Goal: Task Accomplishment & Management: Manage account settings

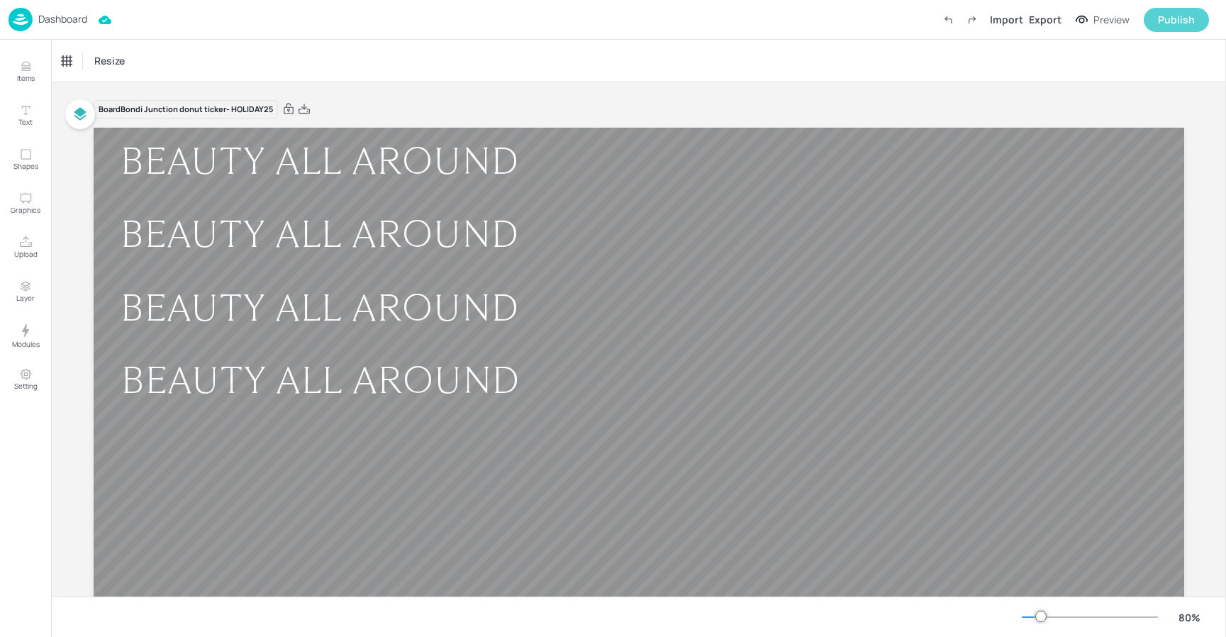
click at [1182, 21] on div "Publish" at bounding box center [1176, 20] width 37 height 16
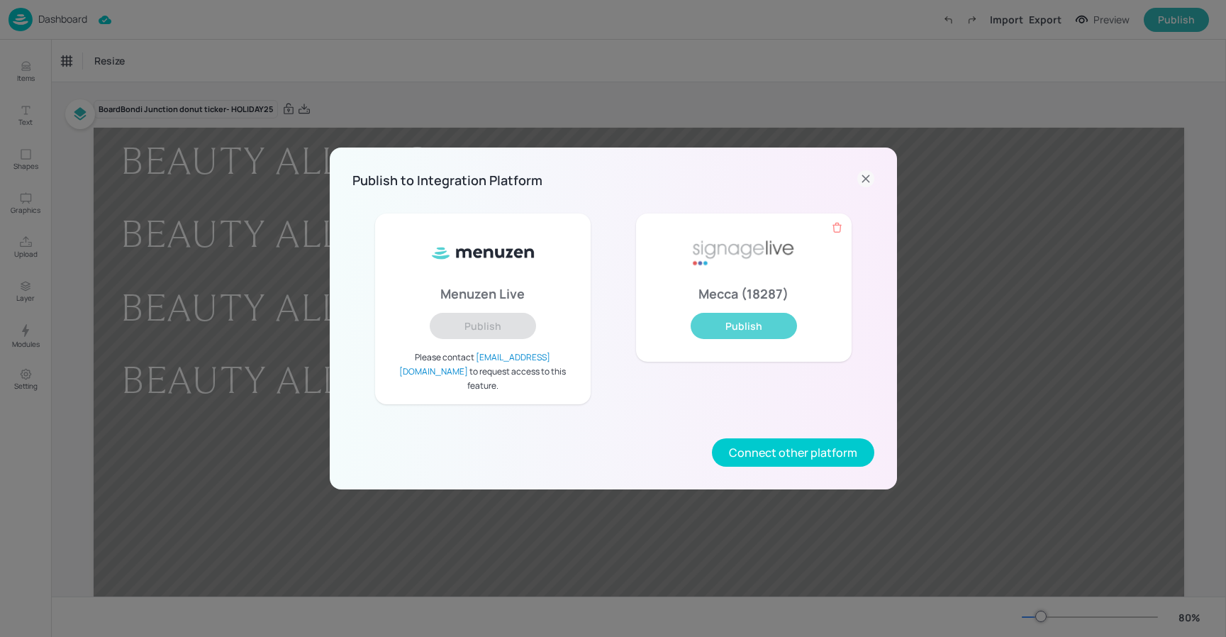
click at [767, 335] on button "Publish" at bounding box center [744, 326] width 106 height 26
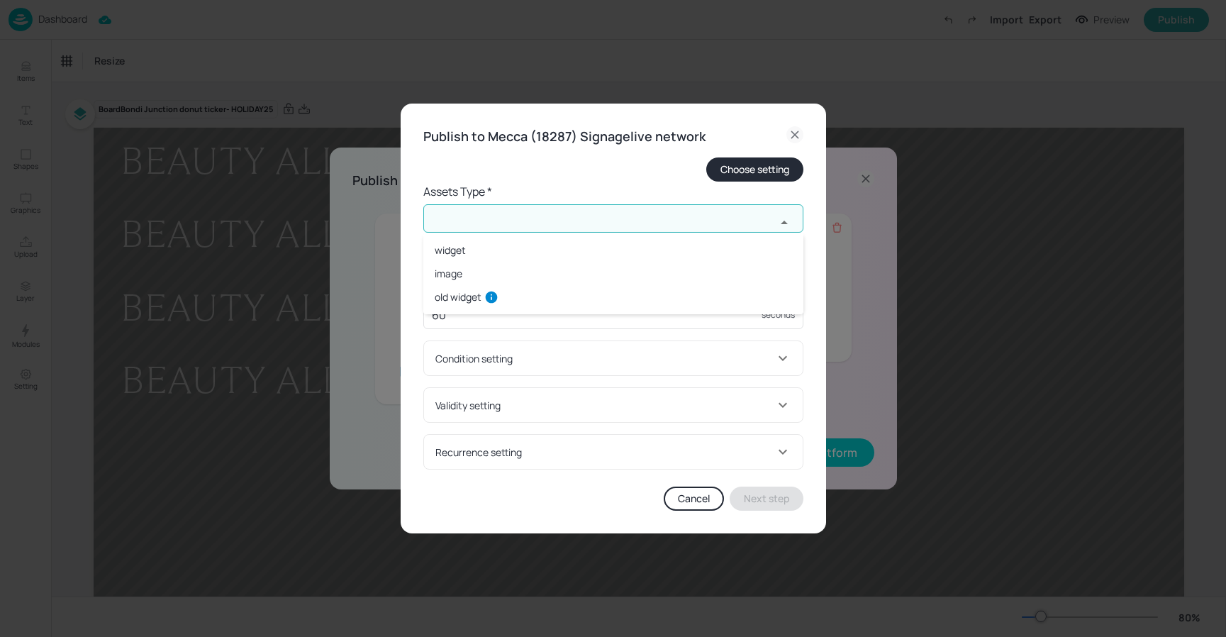
click at [490, 214] on input "text" at bounding box center [599, 218] width 352 height 28
click at [485, 255] on li "widget" at bounding box center [613, 249] width 380 height 23
type input "widget"
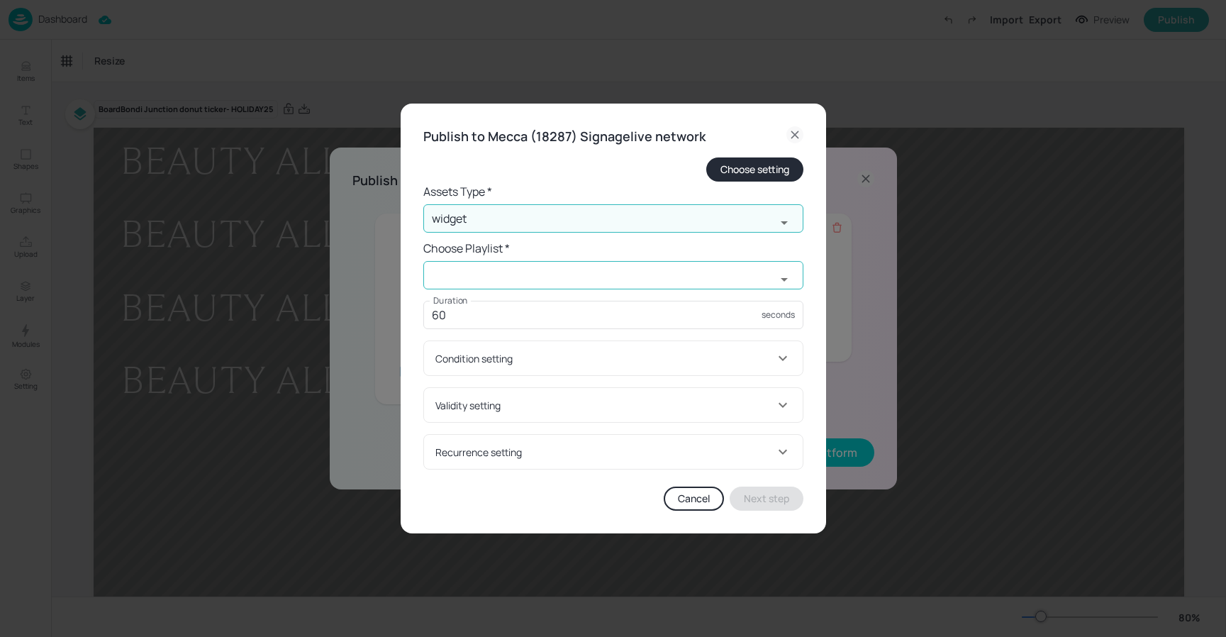
click at [517, 273] on input "text" at bounding box center [599, 275] width 352 height 28
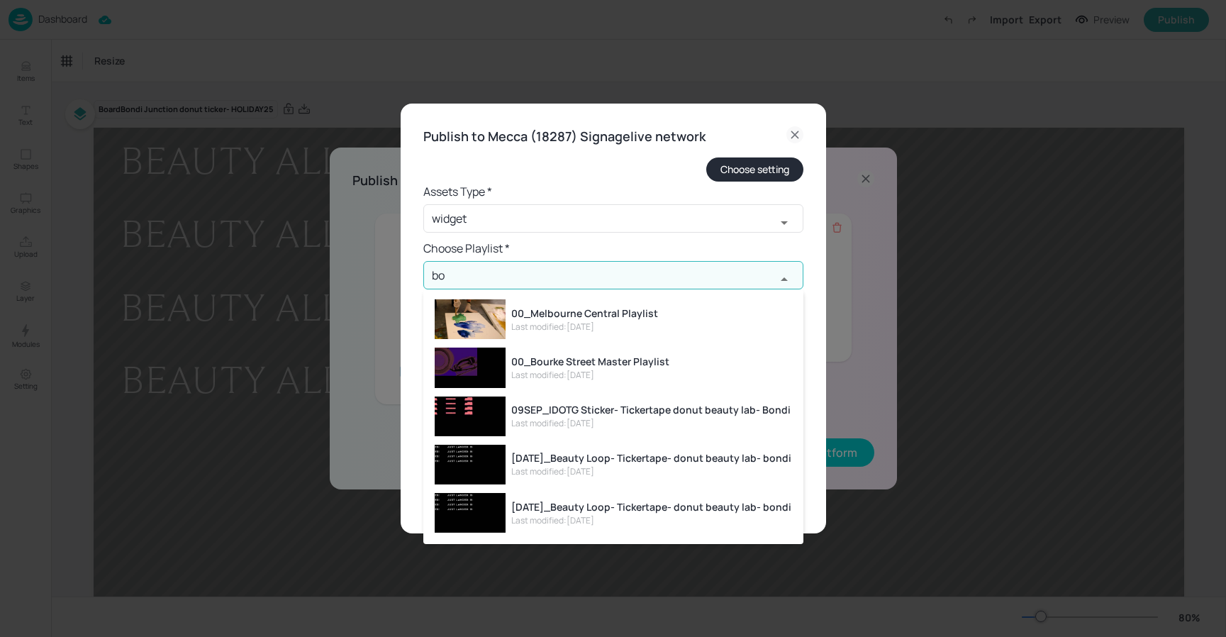
type input "b"
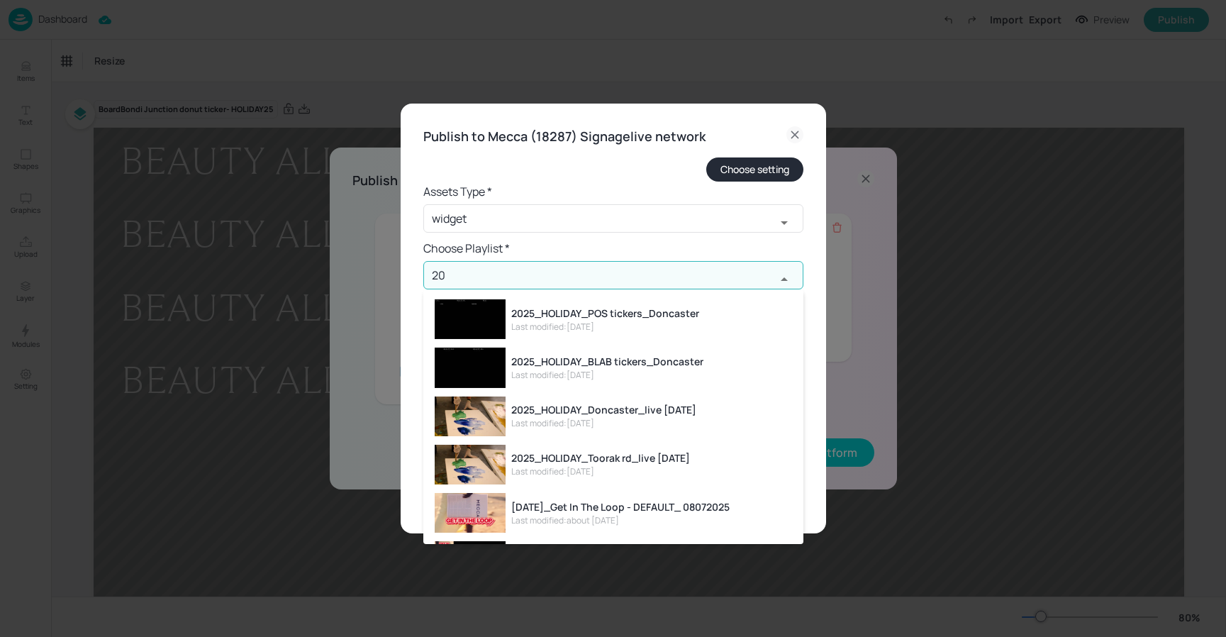
type input "2"
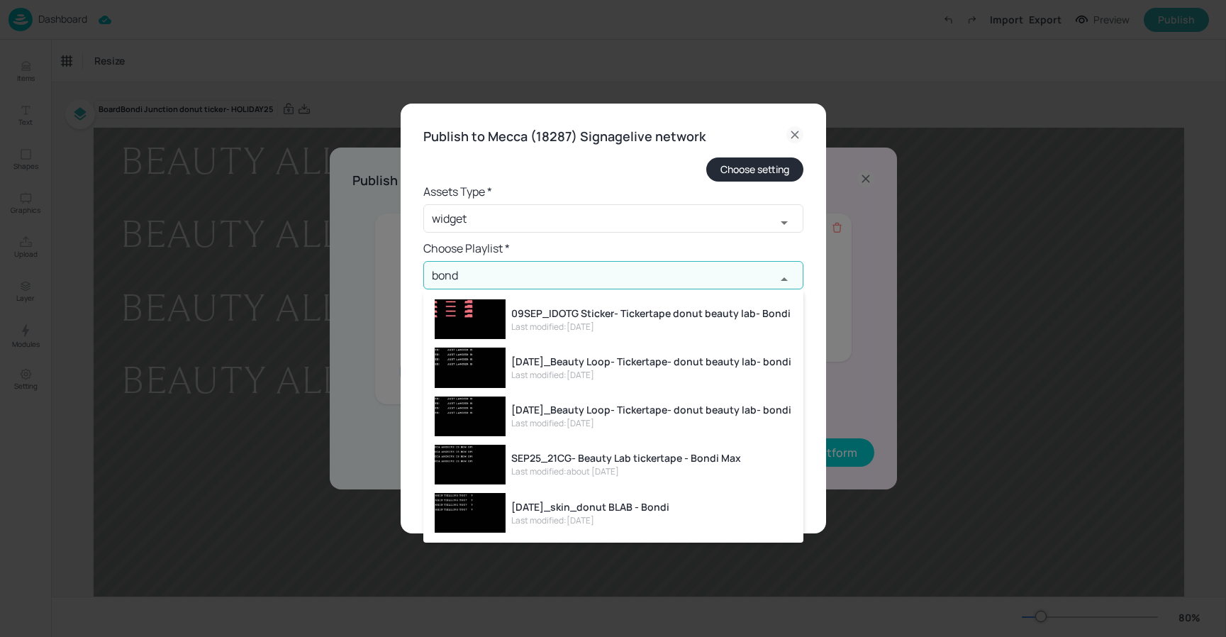
type input "bondi"
drag, startPoint x: 486, startPoint y: 273, endPoint x: 402, endPoint y: 267, distance: 84.6
click at [402, 267] on div "Publish to Mecca (18287) Signagelive network Choose setting Assets Type * widge…" at bounding box center [613, 319] width 425 height 430
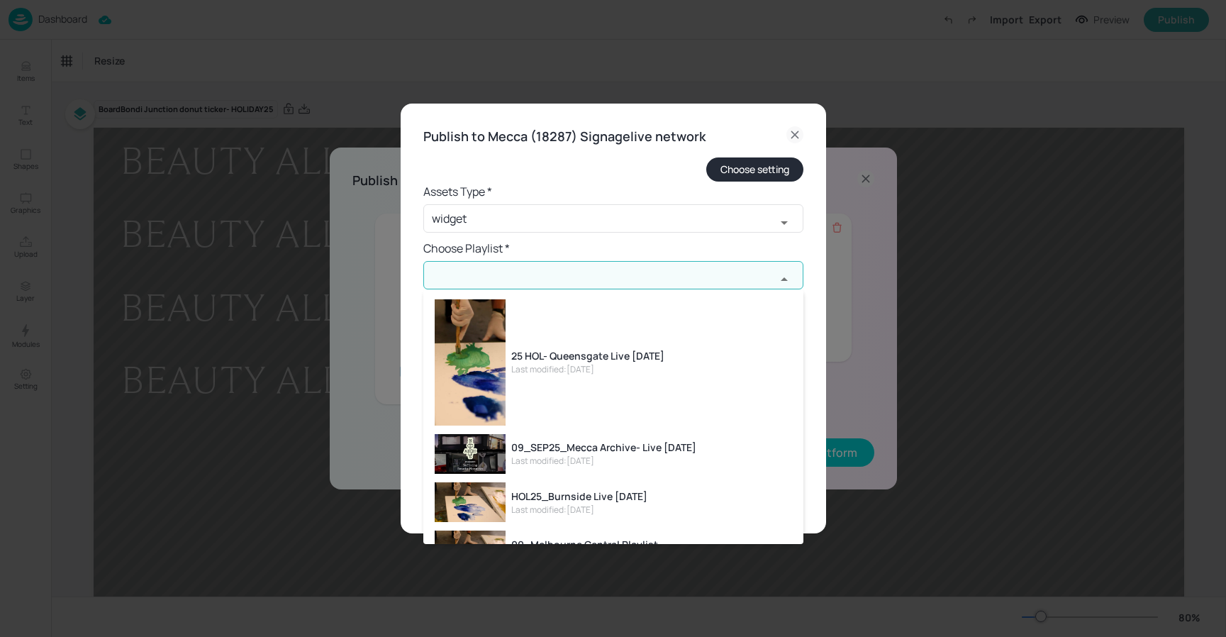
click at [789, 139] on icon at bounding box center [794, 134] width 17 height 17
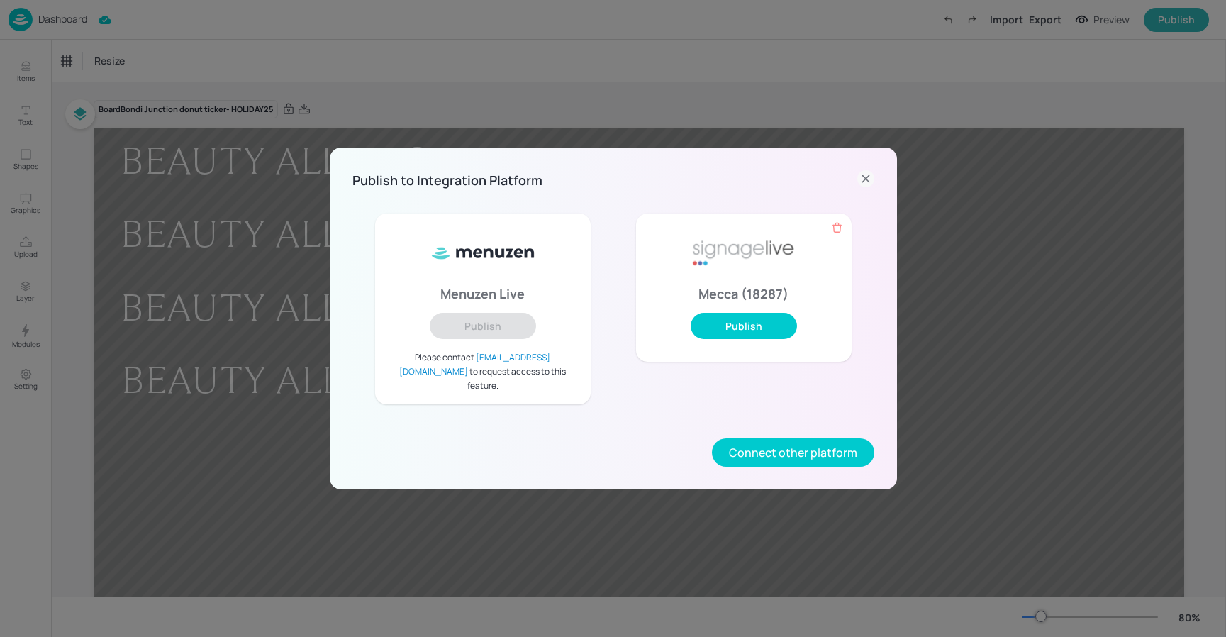
drag, startPoint x: 864, startPoint y: 180, endPoint x: 549, endPoint y: 35, distance: 347.4
click at [859, 178] on icon at bounding box center [865, 178] width 17 height 17
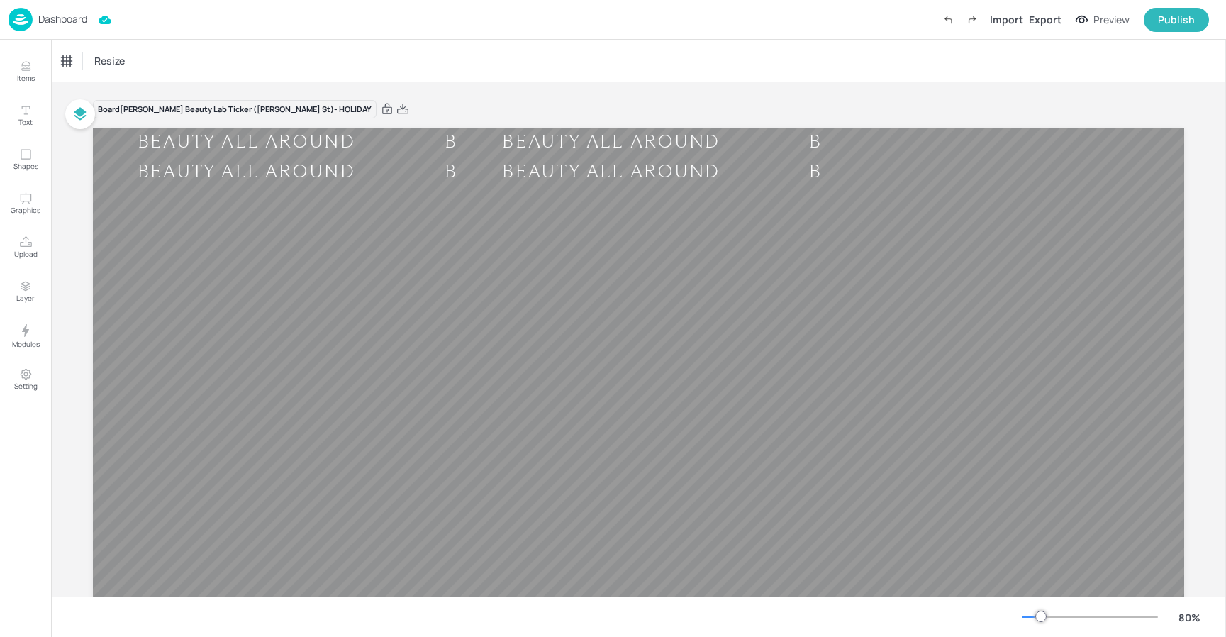
click at [56, 18] on p "Dashboard" at bounding box center [62, 19] width 49 height 10
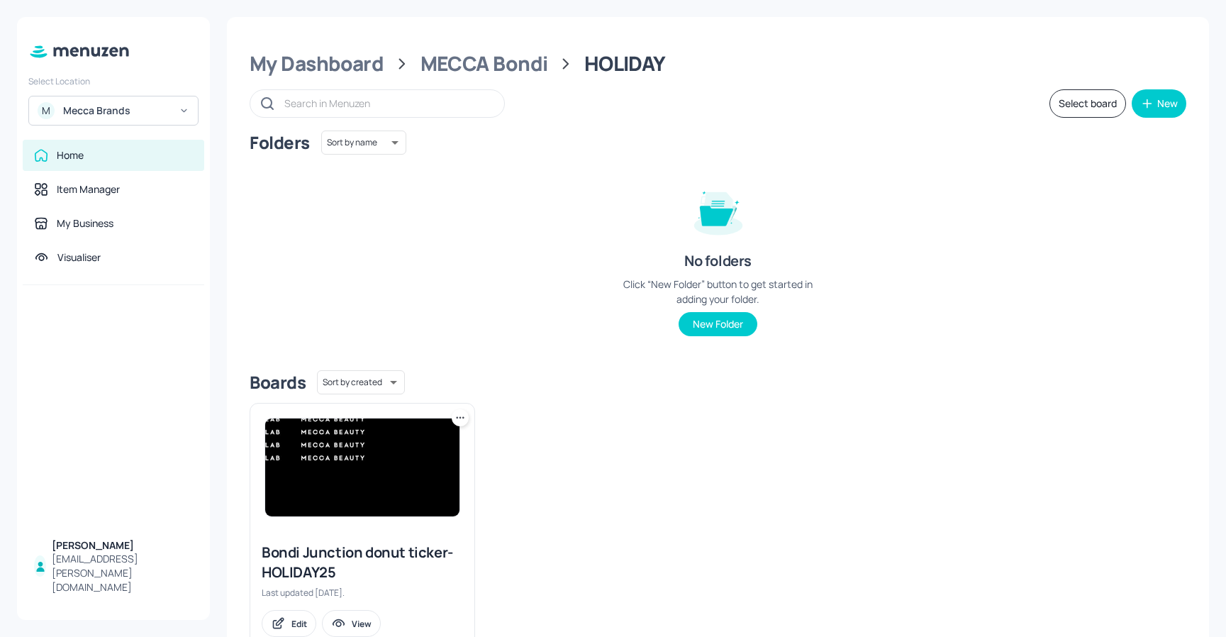
click at [364, 491] on img at bounding box center [362, 467] width 194 height 98
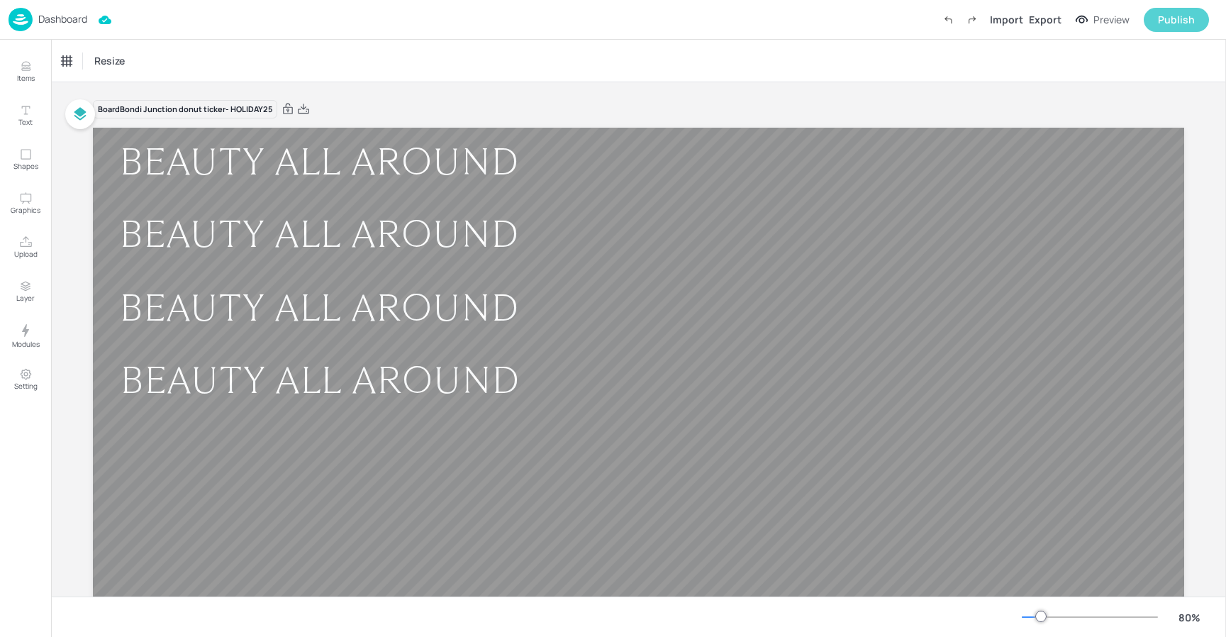
click at [1180, 16] on div "Publish" at bounding box center [1176, 20] width 37 height 16
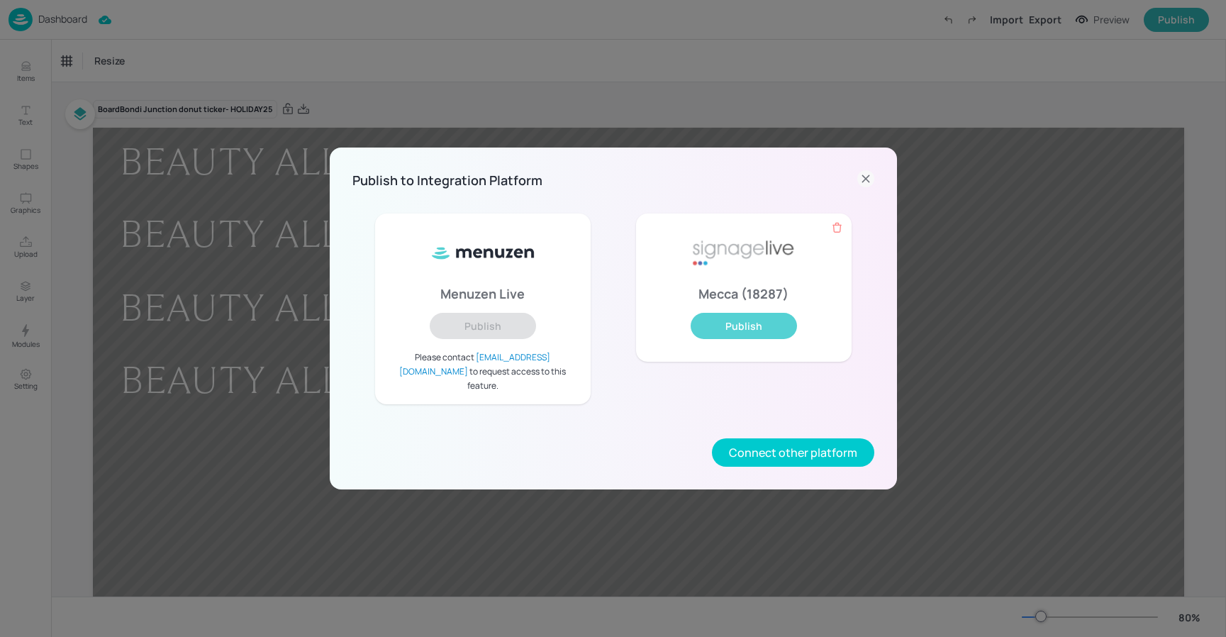
click at [761, 321] on button "Publish" at bounding box center [744, 326] width 106 height 26
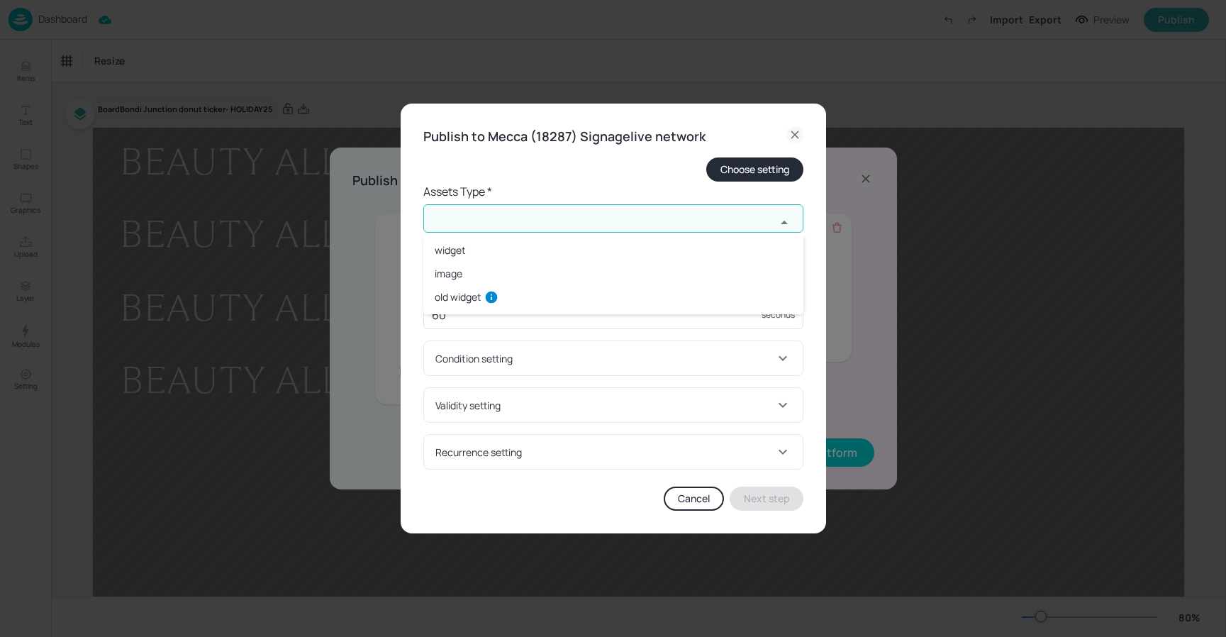
drag, startPoint x: 565, startPoint y: 215, endPoint x: 555, endPoint y: 216, distance: 10.0
click at [562, 215] on input "text" at bounding box center [599, 218] width 352 height 28
click at [514, 255] on li "widget" at bounding box center [613, 249] width 380 height 23
type input "widget"
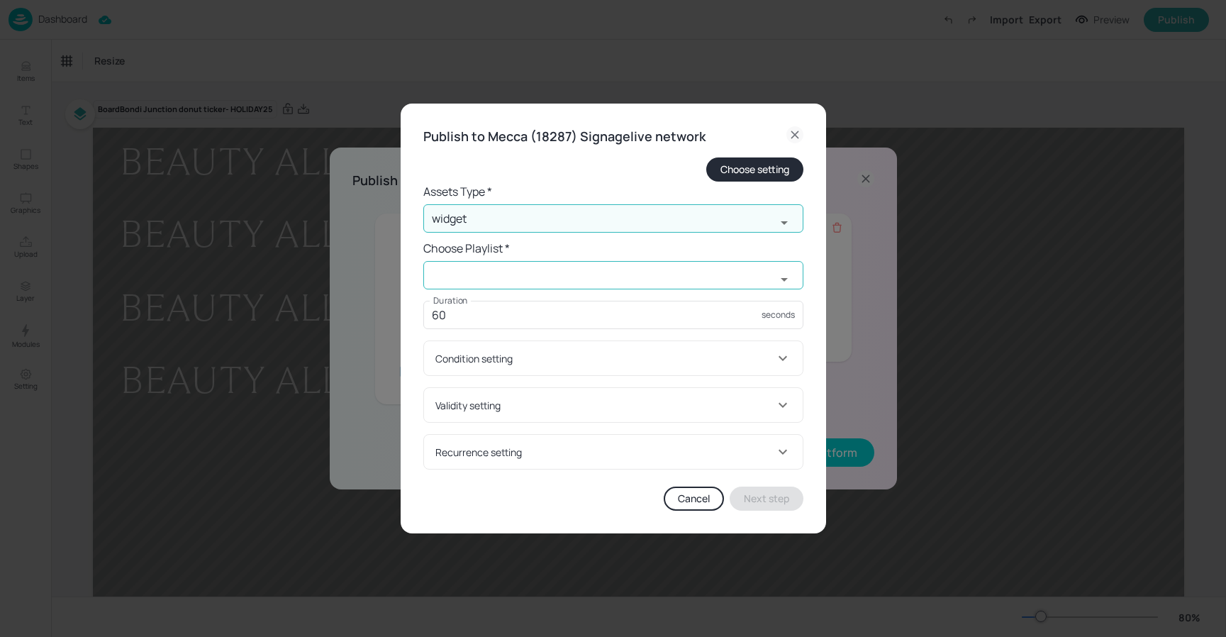
click at [490, 270] on input "text" at bounding box center [599, 275] width 352 height 28
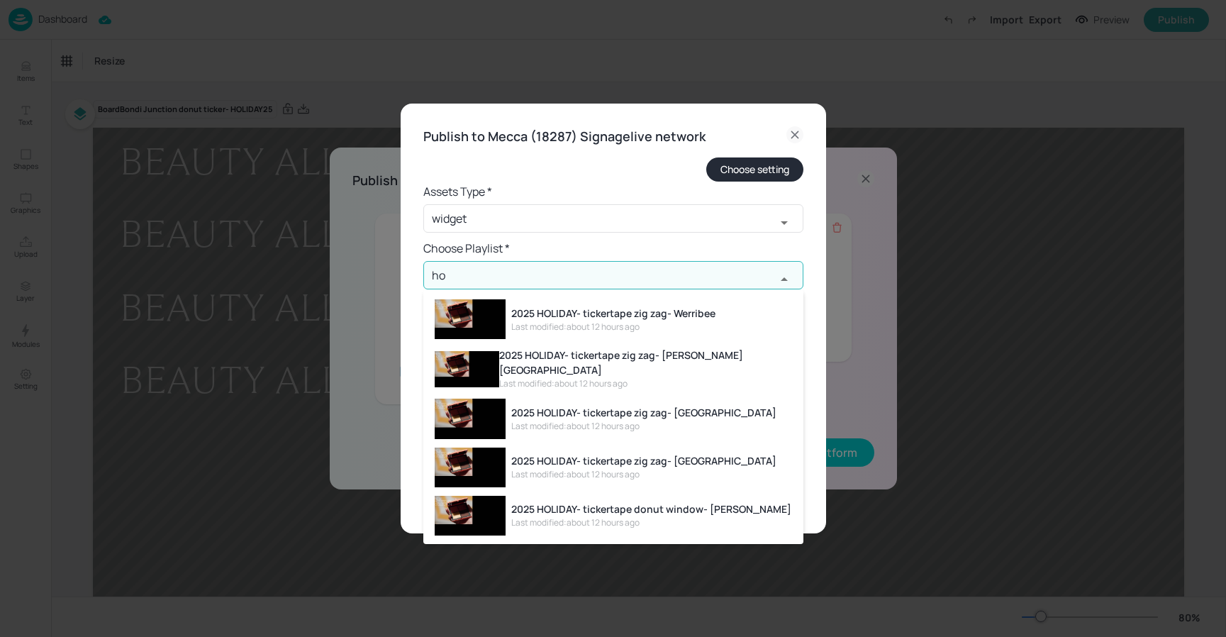
type input "h"
type input "2"
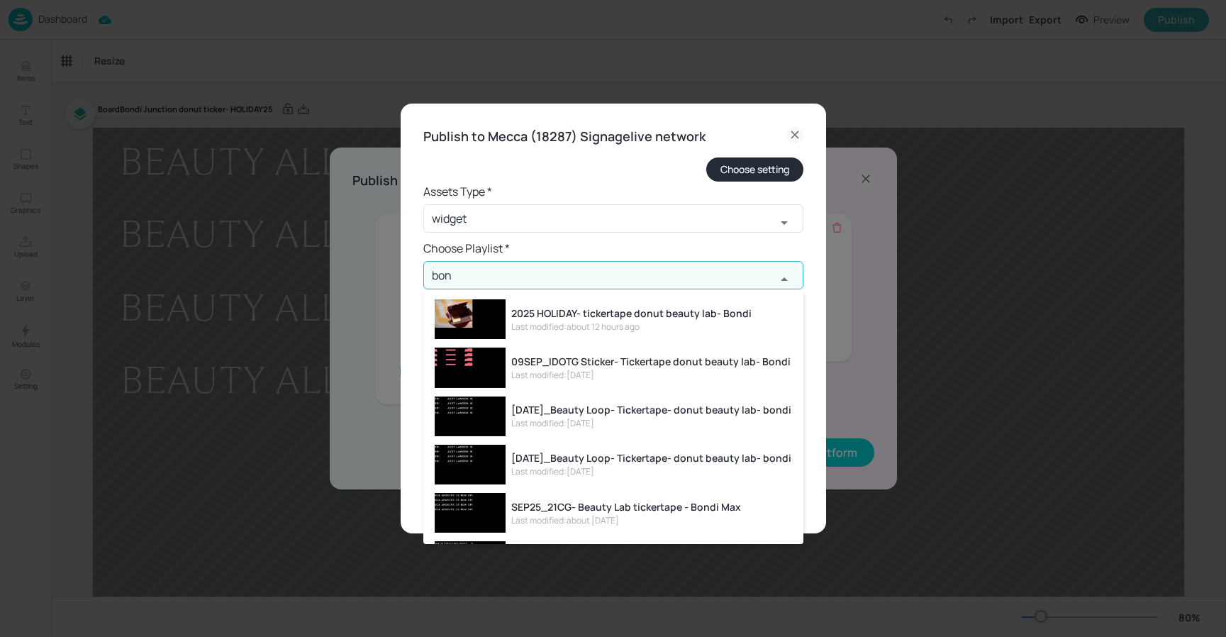
drag, startPoint x: 676, startPoint y: 323, endPoint x: 616, endPoint y: 310, distance: 61.8
click at [675, 323] on div "Last modified: about 12 hours ago" at bounding box center [631, 327] width 240 height 13
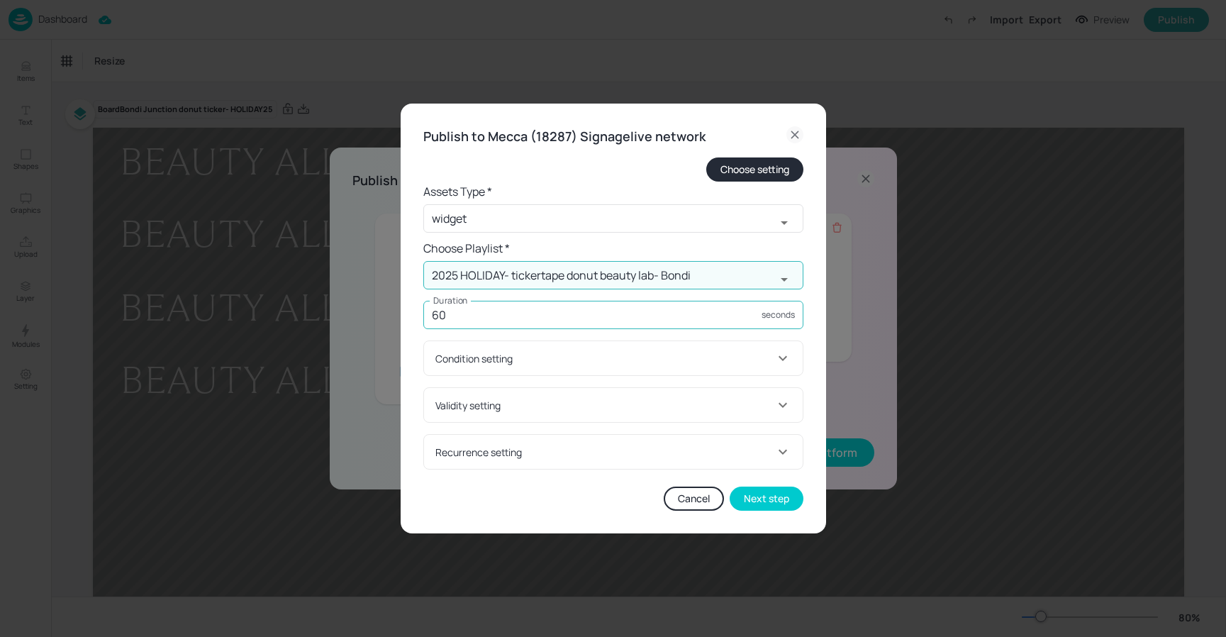
type input "2025 HOLIDAY- tickertape donut beauty lab- Bondi"
click at [519, 317] on input "60" at bounding box center [592, 315] width 338 height 28
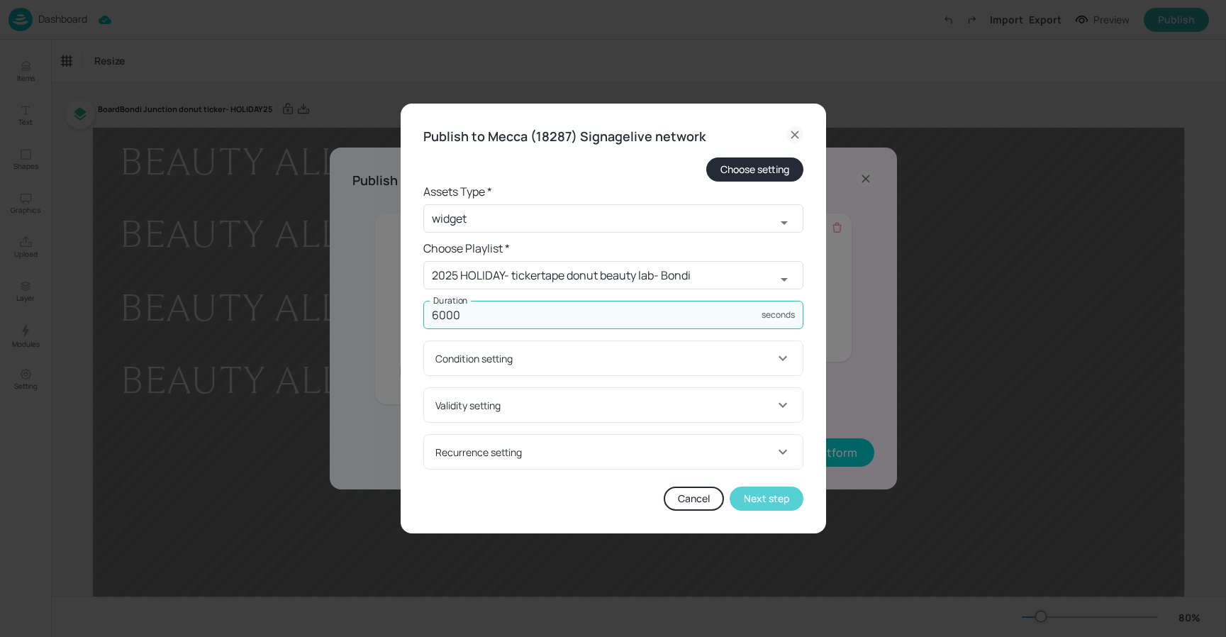
type input "6000"
click at [790, 506] on button "Next step" at bounding box center [767, 498] width 74 height 24
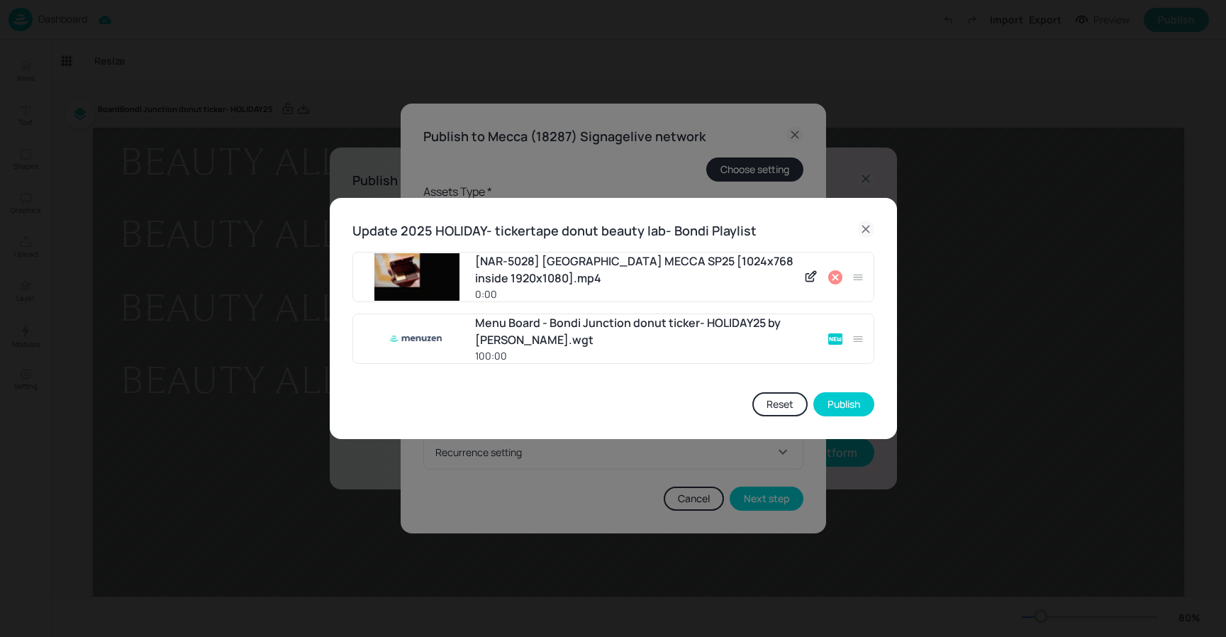
click at [836, 274] on icon at bounding box center [835, 277] width 14 height 14
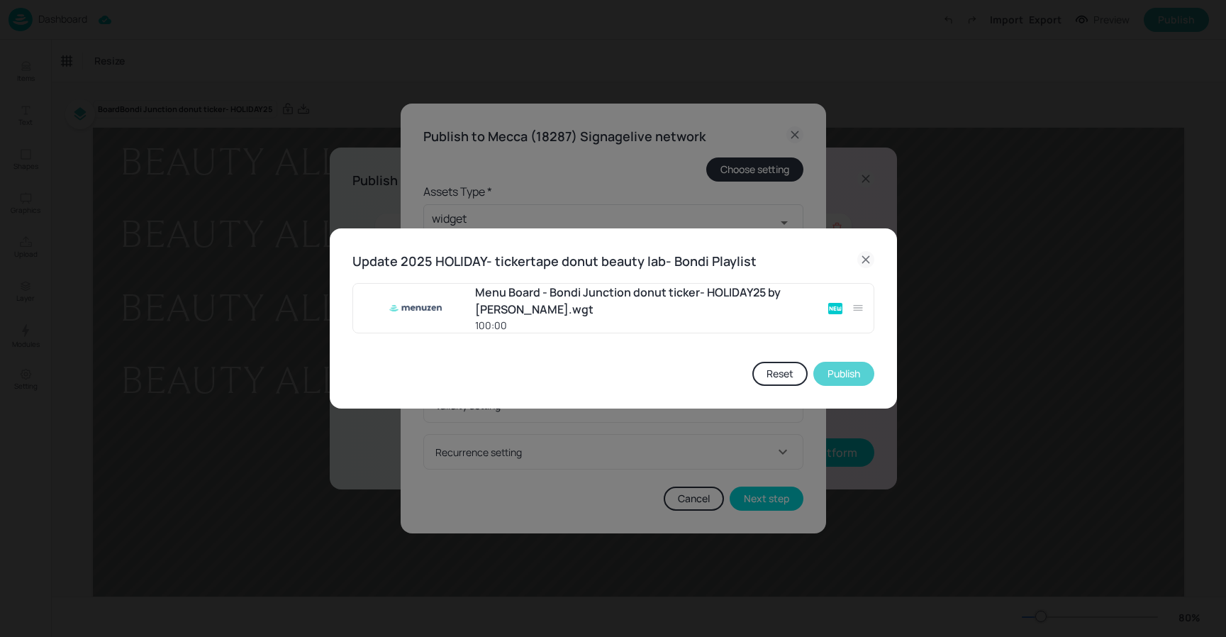
click at [855, 374] on button "Publish" at bounding box center [843, 374] width 61 height 24
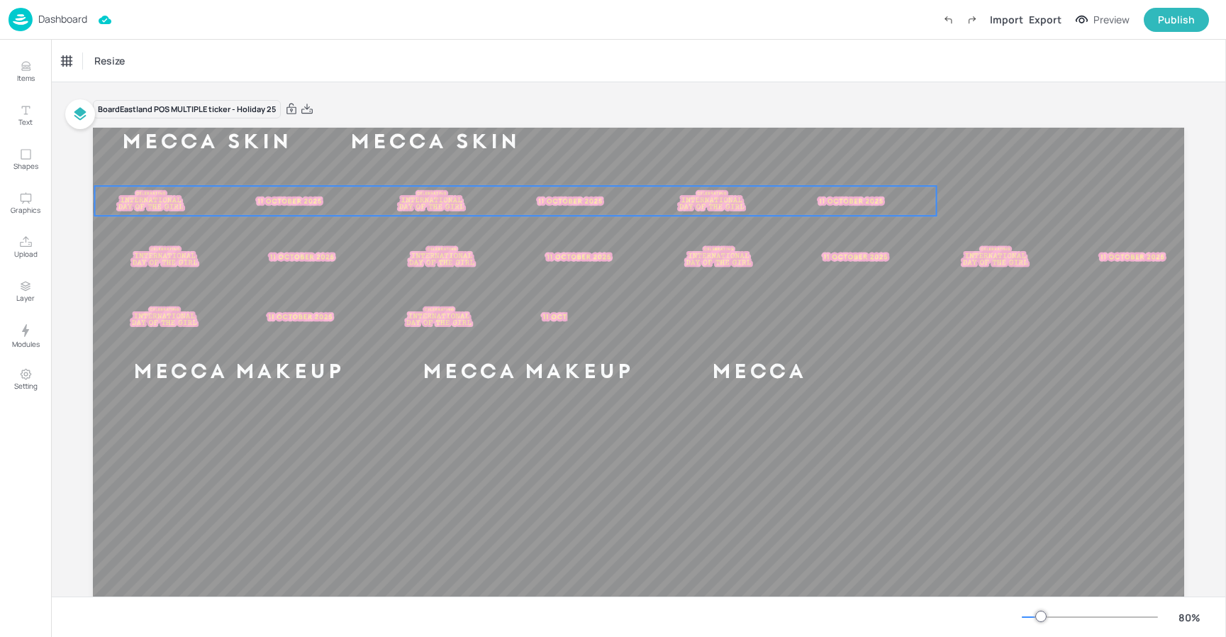
click at [403, 201] on img at bounding box center [429, 200] width 77 height 23
click at [401, 255] on img at bounding box center [439, 256] width 77 height 23
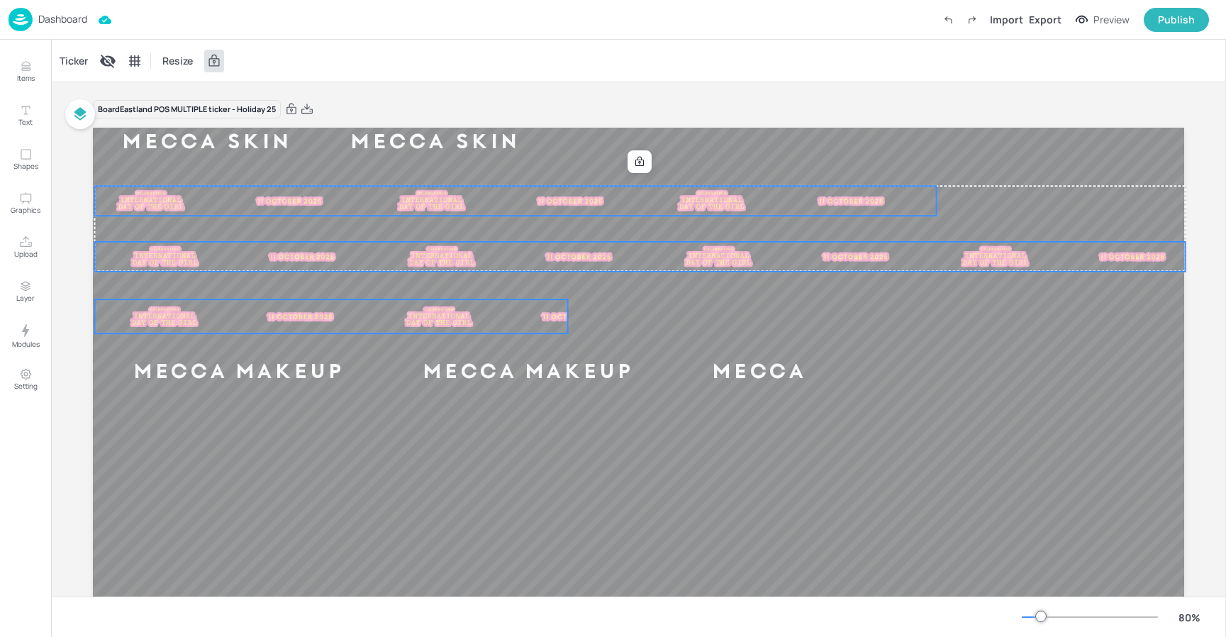
click at [399, 311] on img at bounding box center [437, 316] width 77 height 23
click at [62, 60] on div "Ticker" at bounding box center [74, 61] width 34 height 23
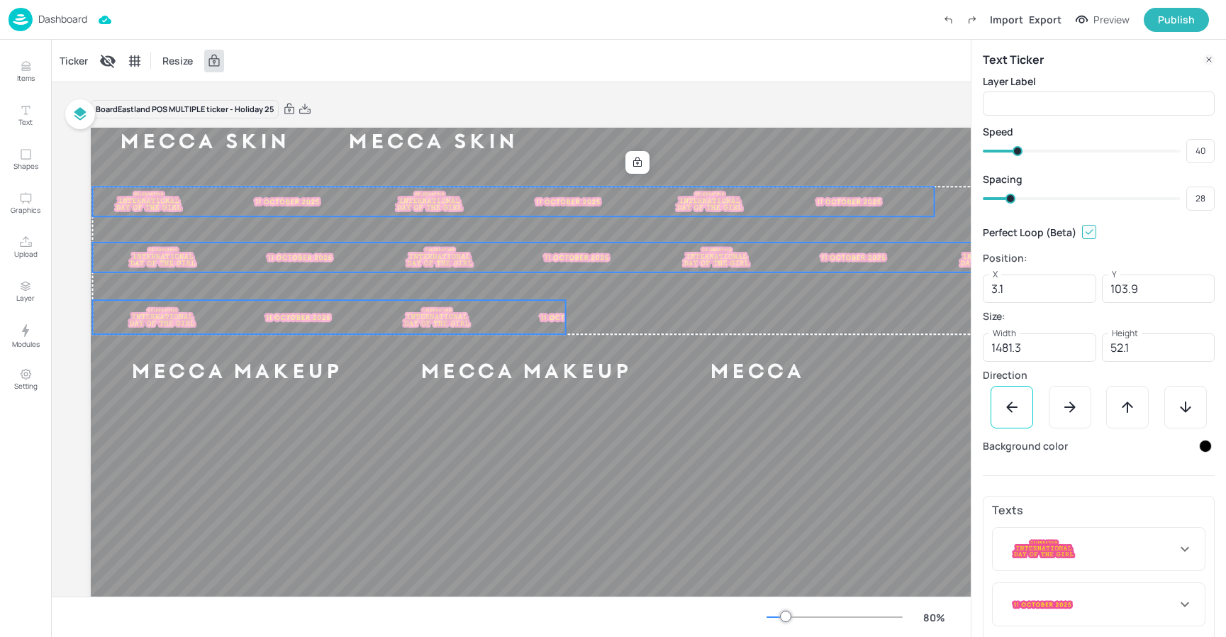
scroll to position [45, 0]
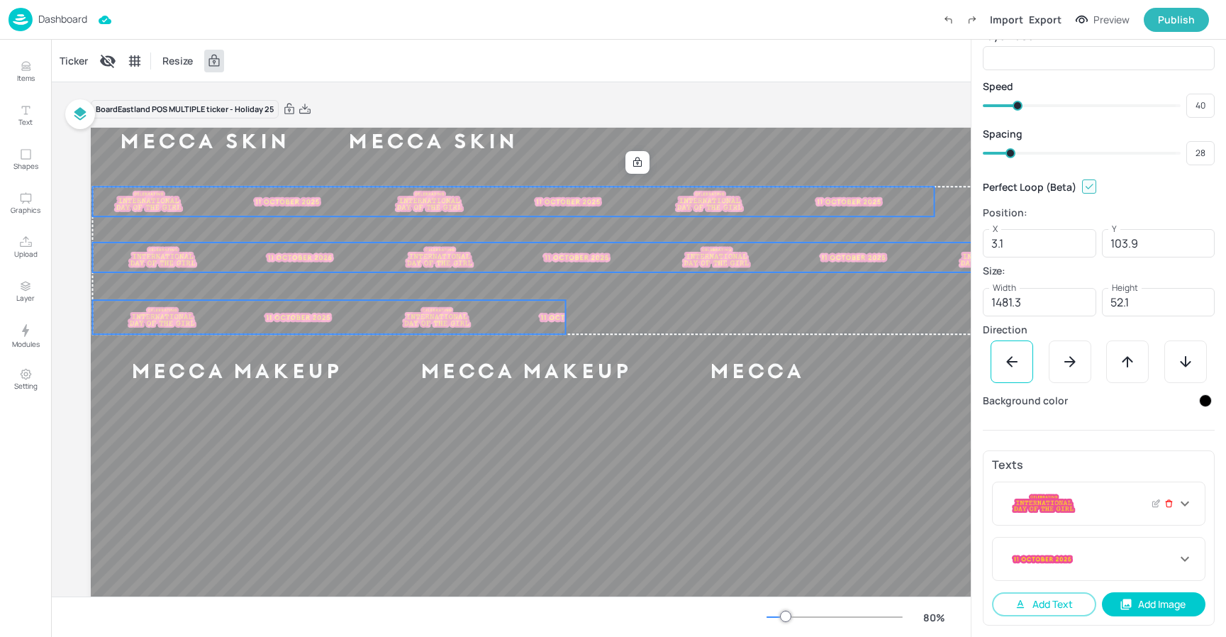
click at [1164, 506] on icon at bounding box center [1168, 504] width 9 height 10
type input "139"
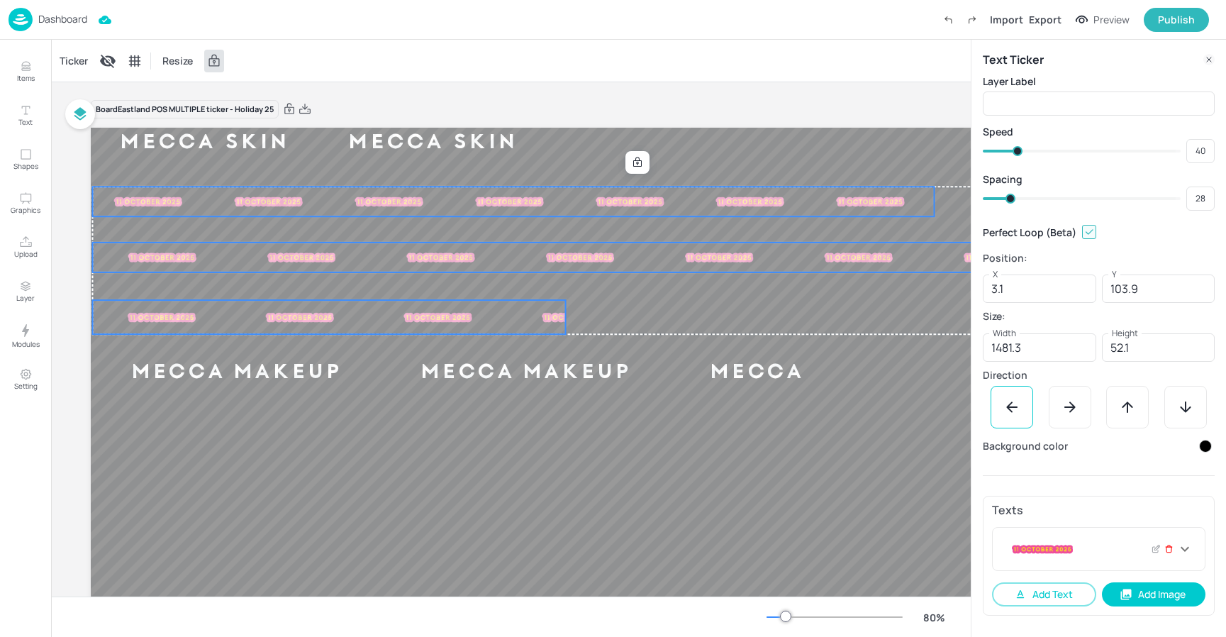
click at [1169, 551] on icon at bounding box center [1168, 549] width 9 height 10
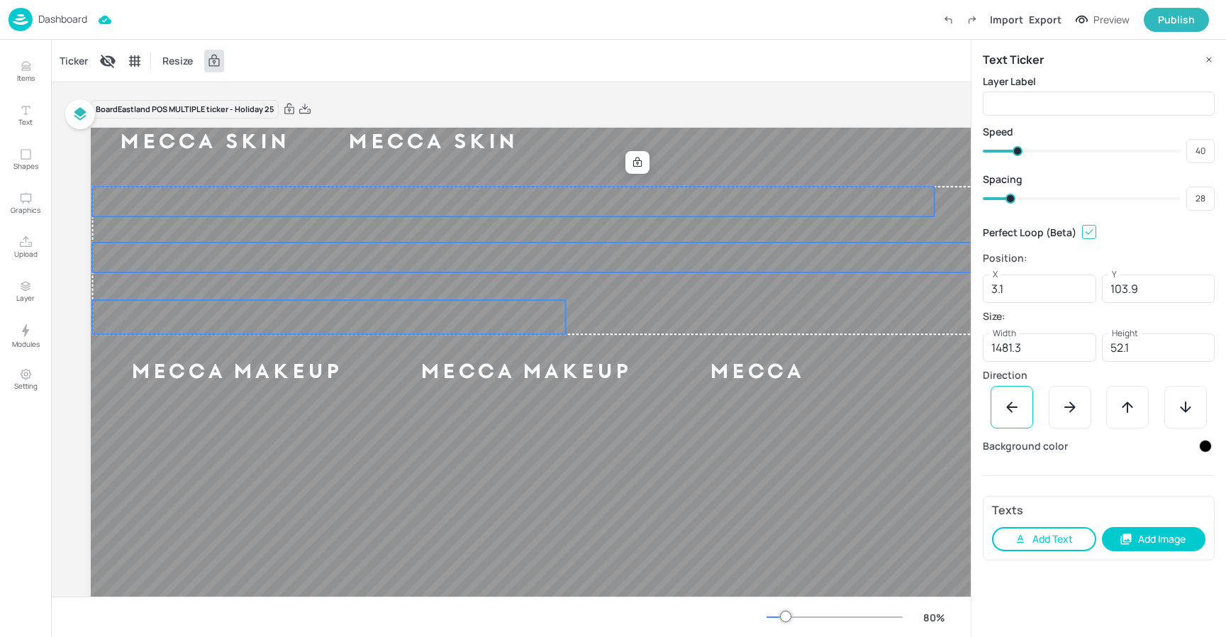
click at [1064, 549] on button "Add Text" at bounding box center [1044, 539] width 104 height 24
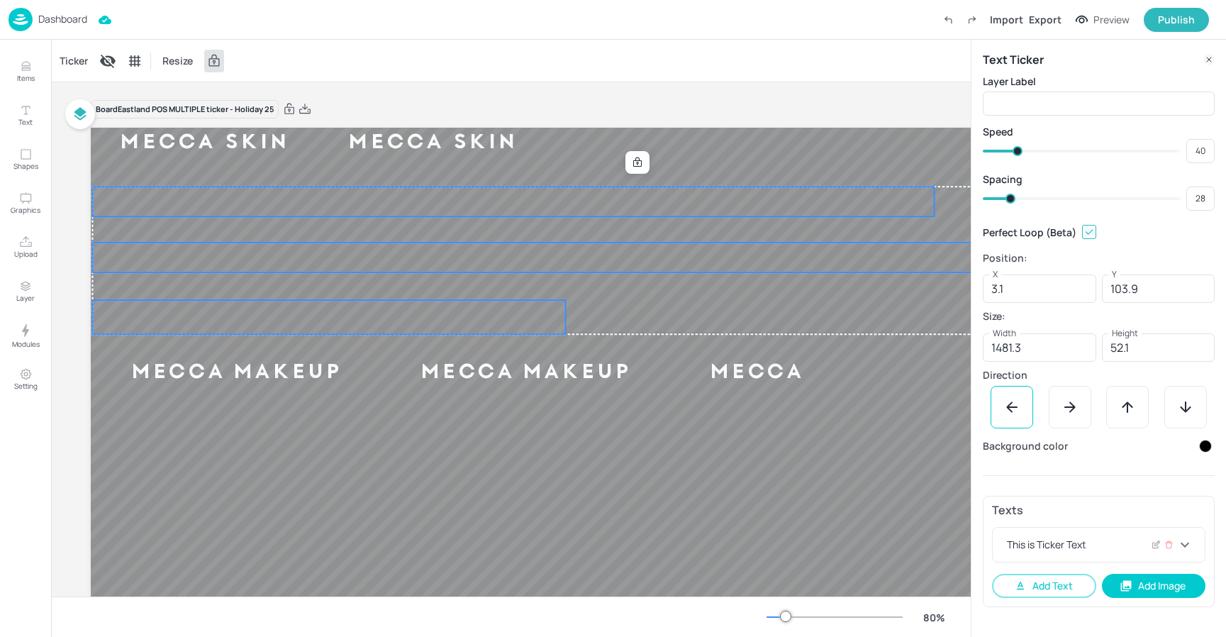
click at [1115, 547] on div "This is Ticker Text" at bounding box center [1090, 544] width 172 height 15
click at [1151, 545] on icon at bounding box center [1156, 545] width 11 height 10
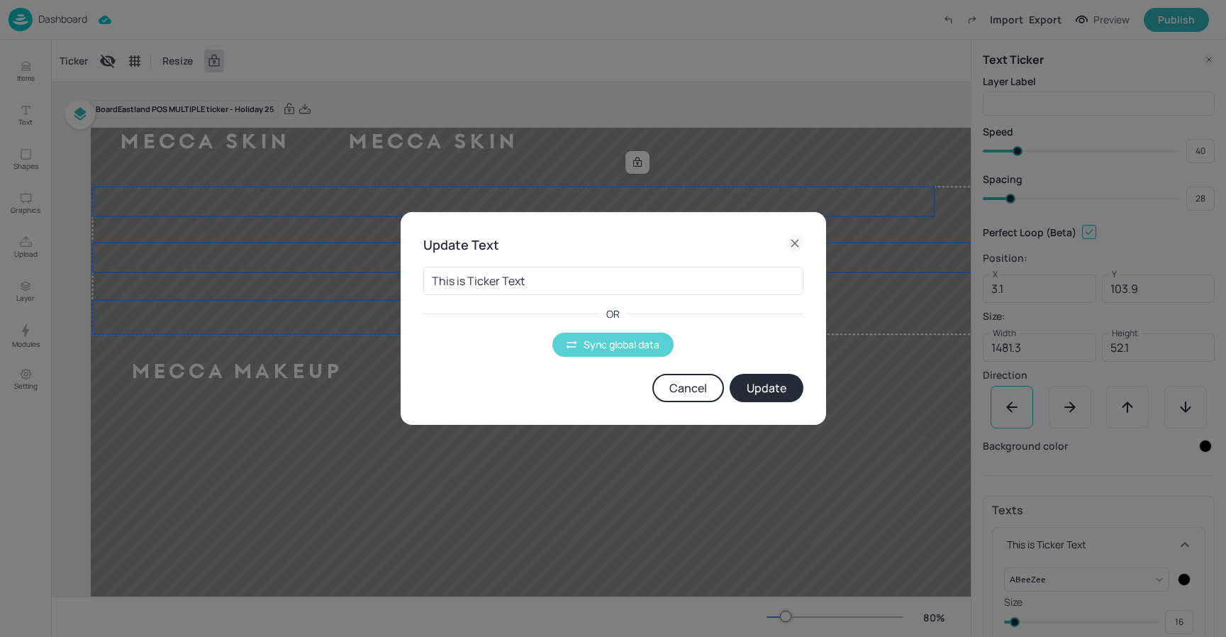
drag, startPoint x: 584, startPoint y: 357, endPoint x: 591, endPoint y: 349, distance: 10.1
click at [589, 352] on div "This is Ticker Text ​ OR Sync global data Cancel Update" at bounding box center [613, 328] width 380 height 147
click at [593, 347] on button "Sync global data" at bounding box center [612, 345] width 121 height 24
click at [549, 282] on body "Dashboard Import Export Preview Publish Items Text Shapes Graphics Upload Layer…" at bounding box center [613, 318] width 1226 height 637
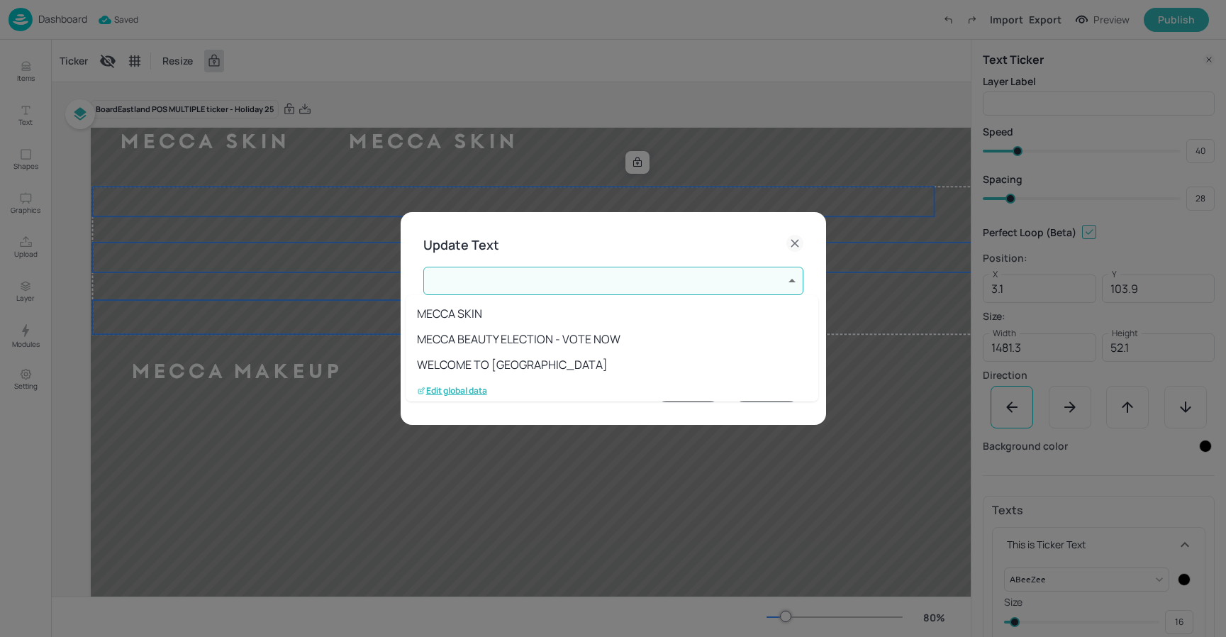
click at [474, 389] on p "Edit global data" at bounding box center [452, 391] width 70 height 10
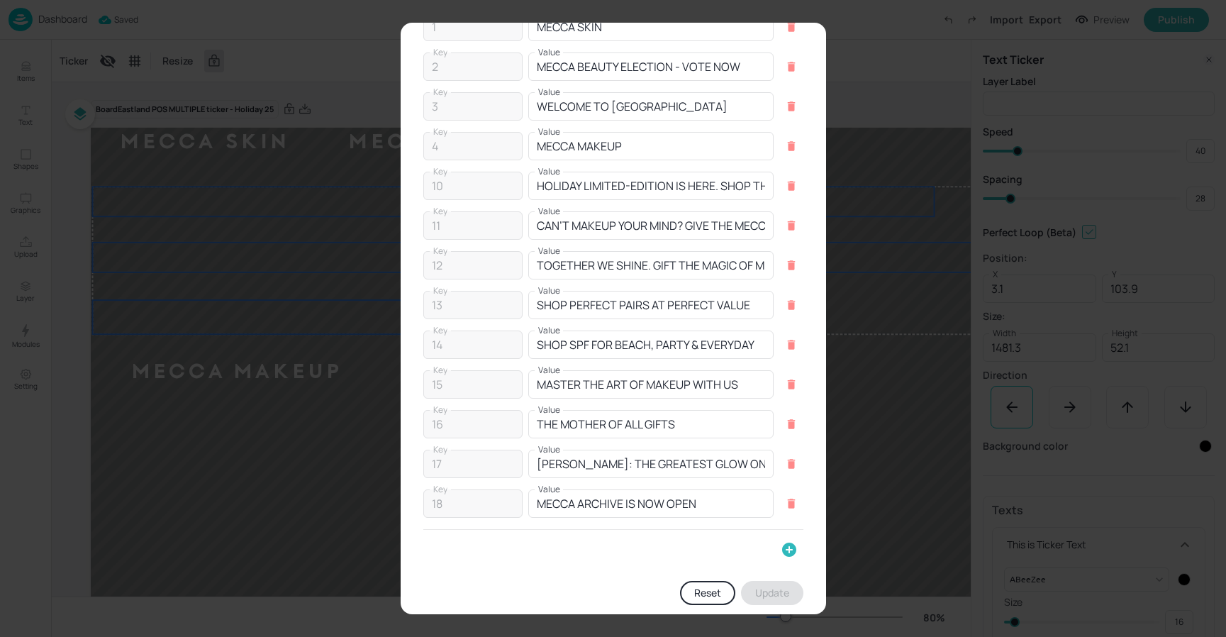
scroll to position [78, 0]
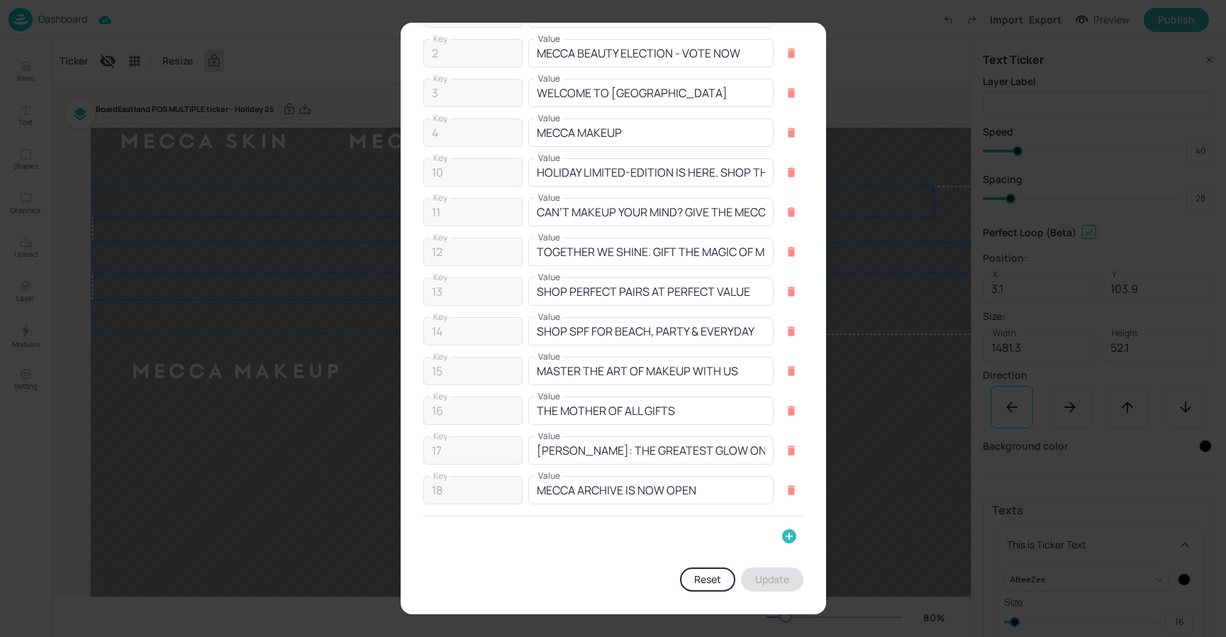
click at [785, 535] on icon "button" at bounding box center [789, 536] width 17 height 17
click at [460, 546] on input "Key" at bounding box center [469, 542] width 93 height 28
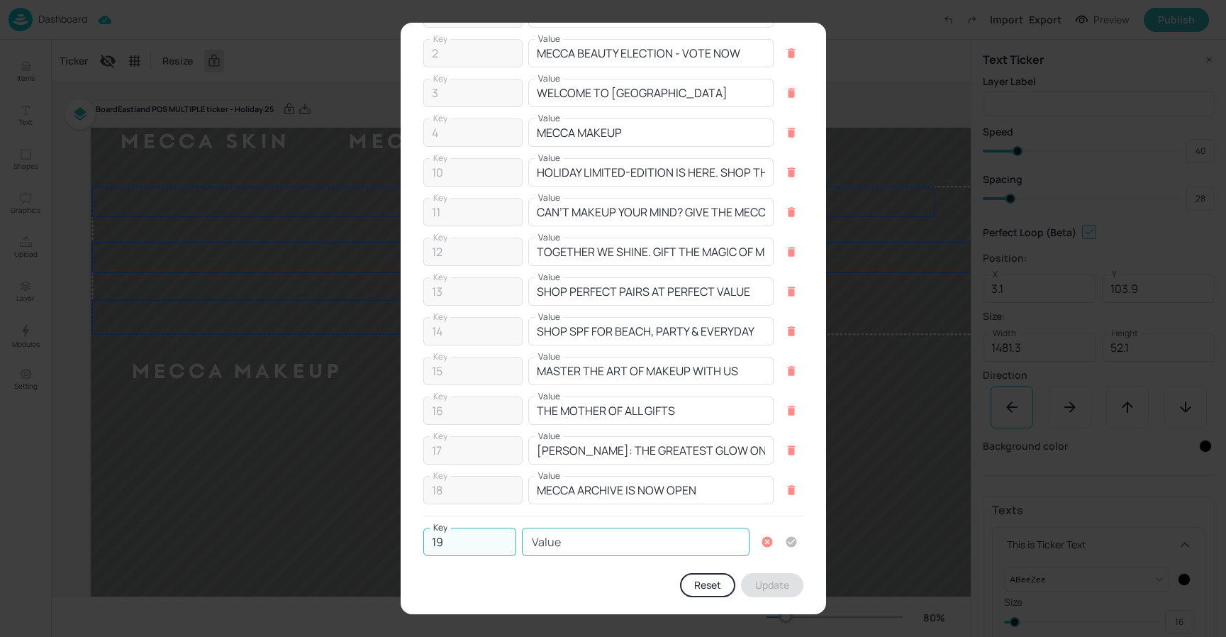
type input "19"
click at [574, 530] on input "Value" at bounding box center [636, 542] width 228 height 28
type input "BEAUTY ALL AROUND"
drag, startPoint x: 789, startPoint y: 539, endPoint x: 789, endPoint y: 550, distance: 11.3
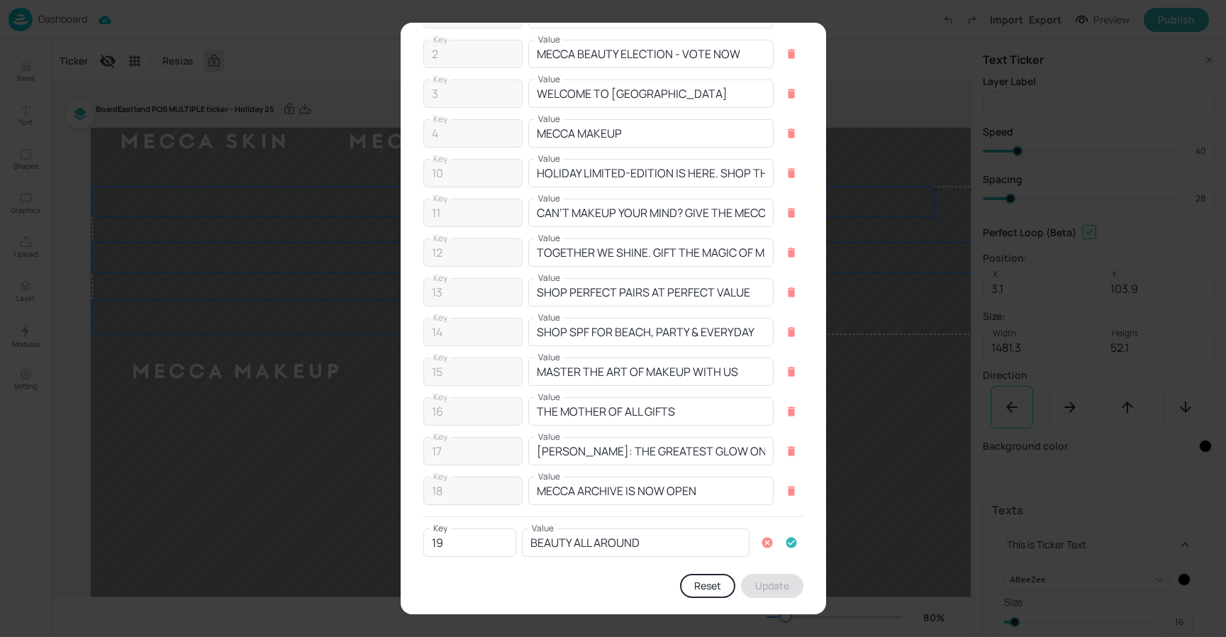
click at [789, 539] on icon "button" at bounding box center [791, 542] width 11 height 11
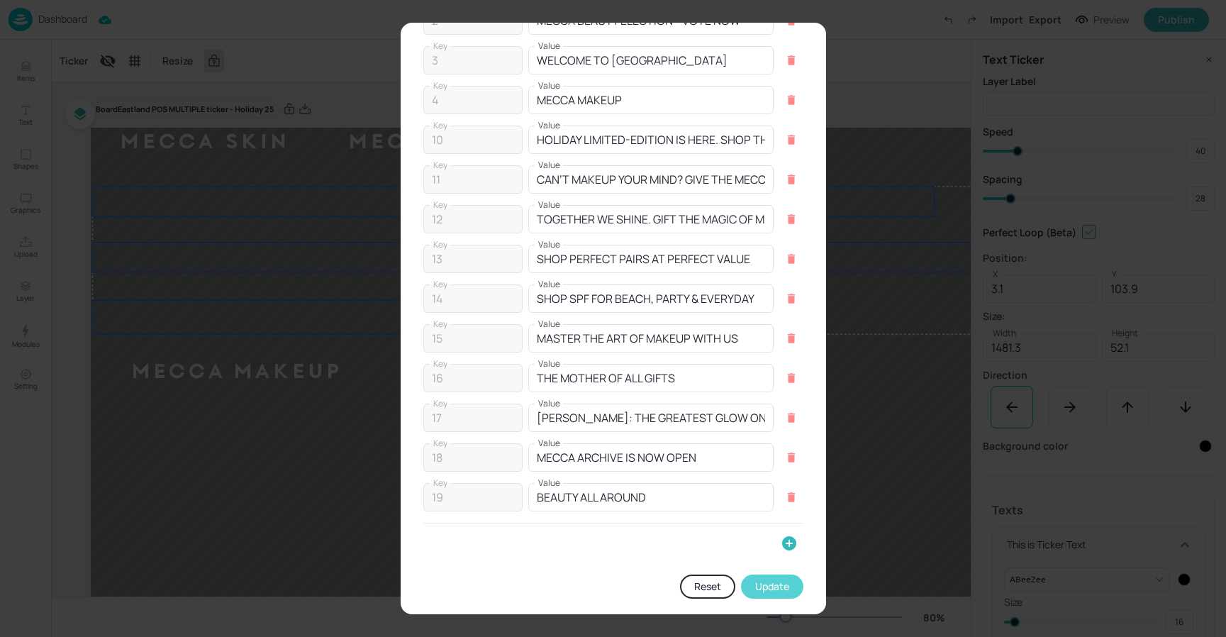
scroll to position [118, 0]
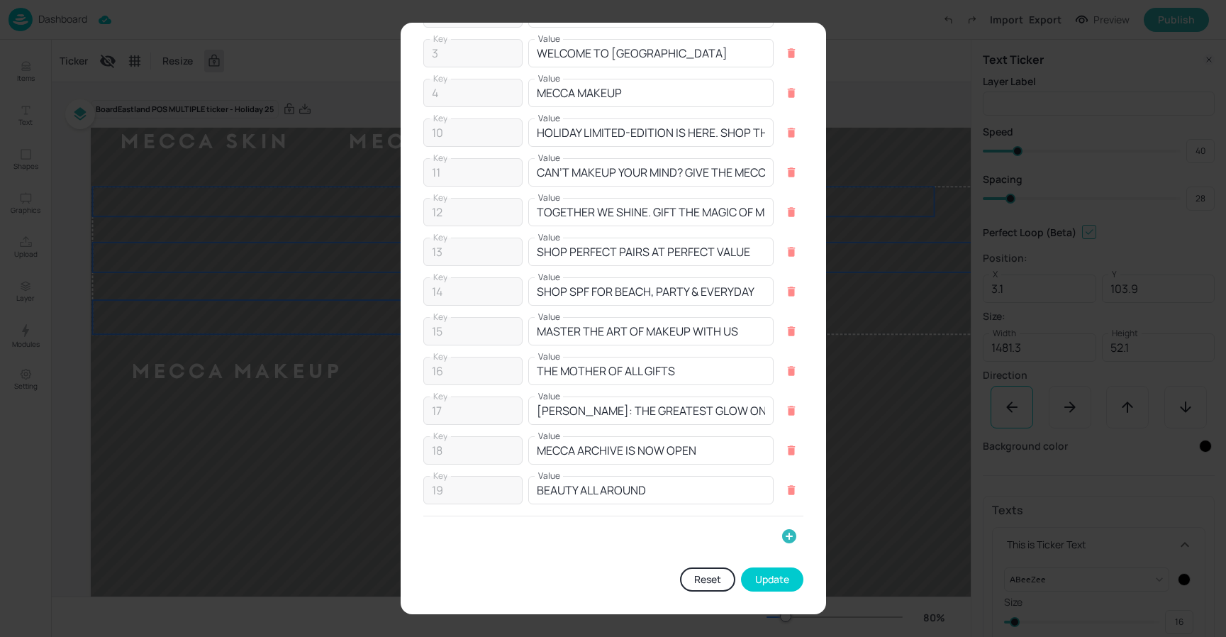
click at [769, 580] on button "Update" at bounding box center [772, 579] width 62 height 24
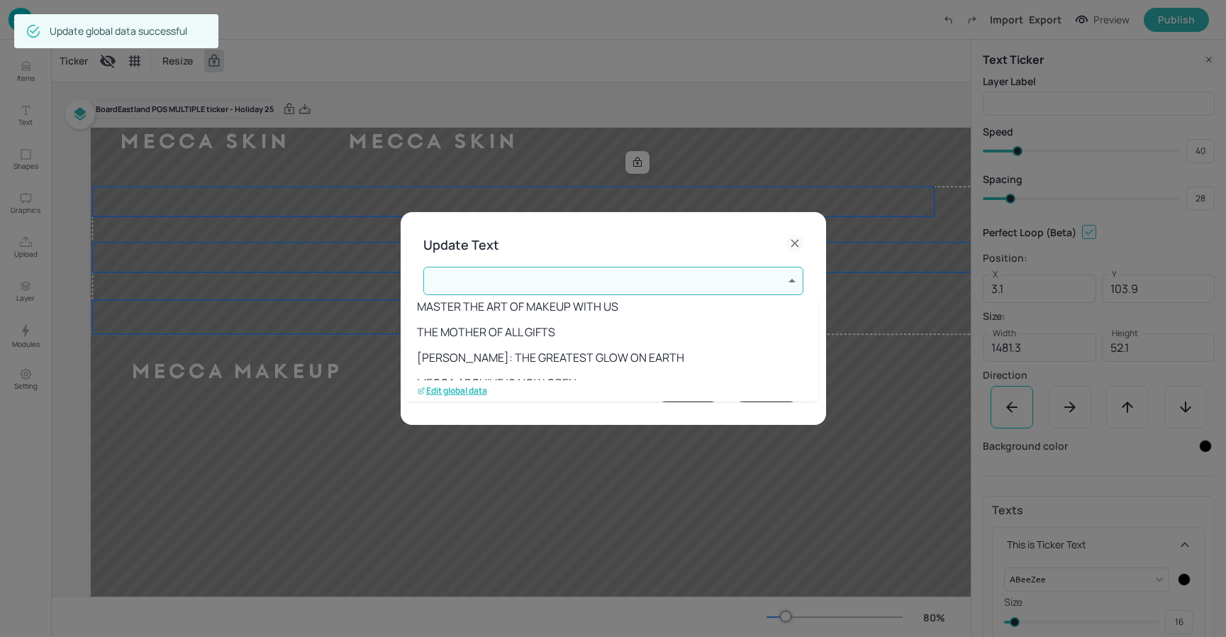
scroll to position [284, 0]
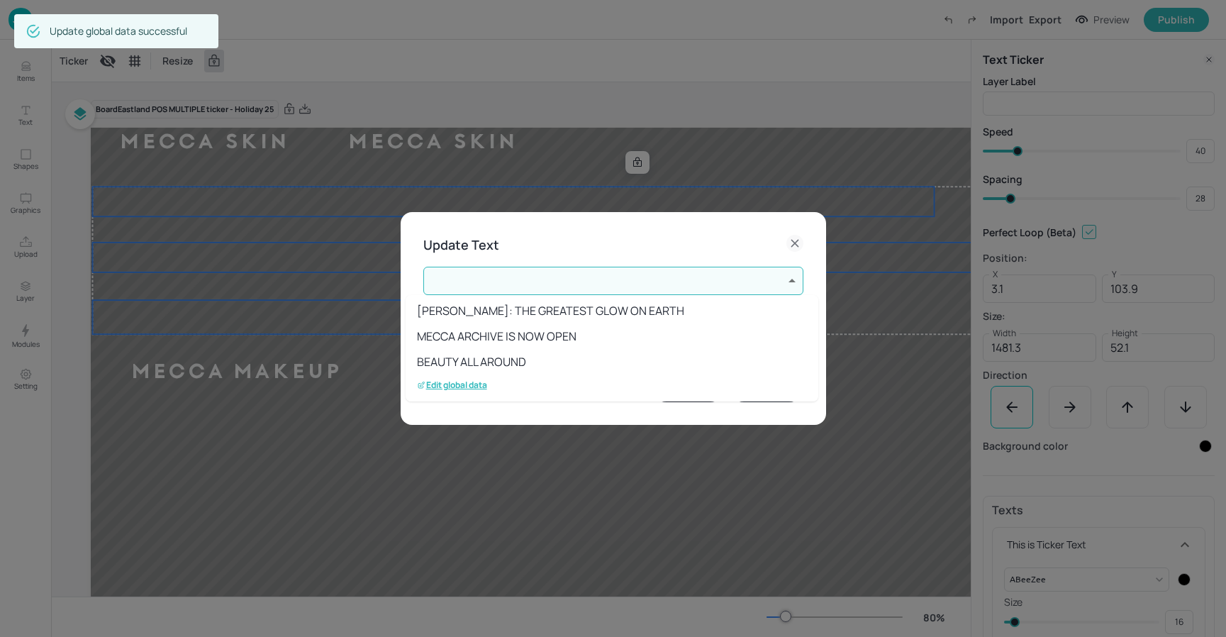
click at [551, 360] on li "BEAUTY ALL AROUND" at bounding box center [612, 362] width 413 height 26
type input "19"
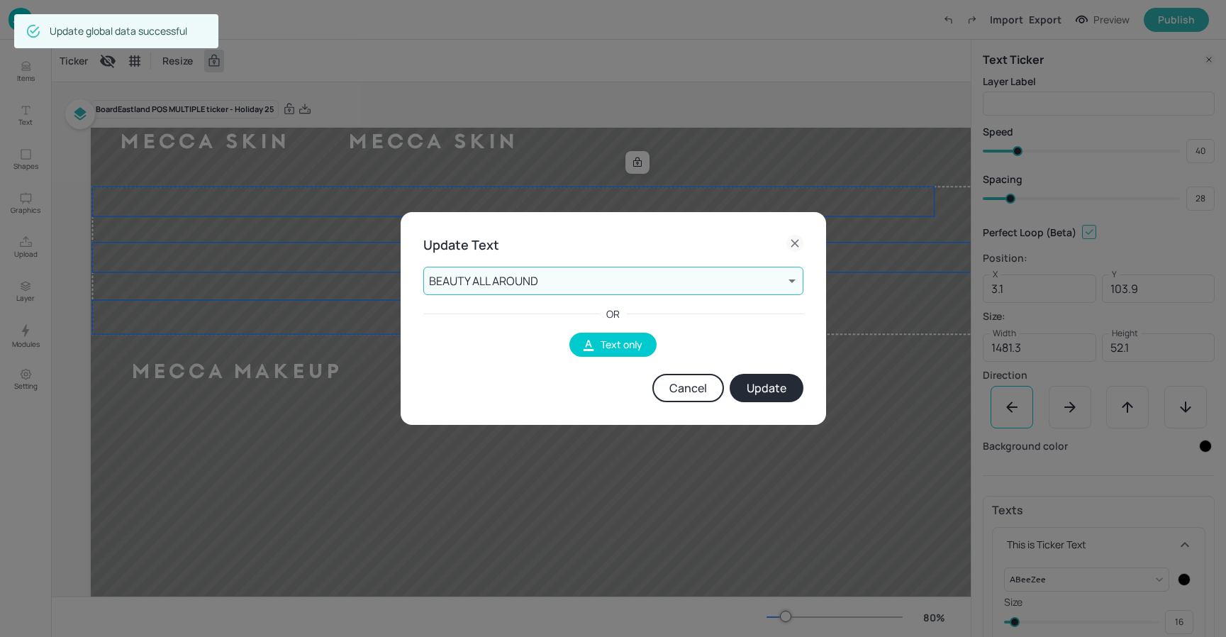
click at [786, 395] on button "Update" at bounding box center [767, 388] width 74 height 28
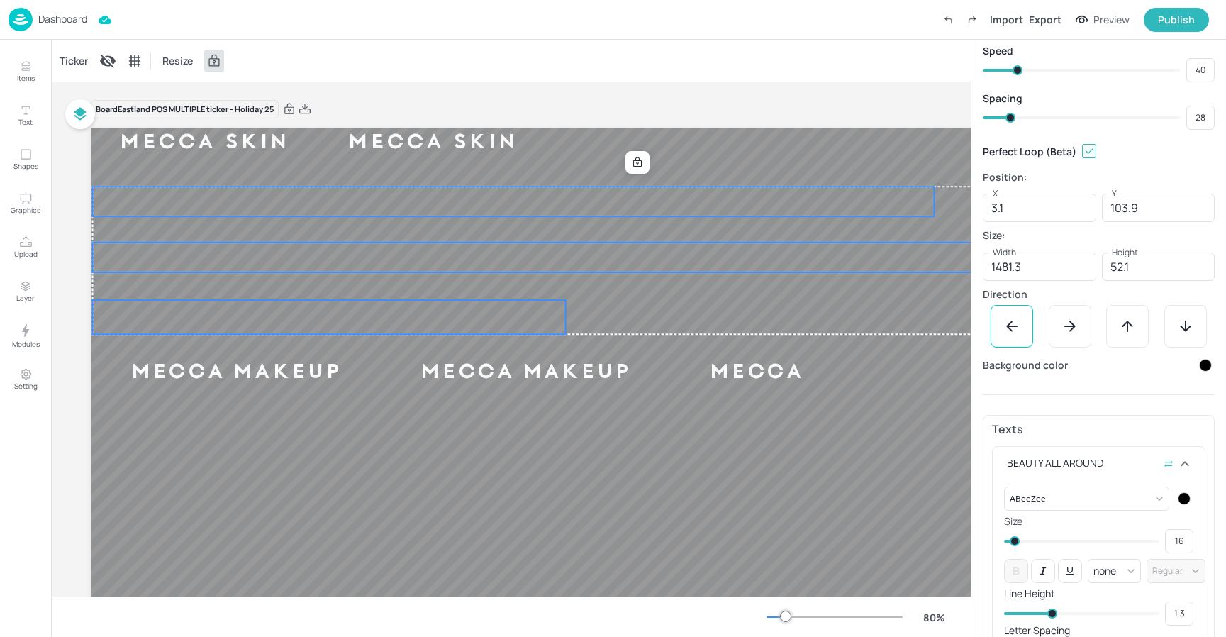
scroll to position [87, 0]
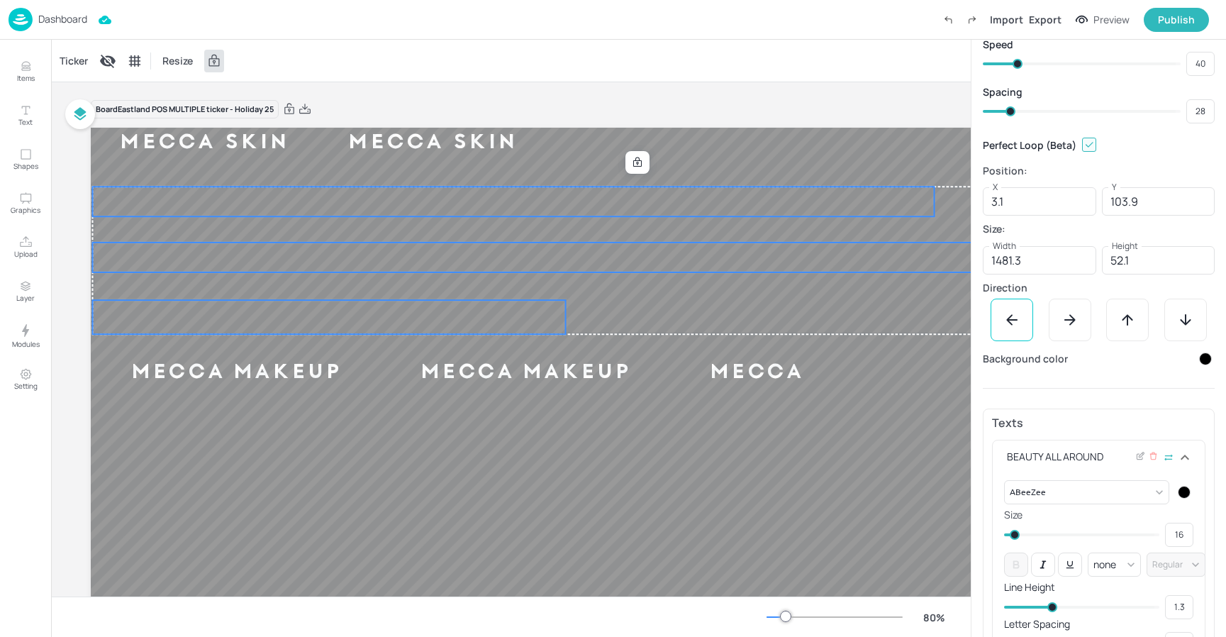
click at [1182, 489] on div at bounding box center [1184, 492] width 13 height 13
click at [1168, 535] on icon at bounding box center [1171, 533] width 7 height 7
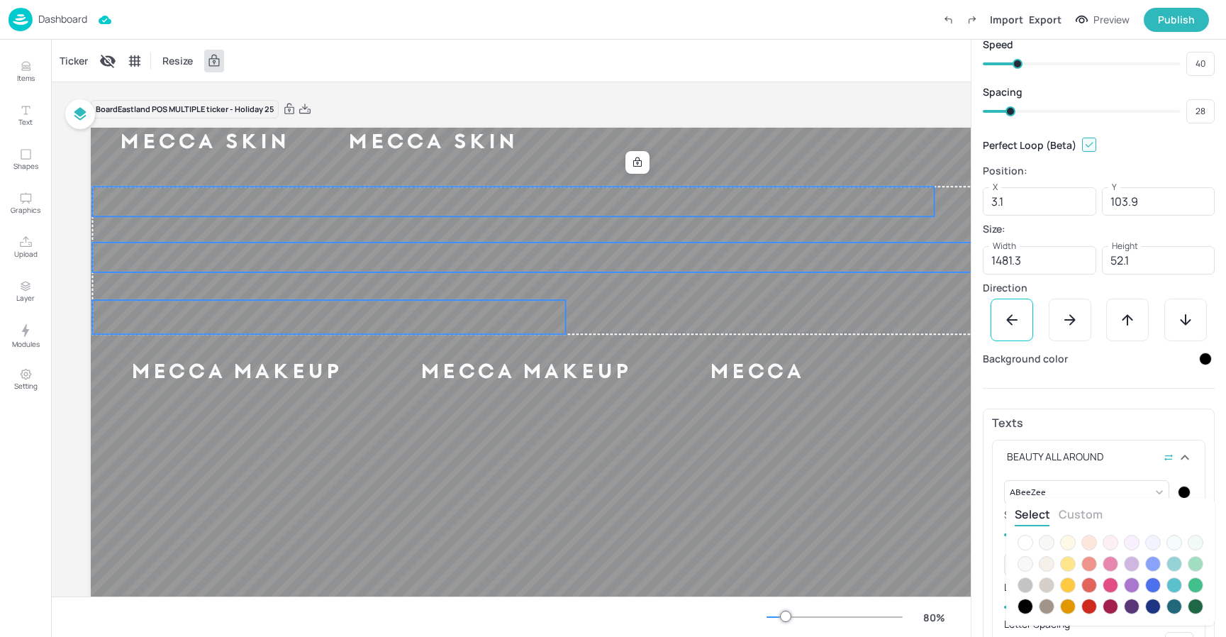
click at [1027, 538] on div at bounding box center [1026, 543] width 16 height 16
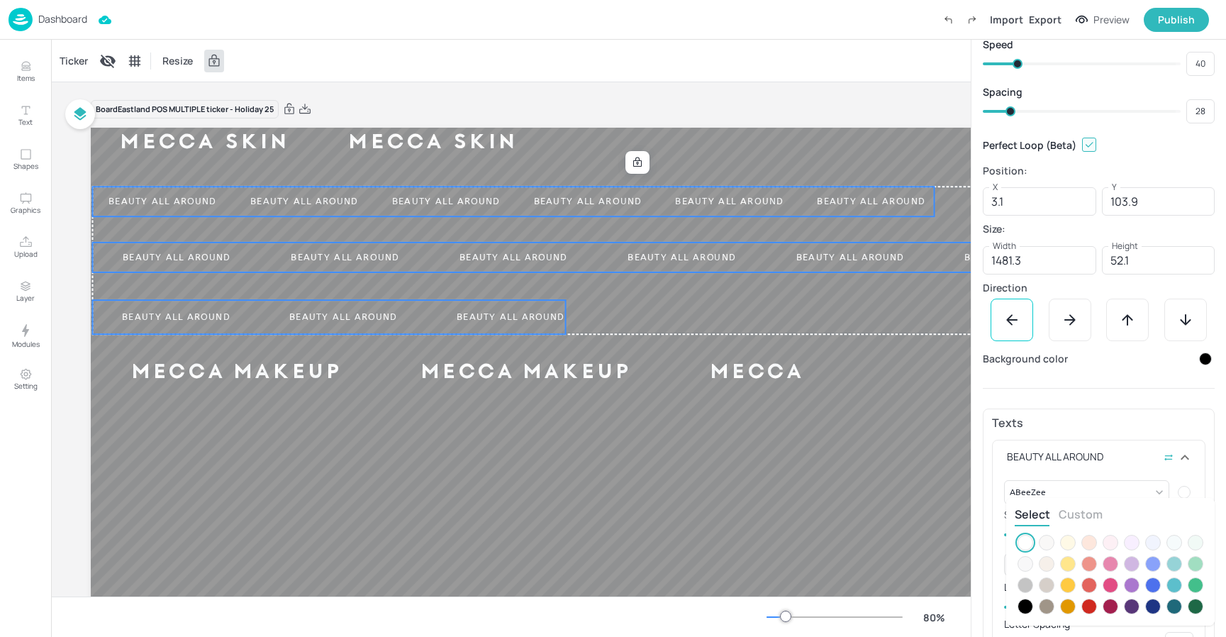
click at [1120, 423] on div at bounding box center [613, 318] width 1226 height 637
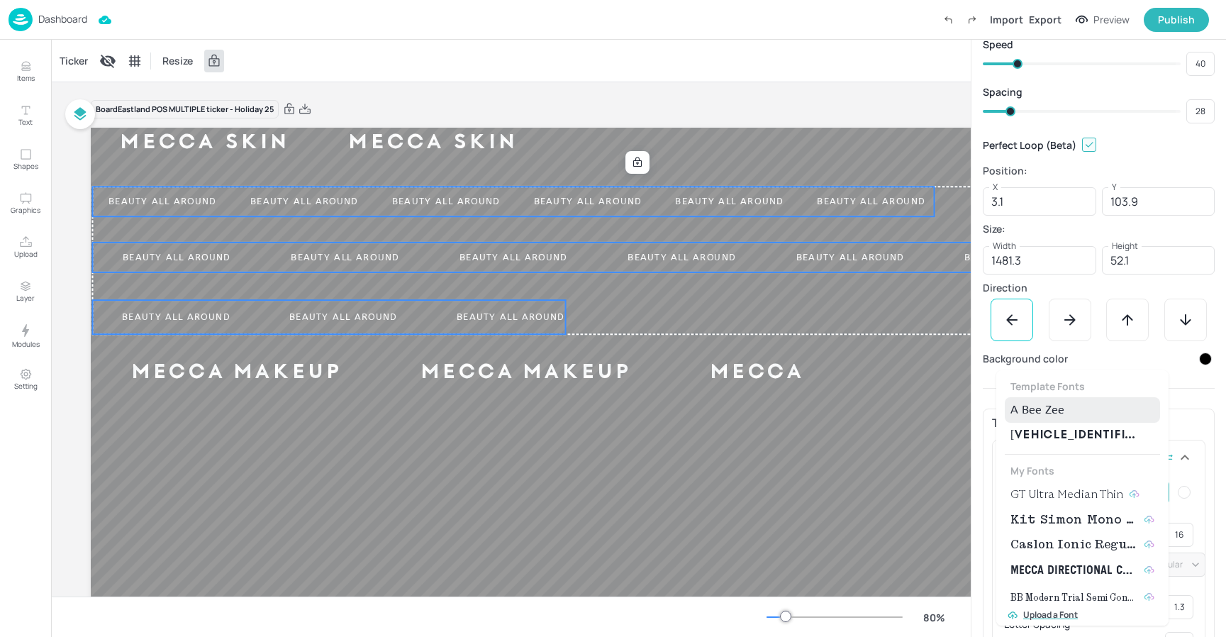
click at [1081, 496] on body "Dashboard Import Export Preview Publish Items Text Shapes Graphics Upload Layer…" at bounding box center [613, 318] width 1226 height 637
click at [1076, 494] on span "GT Ultra Median Thin" at bounding box center [1066, 494] width 113 height 17
type input "{"font":"GTUltraMedianThin","group":"template"}"
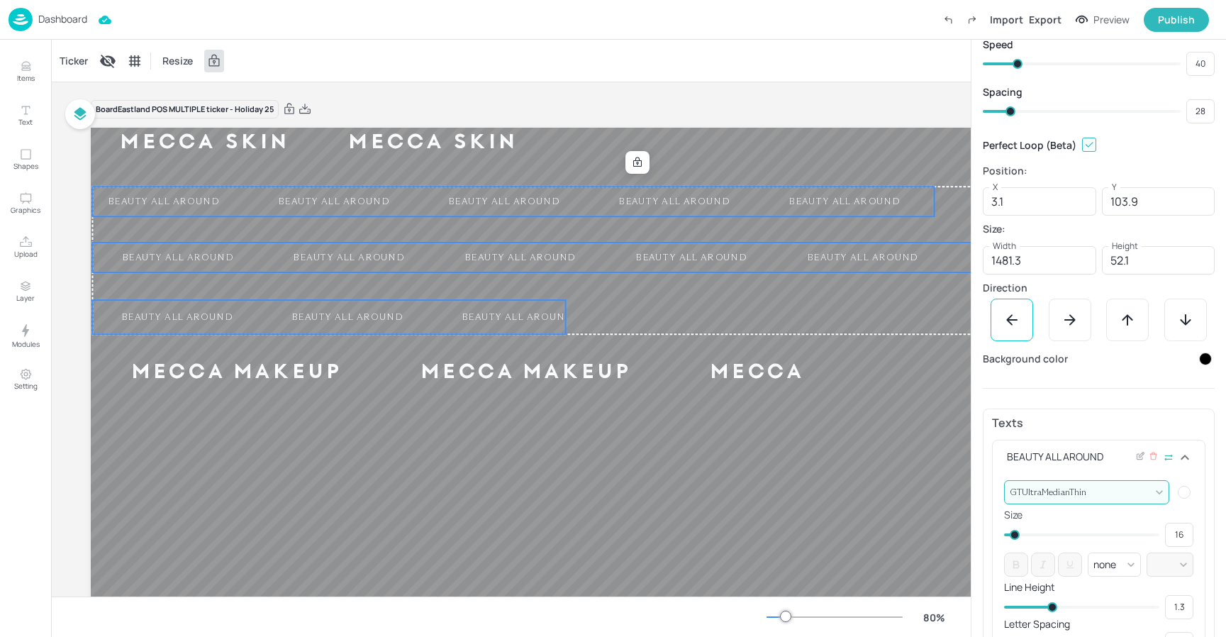
type input "14"
type input "16"
type input "15"
type input "17"
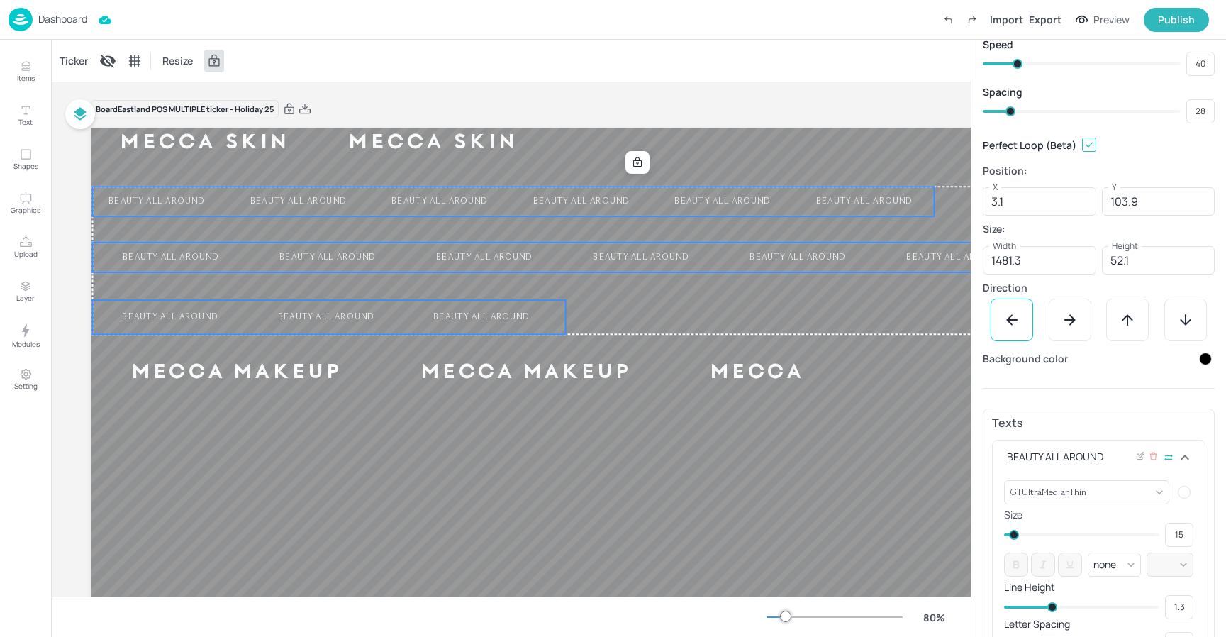
type input "16"
type input "18"
type input "17"
type input "19"
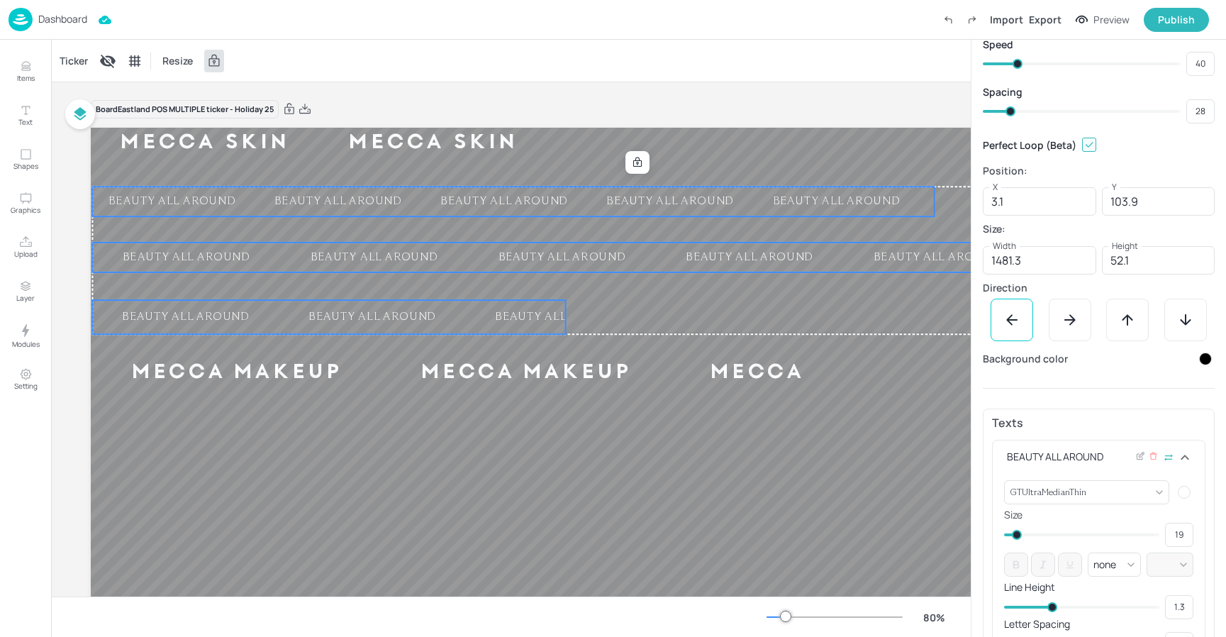
type input "21"
type input "23"
type input "22"
type input "24"
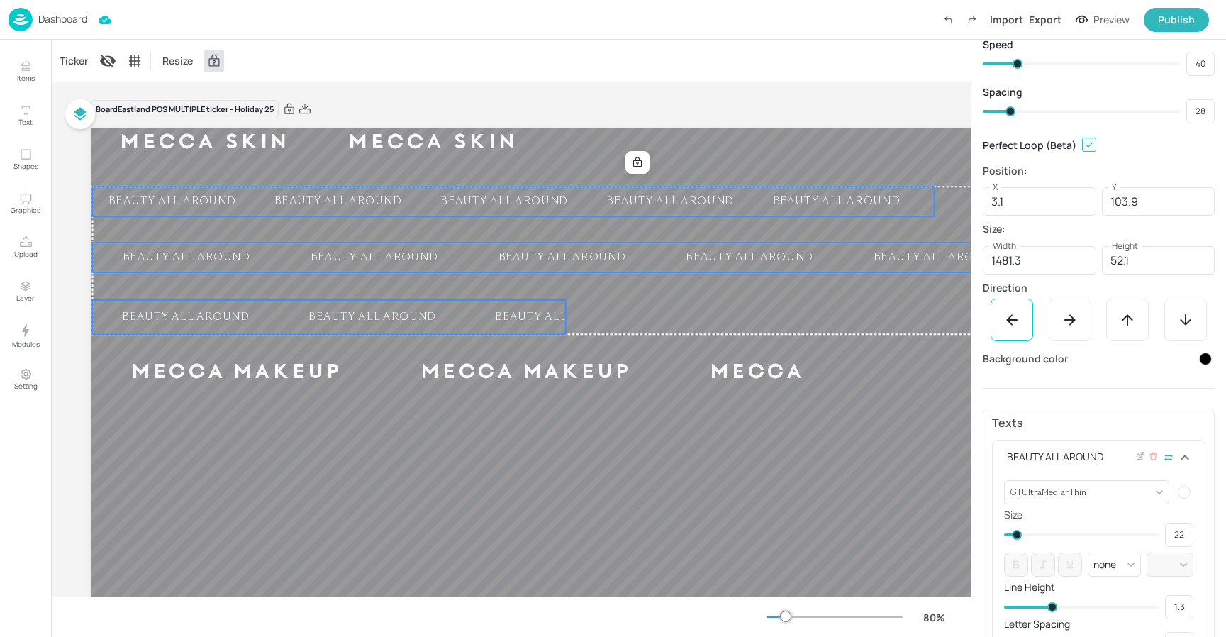
type input "23"
type input "25"
type input "26"
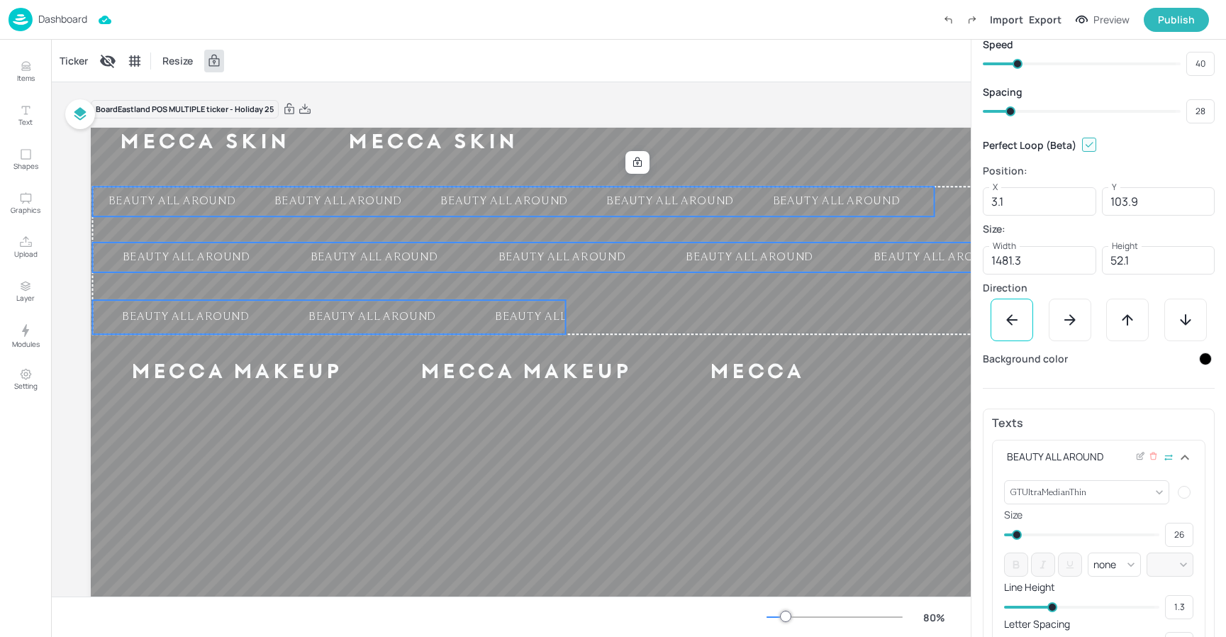
type input "28"
type input "29"
drag, startPoint x: 1013, startPoint y: 531, endPoint x: 1023, endPoint y: 533, distance: 9.3
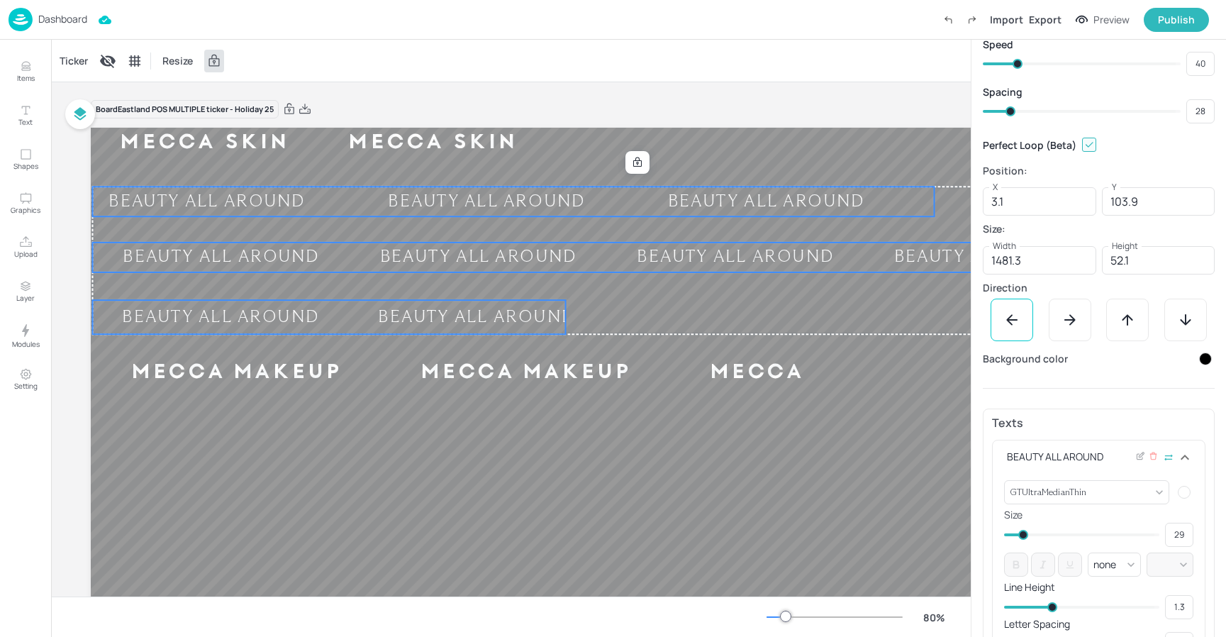
click at [1023, 533] on span at bounding box center [1023, 535] width 10 height 10
click at [520, 56] on div "Ticker Resize" at bounding box center [511, 61] width 920 height 42
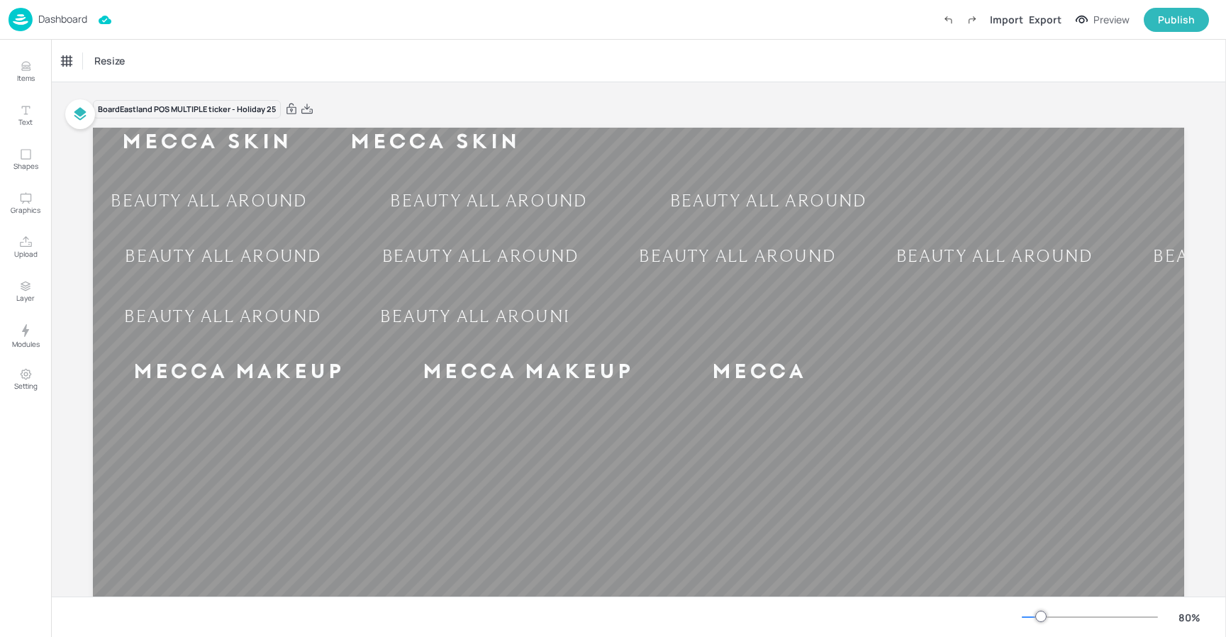
click at [60, 18] on p "Dashboard" at bounding box center [62, 19] width 49 height 10
click at [68, 16] on p "Dashboard" at bounding box center [62, 19] width 49 height 10
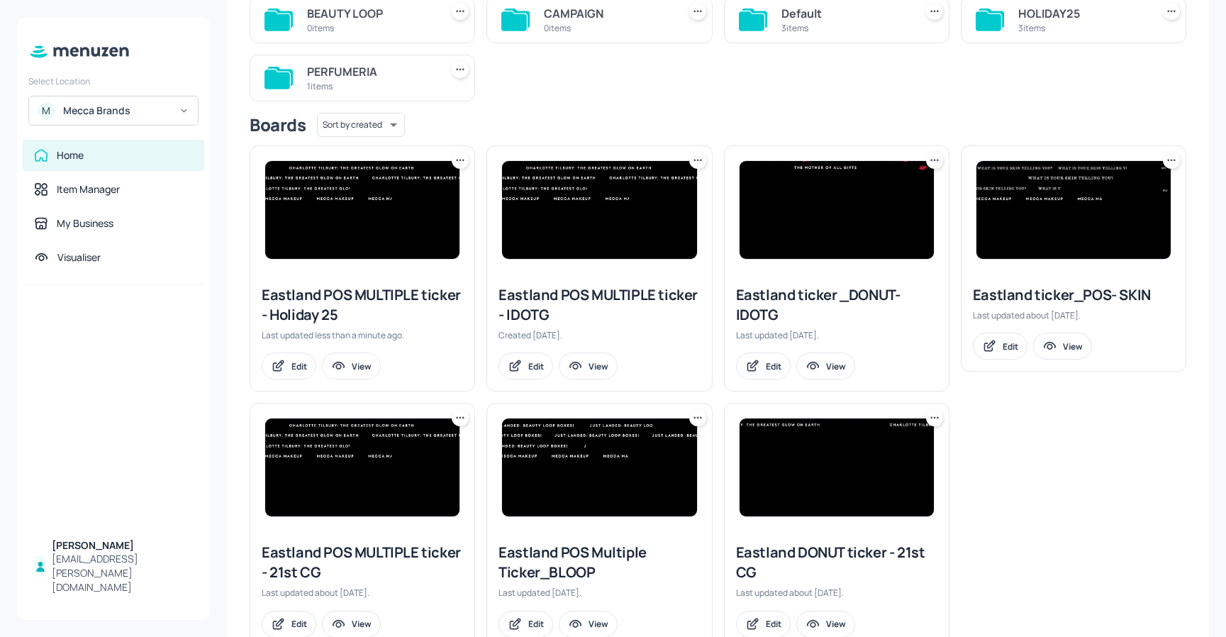
scroll to position [168, 0]
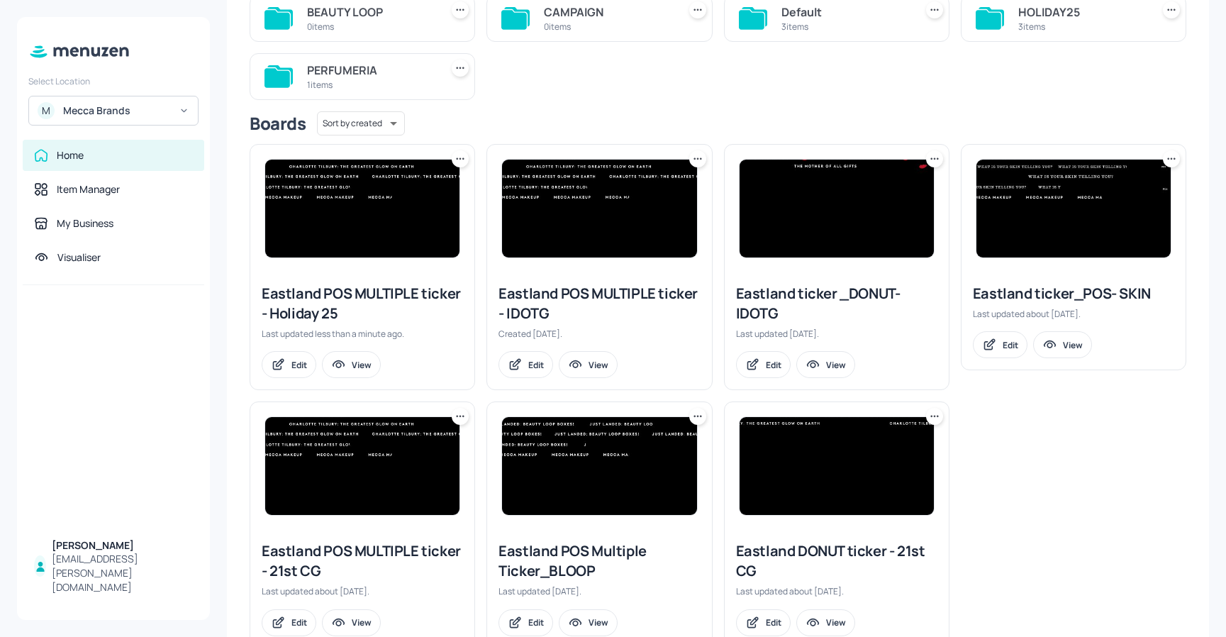
click at [930, 161] on icon at bounding box center [935, 159] width 14 height 14
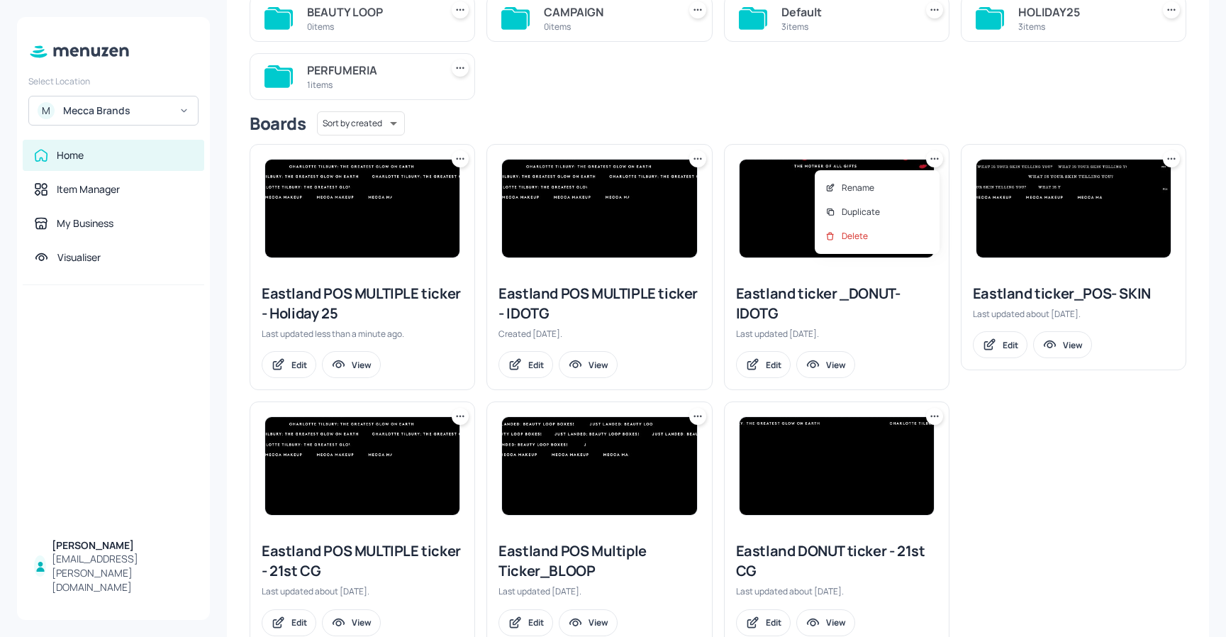
click at [1024, 457] on div at bounding box center [613, 318] width 1226 height 637
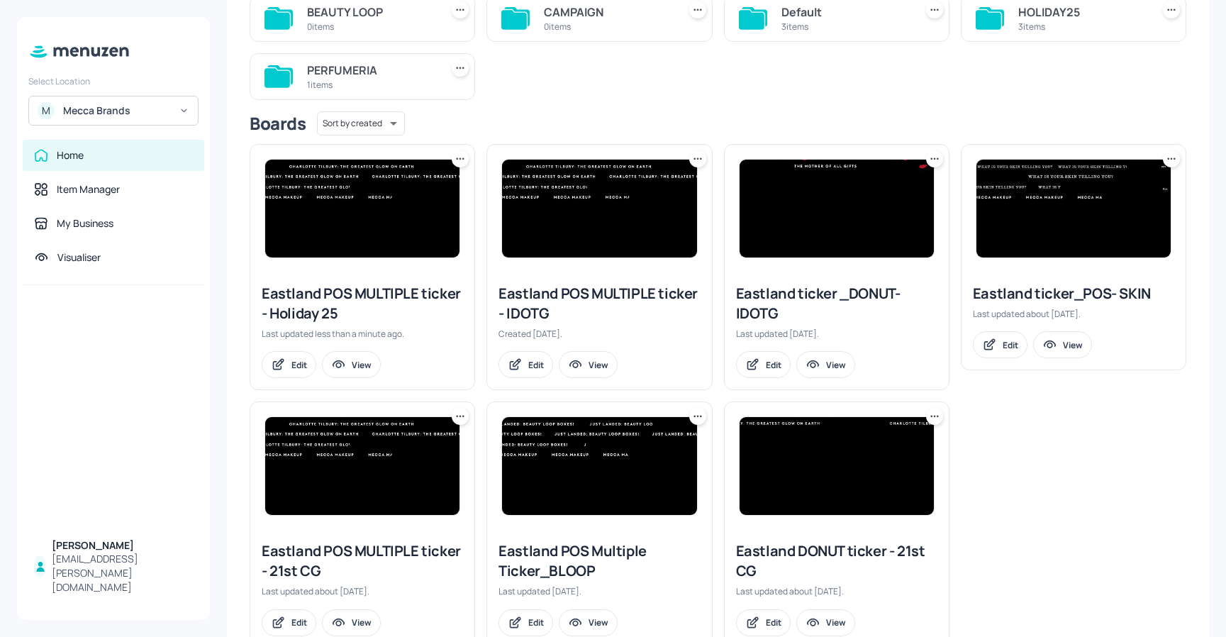
click at [929, 420] on icon at bounding box center [935, 416] width 14 height 14
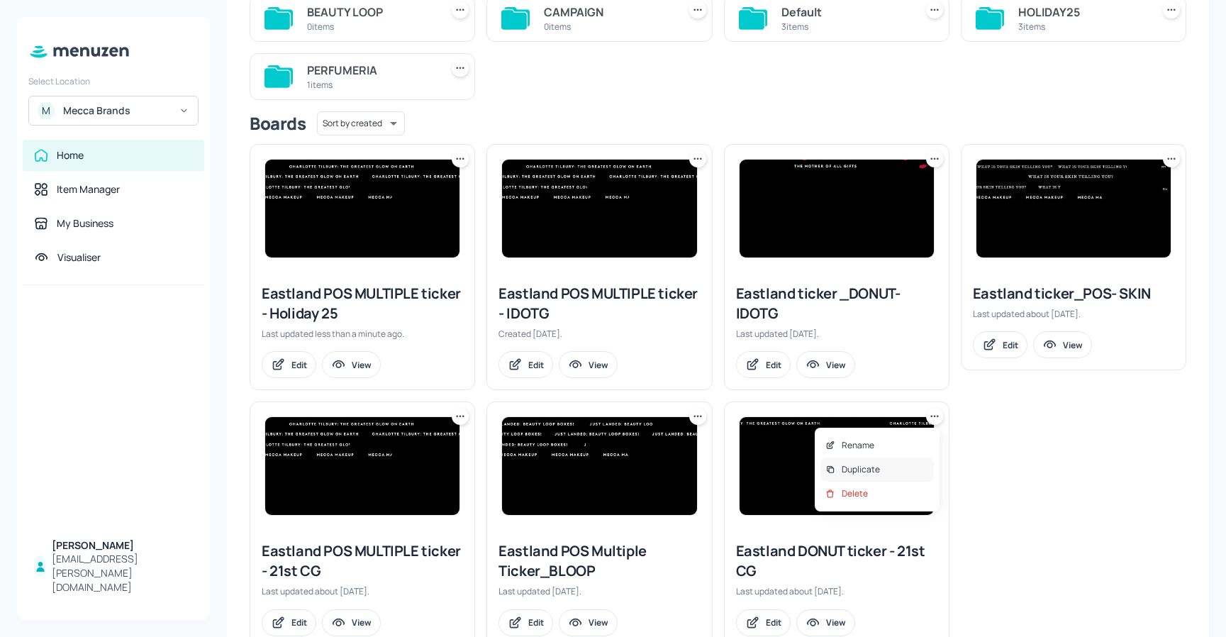
click at [867, 469] on p "Duplicate" at bounding box center [861, 469] width 38 height 13
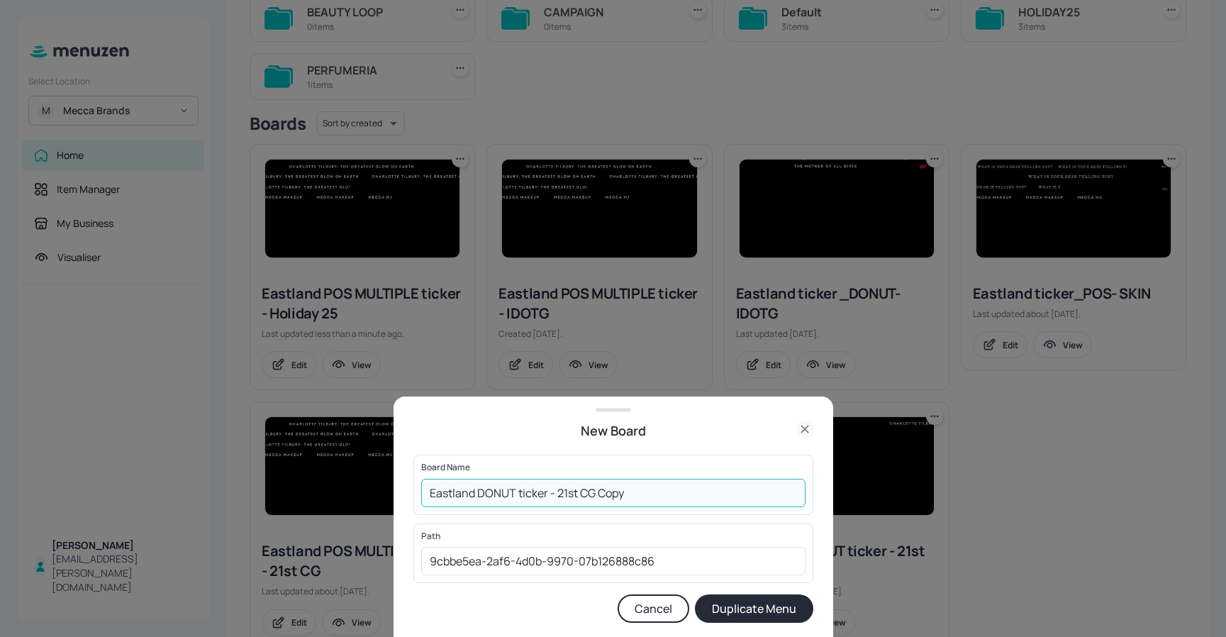
drag, startPoint x: 631, startPoint y: 491, endPoint x: 559, endPoint y: 490, distance: 72.3
click at [559, 491] on input "Eastland DONUT ticker - 21st CG Copy" at bounding box center [613, 493] width 384 height 28
type input "Eastland DONUT ticker - Holiday"
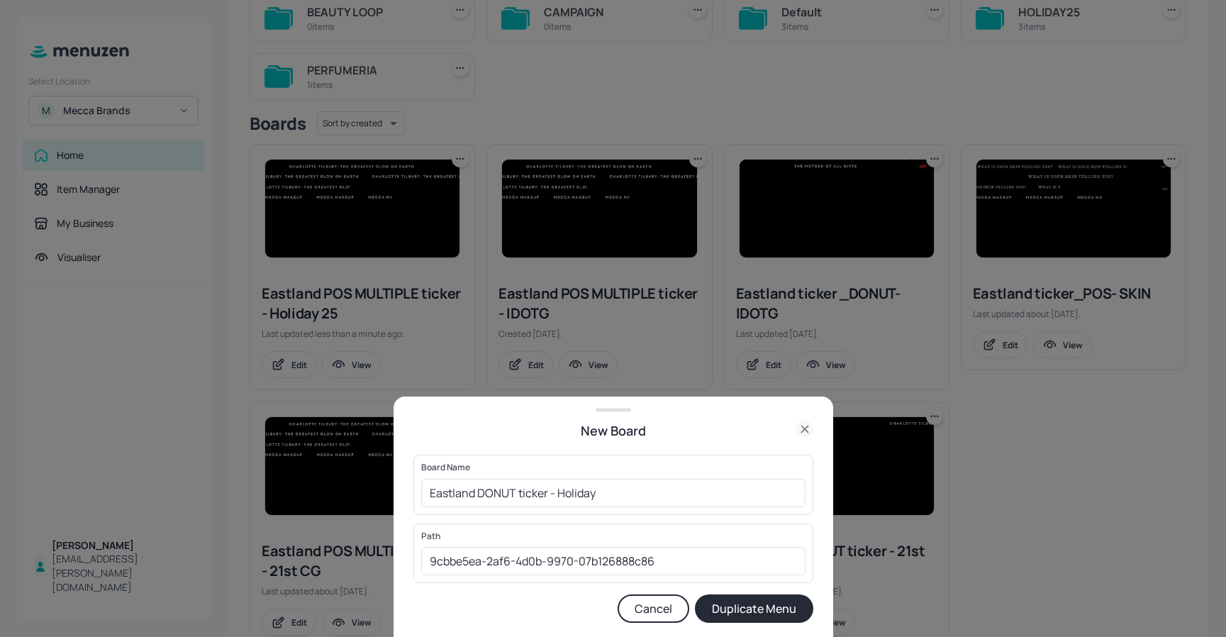
click at [729, 599] on button "Duplicate Menu" at bounding box center [754, 608] width 118 height 28
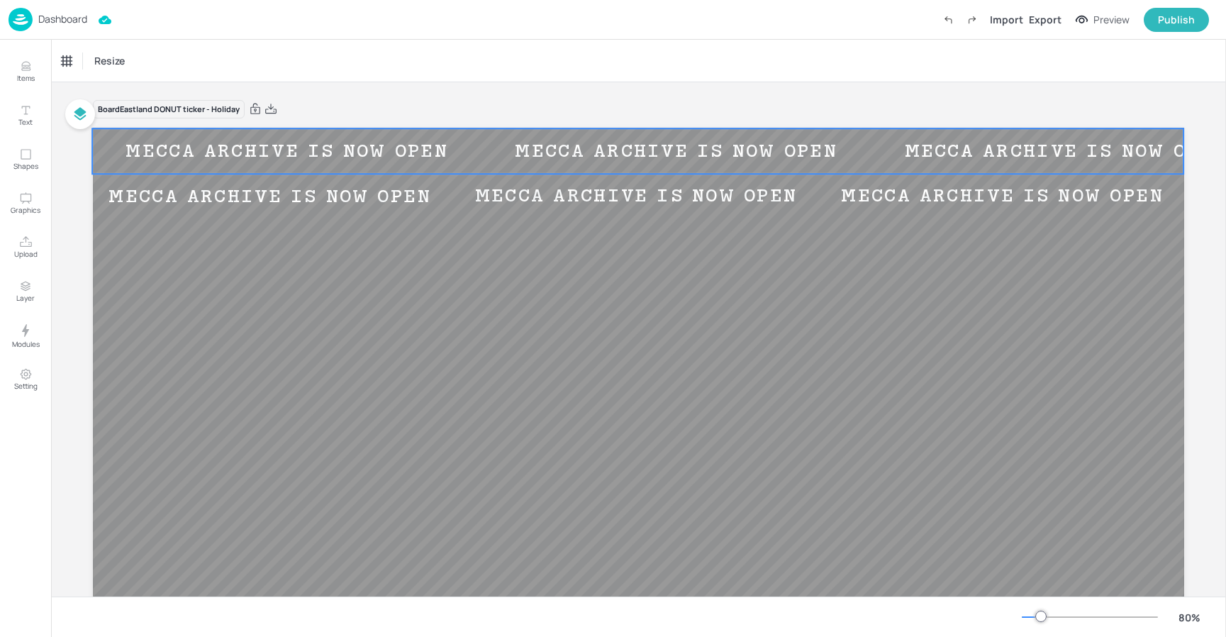
click at [425, 157] on div "MECCA ARCHIVE IS NOW OPEN" at bounding box center [286, 151] width 389 height 20
drag, startPoint x: 310, startPoint y: 207, endPoint x: 268, endPoint y: 173, distance: 53.9
click at [310, 206] on div "MECCA ARCHIVE IS NOW OPEN" at bounding box center [269, 196] width 355 height 20
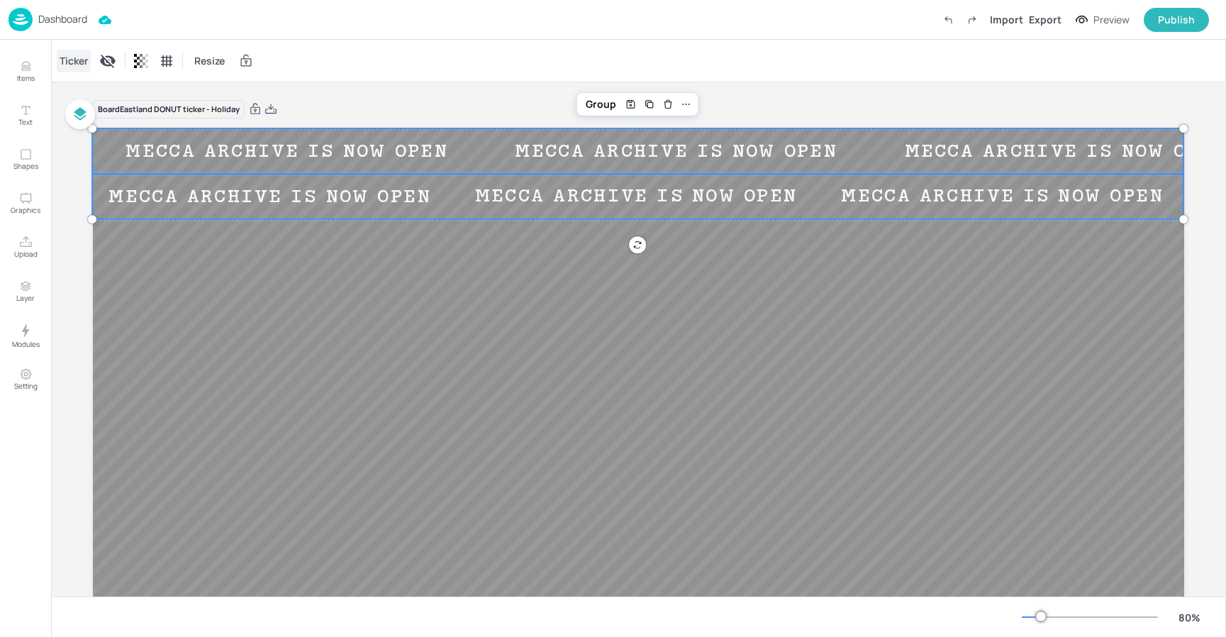
click at [57, 55] on div "Ticker" at bounding box center [74, 61] width 34 height 23
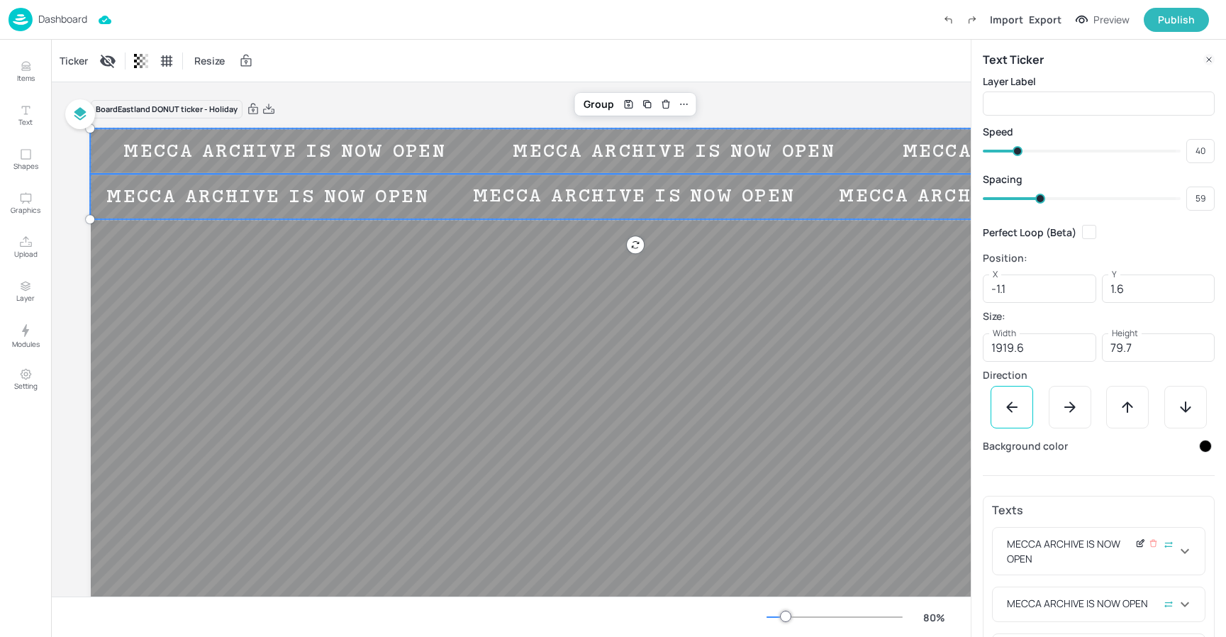
click at [1137, 545] on icon at bounding box center [1140, 543] width 11 height 10
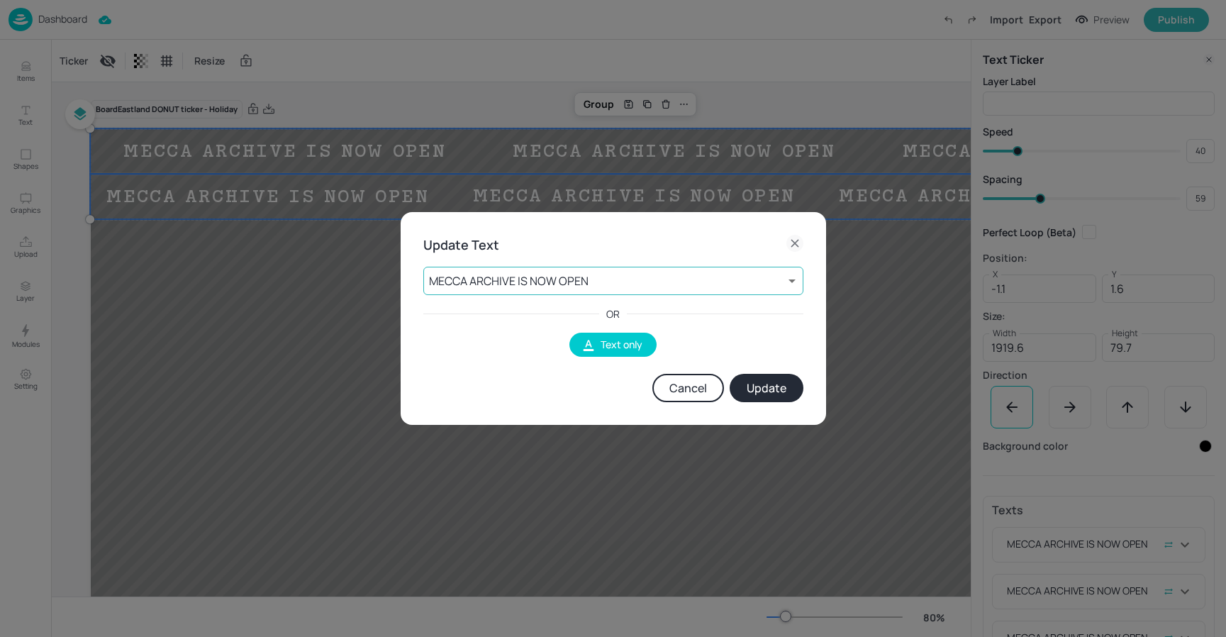
click at [603, 288] on body "Dashboard Import Export Preview Publish Items Text Shapes Graphics Upload Layer…" at bounding box center [613, 318] width 1226 height 637
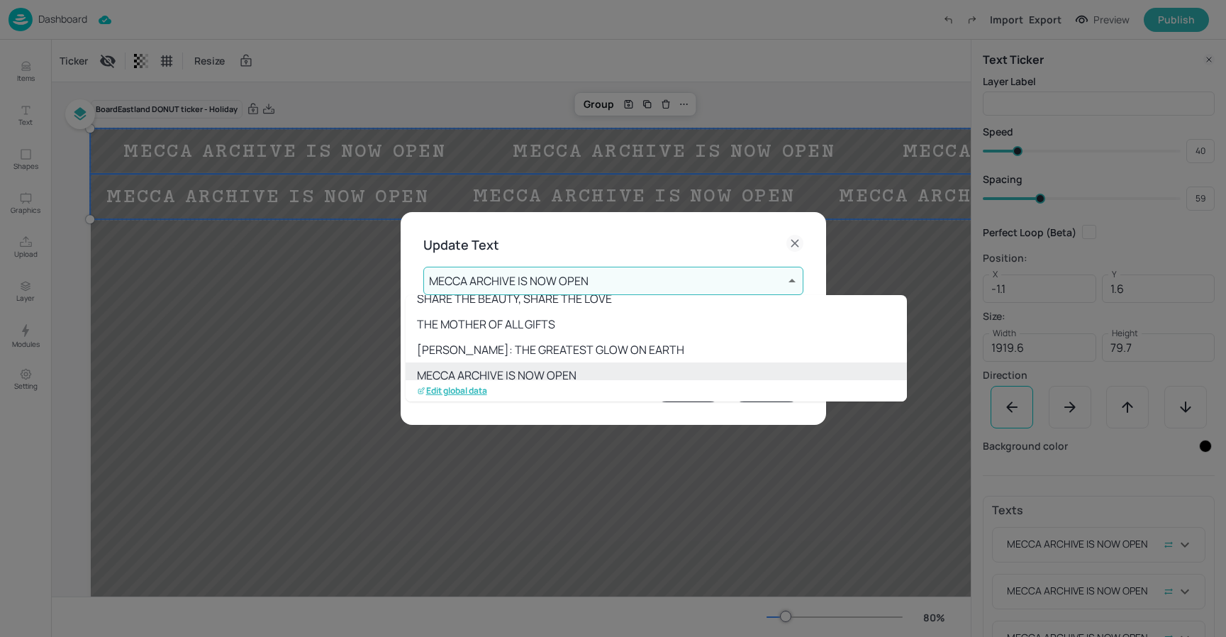
scroll to position [207, 0]
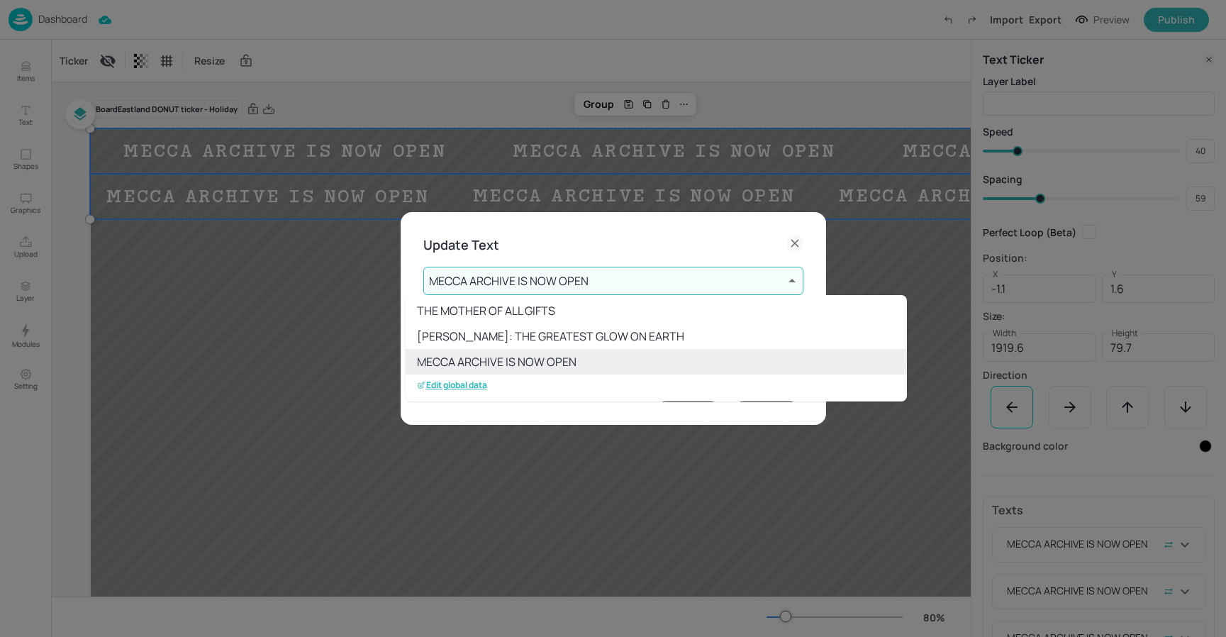
click at [471, 386] on p "Edit global data" at bounding box center [452, 385] width 70 height 10
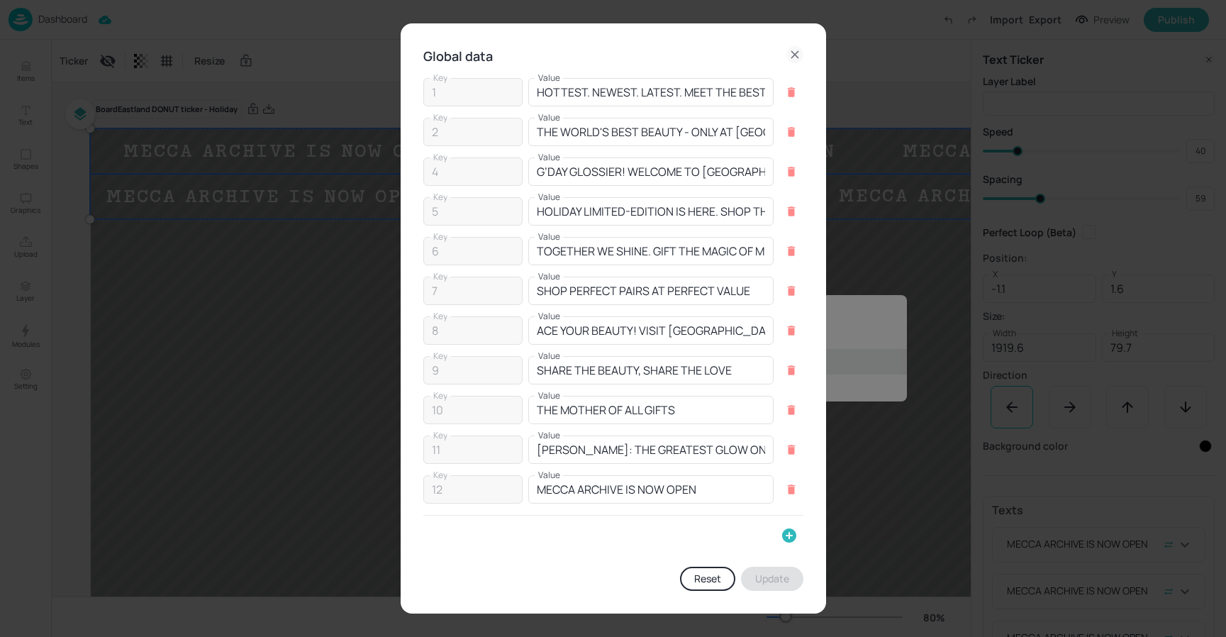
drag, startPoint x: 786, startPoint y: 533, endPoint x: 531, endPoint y: 521, distance: 255.6
click at [785, 533] on icon "button" at bounding box center [789, 535] width 14 height 14
click at [470, 551] on input "Key" at bounding box center [469, 540] width 93 height 28
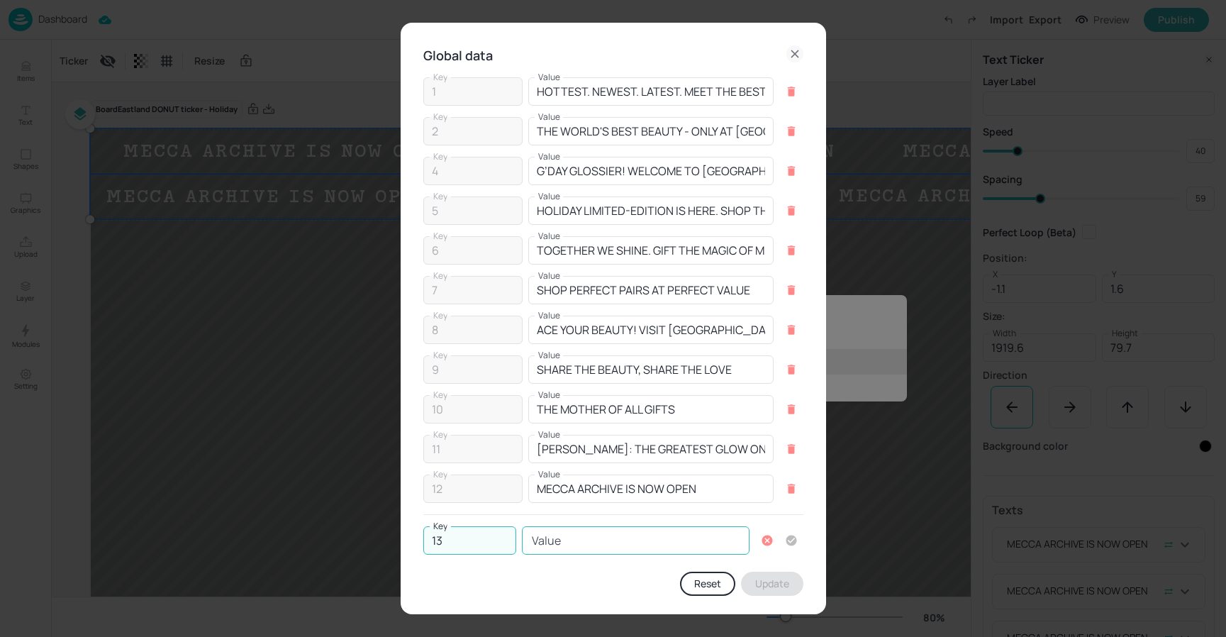
type input "13"
click at [582, 533] on input "Value" at bounding box center [636, 540] width 228 height 28
type input "b"
type input "BEAUTY ALL AROUND"
click at [789, 544] on icon "button" at bounding box center [791, 540] width 11 height 11
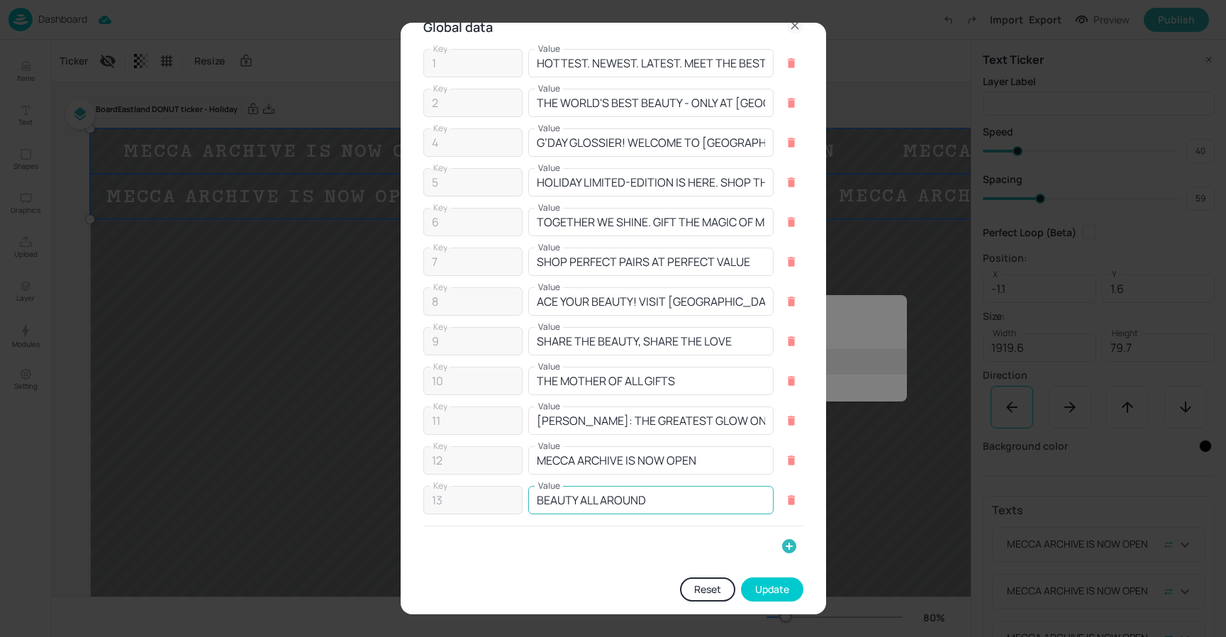
scroll to position [38, 0]
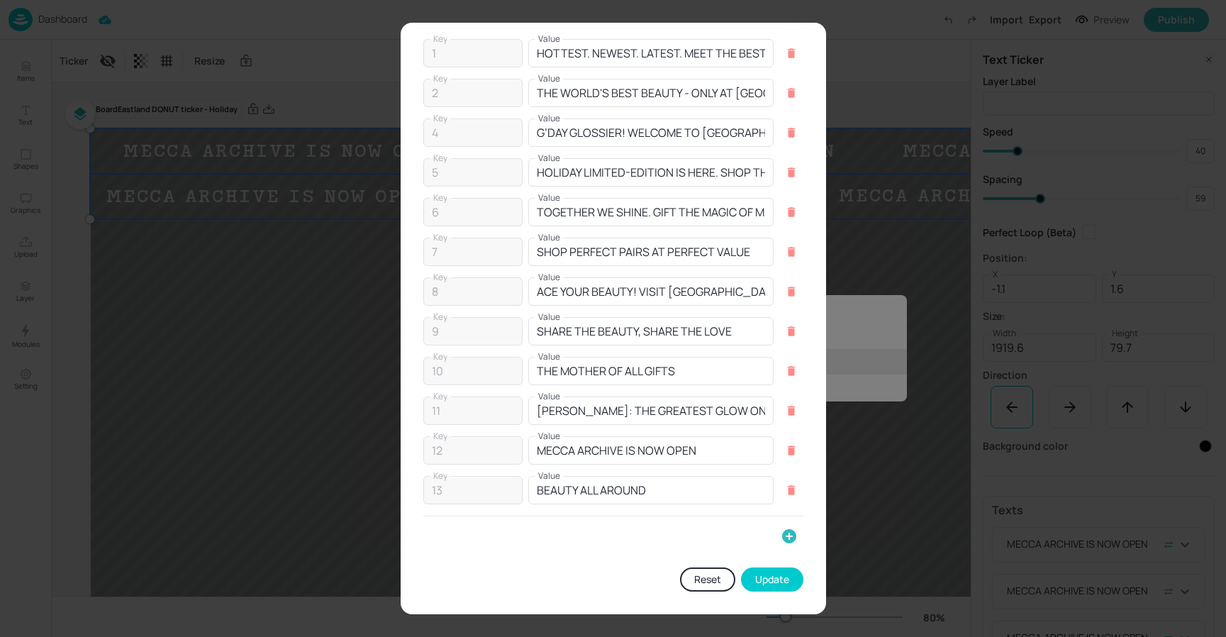
click at [764, 572] on button "Update" at bounding box center [772, 579] width 62 height 24
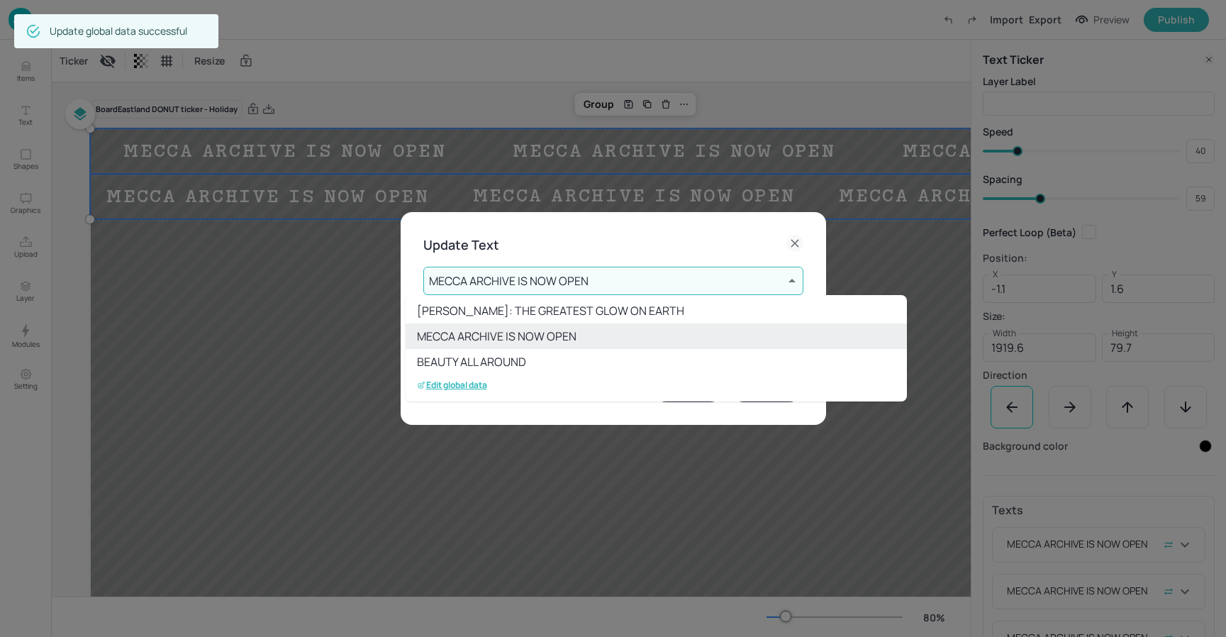
click at [557, 362] on li "BEAUTY ALL AROUND" at bounding box center [656, 362] width 501 height 26
type input "13"
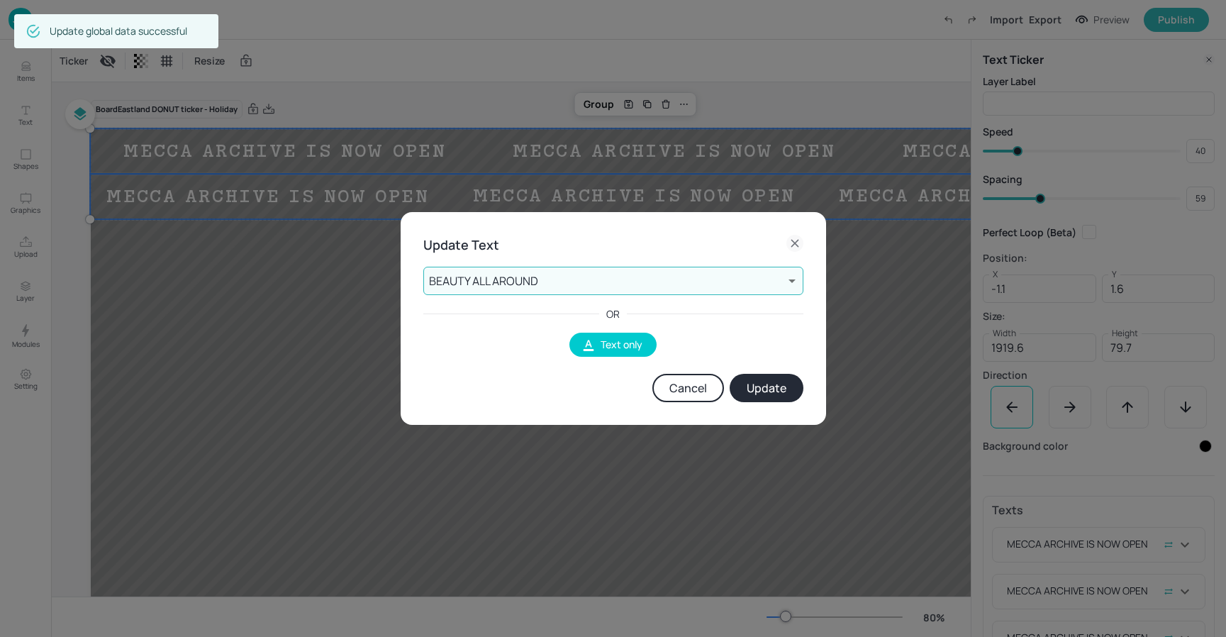
scroll to position [233, 0]
click at [763, 384] on button "Update" at bounding box center [767, 388] width 74 height 28
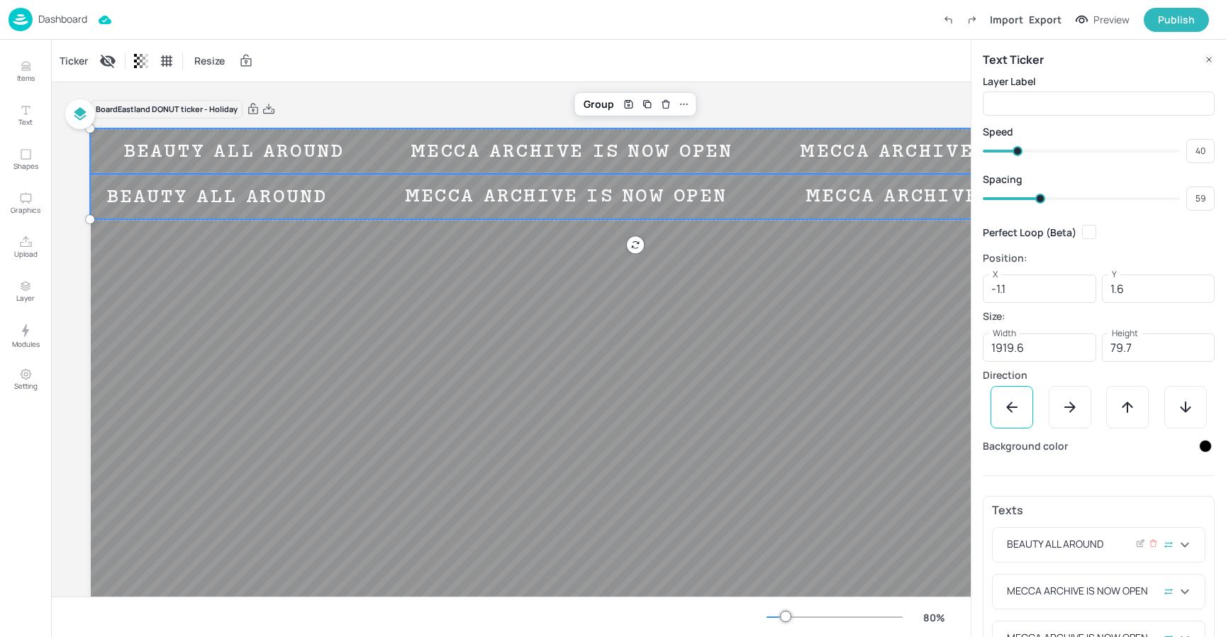
click at [1123, 549] on div "BEAUTY ALL AROUND" at bounding box center [1090, 544] width 172 height 17
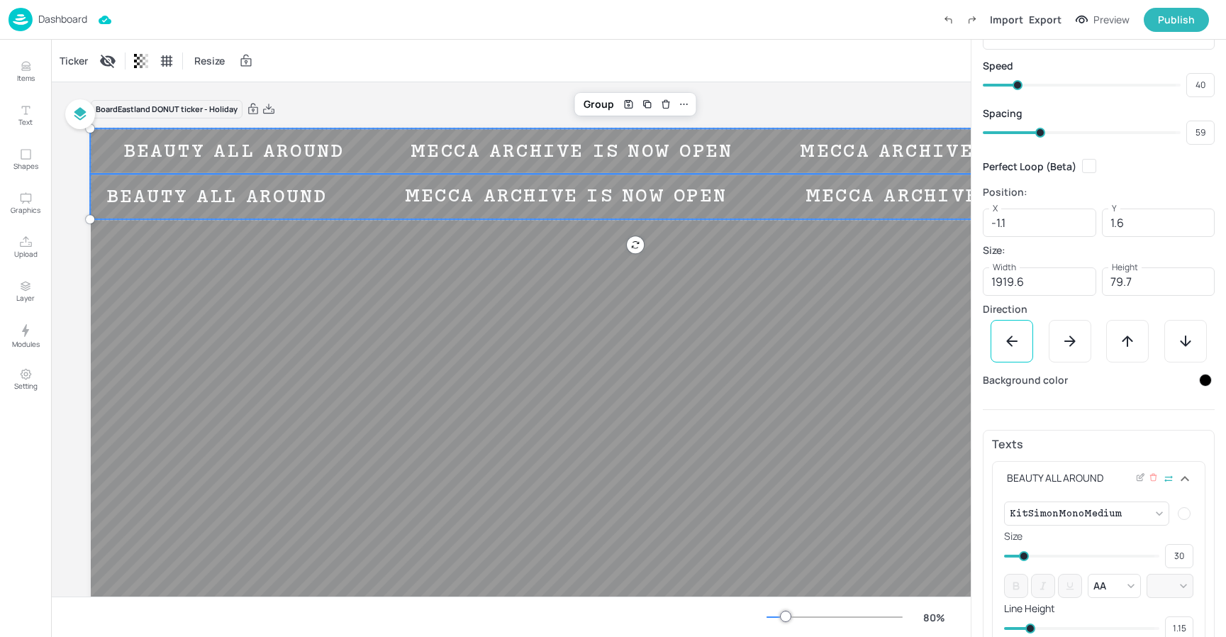
scroll to position [82, 0]
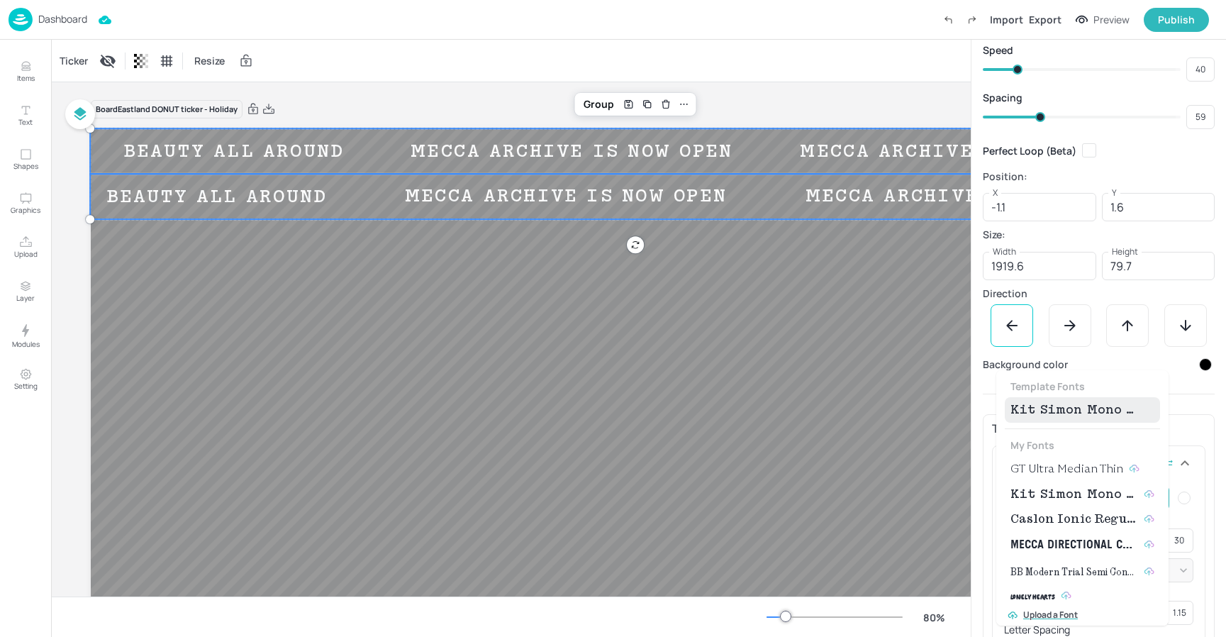
click at [1158, 498] on body "Dashboard Import Export Preview Publish Items Text Shapes Graphics Upload Layer…" at bounding box center [613, 318] width 1226 height 637
click at [1095, 466] on span "GT Ultra Median Thin" at bounding box center [1066, 468] width 113 height 17
type input "{"font":"GTUltraMedianThin","group":"template"}"
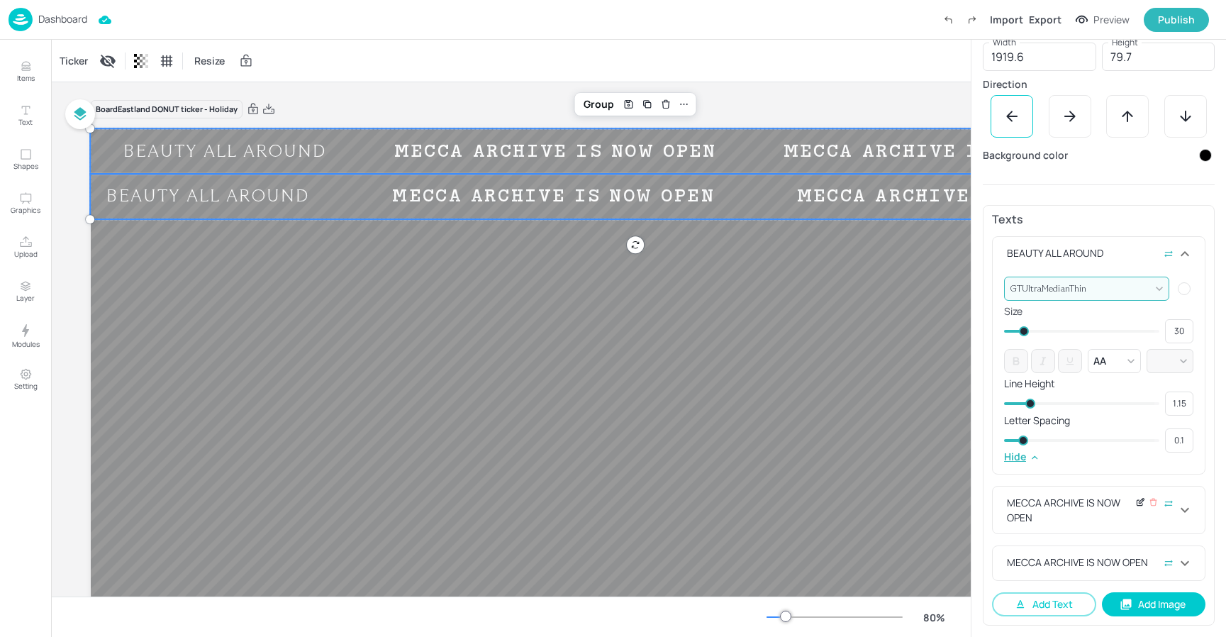
click at [1135, 504] on icon at bounding box center [1140, 502] width 11 height 10
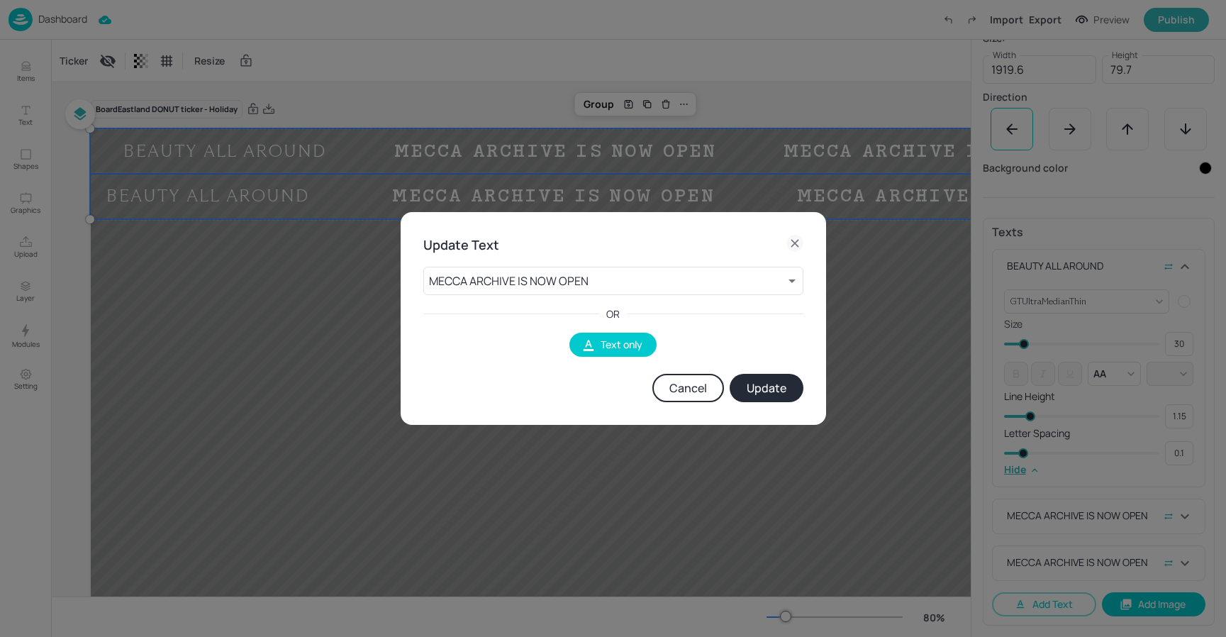
scroll to position [278, 0]
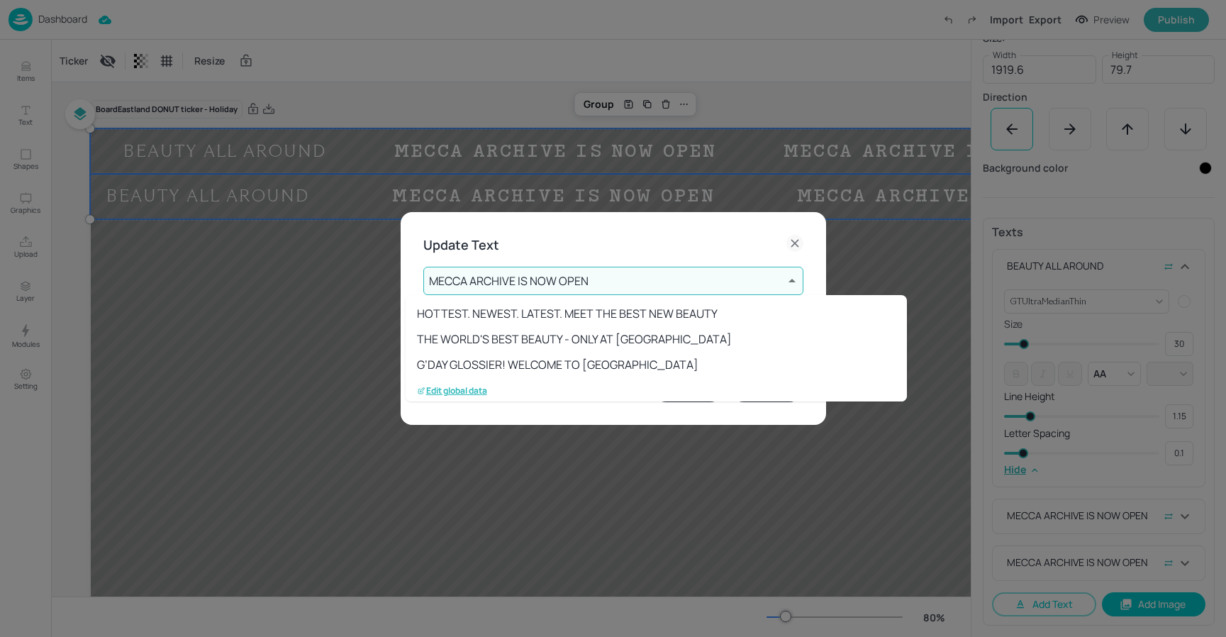
click at [654, 291] on body "Dashboard Import Export Preview Publish Items Text Shapes Graphics Upload Layer…" at bounding box center [613, 318] width 1226 height 637
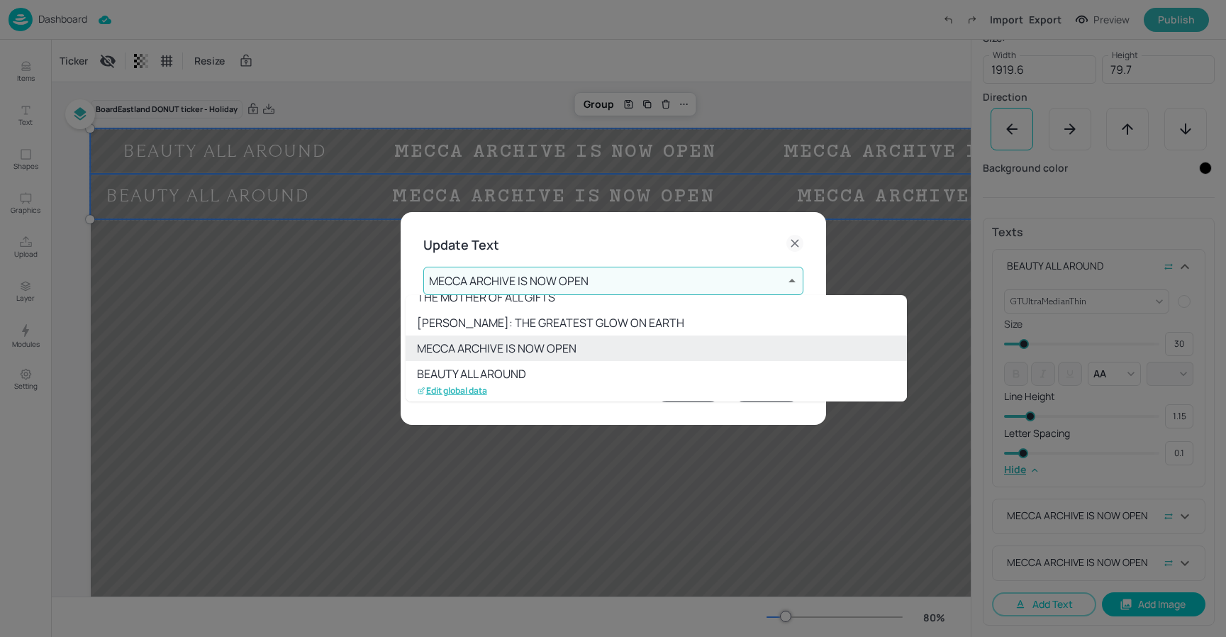
click at [518, 372] on li "BEAUTY ALL AROUND" at bounding box center [656, 374] width 501 height 26
type input "13"
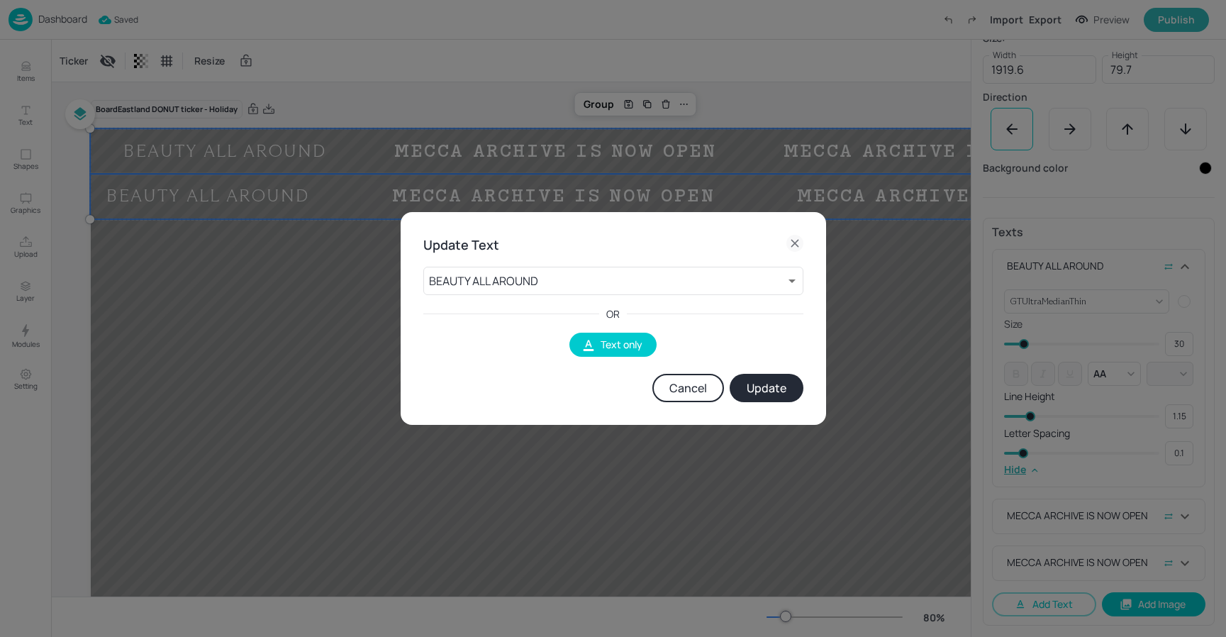
drag, startPoint x: 767, startPoint y: 382, endPoint x: 888, endPoint y: 399, distance: 122.4
click at [767, 382] on button "Update" at bounding box center [767, 388] width 74 height 28
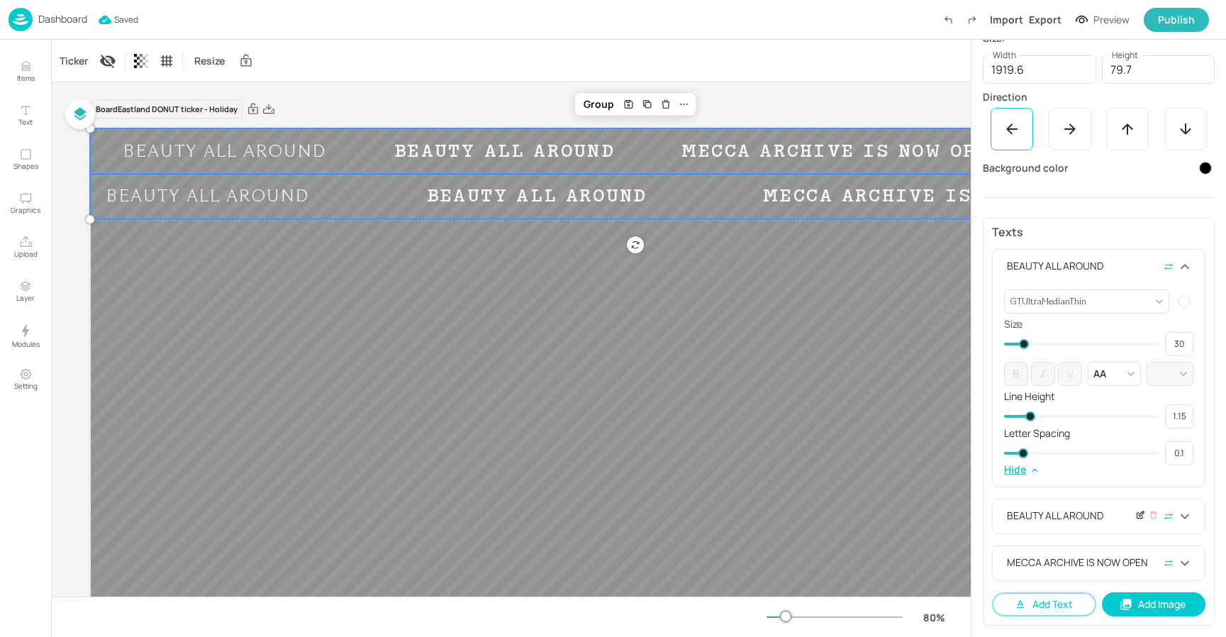
click at [1137, 518] on icon at bounding box center [1140, 516] width 6 height 6
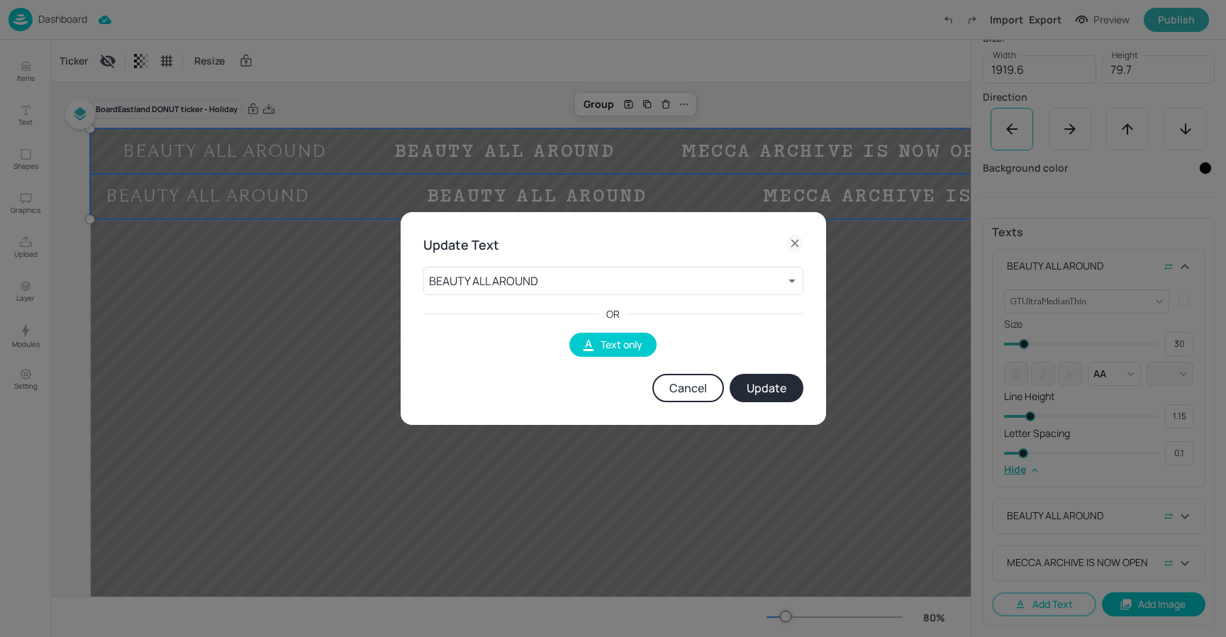
click at [684, 382] on button "Cancel" at bounding box center [688, 388] width 72 height 28
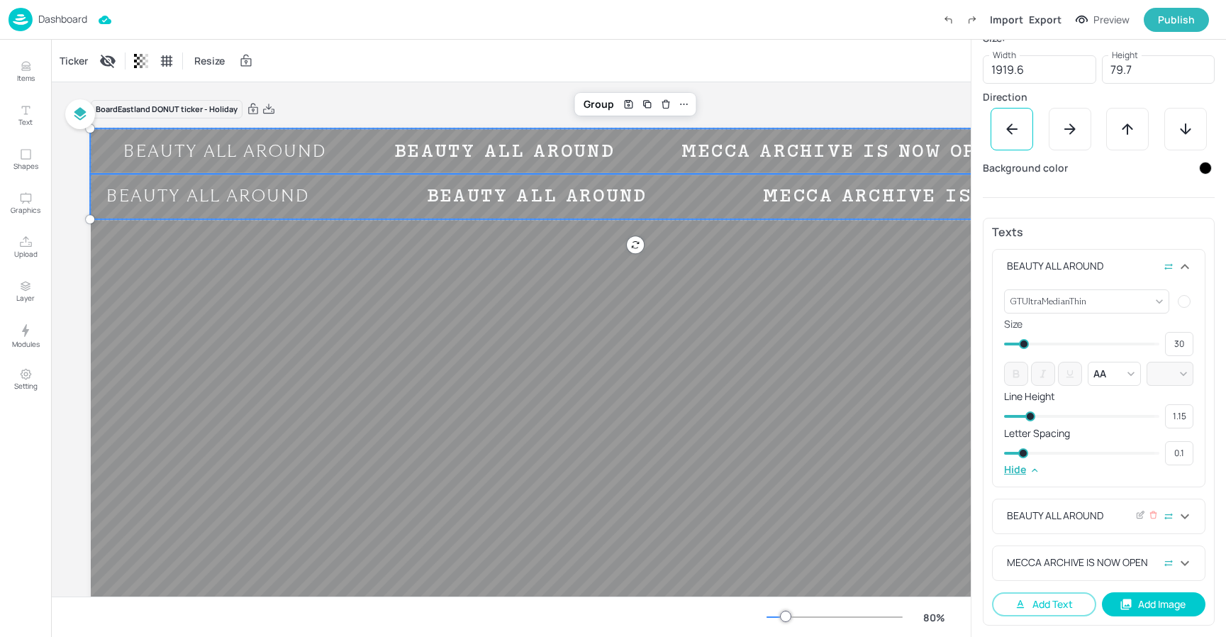
click at [1090, 511] on div "BEAUTY ALL AROUND" at bounding box center [1090, 516] width 172 height 17
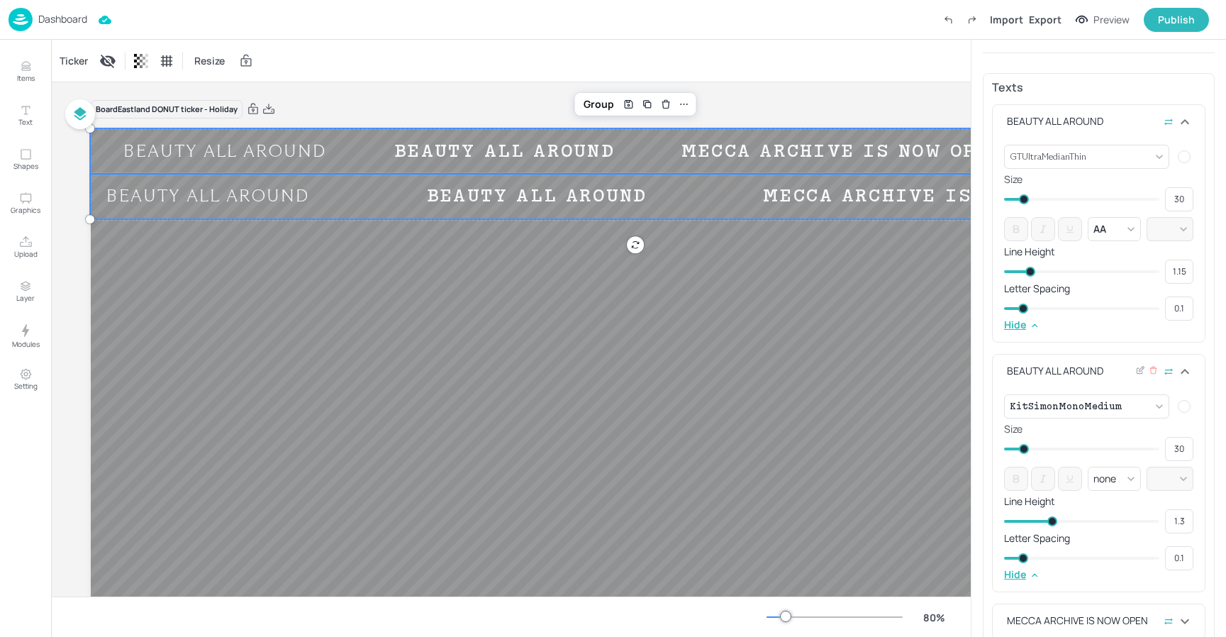
scroll to position [481, 0]
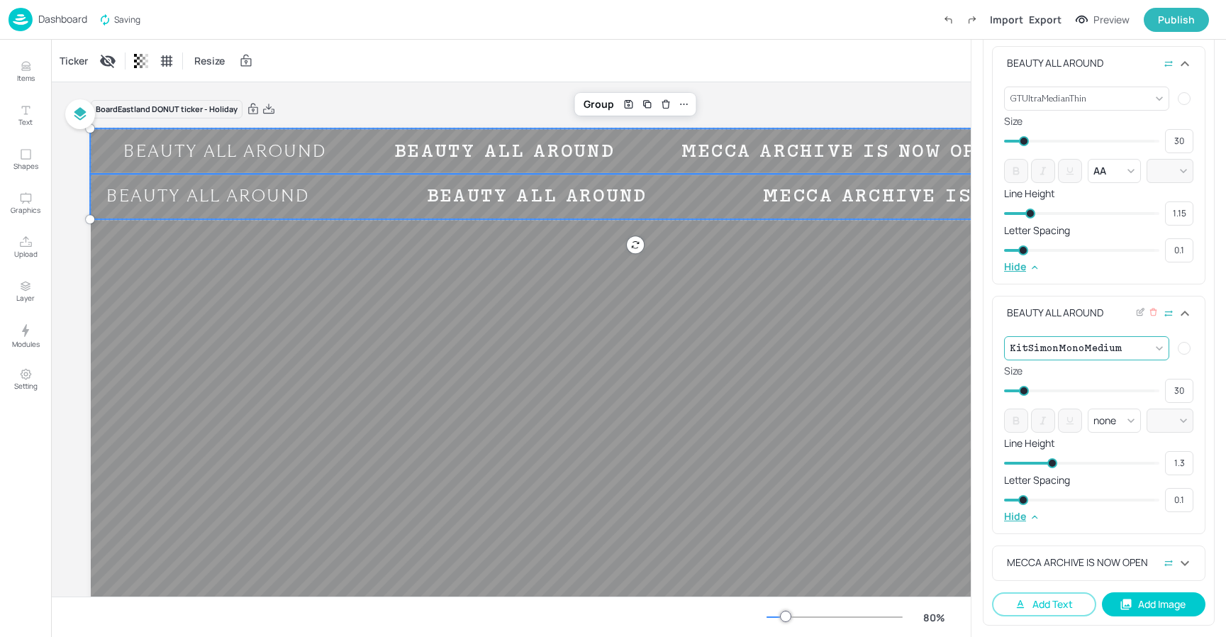
click at [1099, 347] on body "Dashboard Saving Import Export Preview Publish Items Text Shapes Graphics Uploa…" at bounding box center [613, 318] width 1226 height 637
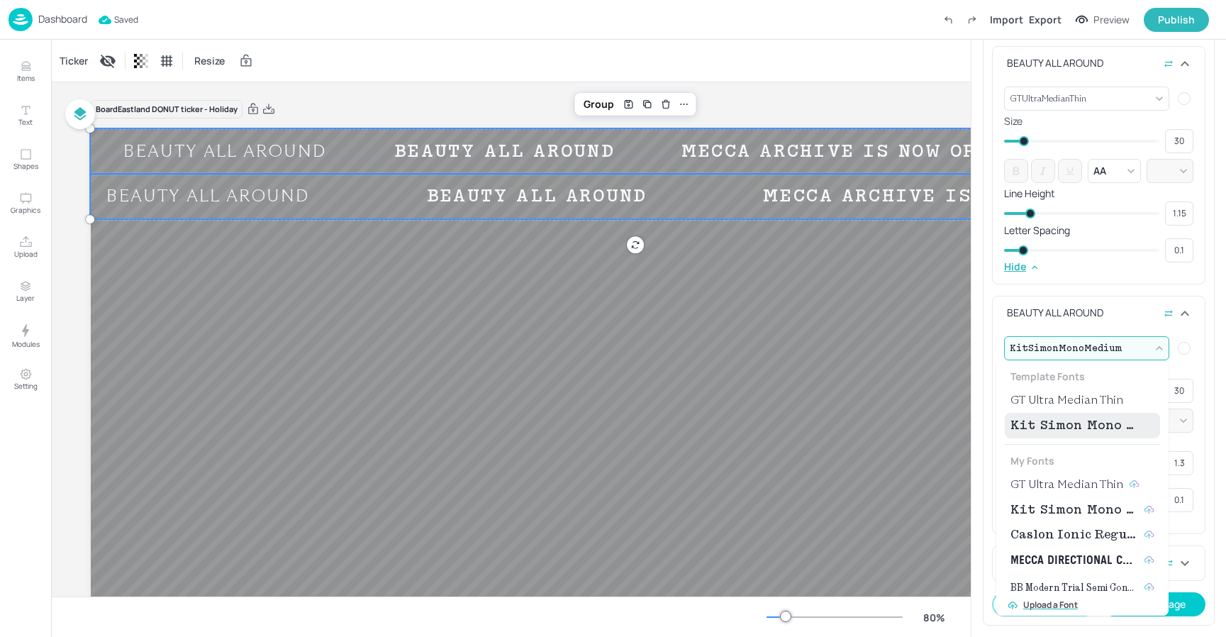
click at [1054, 399] on span "GT Ultra Median Thin" at bounding box center [1066, 399] width 113 height 17
type input "{"font":"GTUltraMedianThin","group":"template"}"
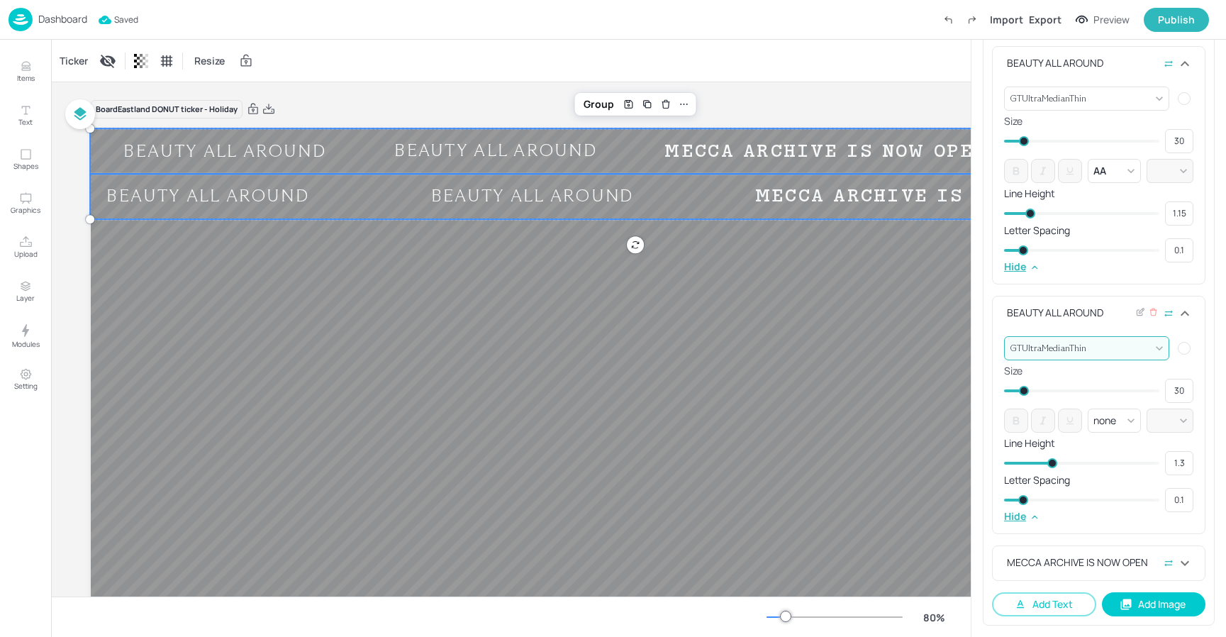
click at [1081, 318] on div "BEAUTY ALL AROUND" at bounding box center [1090, 313] width 172 height 17
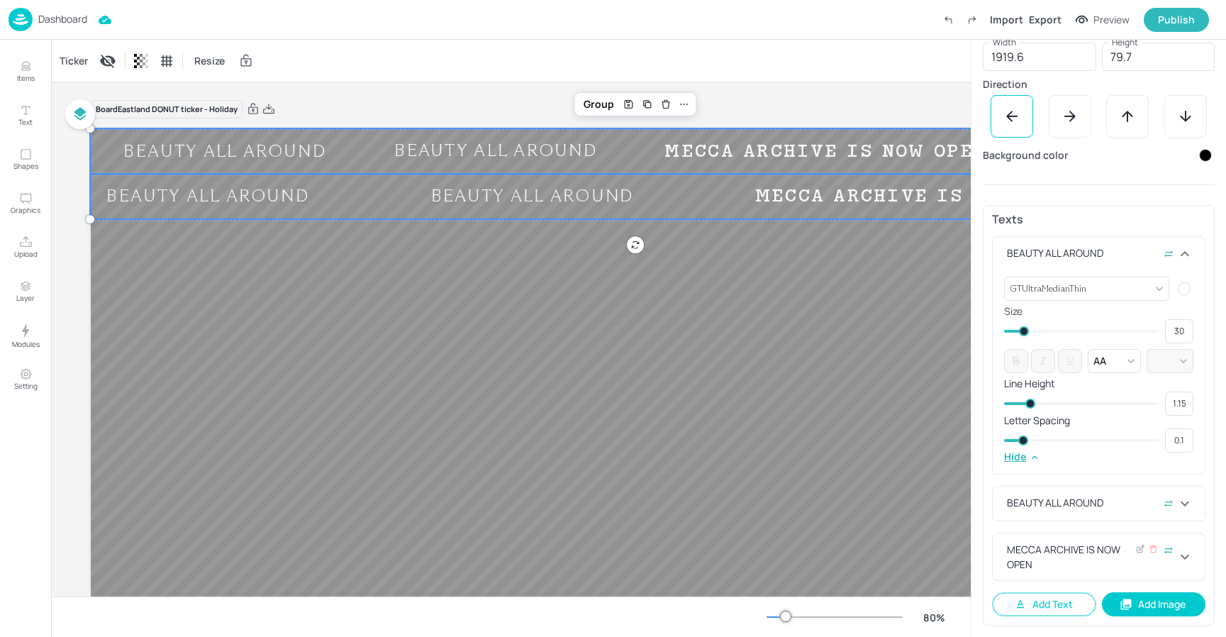
click at [1059, 552] on div "MECCA ARCHIVE IS NOW OPEN" at bounding box center [1090, 557] width 172 height 30
click at [1139, 552] on icon at bounding box center [1140, 548] width 11 height 10
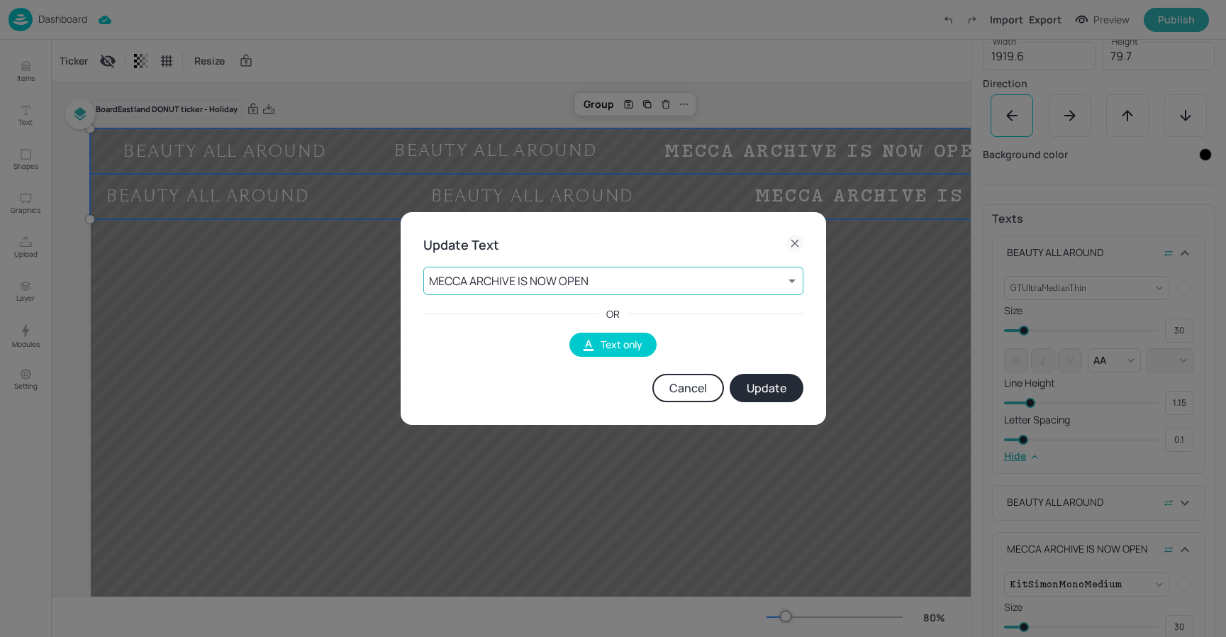
click at [625, 286] on body "Dashboard Import Export Preview Publish Items Text Shapes Graphics Upload Layer…" at bounding box center [613, 318] width 1226 height 637
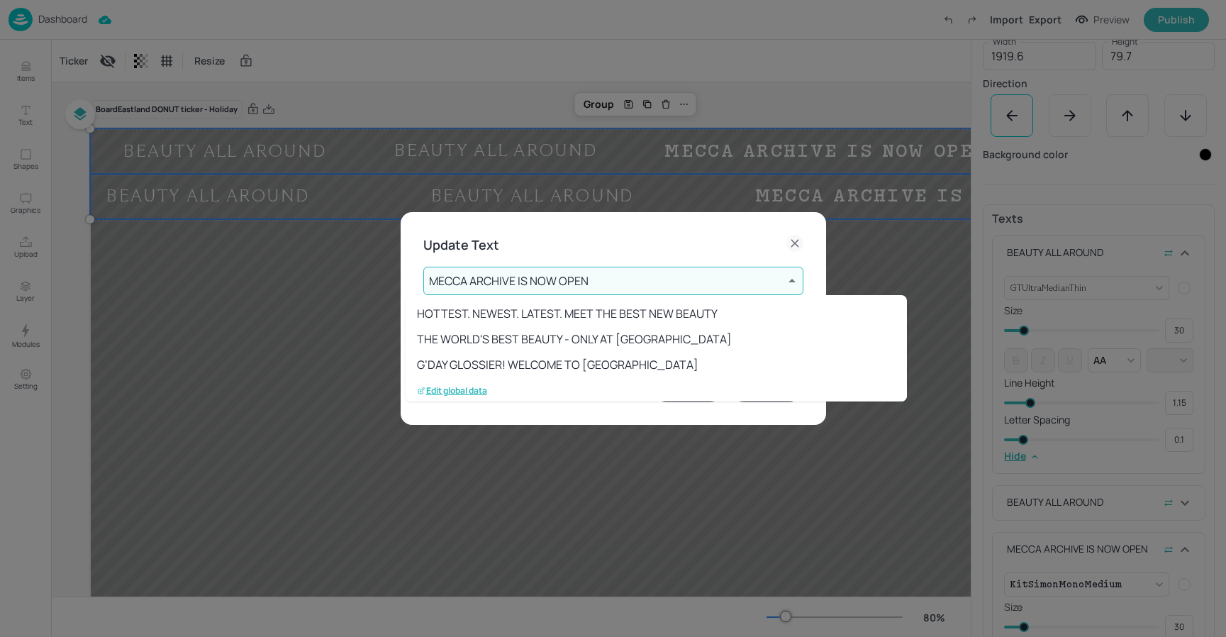
scroll to position [221, 0]
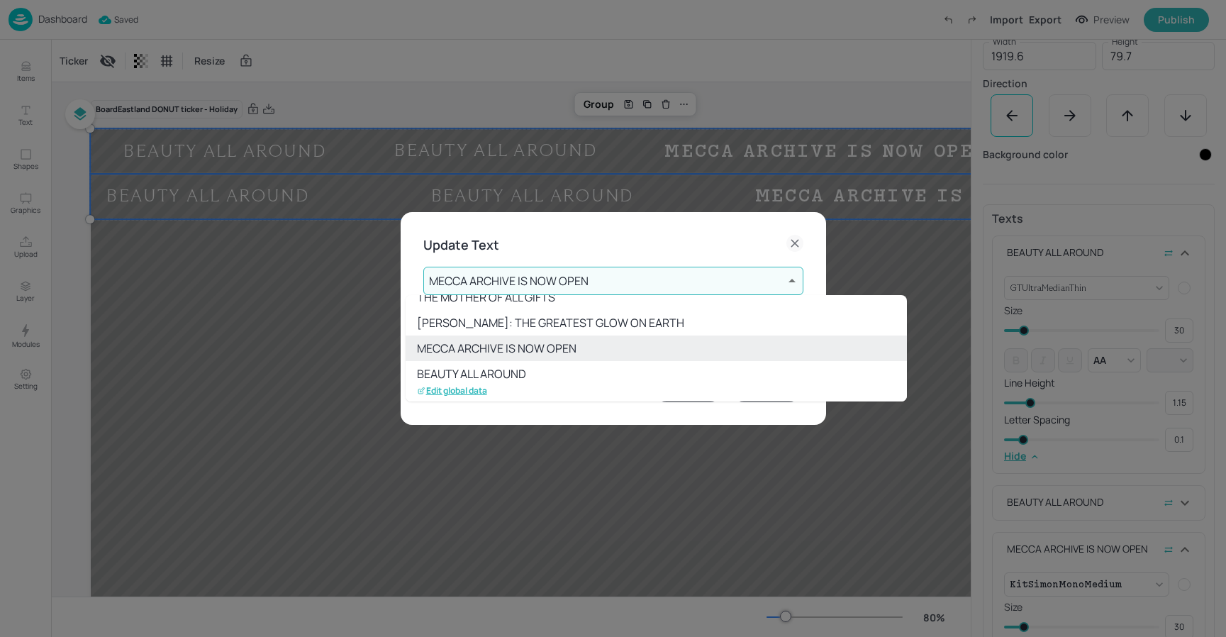
click at [478, 370] on li "BEAUTY ALL AROUND" at bounding box center [656, 374] width 501 height 26
type input "13"
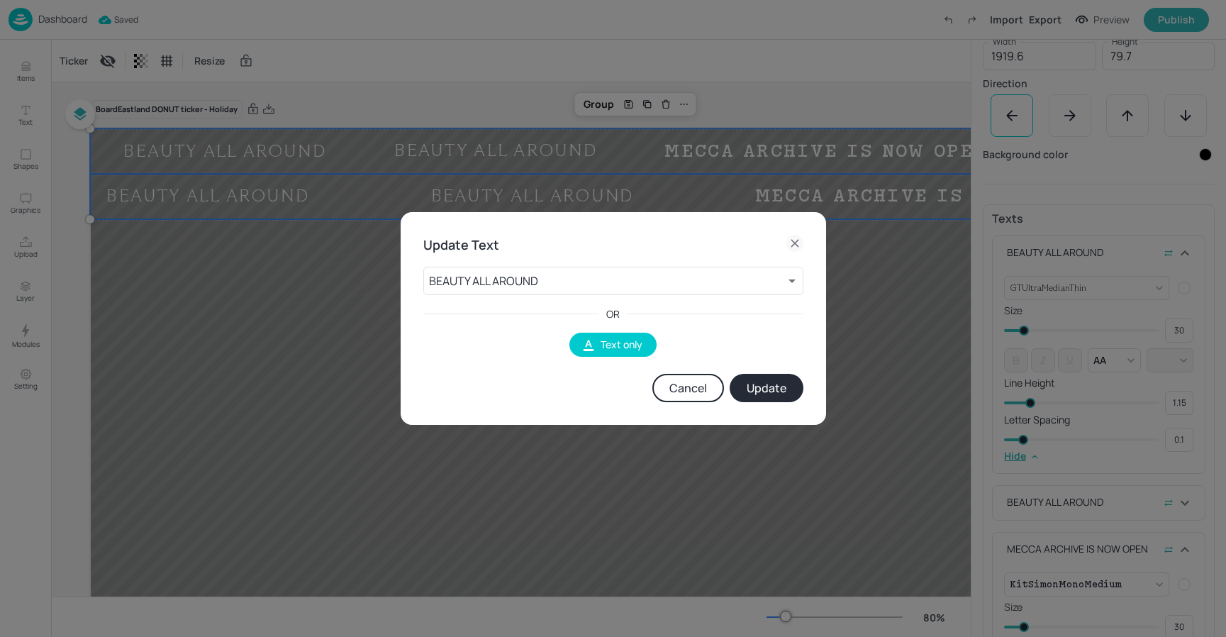
click at [759, 382] on button "Update" at bounding box center [767, 388] width 74 height 28
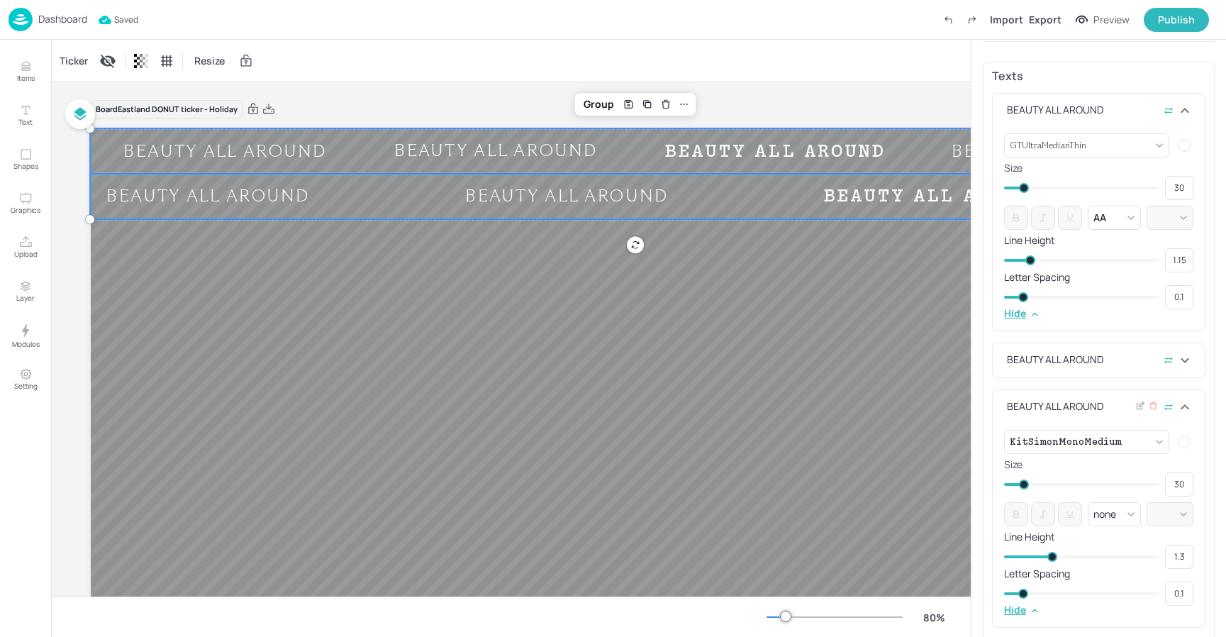
scroll to position [448, 0]
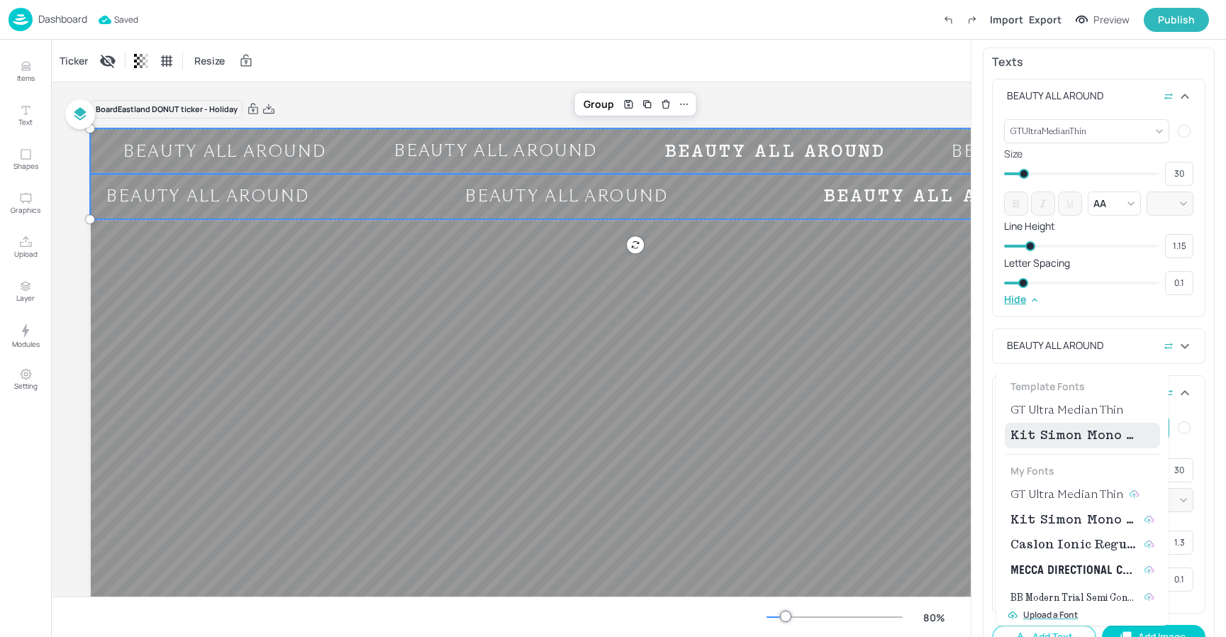
click at [1149, 423] on body "Dashboard Saved Import Export Preview Publish Items Text Shapes Graphics Upload…" at bounding box center [613, 318] width 1226 height 637
drag, startPoint x: 1086, startPoint y: 410, endPoint x: 1074, endPoint y: 417, distance: 13.4
click at [1085, 410] on span "GT Ultra Median Thin" at bounding box center [1066, 409] width 113 height 17
type input "{"font":"GTUltraMedianThin","group":"template"}"
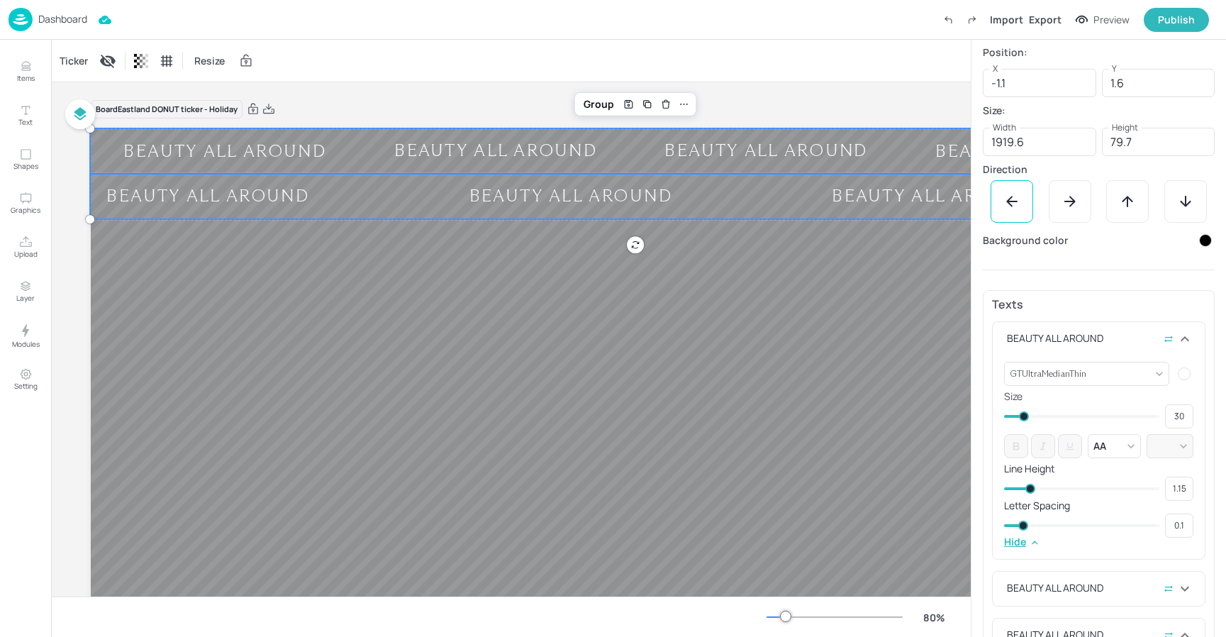
scroll to position [164, 0]
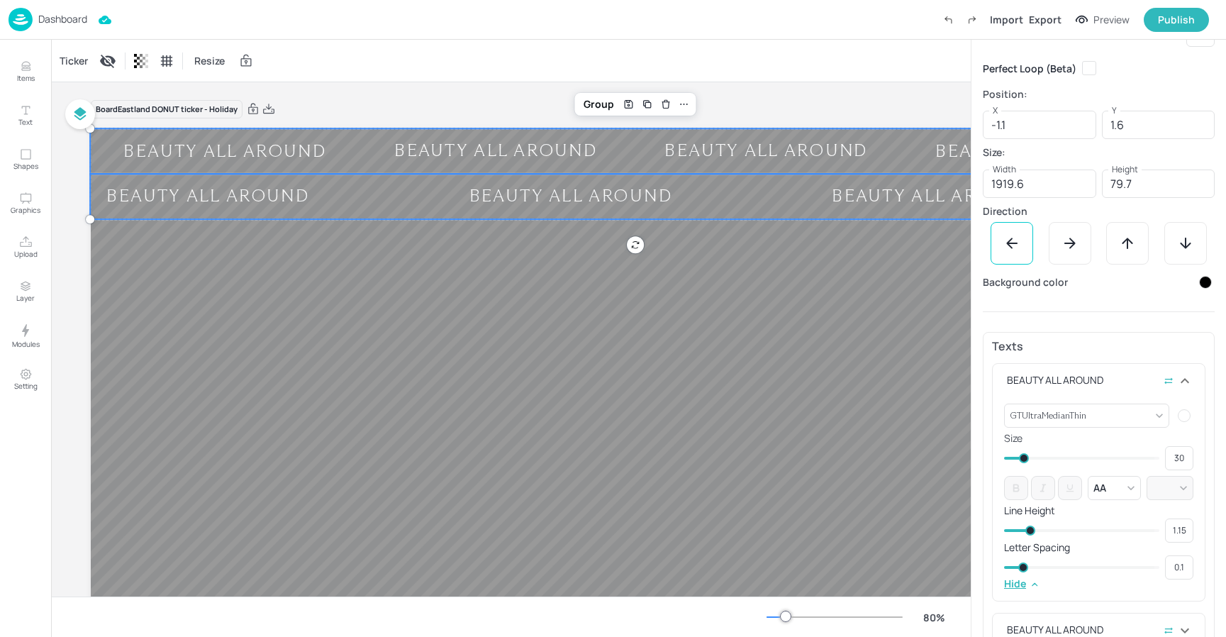
click at [773, 98] on div "Board Eastland DONUT ticker - Holiday BEAUTY ALL AROUND BEAUTY ALL AROUND BEAUT…" at bounding box center [636, 429] width 1091 height 695
click at [782, 75] on div "Ticker Resize" at bounding box center [511, 61] width 920 height 42
drag, startPoint x: 757, startPoint y: 330, endPoint x: 748, endPoint y: 219, distance: 110.9
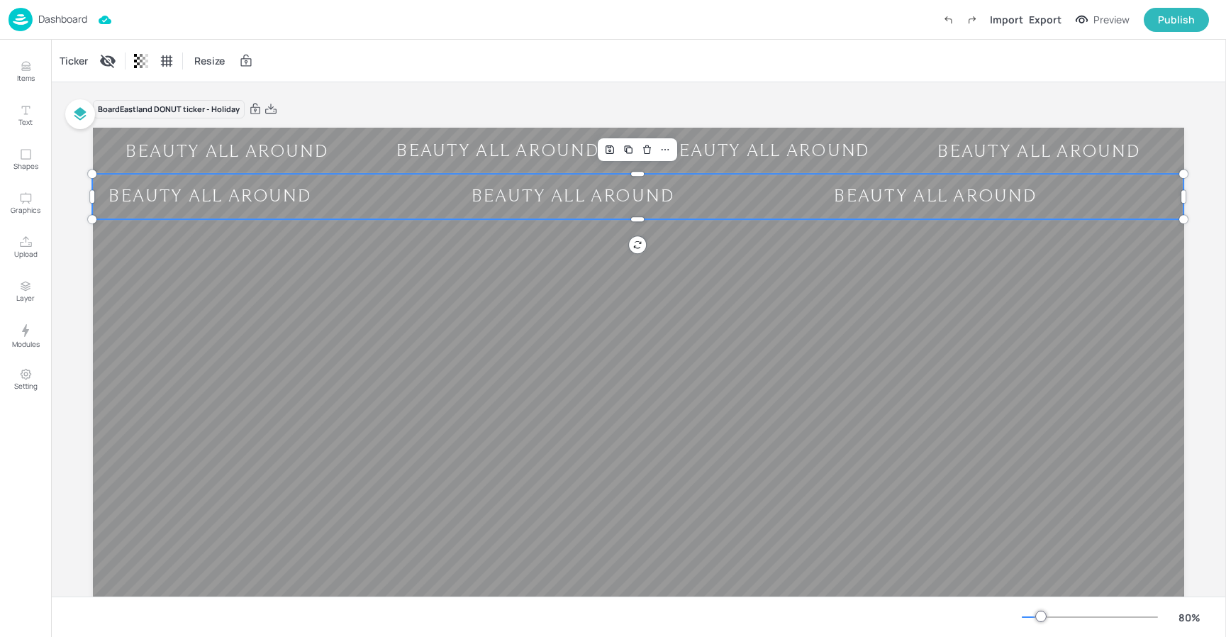
click at [750, 215] on div "BEAUTY ALL AROUND BEAUTY ALL AROUND BEAUTY ALL AROUND BEAUTY ALL AROUND BEAUTY …" at bounding box center [638, 435] width 1091 height 614
click at [67, 65] on div "Ticker" at bounding box center [74, 61] width 34 height 23
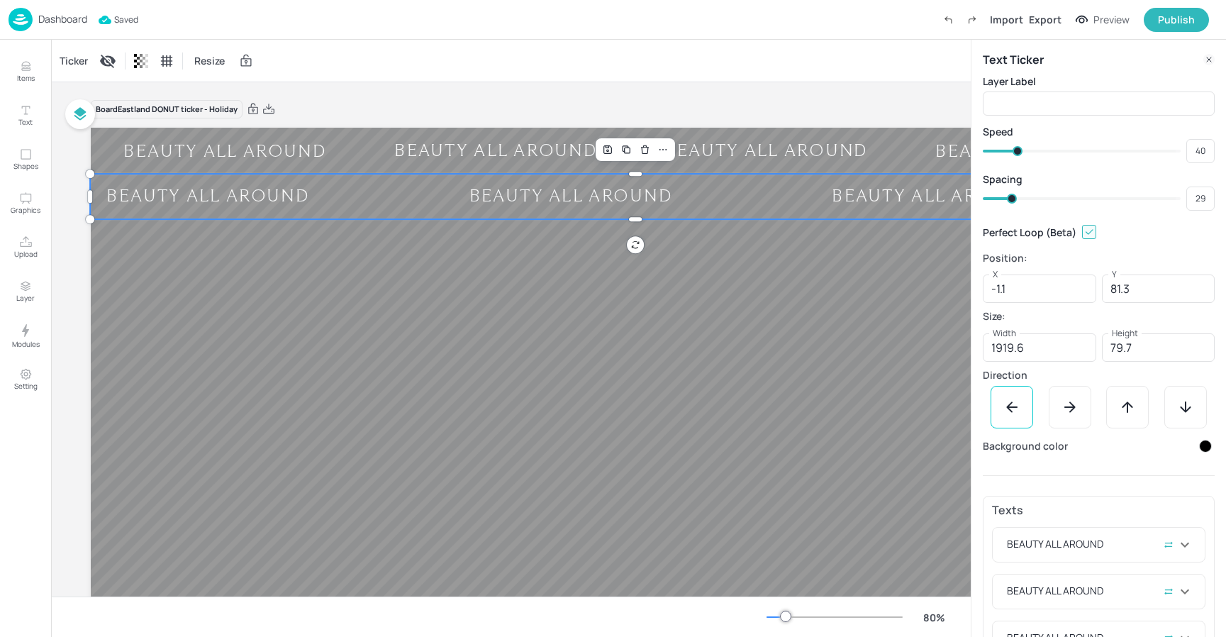
type input "28"
type input "26"
type input "25"
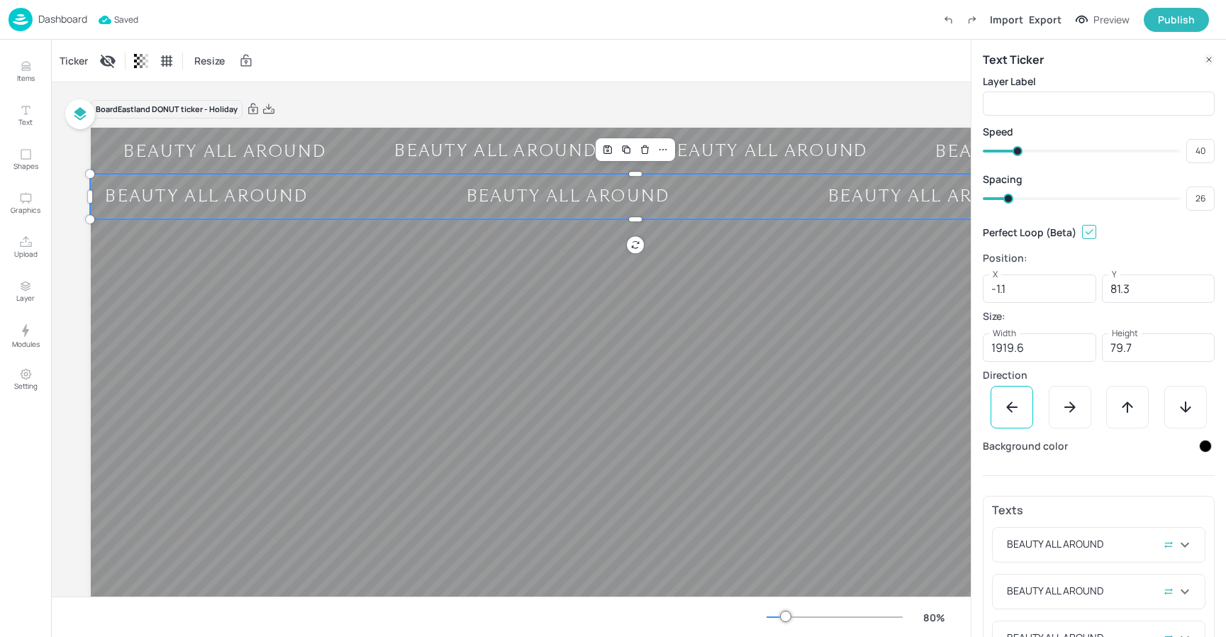
type input "25"
type input "23"
type input "22"
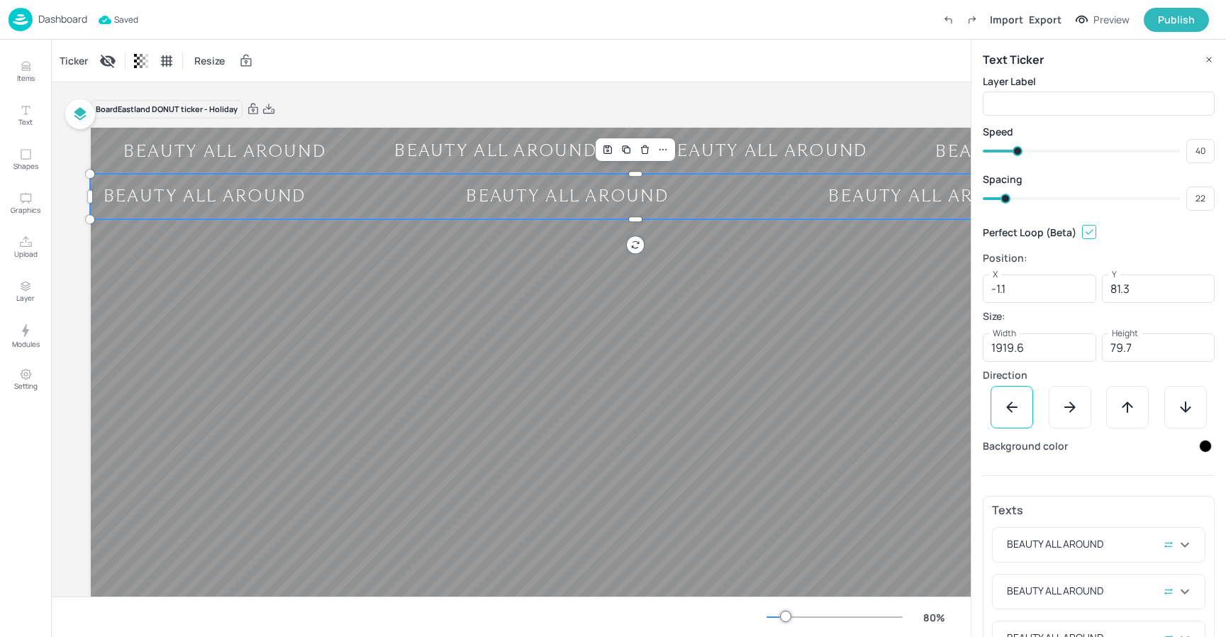
type input "21"
type input "19"
type input "16"
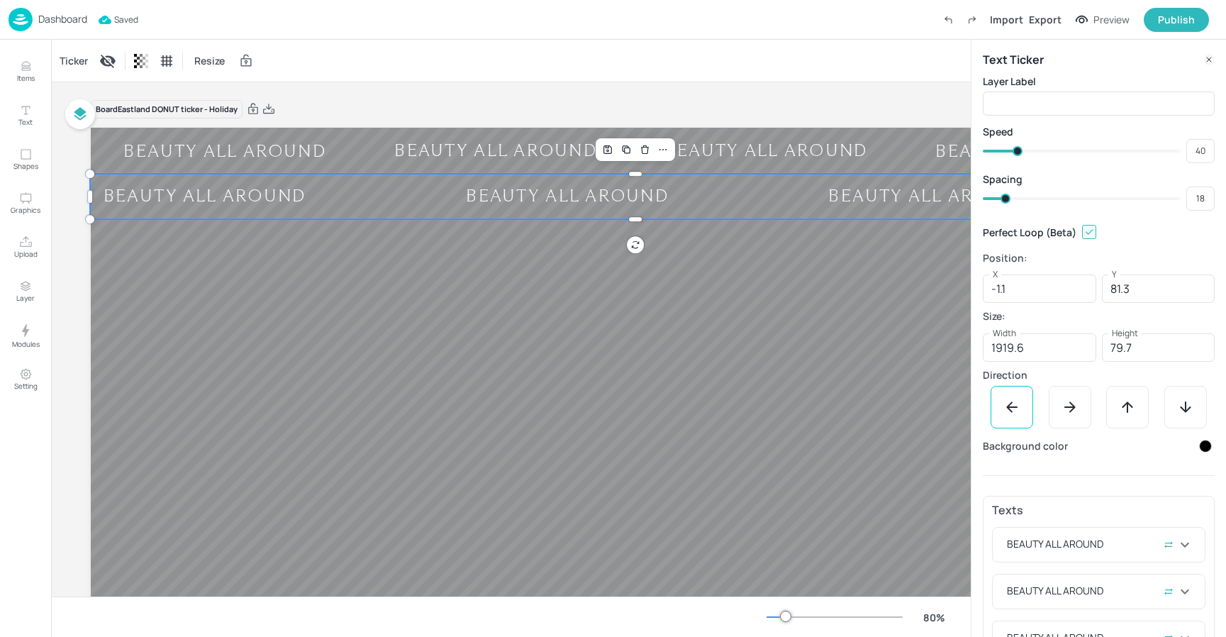
type input "16"
type input "13"
type input "12"
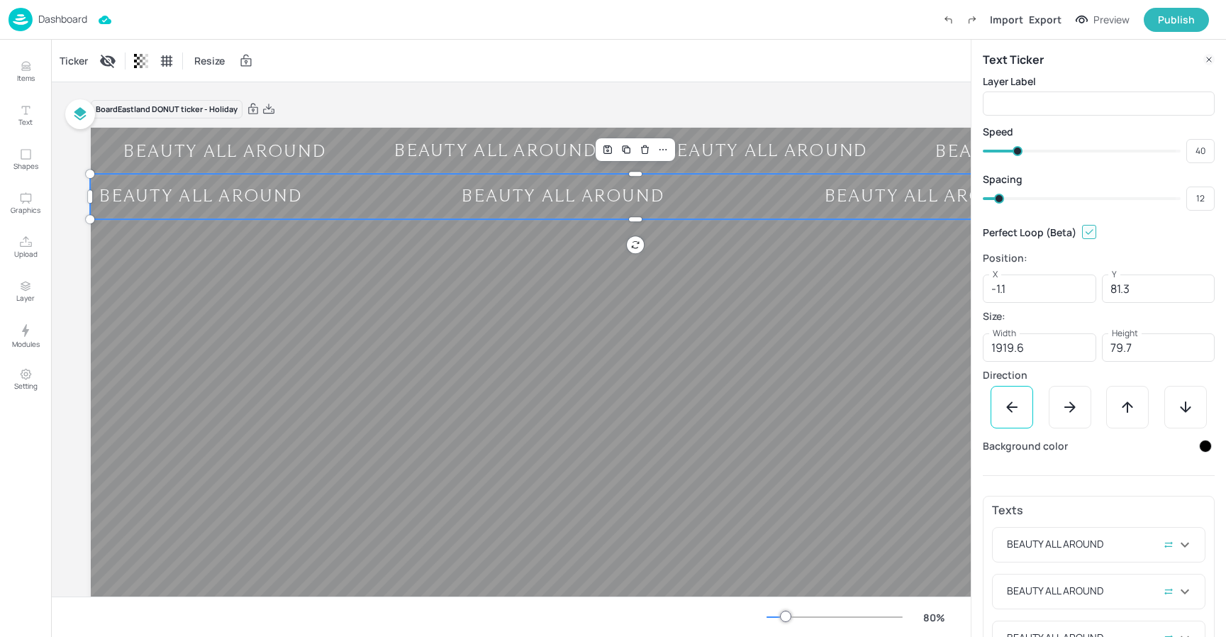
type input "11"
drag, startPoint x: 1008, startPoint y: 200, endPoint x: 988, endPoint y: 199, distance: 20.6
click at [993, 201] on span at bounding box center [994, 199] width 10 height 10
type input "10"
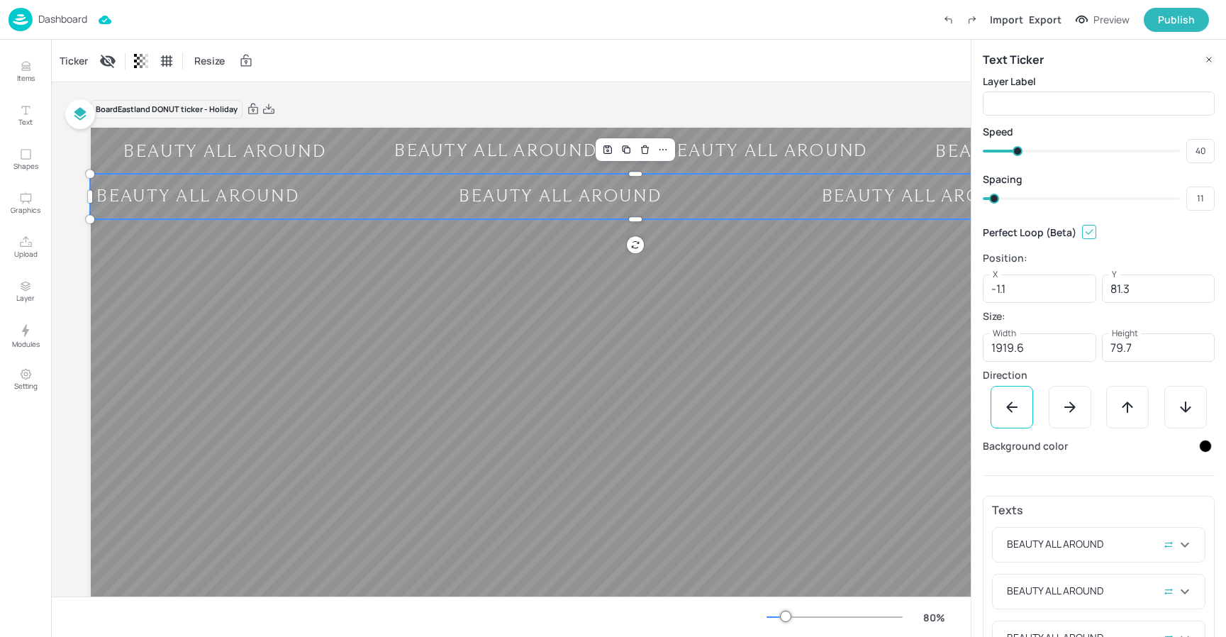
type input "10"
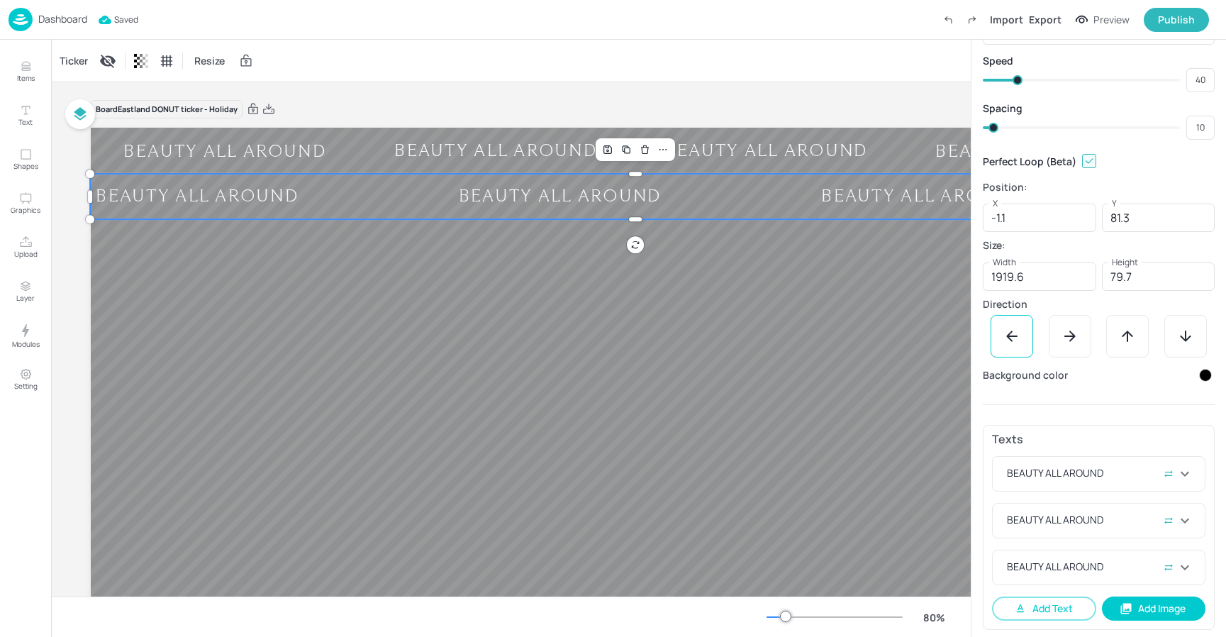
scroll to position [75, 0]
click at [605, 65] on div "Ticker Resize" at bounding box center [511, 61] width 920 height 42
drag, startPoint x: 420, startPoint y: 88, endPoint x: 22, endPoint y: 0, distance: 407.4
click at [393, 80] on div "Ticker Resize Board Eastland DONUT ticker - Holiday BEAUTY ALL AROUND BEAUTY AL…" at bounding box center [511, 338] width 920 height 597
click at [50, 19] on p "Dashboard" at bounding box center [62, 19] width 49 height 10
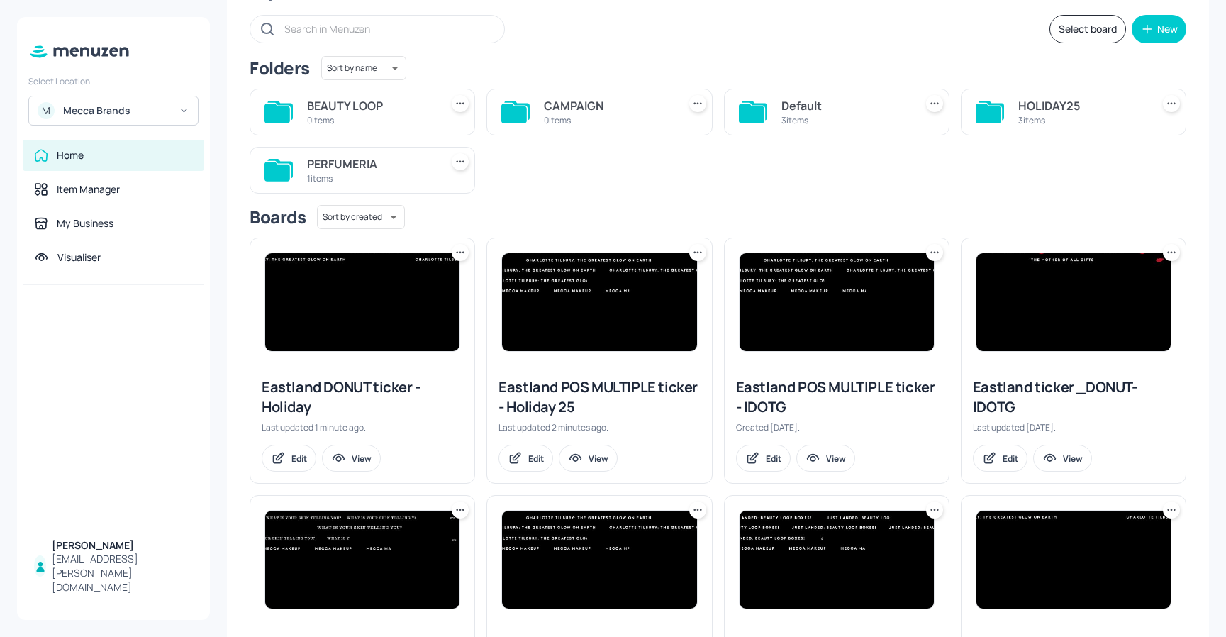
scroll to position [69, 0]
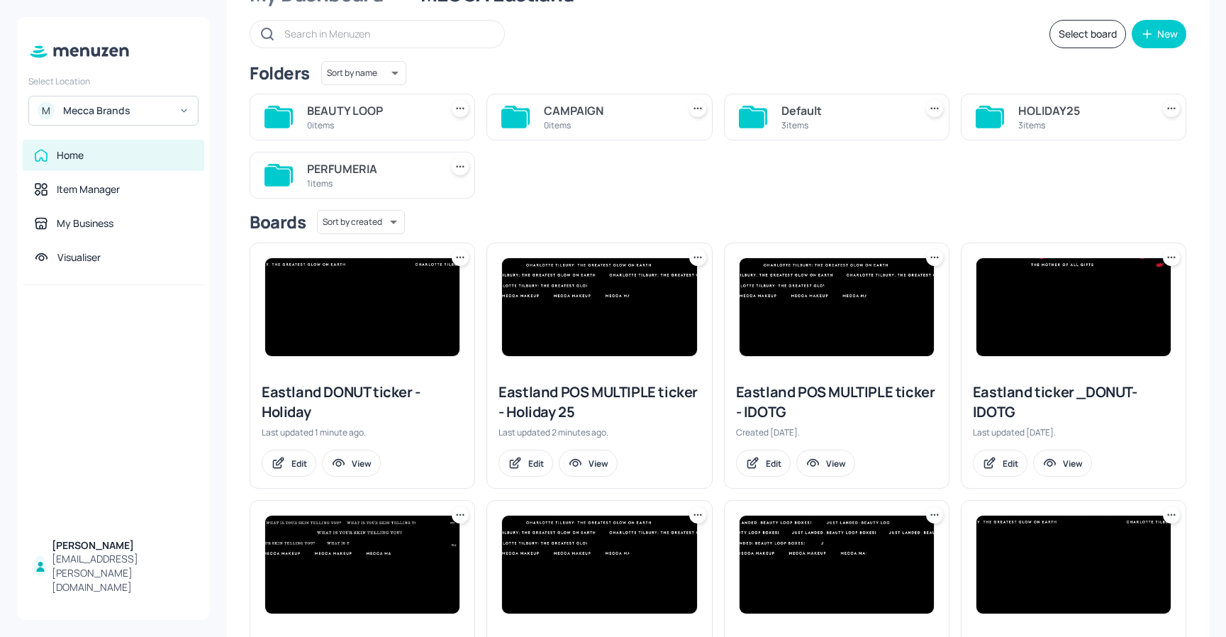
click at [345, 167] on div "PERFUMERIA" at bounding box center [371, 168] width 128 height 17
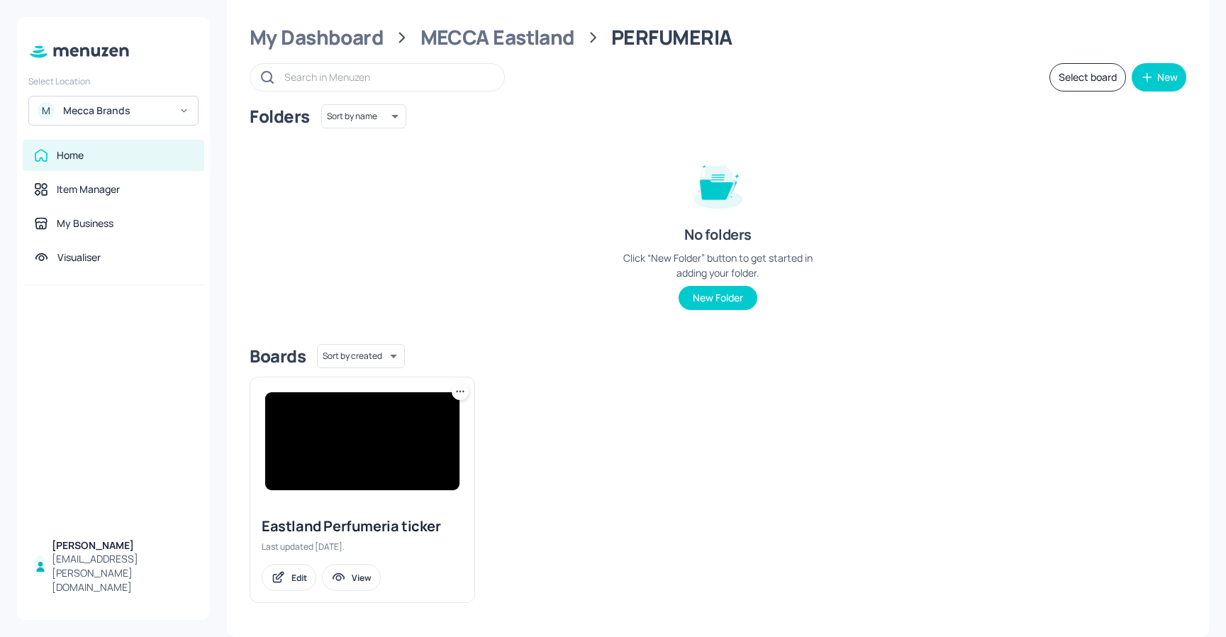
scroll to position [26, 0]
click at [464, 396] on icon at bounding box center [460, 391] width 14 height 14
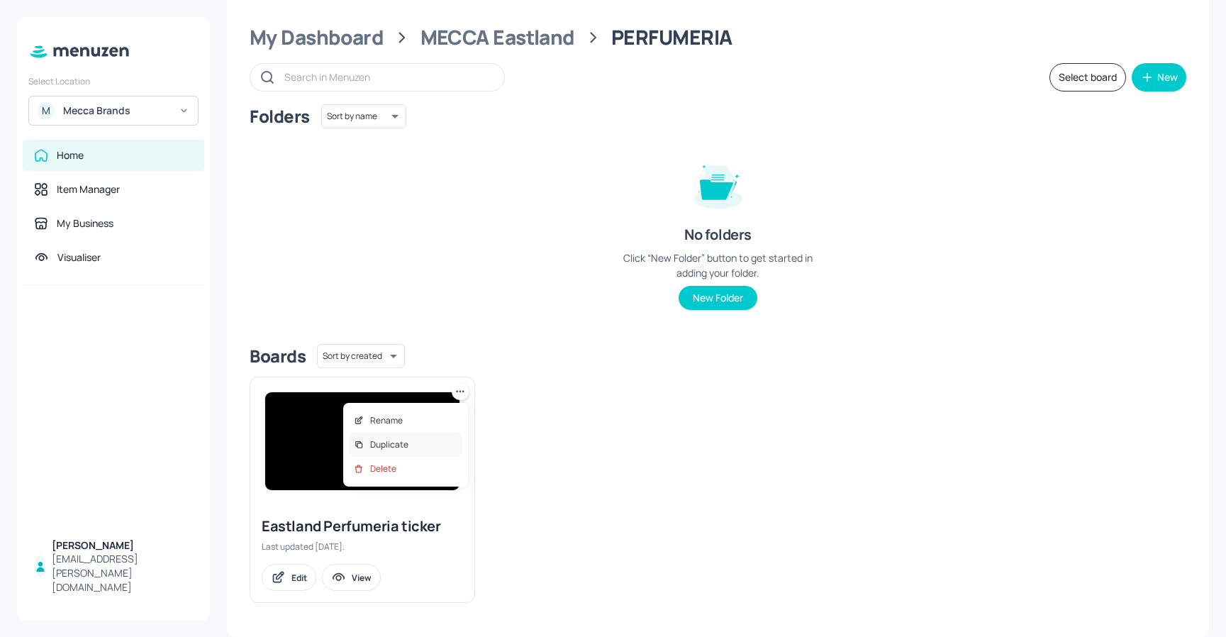
click at [402, 441] on p "Duplicate" at bounding box center [389, 444] width 38 height 13
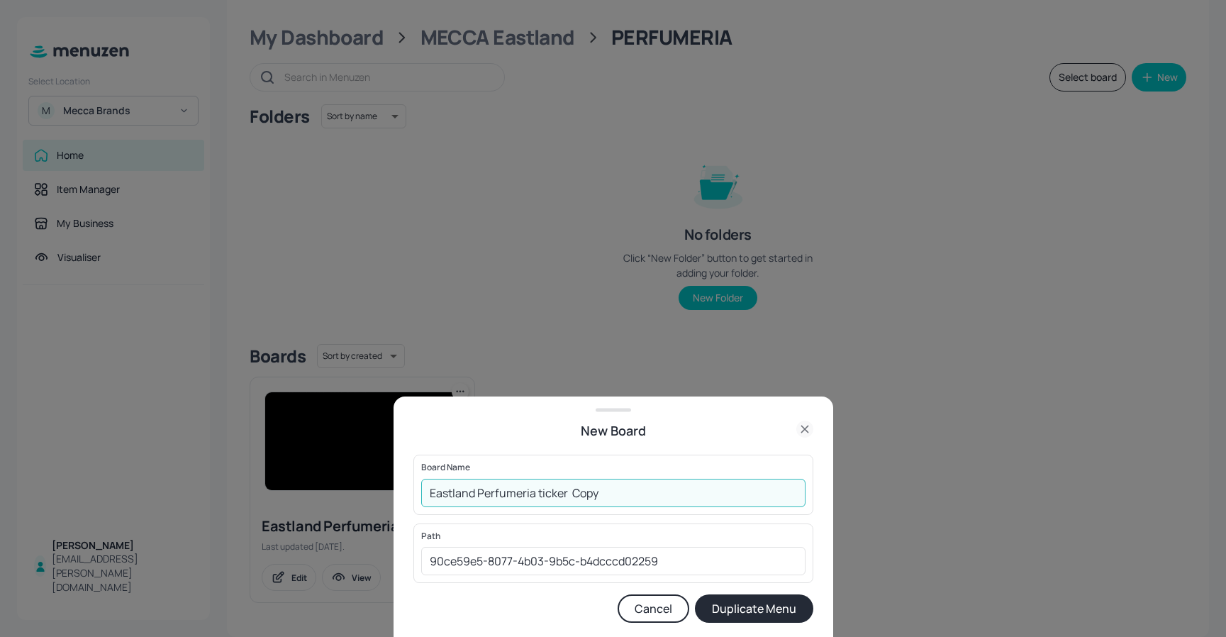
drag, startPoint x: 648, startPoint y: 496, endPoint x: 574, endPoint y: 494, distance: 73.8
click at [574, 494] on input "Eastland Perfumeria ticker Copy" at bounding box center [613, 493] width 384 height 28
type input "Eastland Perfumeria ticker- HOLIDAY"
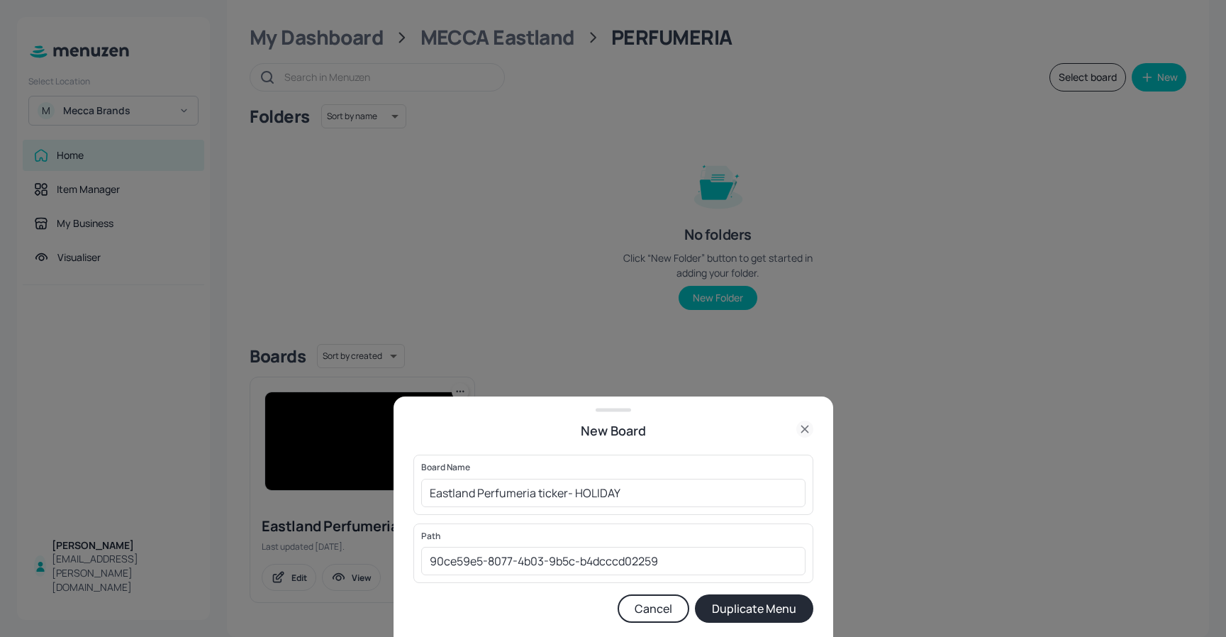
click at [728, 604] on button "Duplicate Menu" at bounding box center [754, 608] width 118 height 28
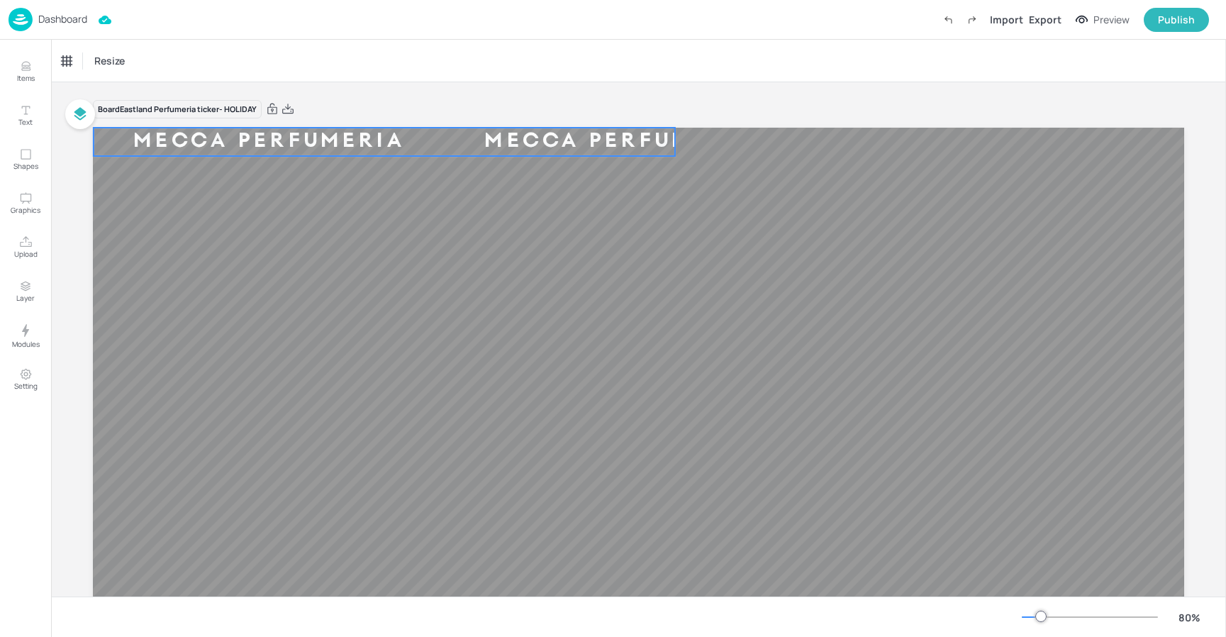
click at [284, 131] on div "Mecca Perfumeria" at bounding box center [269, 142] width 351 height 22
drag, startPoint x: 78, startPoint y: 55, endPoint x: 99, endPoint y: 67, distance: 23.8
click at [78, 55] on div "Ticker" at bounding box center [74, 61] width 34 height 23
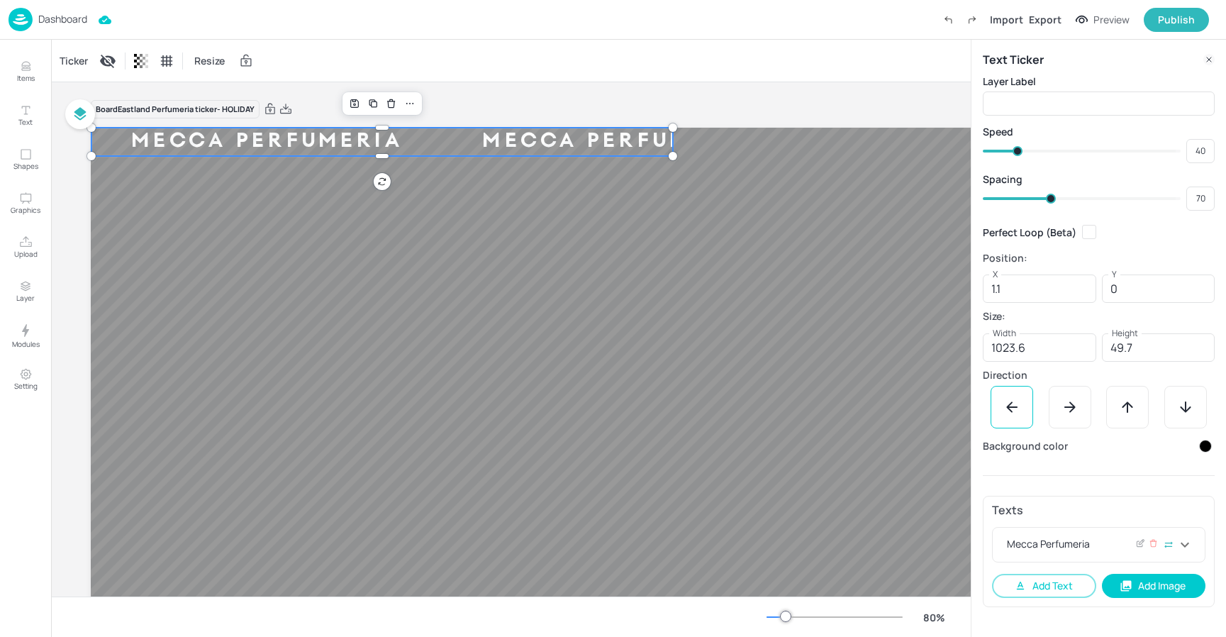
click at [1080, 539] on div "Mecca Perfumeria" at bounding box center [1090, 544] width 172 height 17
click at [1136, 545] on icon at bounding box center [1140, 543] width 11 height 10
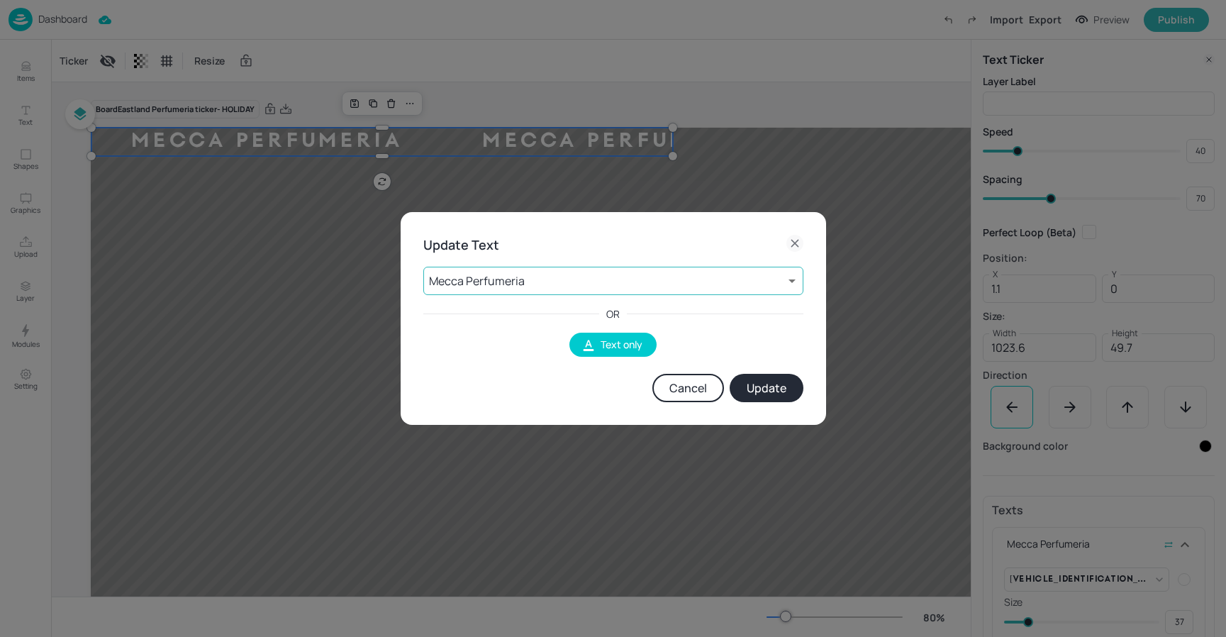
click at [598, 287] on body "Dashboard Import Export Preview Publish Items Text Shapes Graphics Upload Layer…" at bounding box center [613, 318] width 1226 height 637
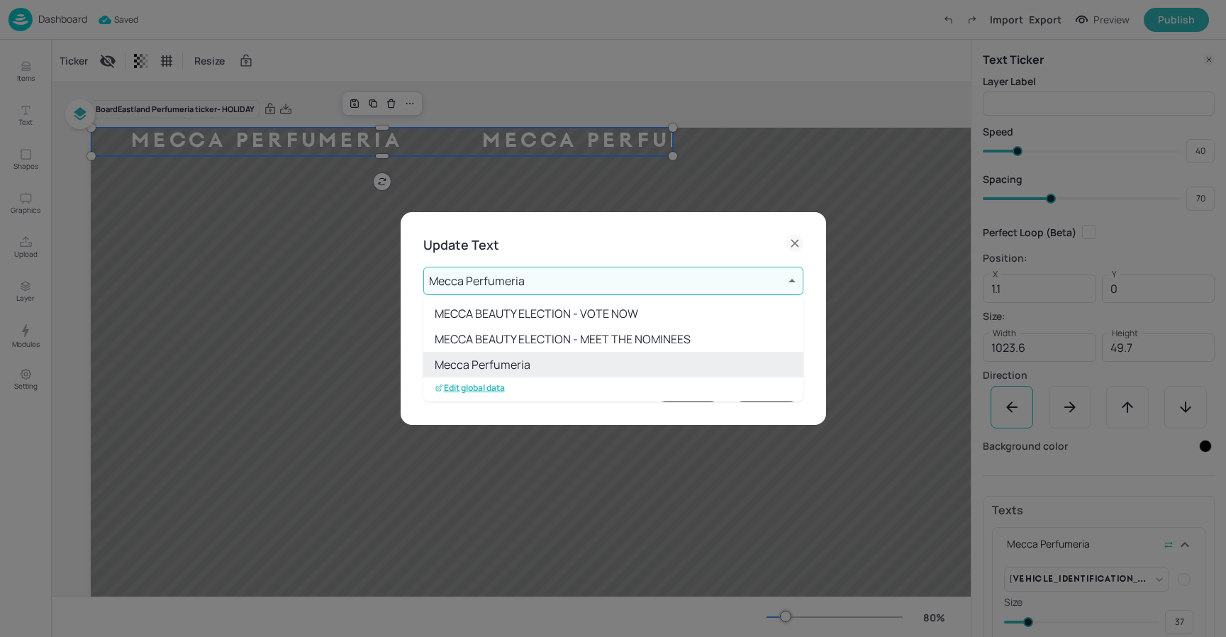
click at [489, 386] on p "Edit global data" at bounding box center [470, 388] width 70 height 10
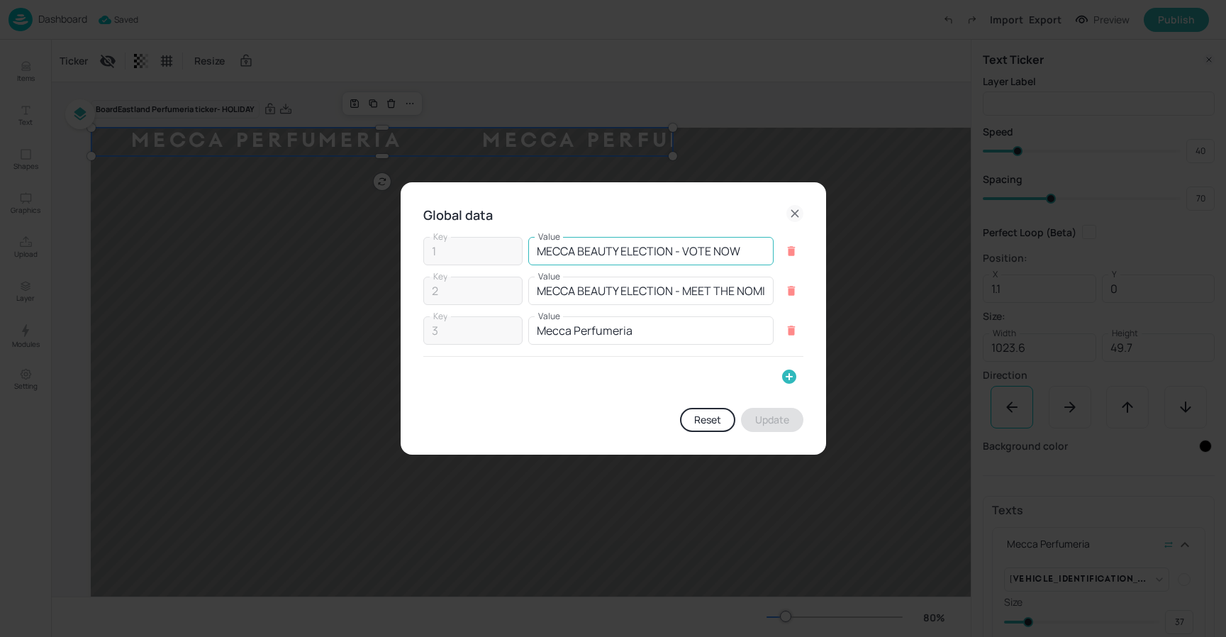
click at [657, 255] on input "MECCA BEAUTY ELECTION - VOTE NOW" at bounding box center [650, 251] width 245 height 28
type input "BEAUTY ALL AROUND"
click at [783, 418] on button "Update" at bounding box center [772, 420] width 62 height 24
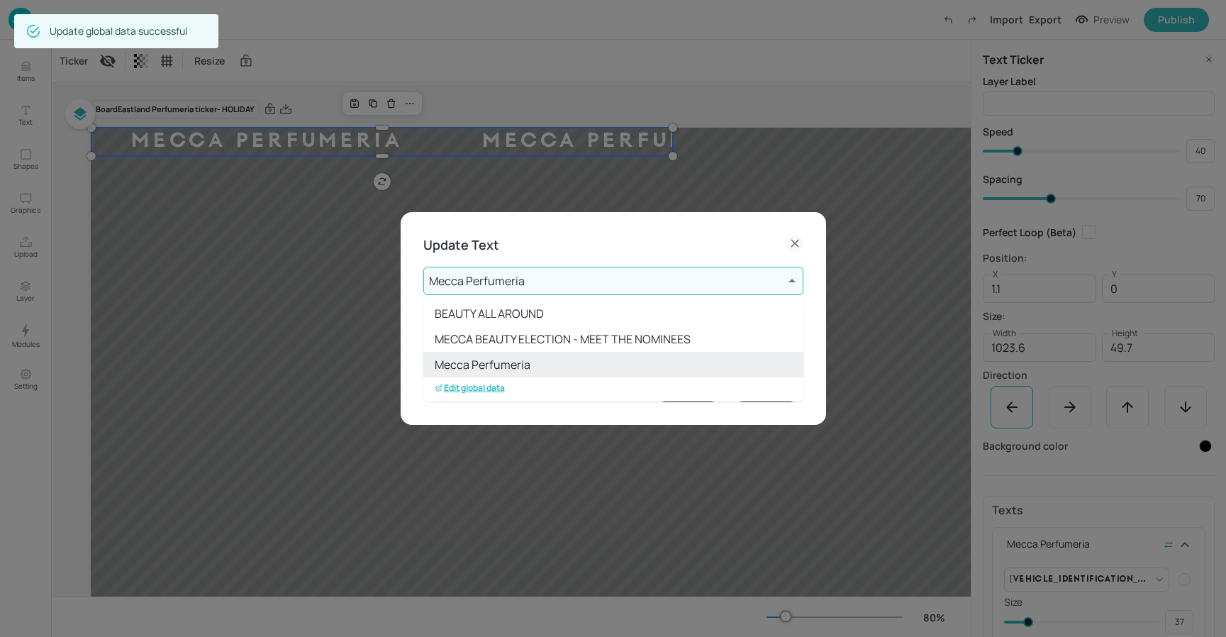
click at [533, 308] on li "BEAUTY ALL AROUND" at bounding box center [613, 314] width 380 height 26
type input "1"
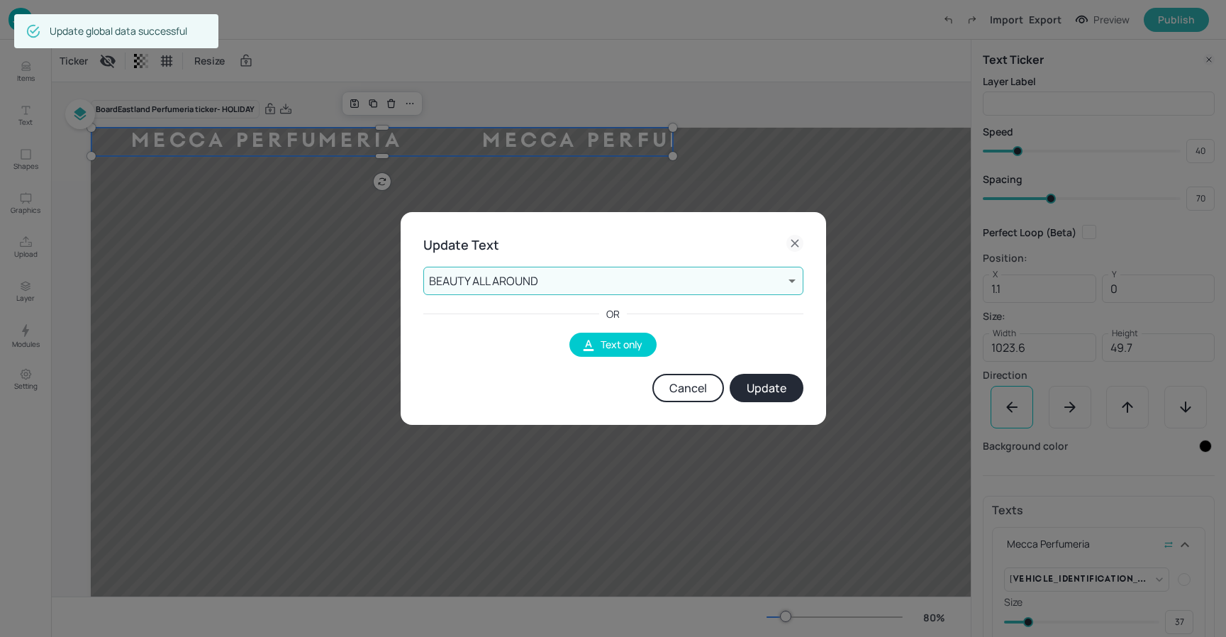
drag, startPoint x: 789, startPoint y: 383, endPoint x: 772, endPoint y: 378, distance: 17.0
click at [789, 383] on button "Update" at bounding box center [767, 388] width 74 height 28
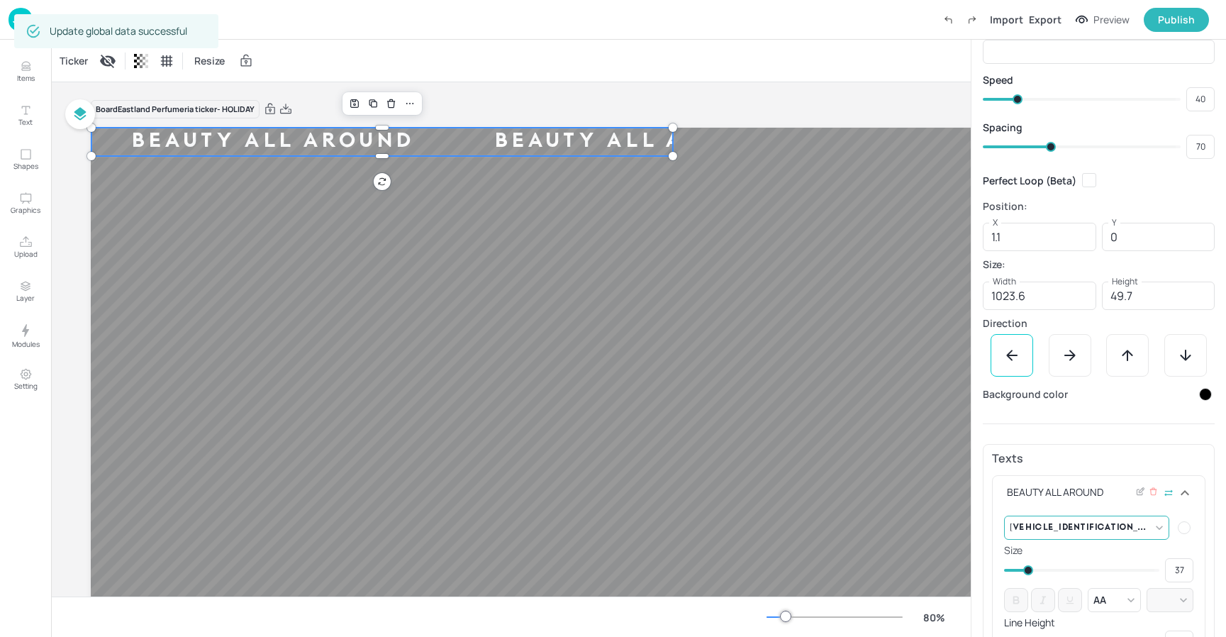
scroll to position [73, 0]
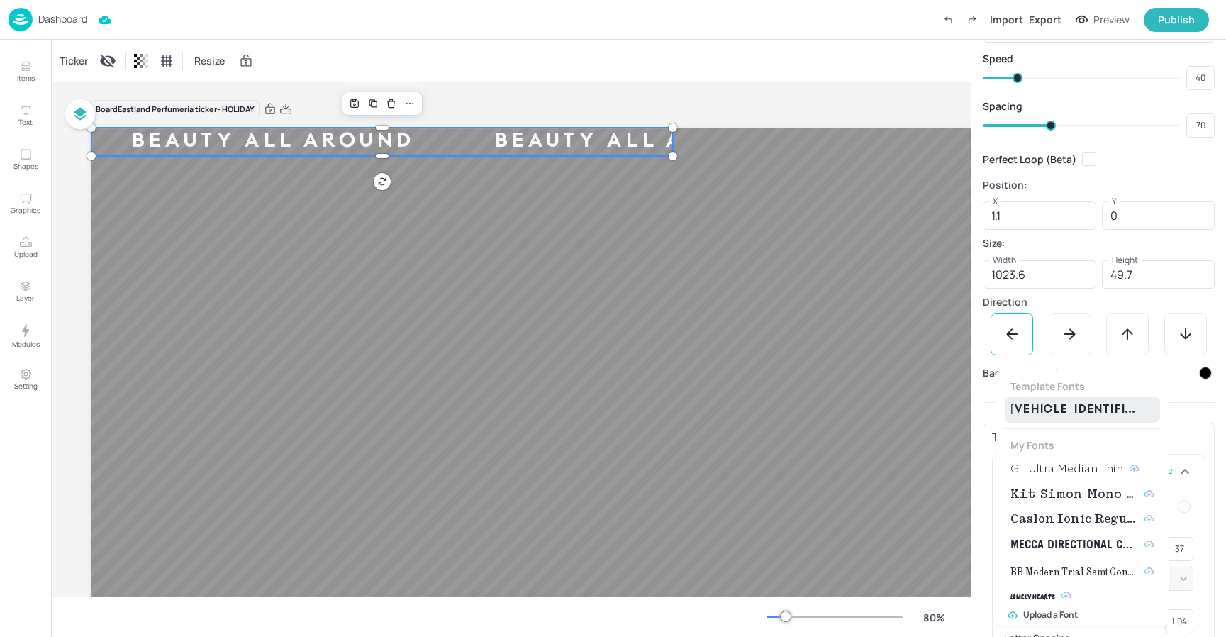
click at [1151, 497] on body "Dashboard Import Export Preview Publish Items Text Shapes Graphics Upload Layer…" at bounding box center [613, 318] width 1226 height 637
click at [1102, 472] on span "GT Ultra Median Thin" at bounding box center [1066, 468] width 113 height 17
type input "{"font":"GTUltraMedianThin","group":"template"}"
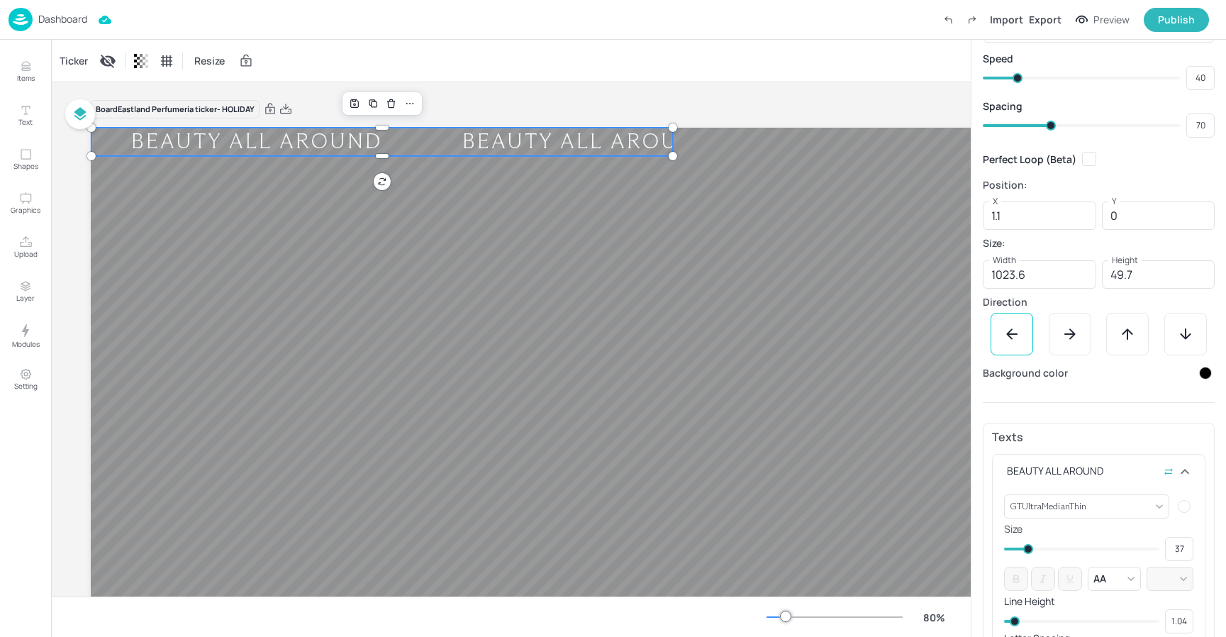
click at [728, 87] on div "Board Eastland Perfumeria ticker- HOLIDAY BEAUTY ALL AROUND BEAUTY ALL AROUND B…" at bounding box center [636, 429] width 1091 height 695
click at [203, 28] on div "Dashboard Import Export Preview Publish" at bounding box center [609, 19] width 1201 height 39
click at [63, 18] on p "Dashboard" at bounding box center [62, 19] width 49 height 10
click at [77, 18] on p "Dashboard" at bounding box center [62, 19] width 49 height 10
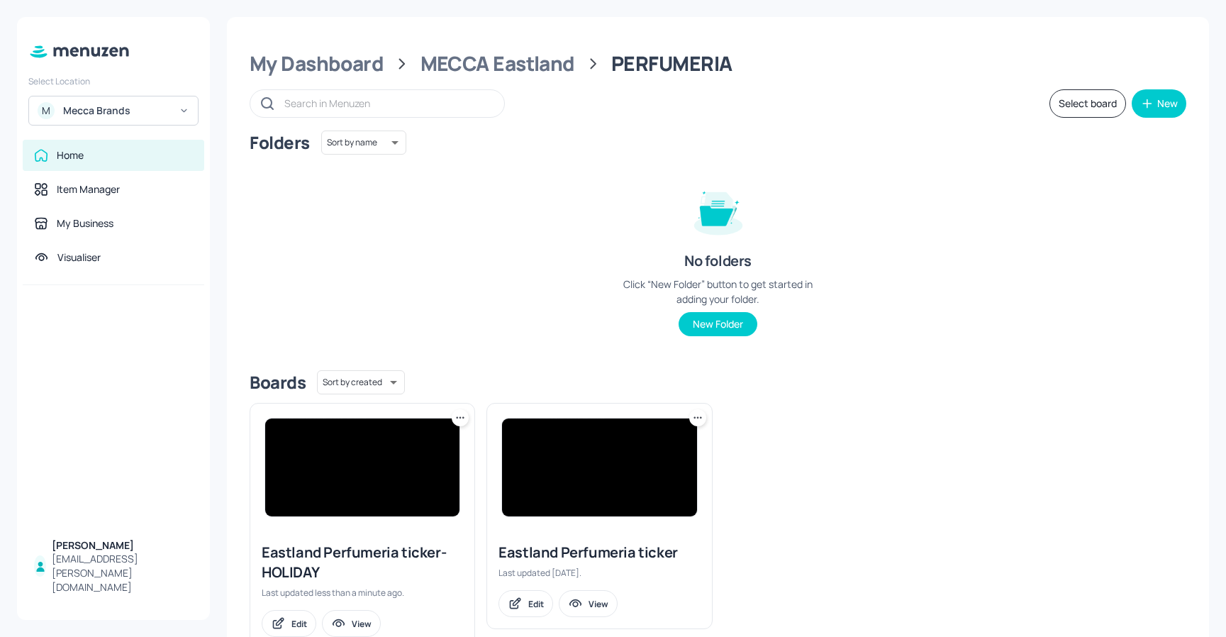
click at [696, 420] on icon at bounding box center [698, 418] width 14 height 14
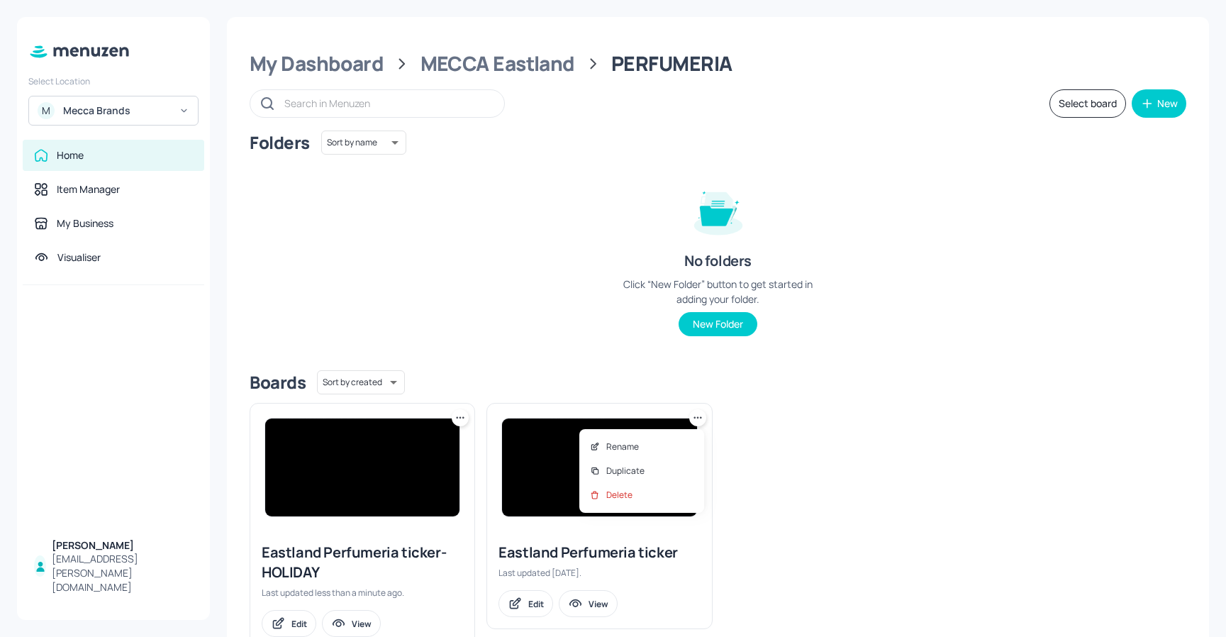
click at [699, 417] on div at bounding box center [613, 318] width 1226 height 637
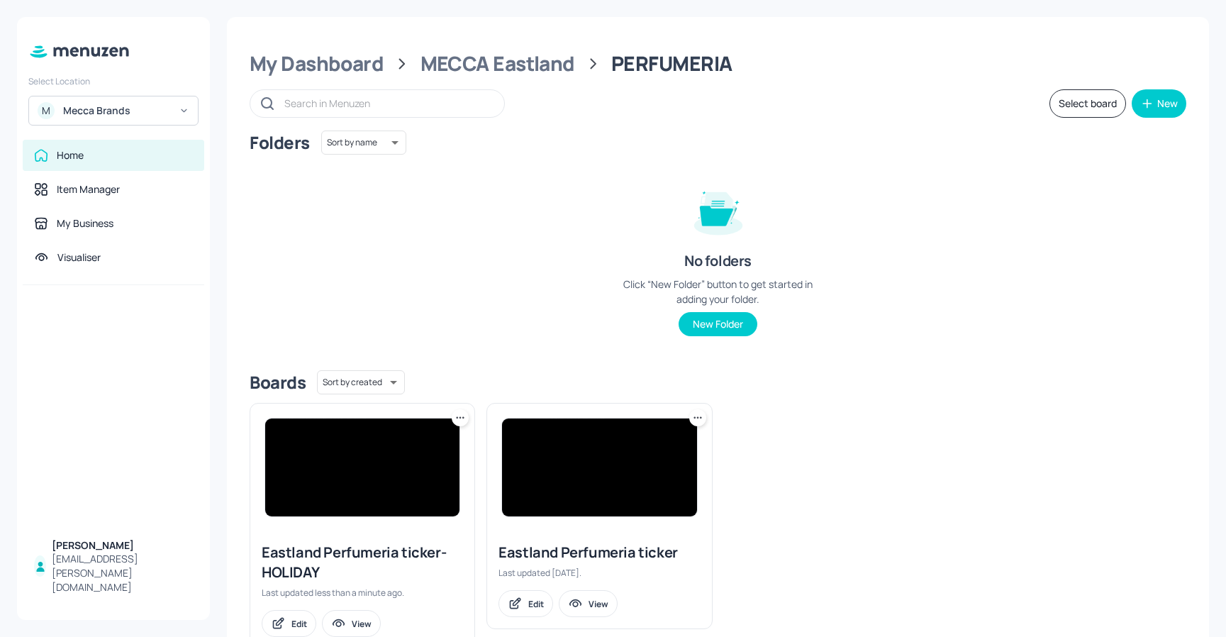
click at [697, 418] on icon at bounding box center [698, 418] width 14 height 14
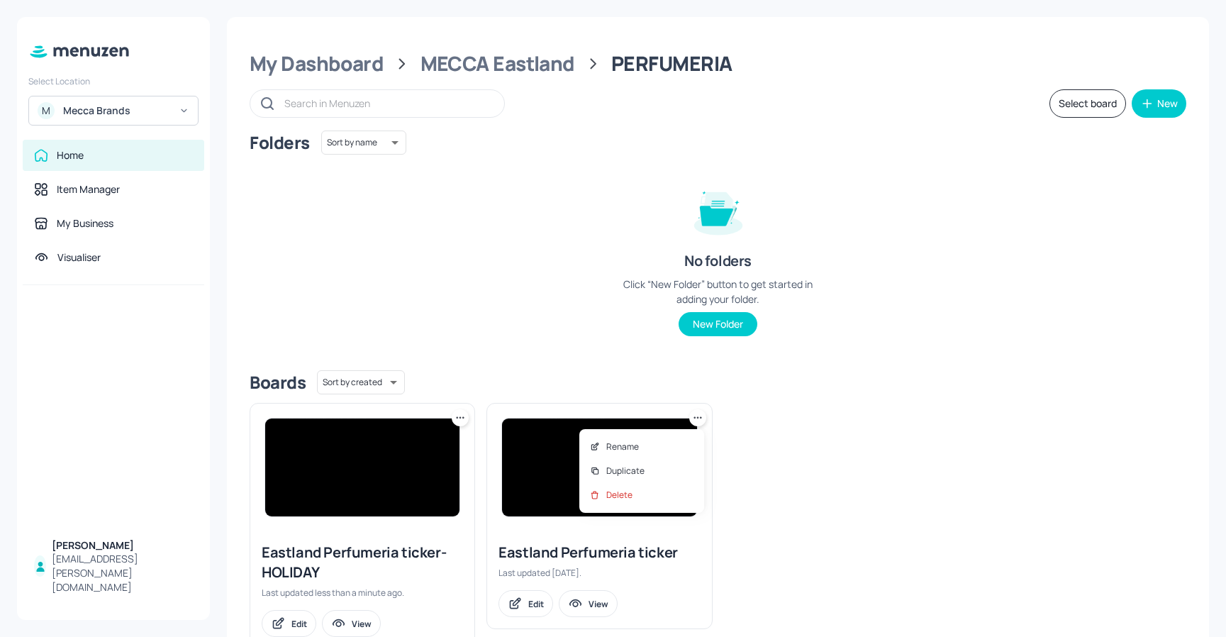
drag, startPoint x: 902, startPoint y: 398, endPoint x: 884, endPoint y: 395, distance: 18.7
click at [902, 398] on div at bounding box center [613, 318] width 1226 height 637
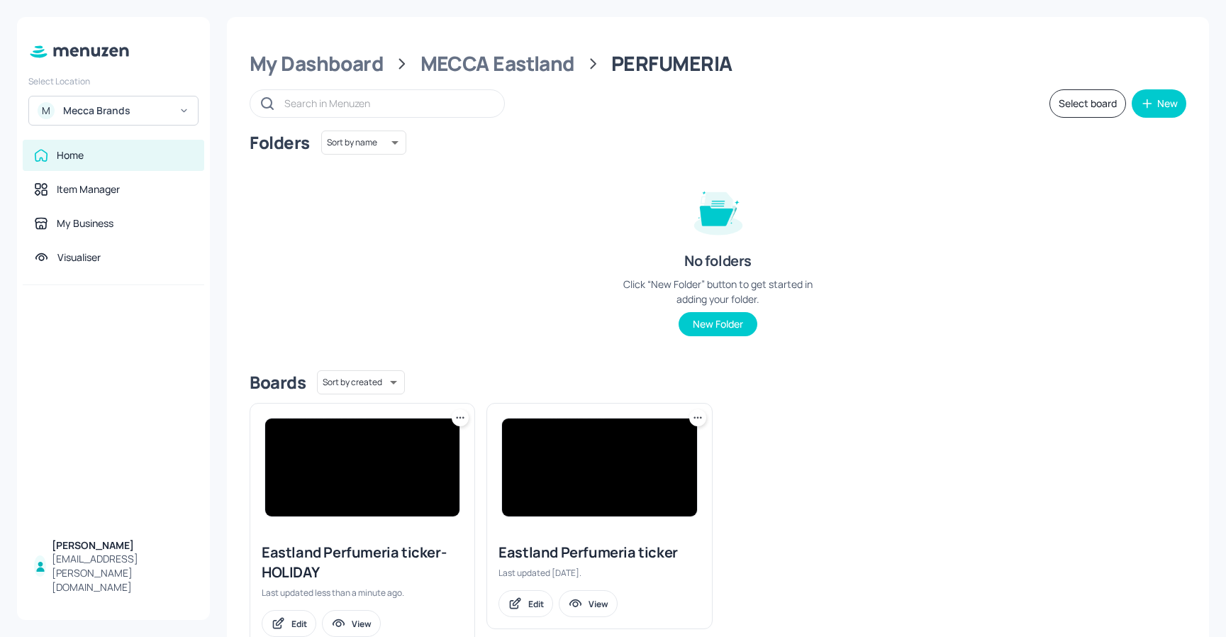
click at [1075, 99] on button "Select board" at bounding box center [1087, 103] width 77 height 28
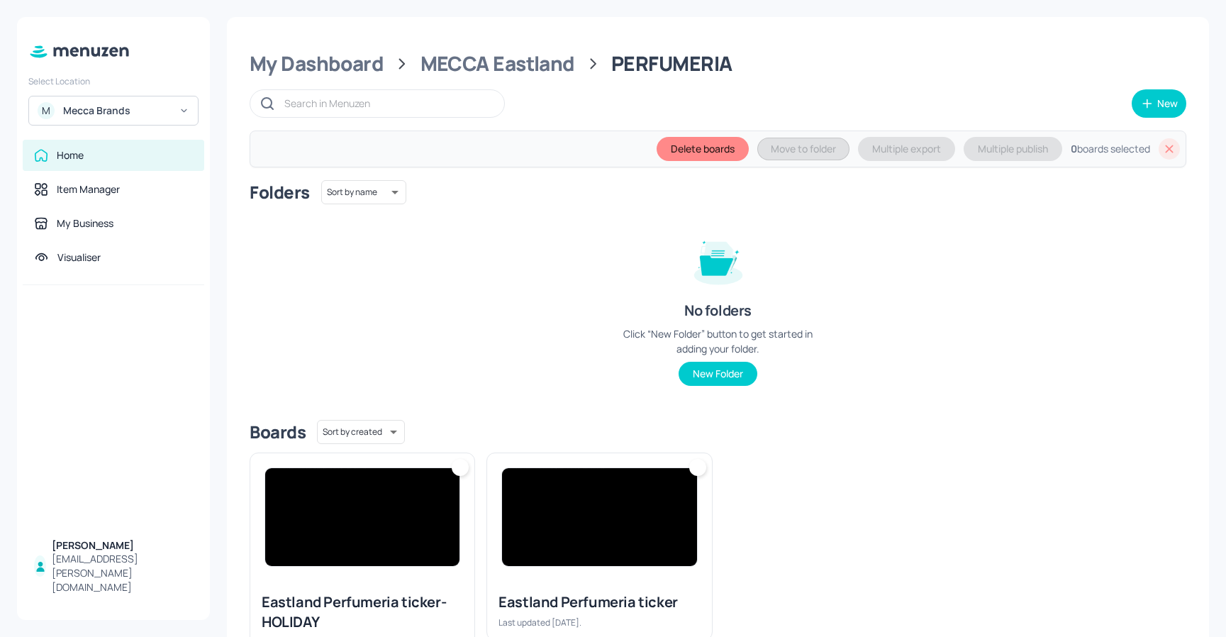
click at [698, 467] on div at bounding box center [697, 467] width 17 height 17
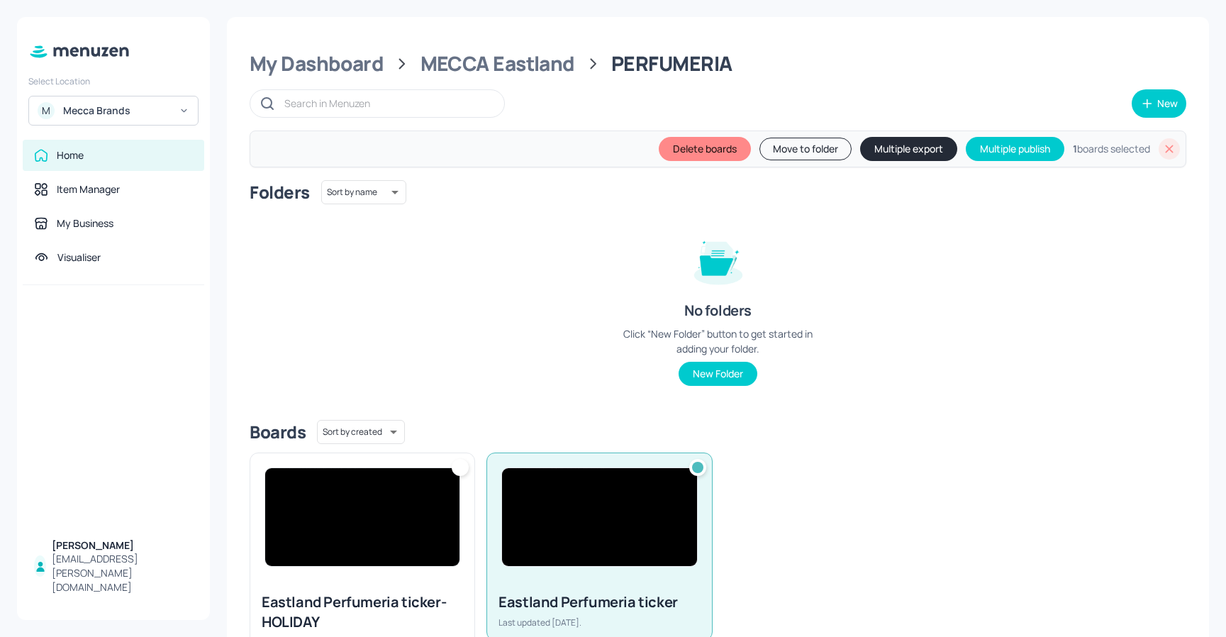
click at [793, 145] on button "Move to folder" at bounding box center [805, 149] width 92 height 23
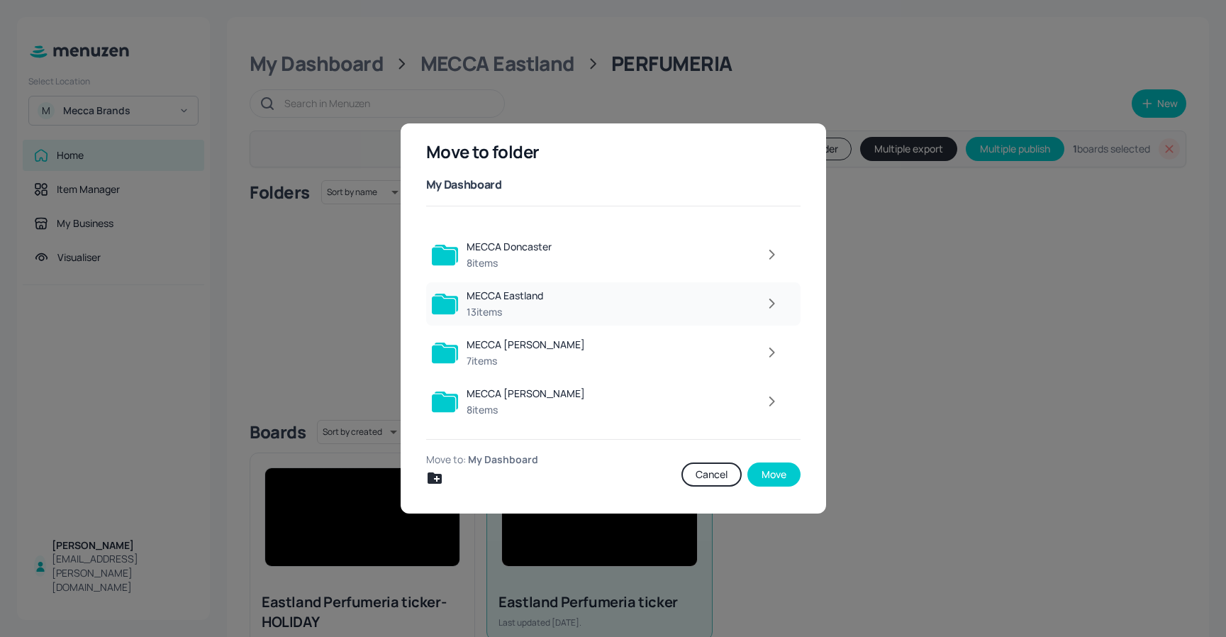
click at [770, 304] on icon "button" at bounding box center [772, 303] width 4 height 9
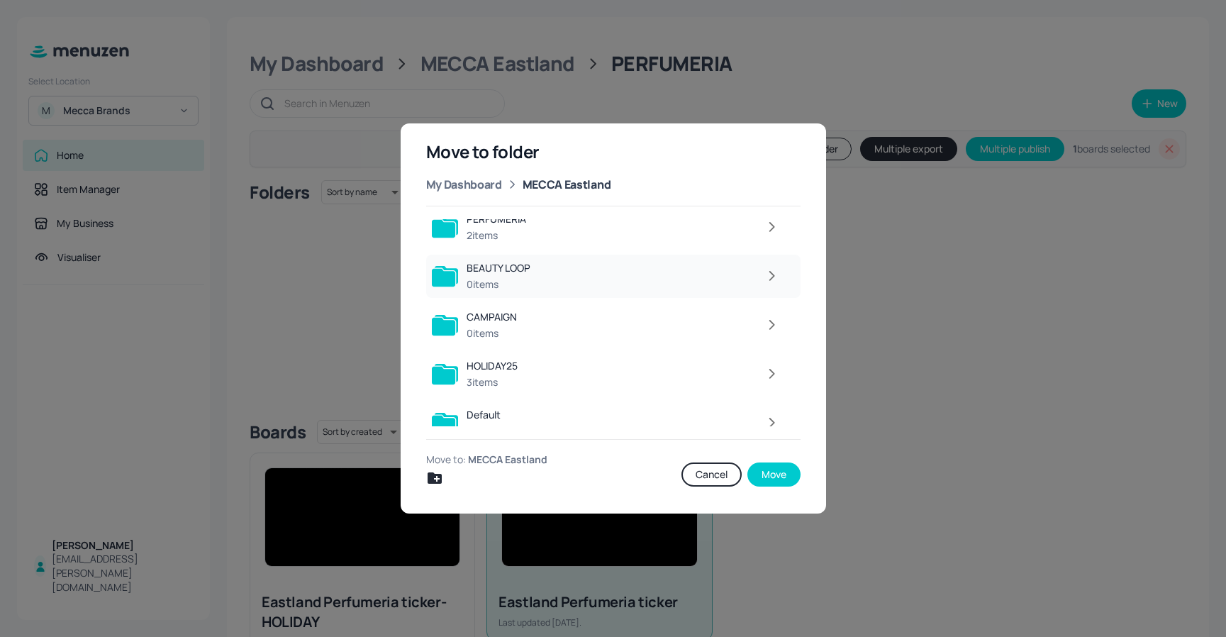
scroll to position [8, 0]
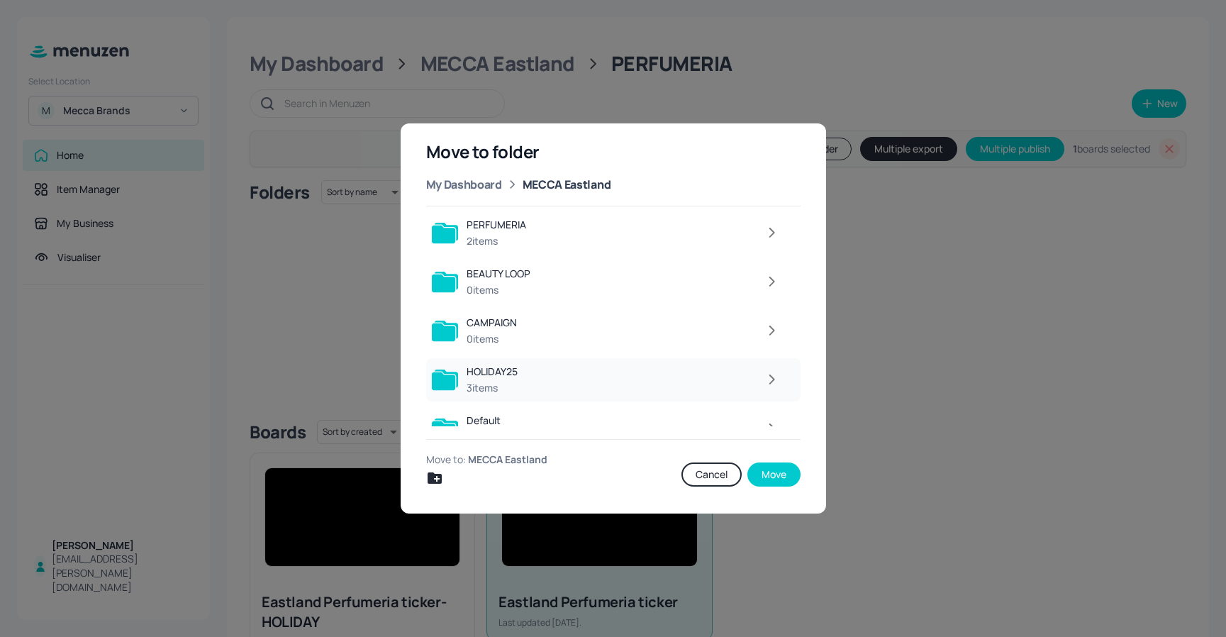
click at [742, 381] on div at bounding box center [656, 379] width 260 height 28
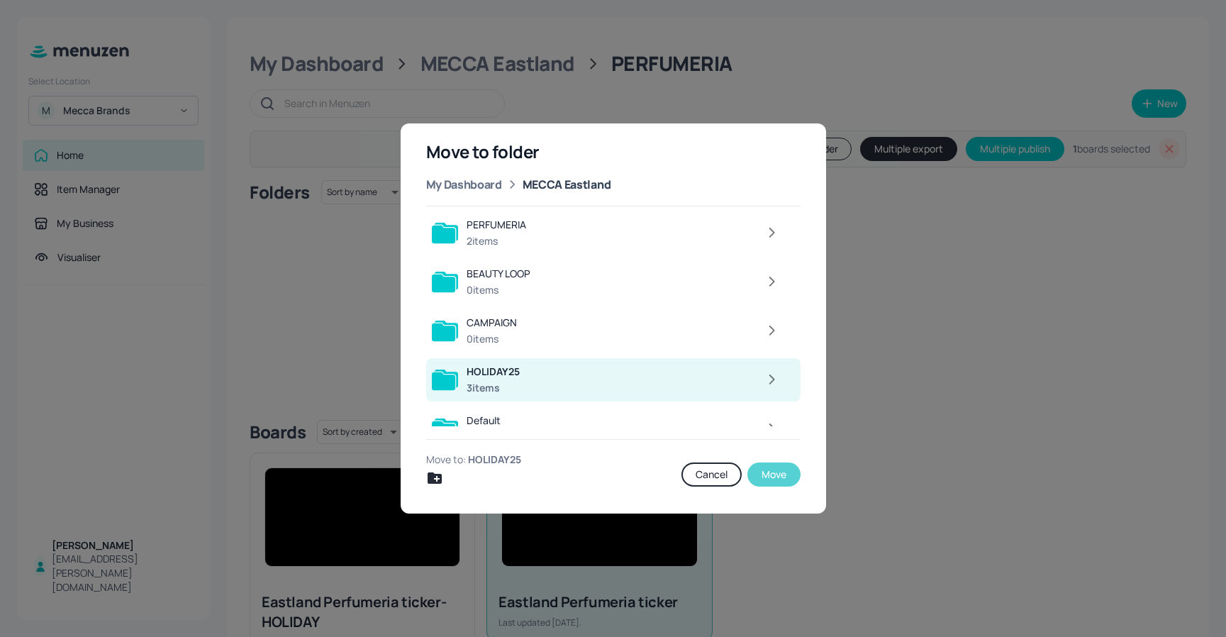
click at [782, 468] on button "Move" at bounding box center [773, 474] width 53 height 24
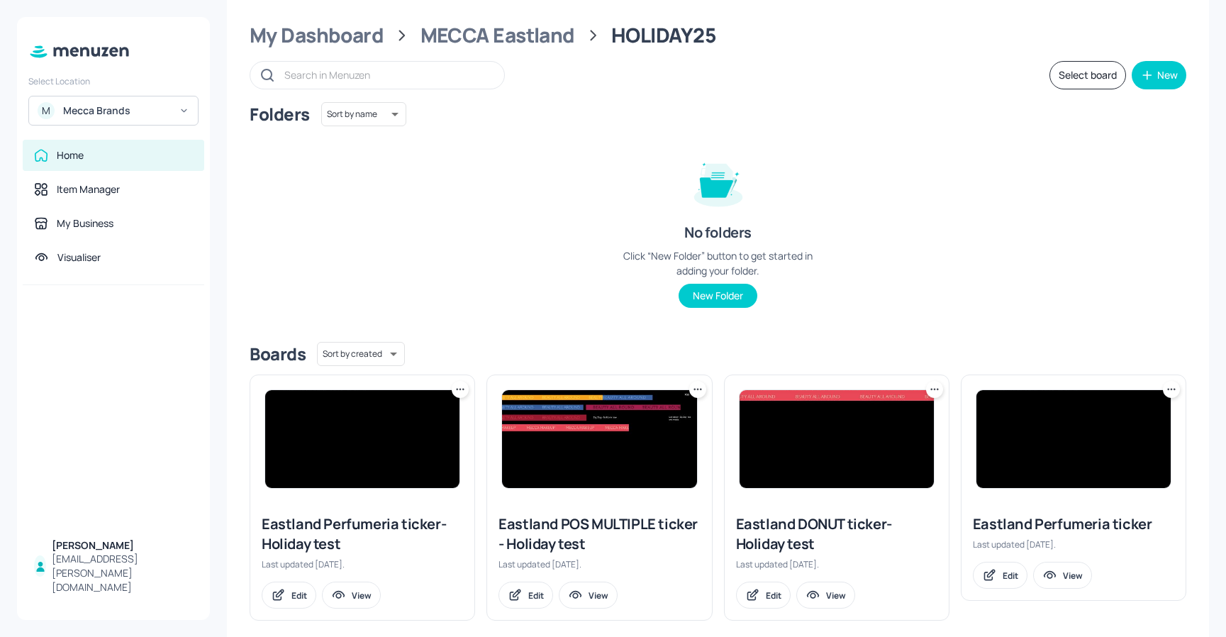
scroll to position [46, 0]
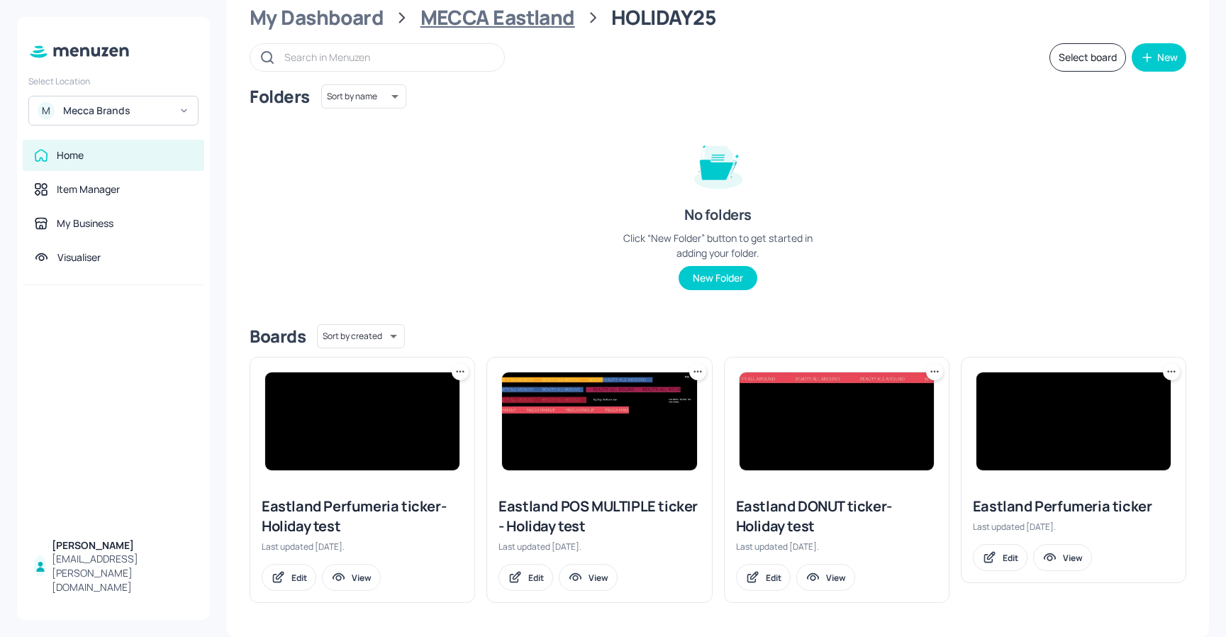
click at [536, 16] on div "MECCA Eastland" at bounding box center [498, 18] width 155 height 26
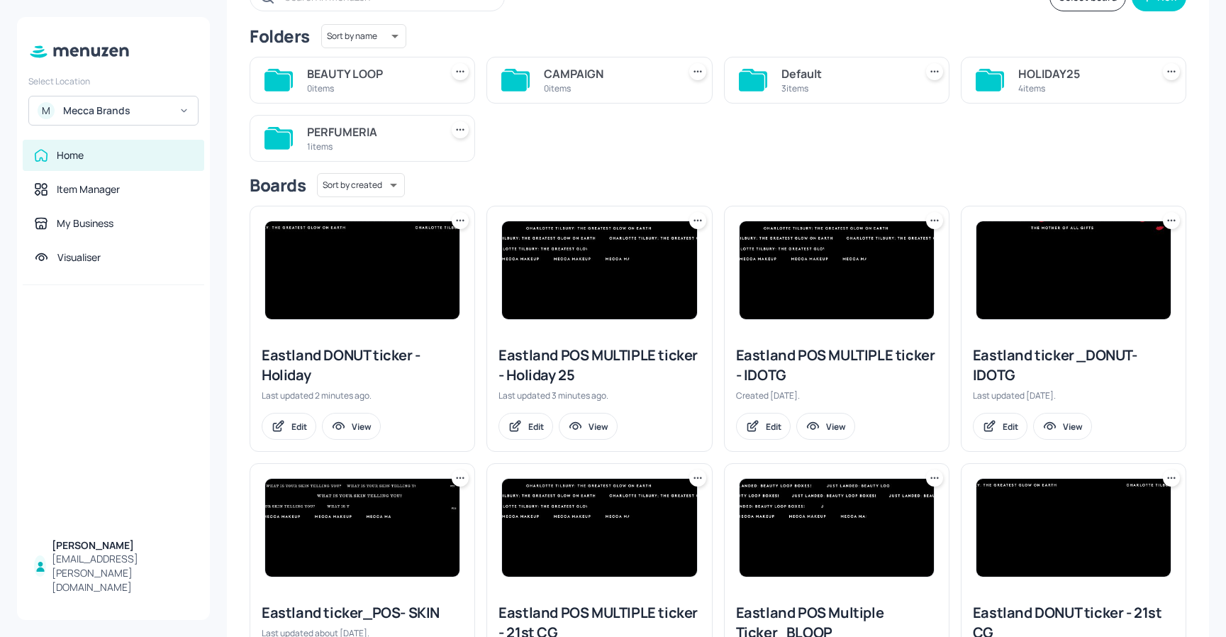
scroll to position [111, 0]
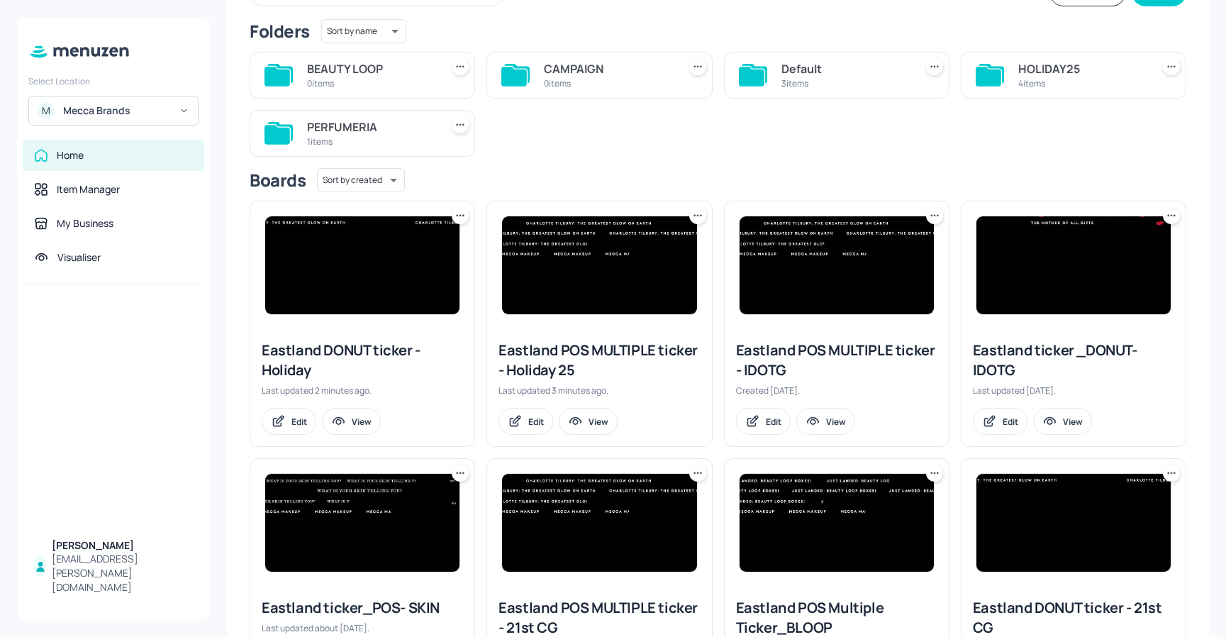
click at [459, 211] on icon at bounding box center [460, 215] width 14 height 14
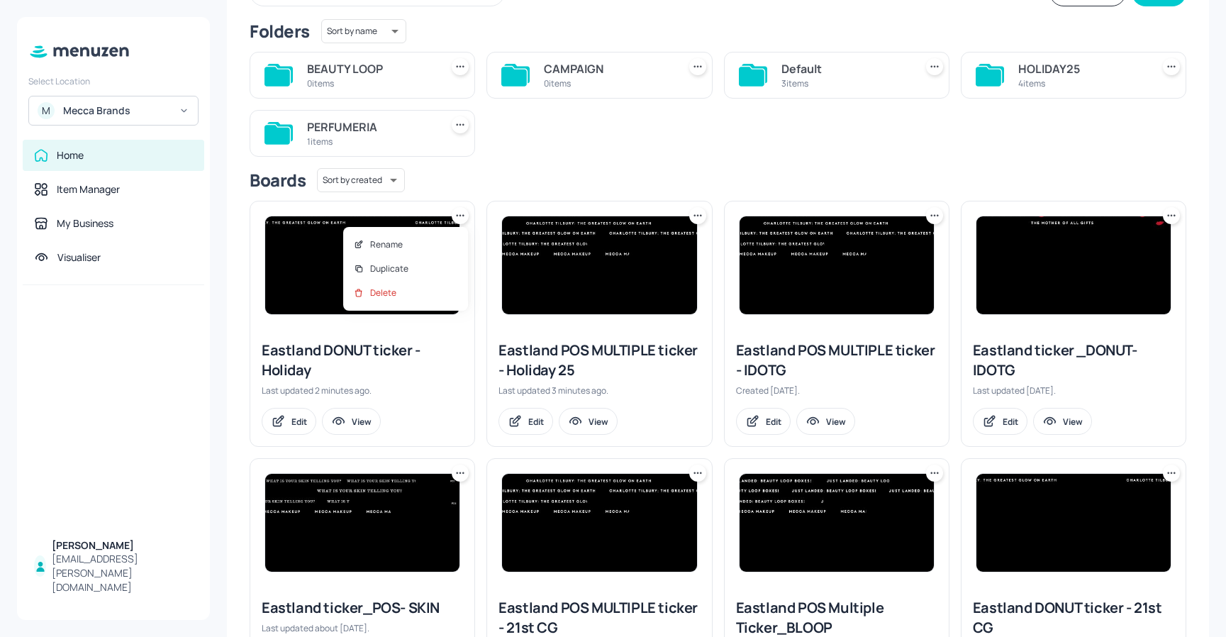
click at [966, 128] on div at bounding box center [613, 318] width 1226 height 637
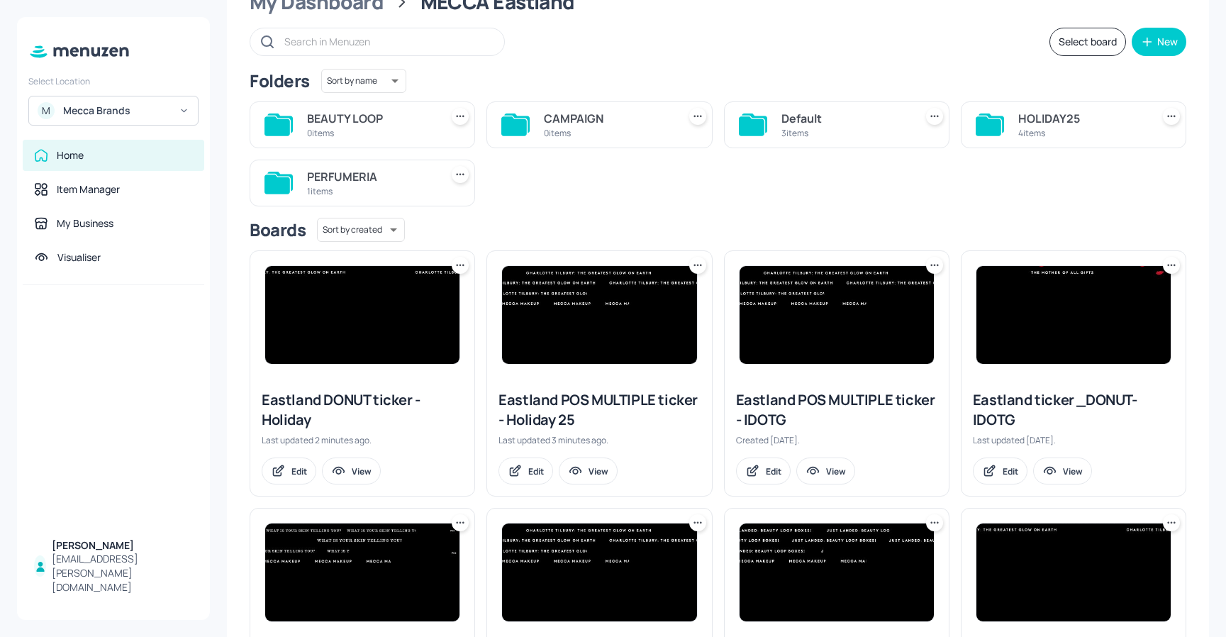
scroll to position [47, 0]
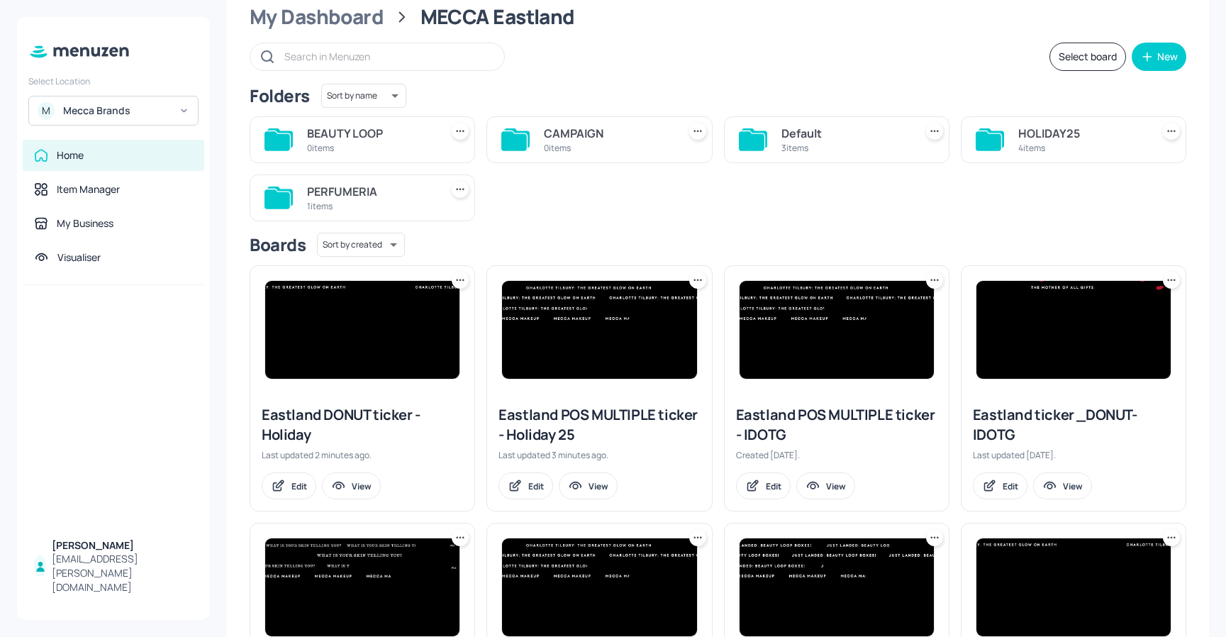
click at [1076, 53] on button "Select board" at bounding box center [1087, 57] width 77 height 28
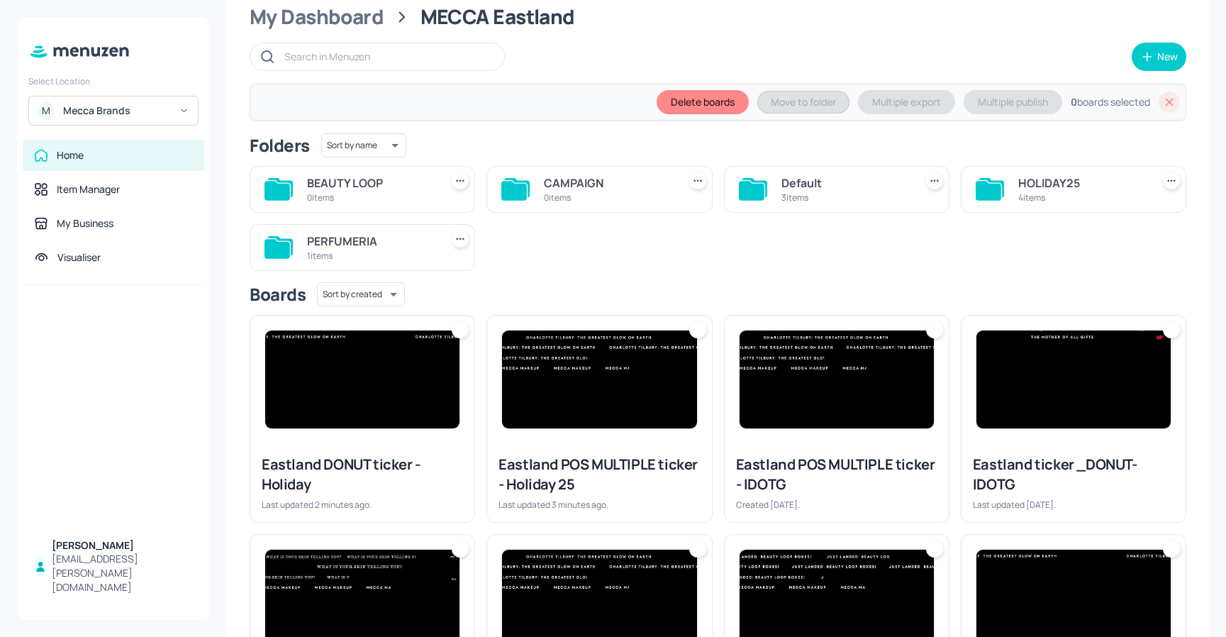
click at [459, 330] on div at bounding box center [460, 329] width 17 height 17
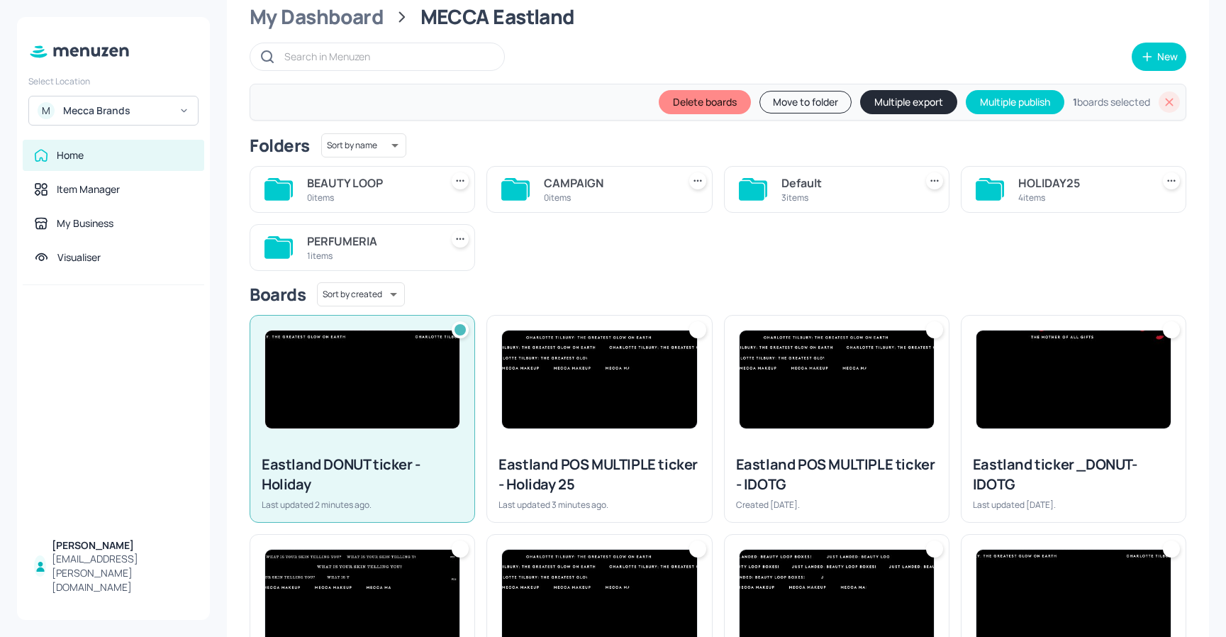
drag, startPoint x: 695, startPoint y: 327, endPoint x: 700, endPoint y: 286, distance: 41.4
click at [695, 327] on div at bounding box center [697, 329] width 17 height 17
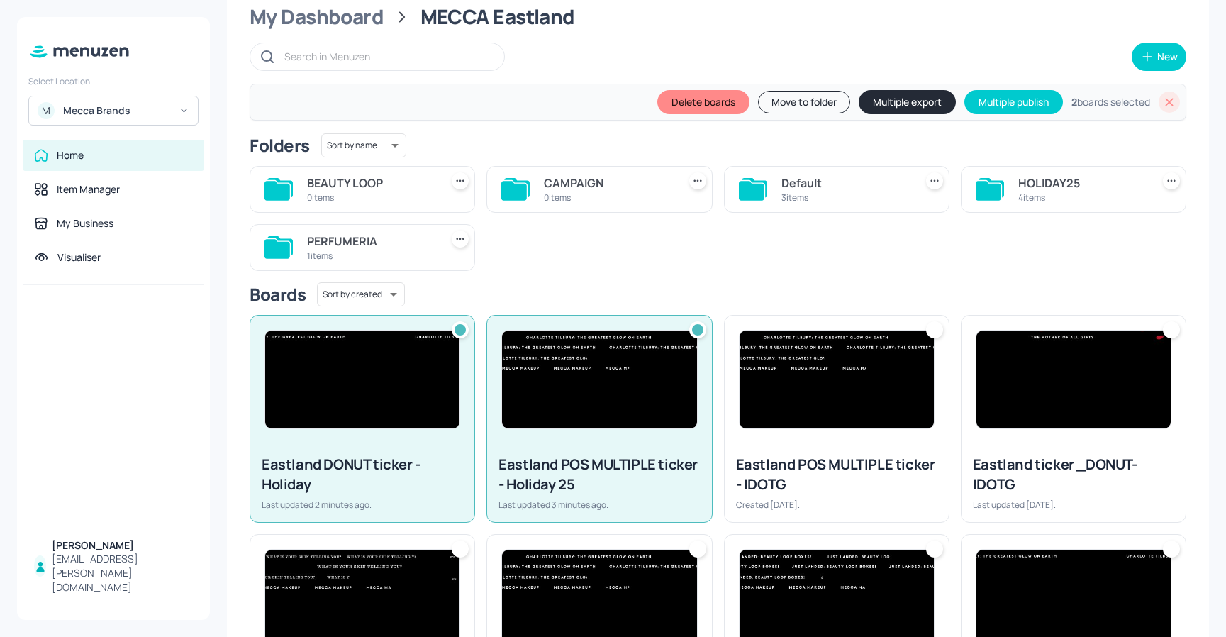
click at [791, 99] on button "Move to folder" at bounding box center [804, 102] width 92 height 23
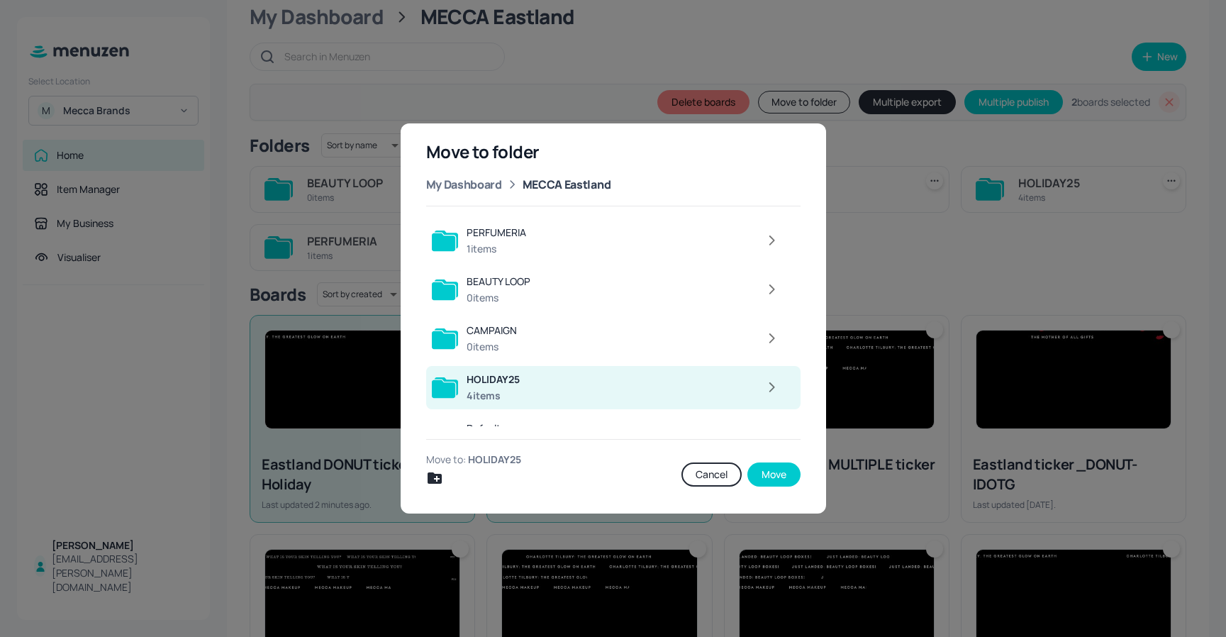
scroll to position [32, 0]
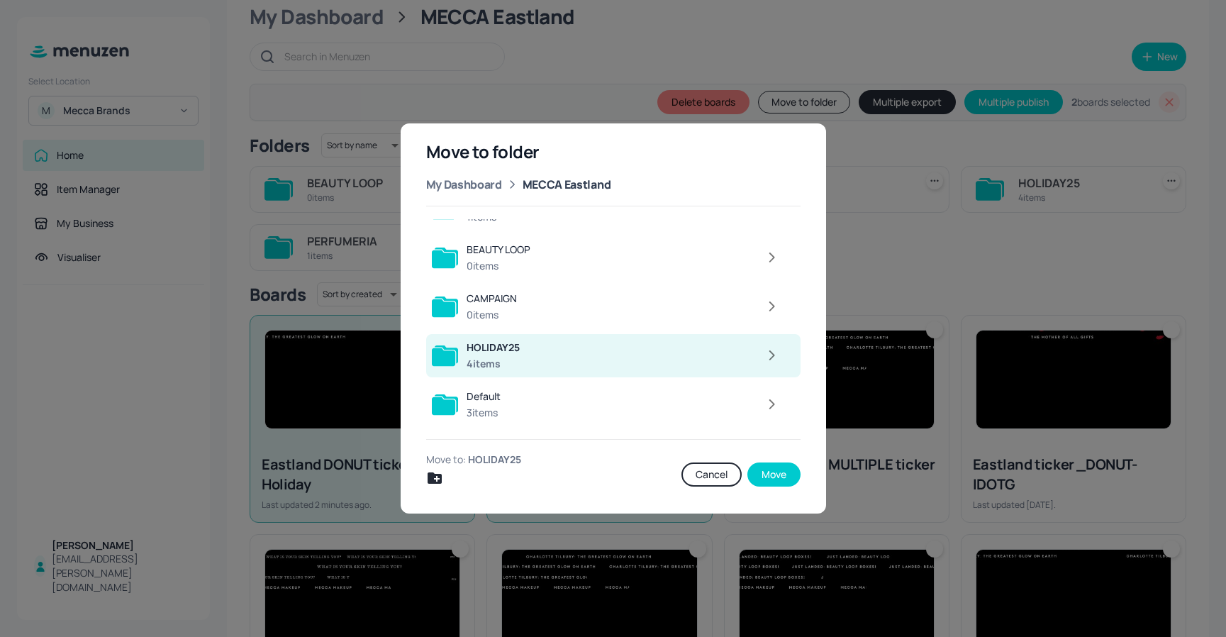
click at [518, 350] on div "HOLIDAY25" at bounding box center [493, 347] width 53 height 14
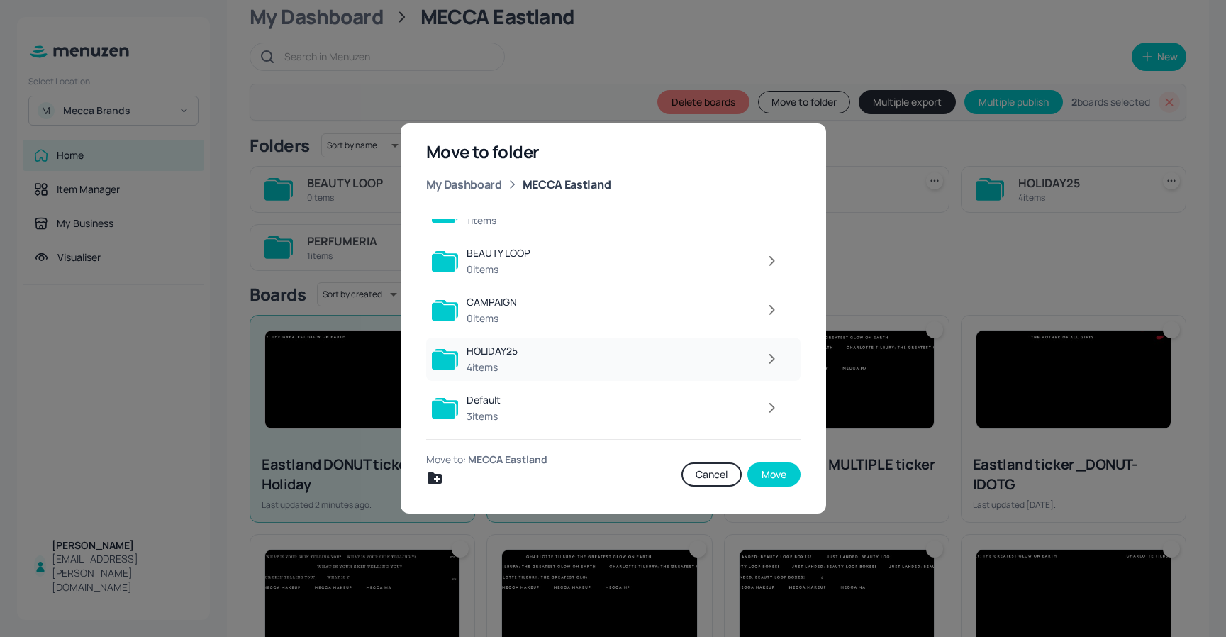
click at [584, 364] on div at bounding box center [656, 359] width 260 height 28
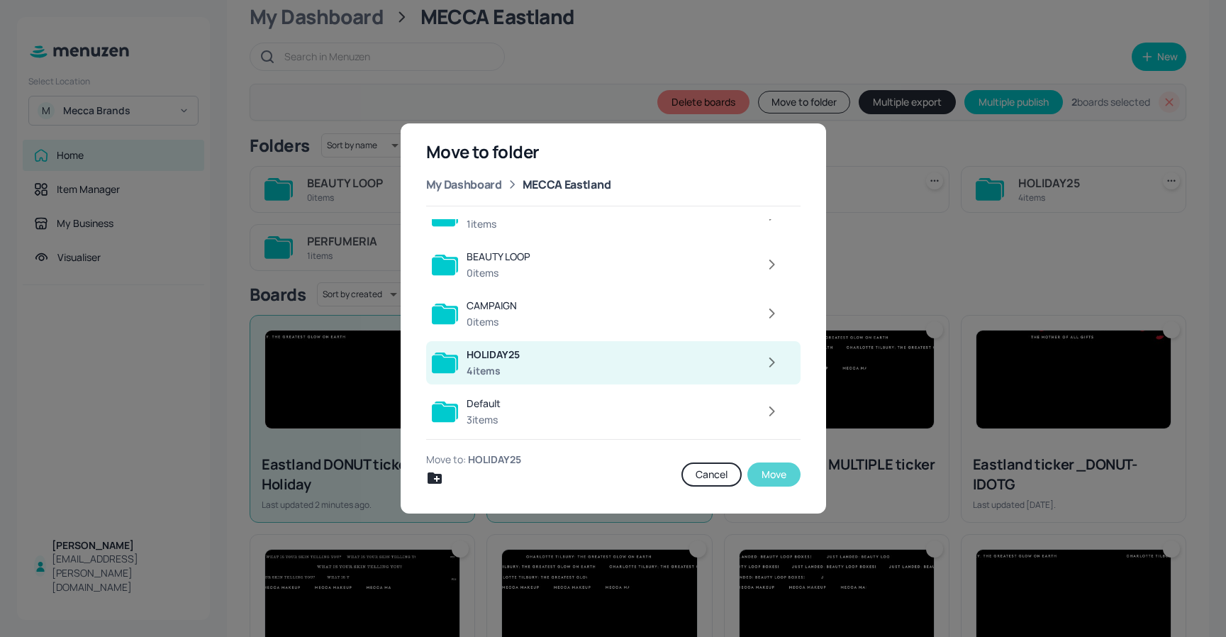
click at [768, 470] on button "Move" at bounding box center [773, 474] width 53 height 24
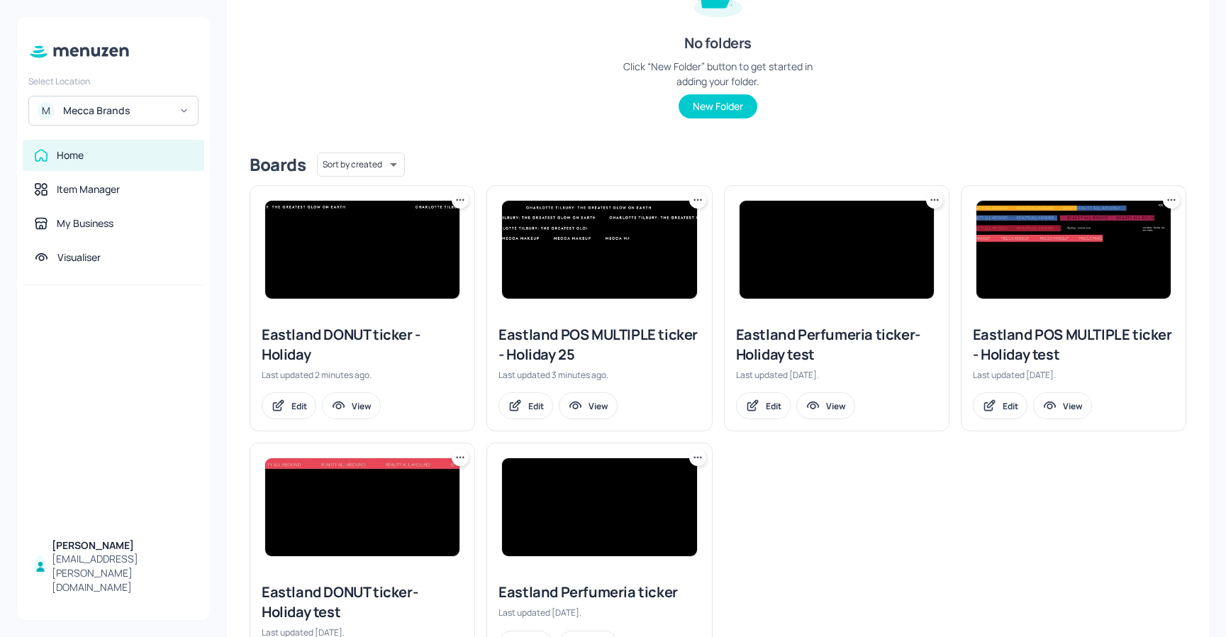
scroll to position [218, 0]
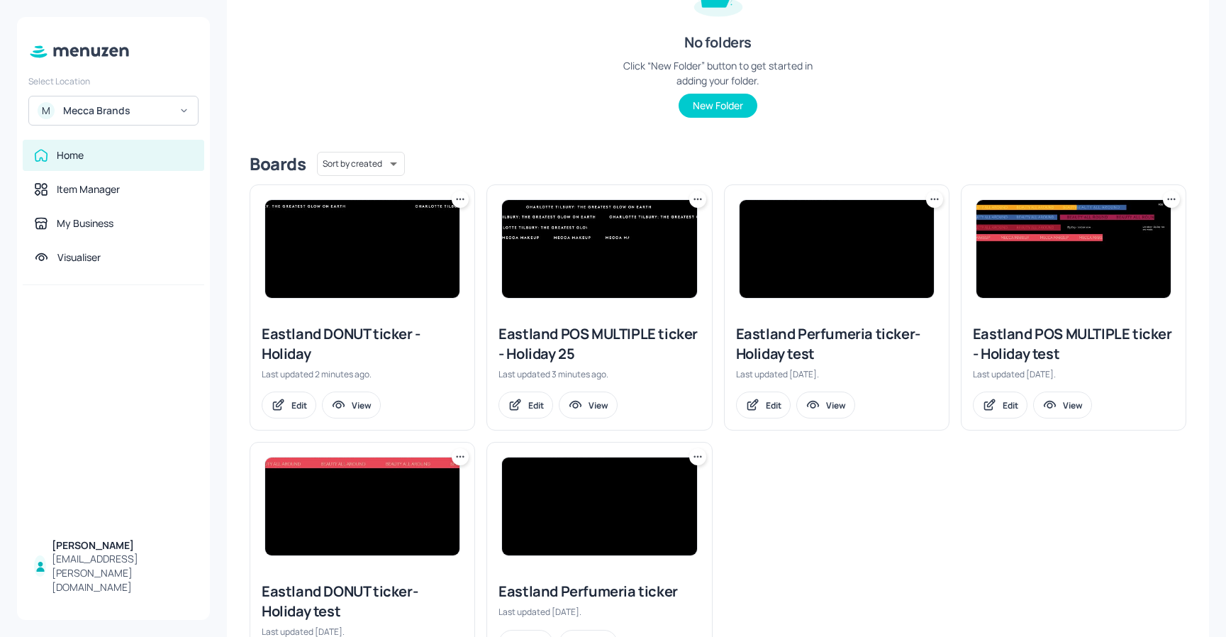
click at [370, 237] on img at bounding box center [362, 249] width 194 height 98
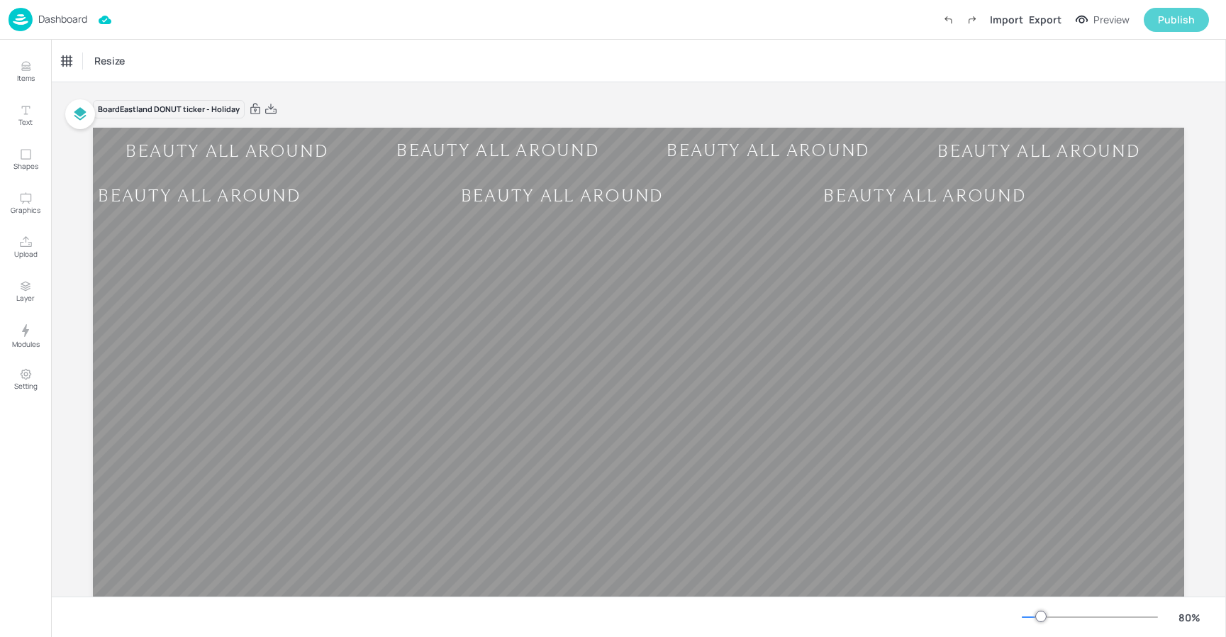
click at [1189, 16] on div "Publish" at bounding box center [1176, 20] width 37 height 16
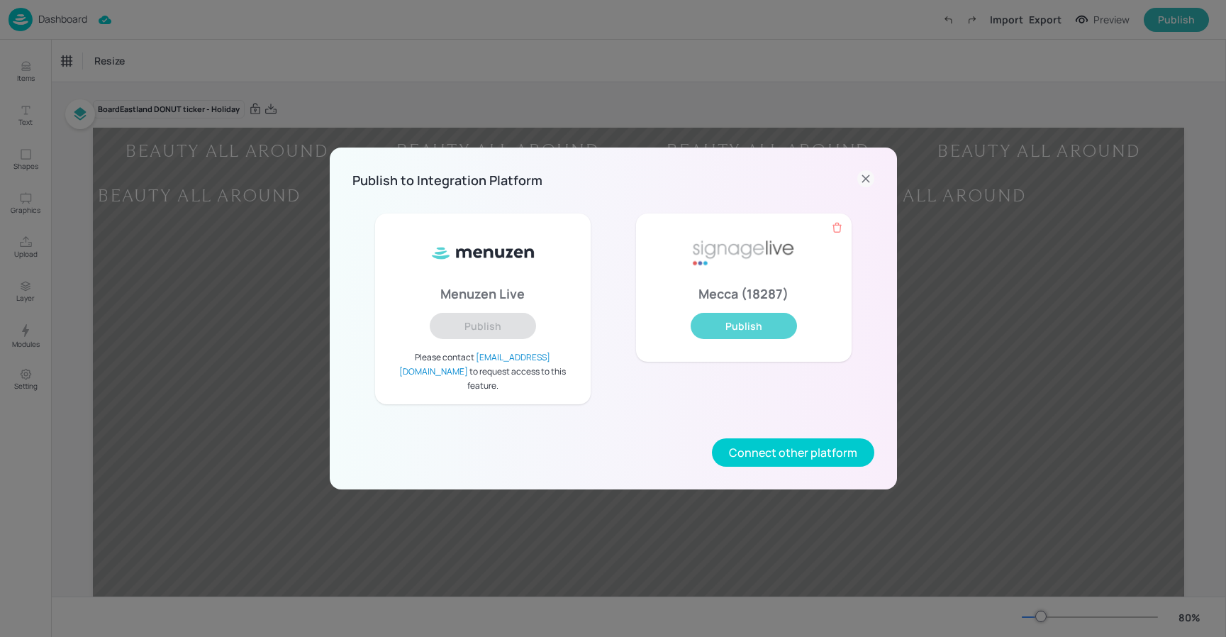
click at [762, 319] on button "Publish" at bounding box center [744, 326] width 106 height 26
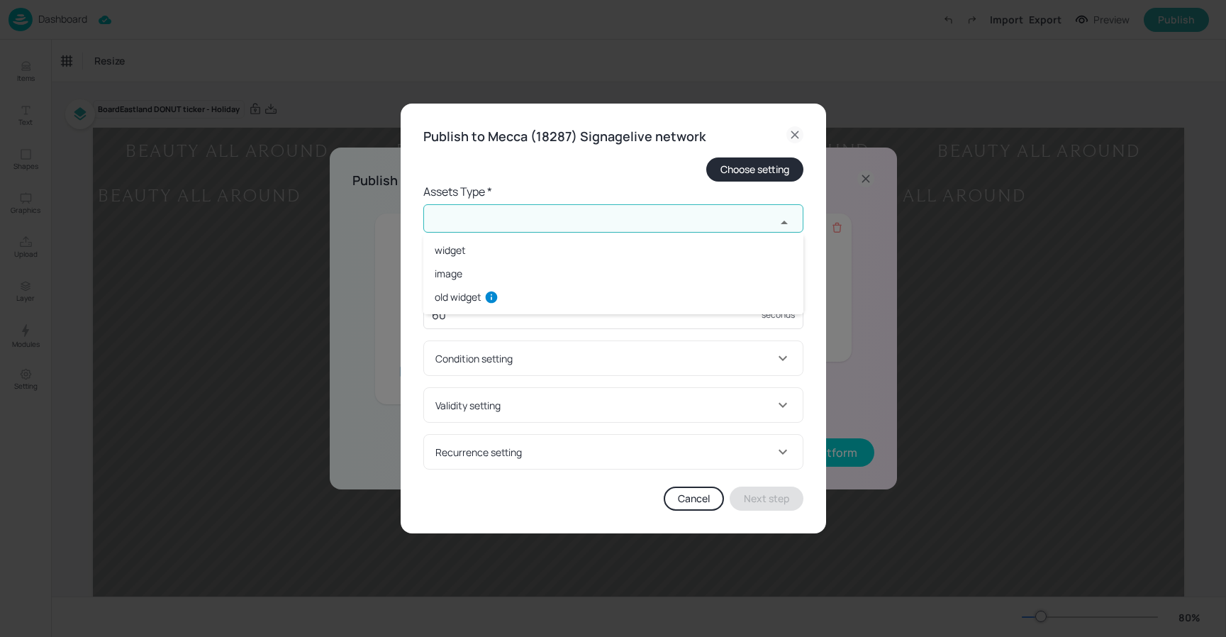
click at [477, 215] on input "text" at bounding box center [599, 218] width 352 height 28
click at [476, 248] on li "widget" at bounding box center [613, 249] width 380 height 23
type input "widget"
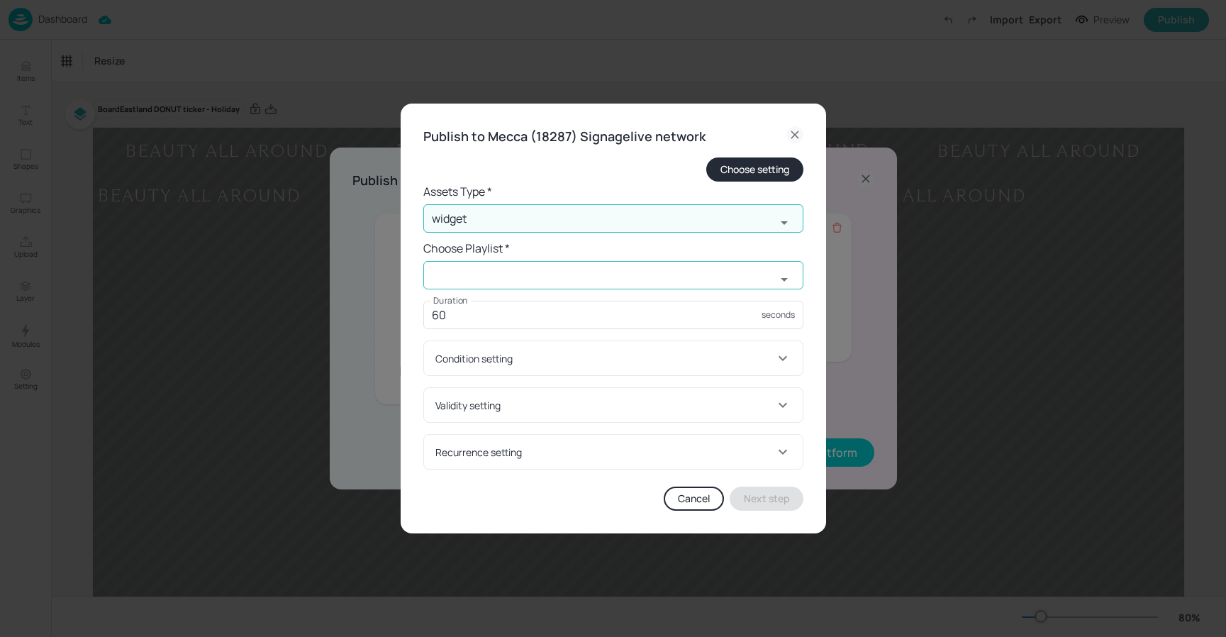
click at [470, 272] on input "text" at bounding box center [599, 275] width 352 height 28
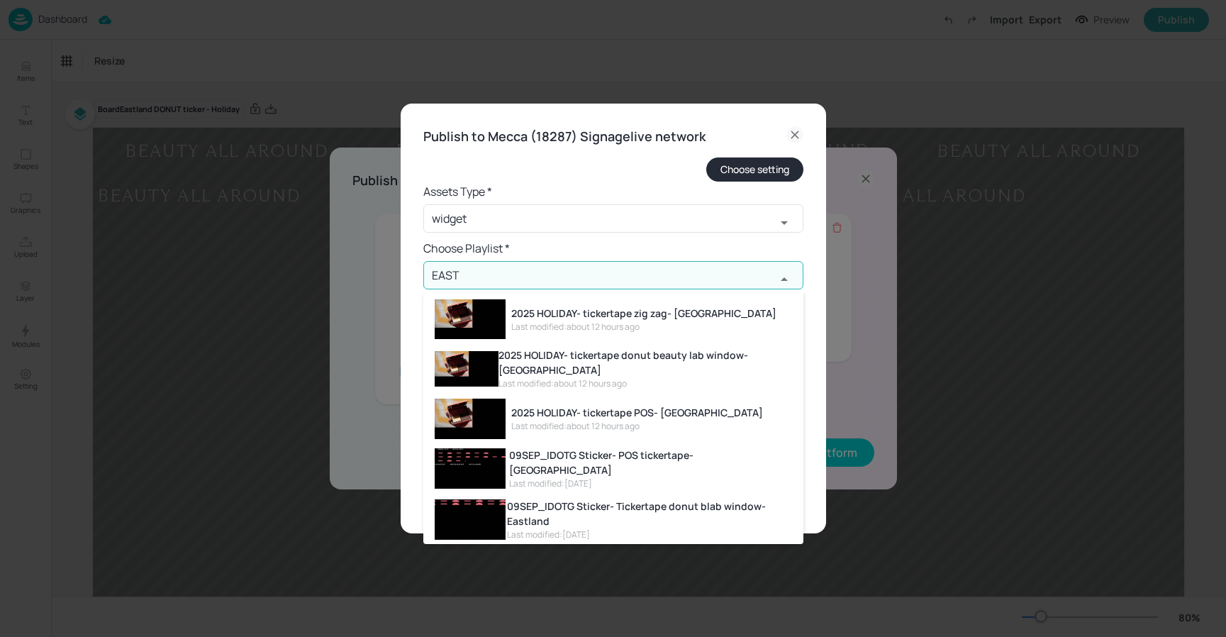
click at [653, 355] on div "2025 HOLIDAY- tickertape donut beauty lab window- Eastland" at bounding box center [646, 362] width 294 height 30
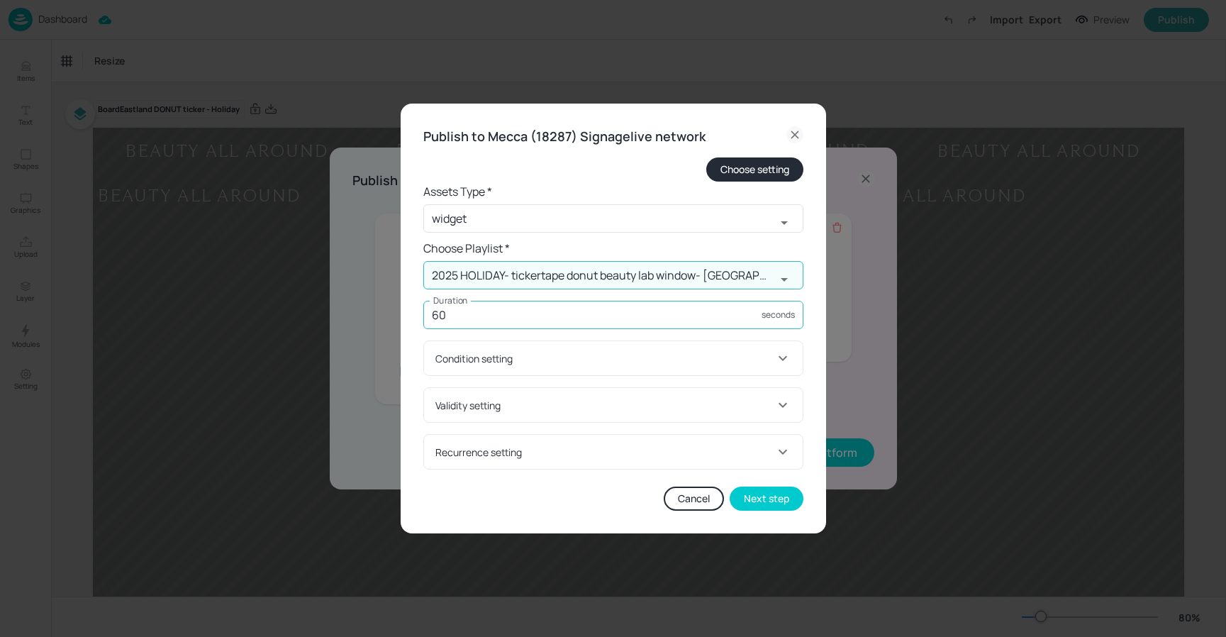
type input "2025 HOLIDAY- tickertape donut beauty lab window- Eastland"
click at [469, 316] on input "60" at bounding box center [592, 315] width 338 height 28
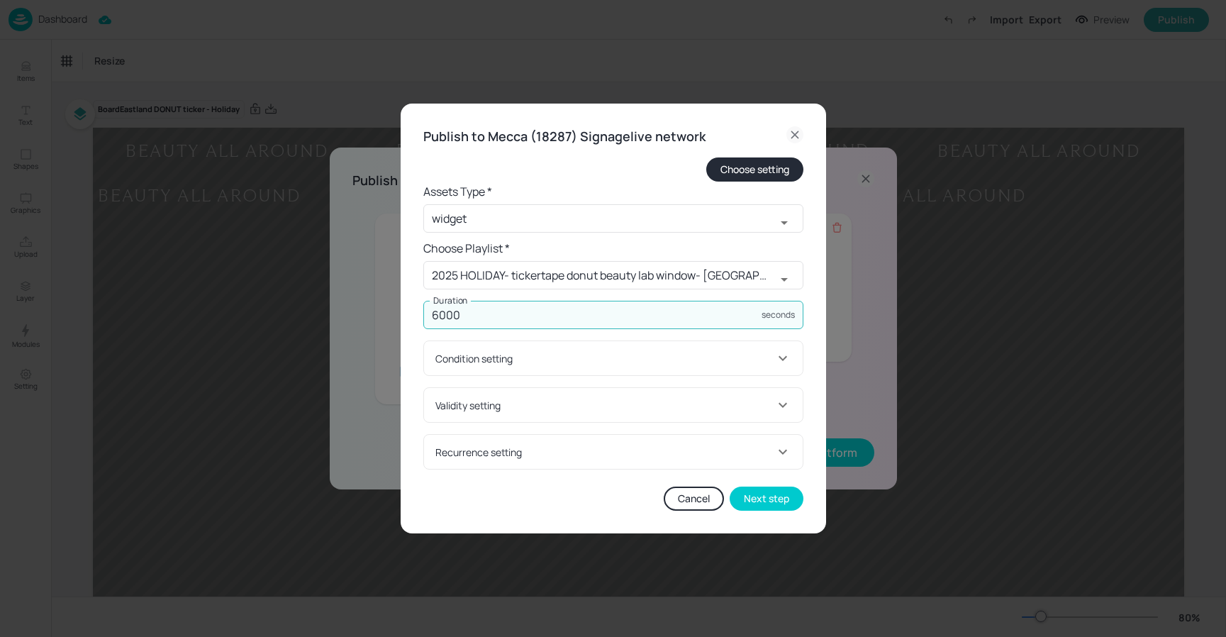
type input "6000"
click at [581, 167] on div "Choose setting" at bounding box center [613, 169] width 380 height 24
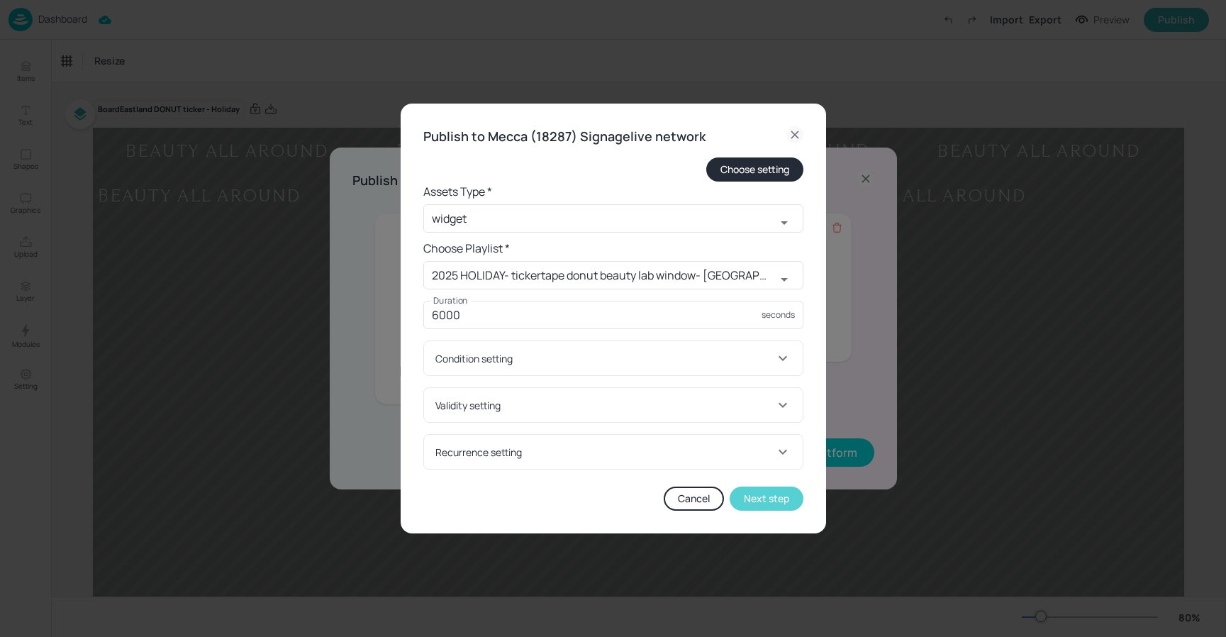
click at [761, 499] on button "Next step" at bounding box center [767, 498] width 74 height 24
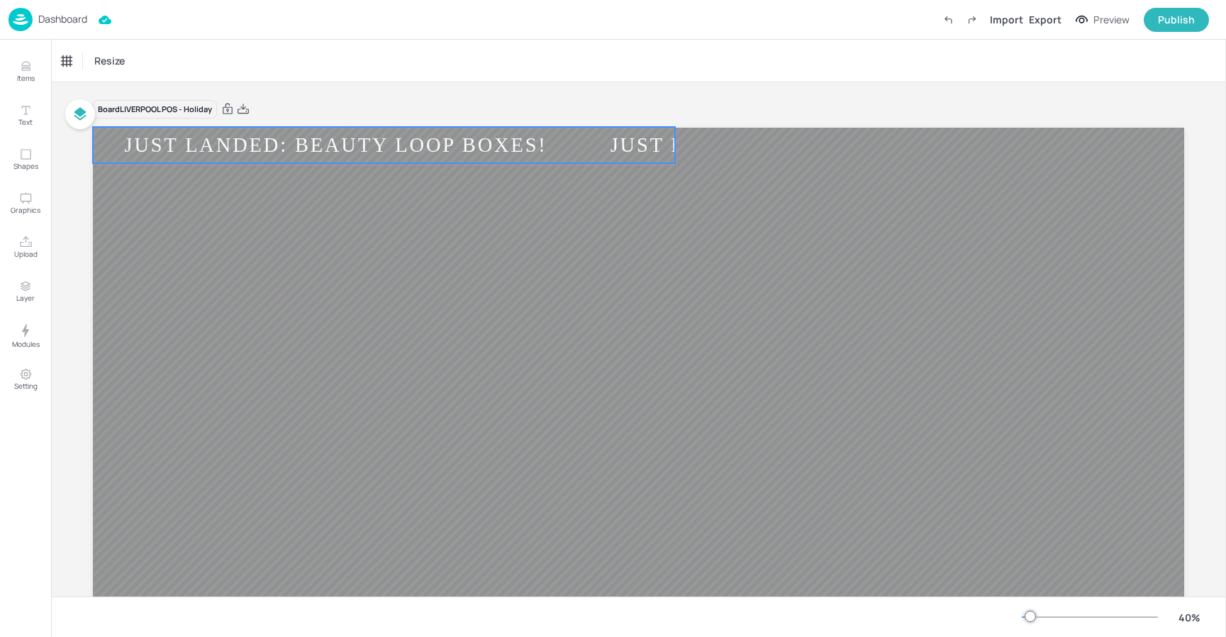
click at [310, 148] on div "JUST LANDED: BEAUTY LOOP BOXES!" at bounding box center [336, 145] width 486 height 26
click at [79, 61] on div "Ticker" at bounding box center [74, 61] width 34 height 23
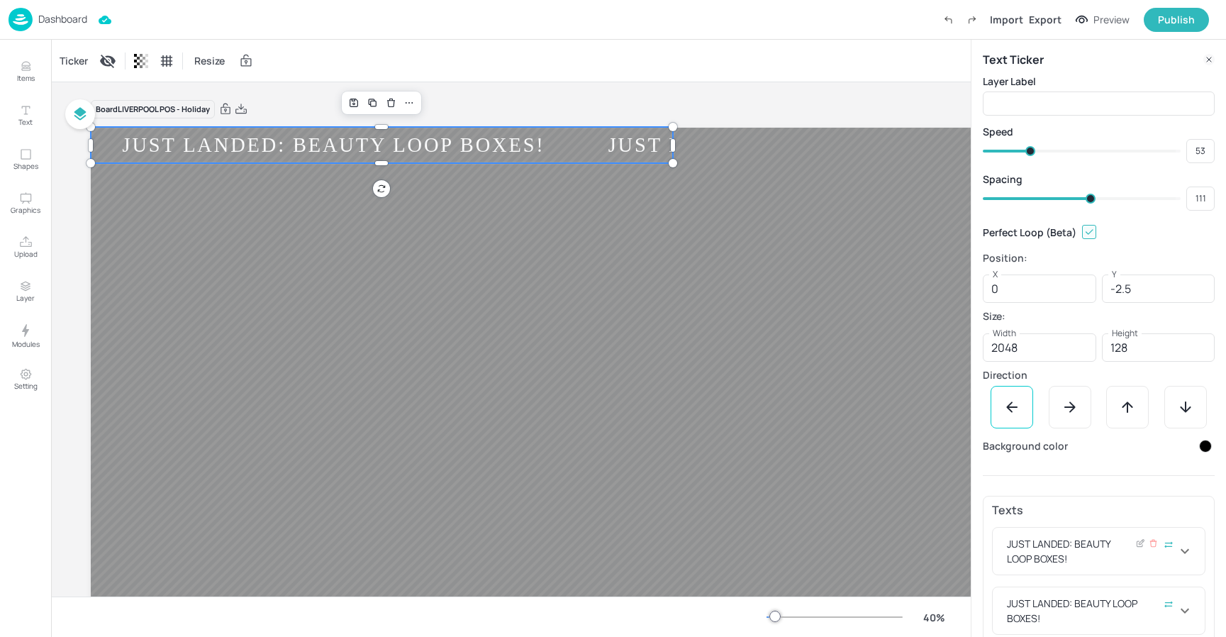
scroll to position [54, 0]
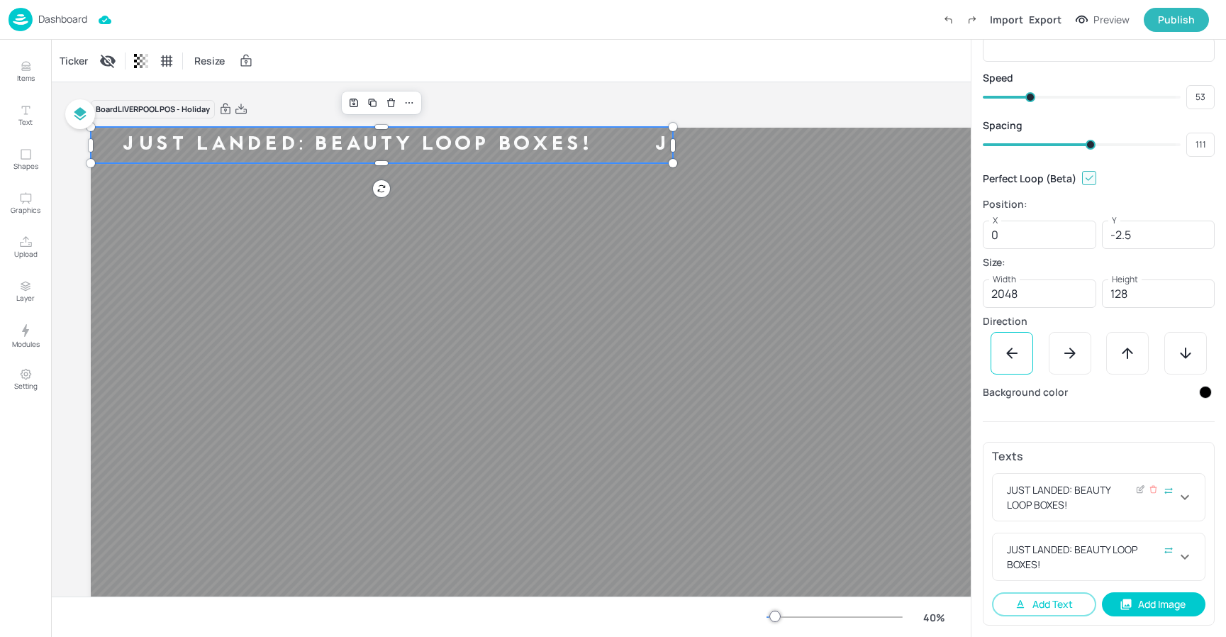
click at [1114, 492] on div "JUST LANDED: BEAUTY LOOP BOXES!" at bounding box center [1090, 497] width 172 height 30
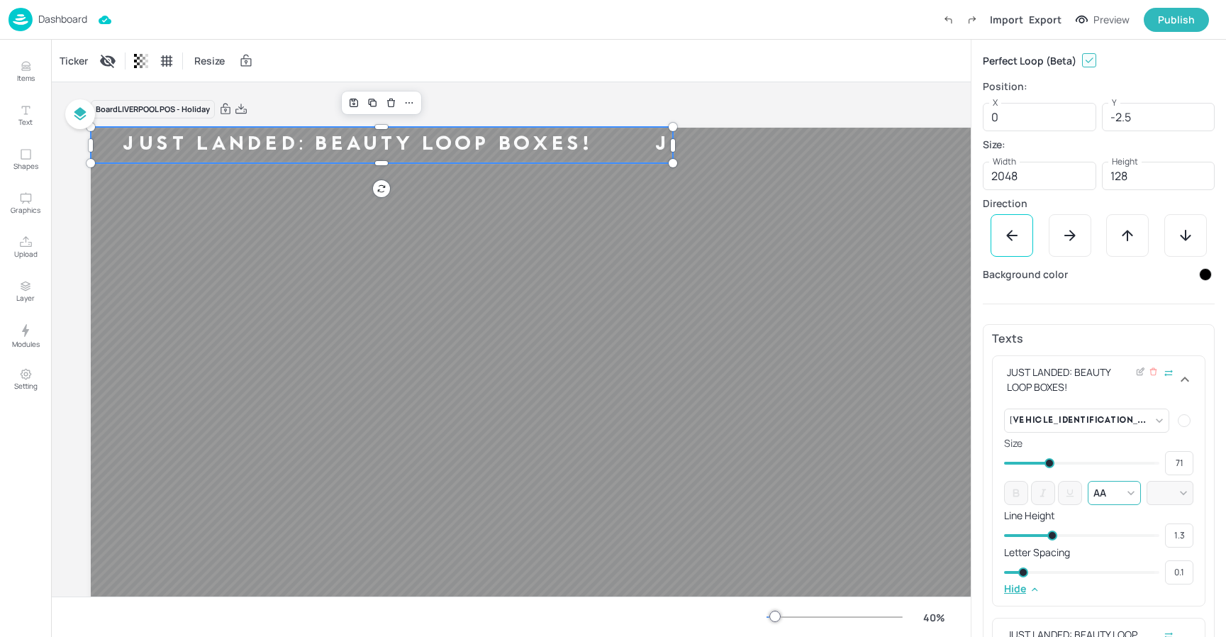
scroll to position [257, 0]
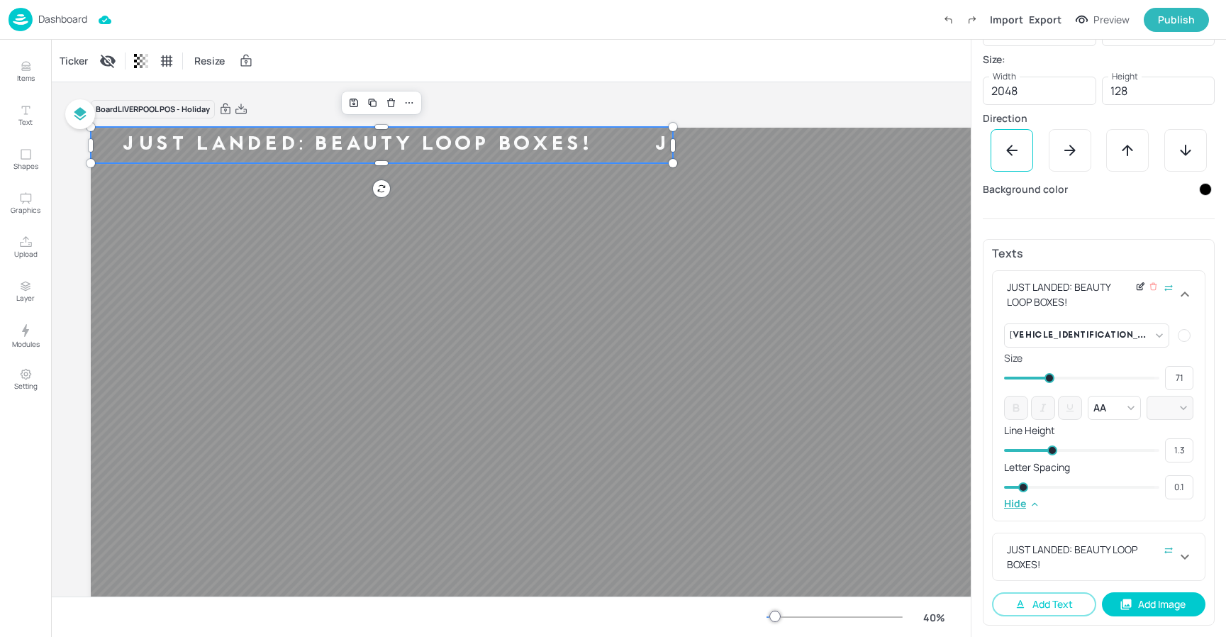
click at [1135, 289] on icon at bounding box center [1140, 287] width 11 height 10
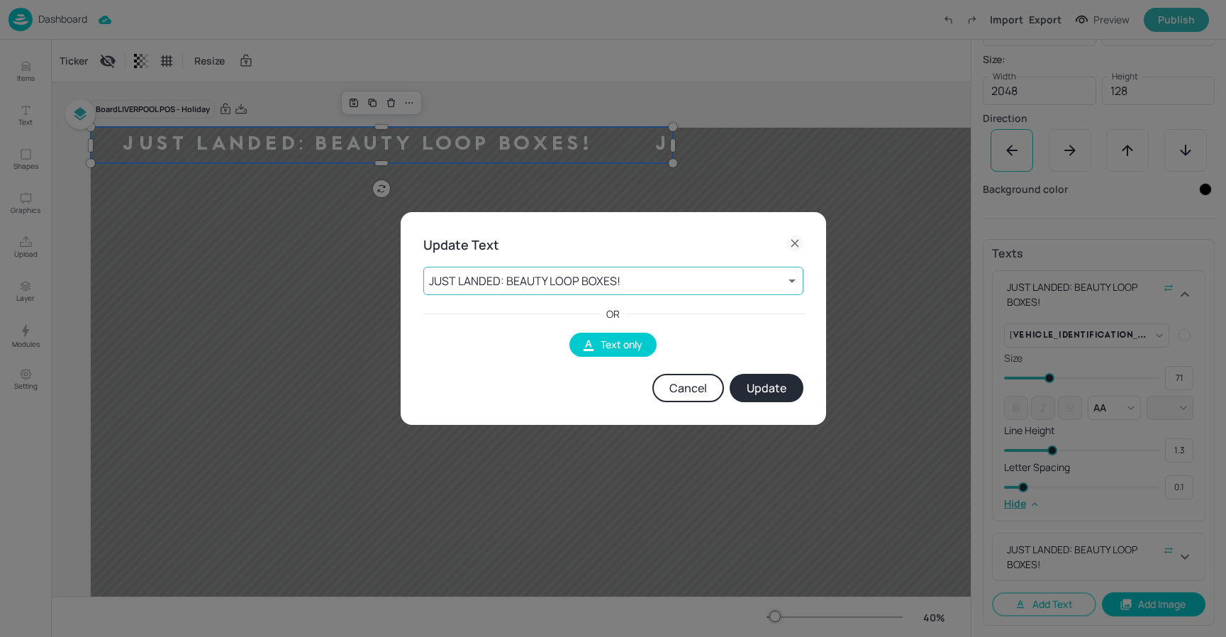
click at [546, 281] on body "Dashboard Import Export Preview Publish Items Text Shapes Graphics Upload Layer…" at bounding box center [613, 318] width 1226 height 637
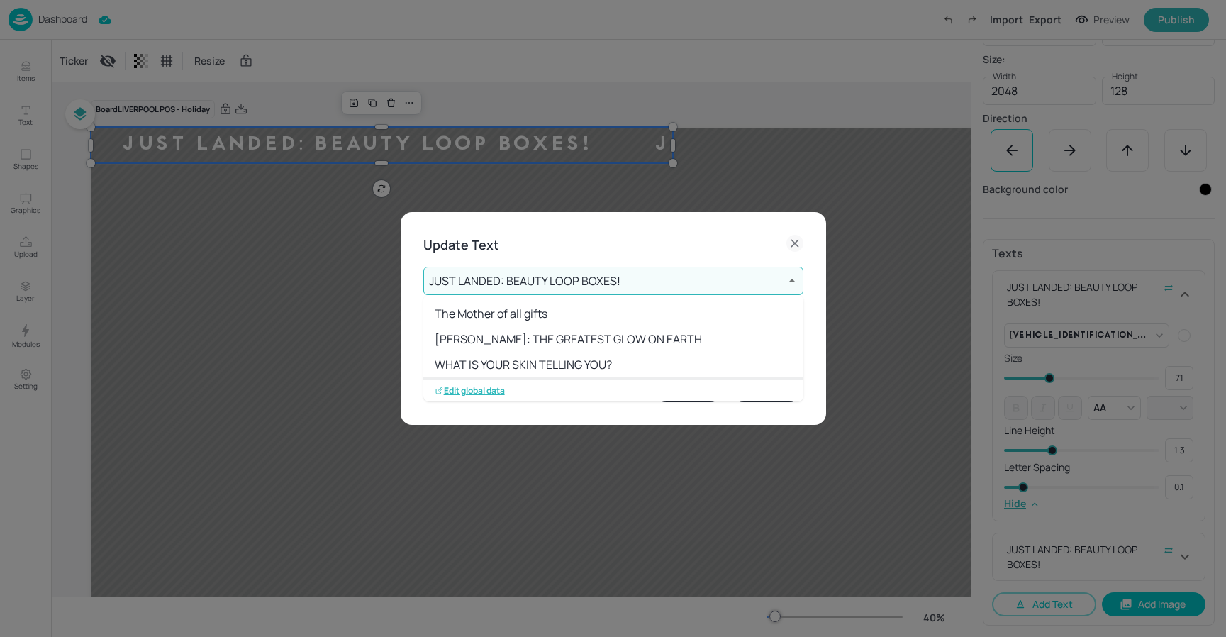
scroll to position [1, 0]
click at [469, 387] on p "Edit global data" at bounding box center [470, 391] width 70 height 10
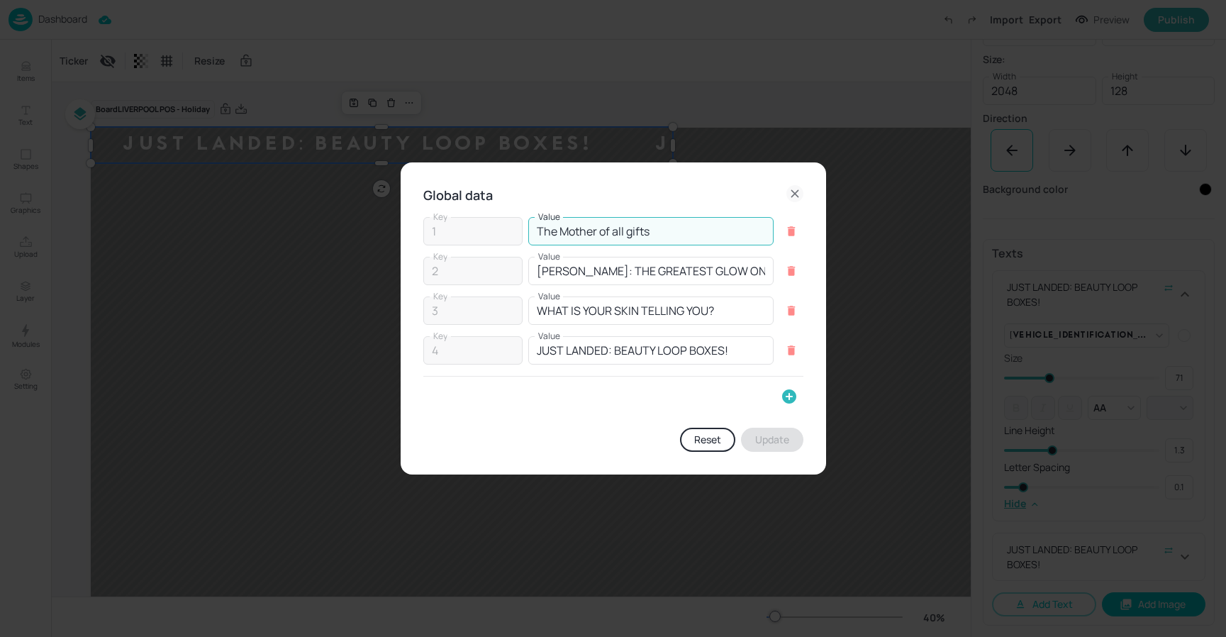
click at [493, 218] on div "Key 1 Key Value The Mother of all gifts Value" at bounding box center [613, 231] width 380 height 28
type input "b"
type input "BEAUTY ALL AROUND"
drag, startPoint x: 766, startPoint y: 435, endPoint x: 762, endPoint y: 428, distance: 7.3
click at [766, 435] on button "Update" at bounding box center [772, 440] width 62 height 24
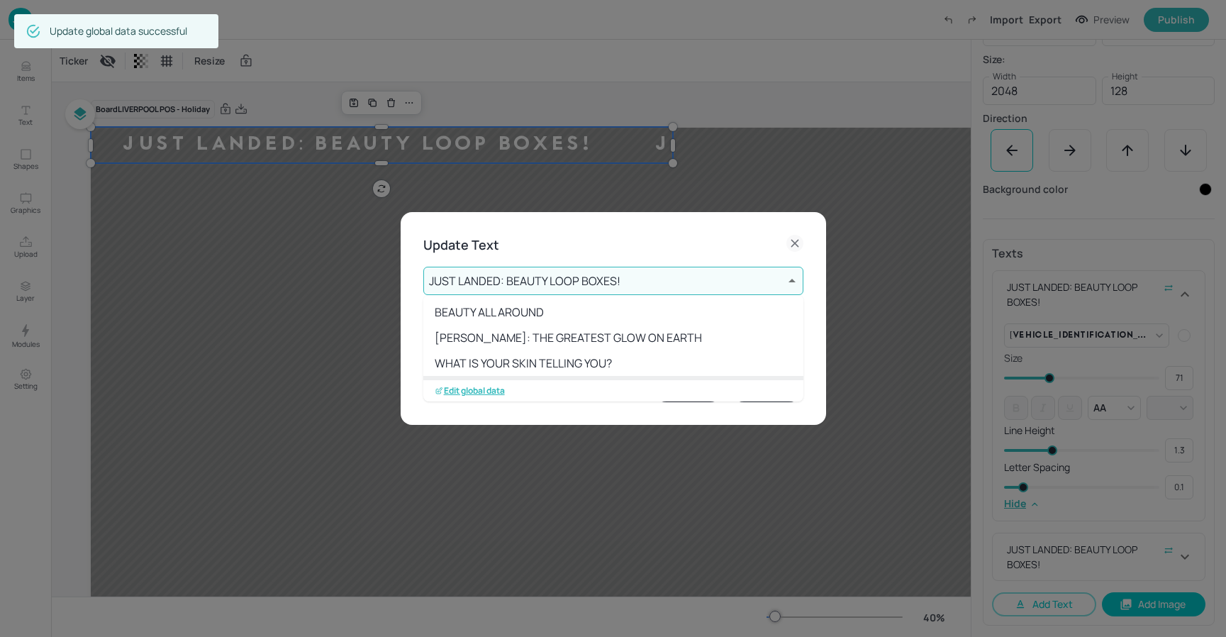
click at [544, 306] on li "BEAUTY ALL AROUND" at bounding box center [613, 312] width 380 height 26
type input "1"
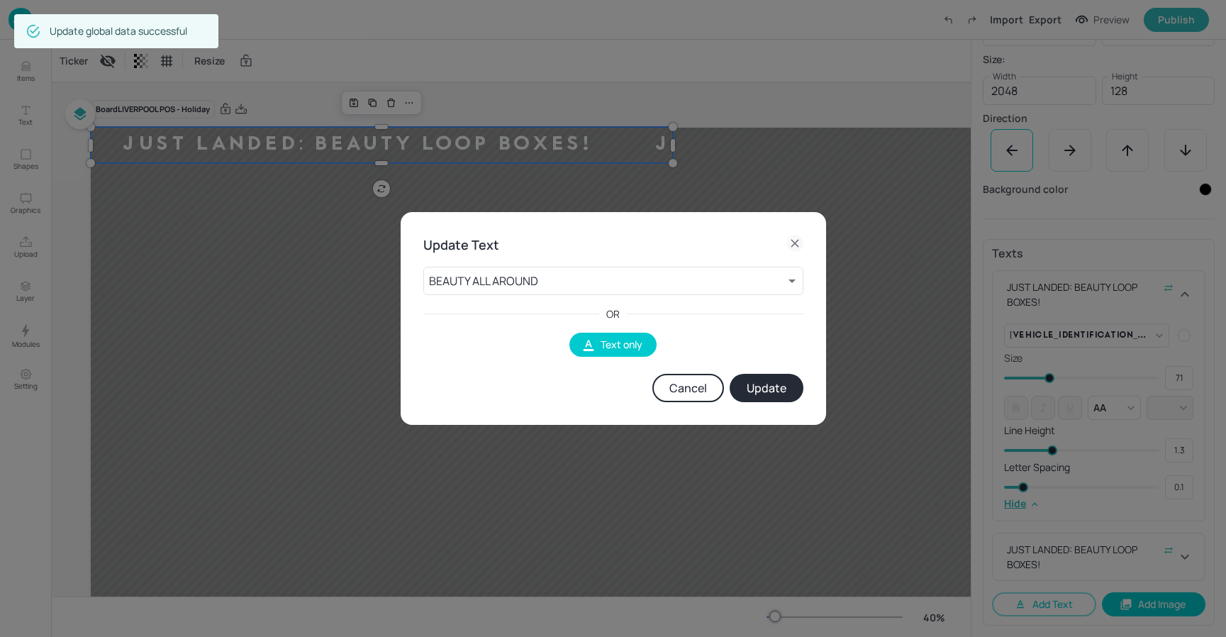
click at [795, 391] on button "Update" at bounding box center [767, 388] width 74 height 28
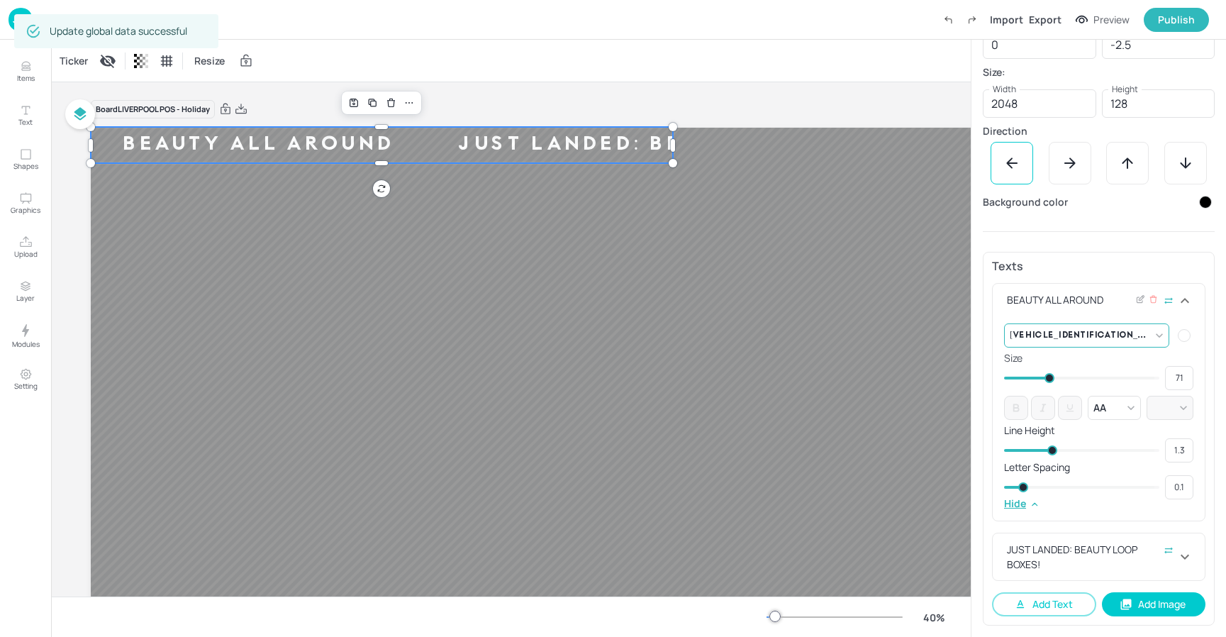
click at [1142, 333] on body "Dashboard Import Export Preview Publish Items Text Shapes Graphics Upload Layer…" at bounding box center [613, 318] width 1226 height 637
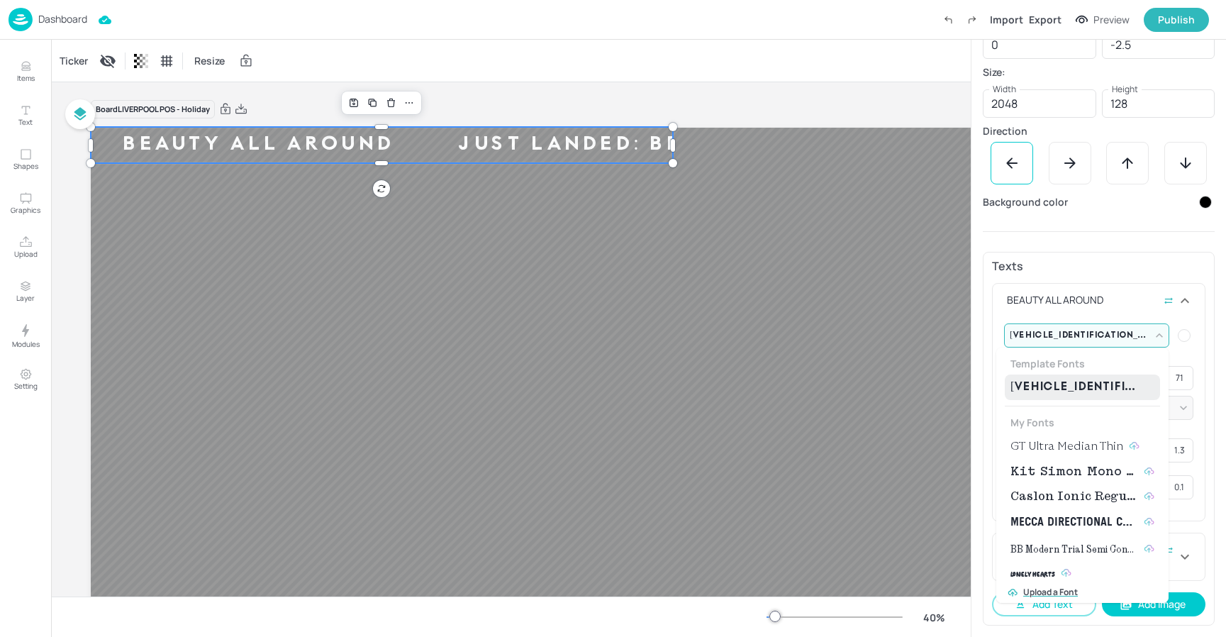
drag, startPoint x: 1081, startPoint y: 441, endPoint x: 1182, endPoint y: 343, distance: 140.9
click at [1081, 441] on span "GT Ultra Median Thin" at bounding box center [1066, 446] width 113 height 17
type input "{"font":"GTUltraMedianThin","group":"template"}"
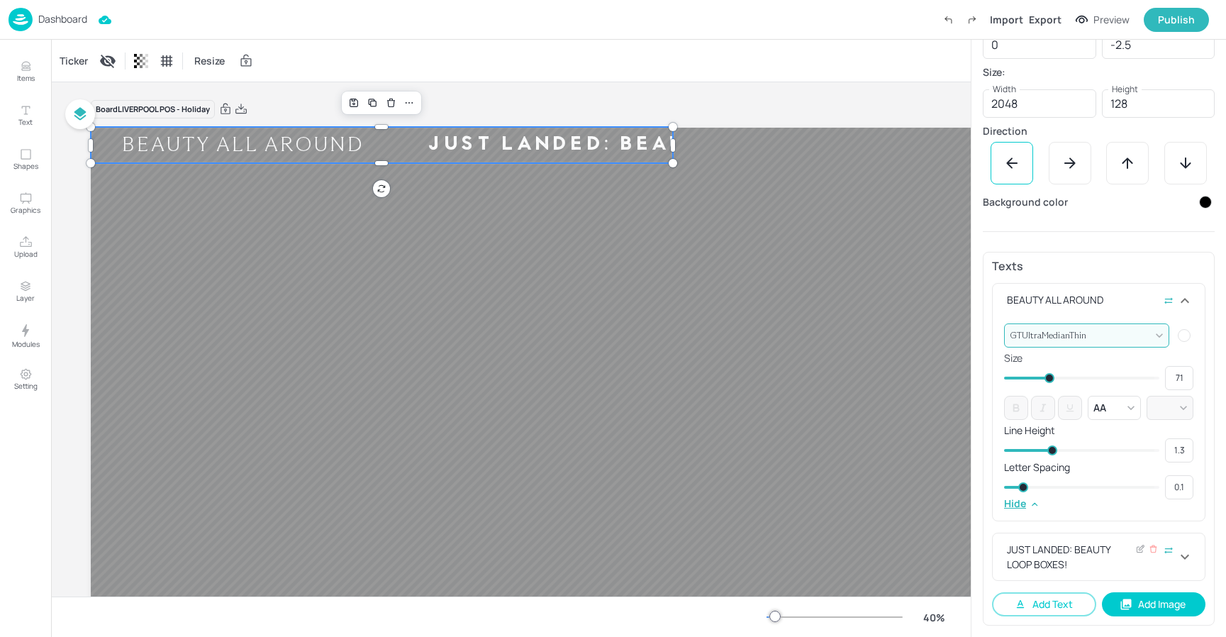
click at [1125, 542] on div "JUST LANDED: BEAUTY LOOP BOXES!" at bounding box center [1090, 557] width 172 height 30
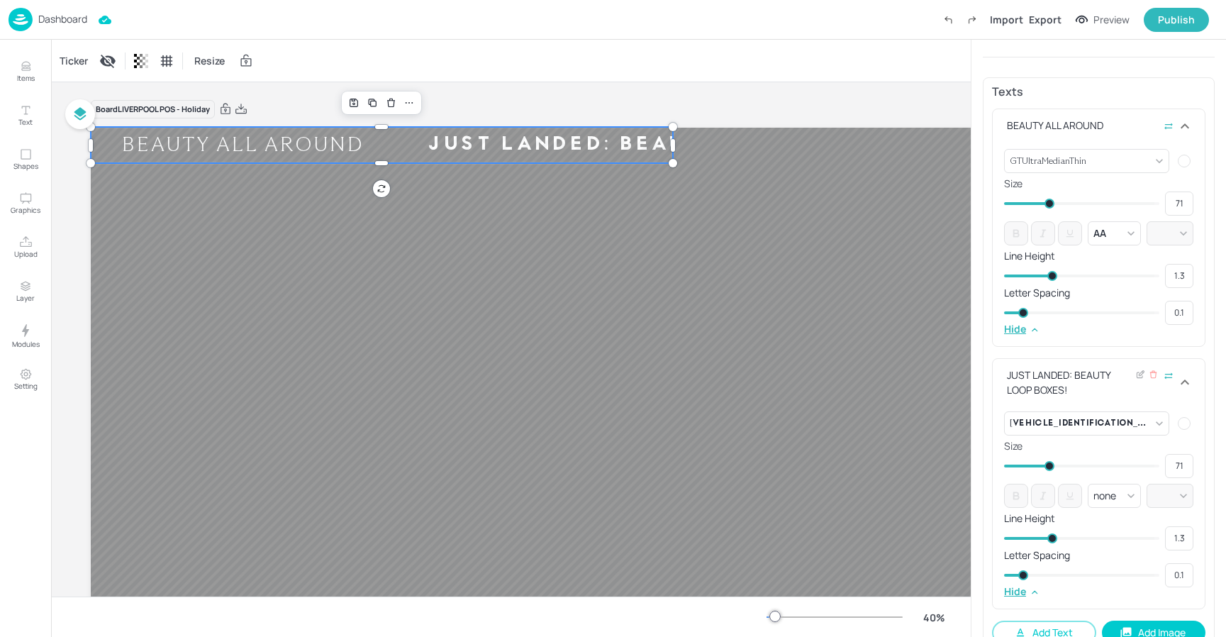
scroll to position [447, 0]
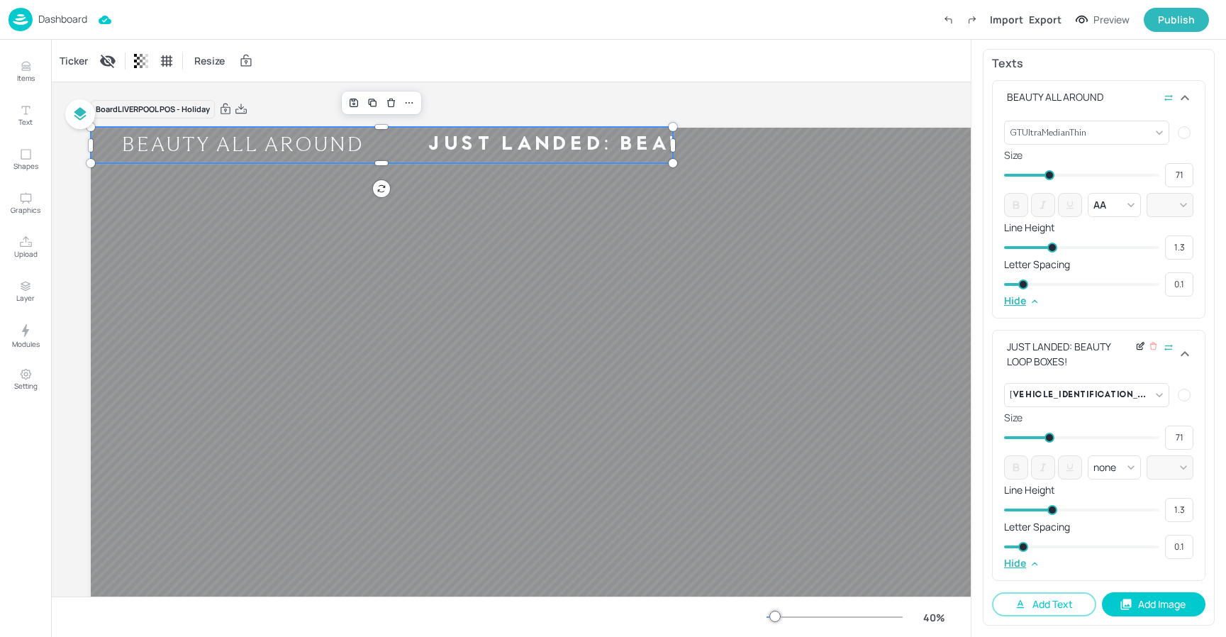
click at [1135, 345] on icon at bounding box center [1140, 346] width 11 height 10
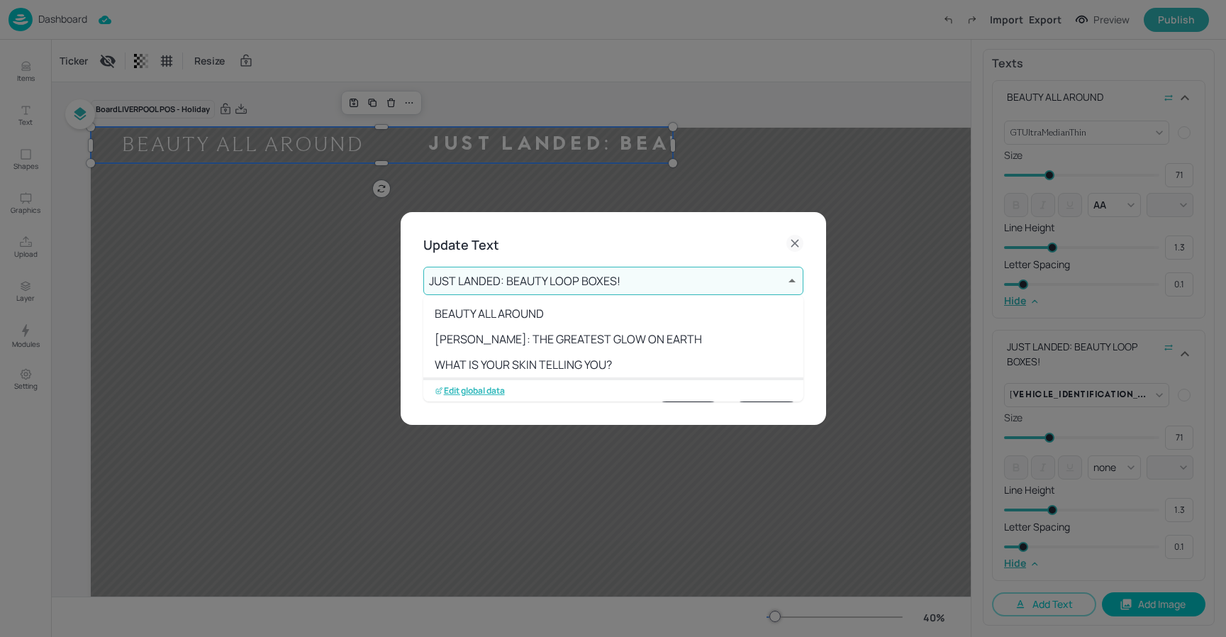
drag, startPoint x: 629, startPoint y: 279, endPoint x: 611, endPoint y: 284, distance: 19.1
click at [629, 279] on body "Dashboard Import Export Preview Publish Items Text Shapes Graphics Upload Layer…" at bounding box center [613, 318] width 1226 height 637
drag, startPoint x: 508, startPoint y: 314, endPoint x: 535, endPoint y: 315, distance: 27.7
click at [508, 314] on li "BEAUTY ALL AROUND" at bounding box center [613, 312] width 380 height 26
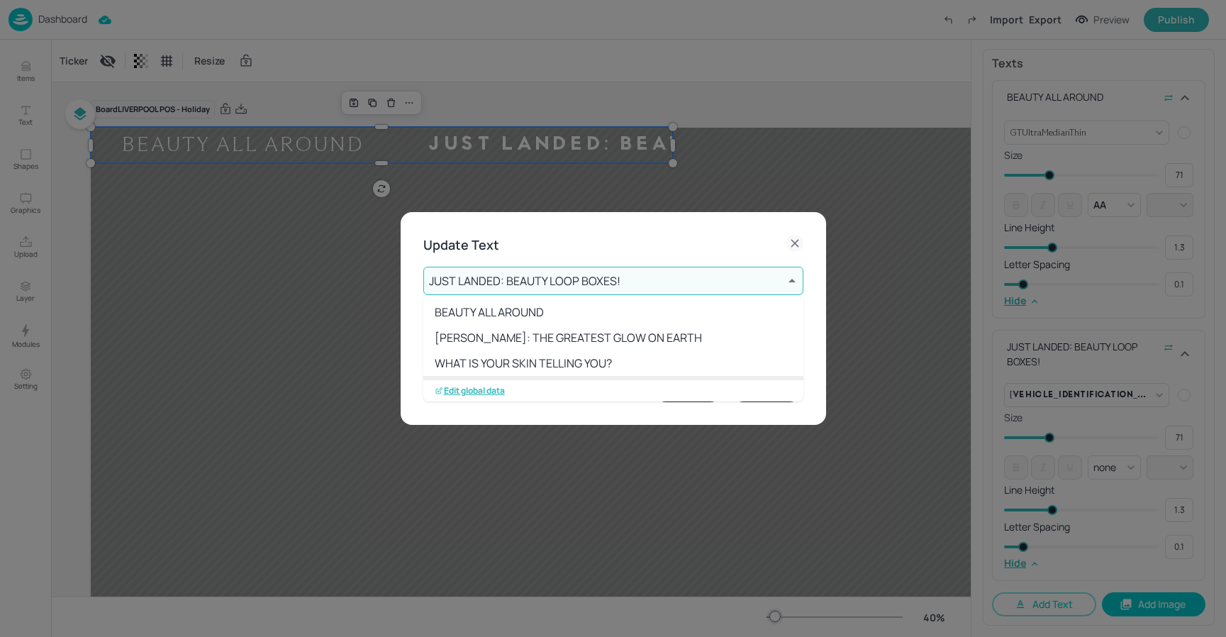
type input "1"
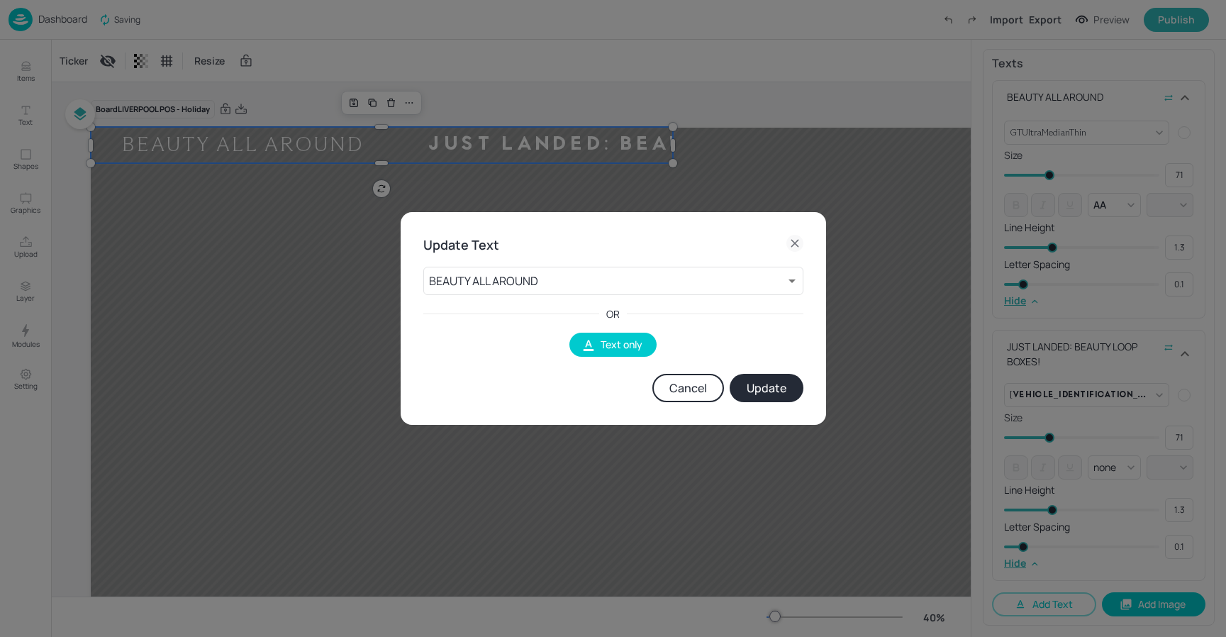
click at [751, 384] on button "Update" at bounding box center [767, 388] width 74 height 28
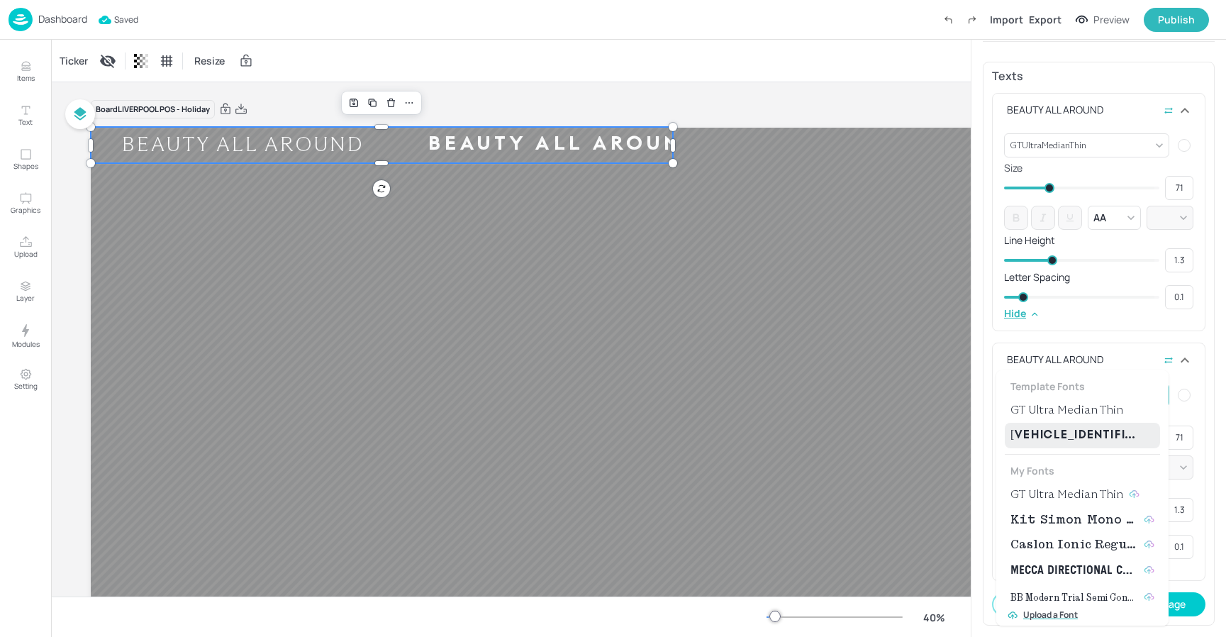
click at [1152, 392] on body "Dashboard Saved Import Export Preview Publish Items Text Shapes Graphics Upload…" at bounding box center [613, 318] width 1226 height 637
click at [1091, 416] on span "GT Ultra Median Thin" at bounding box center [1066, 409] width 113 height 17
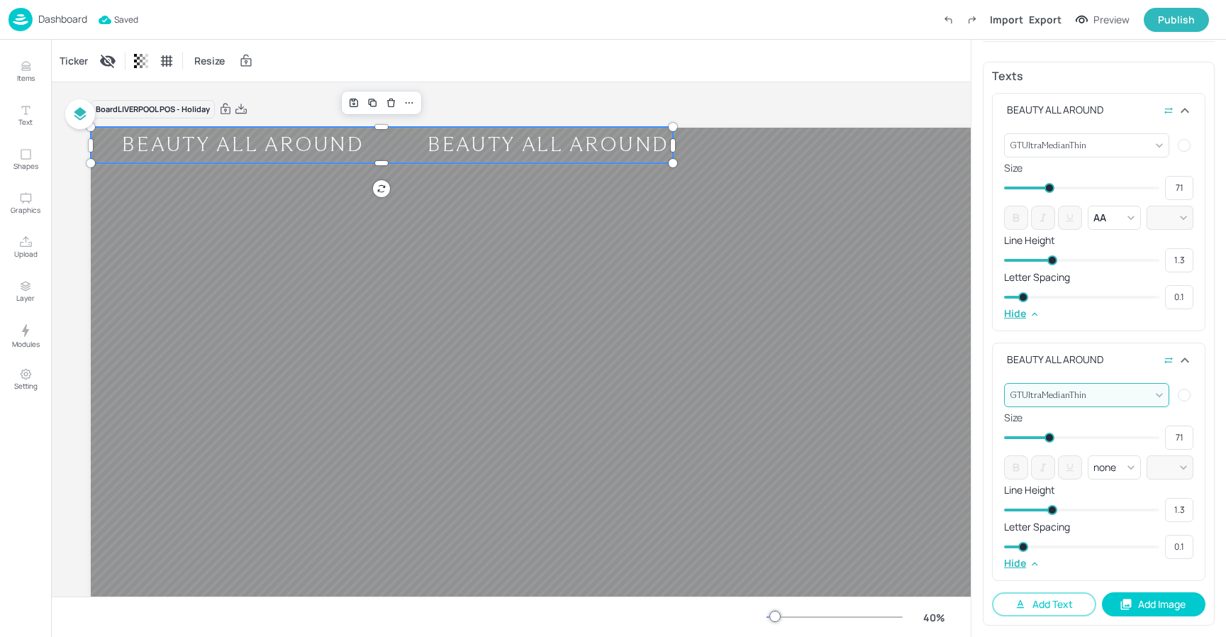
type input "{"font":"GTUltraMedianThin","group":"template"}"
click at [1162, 12] on div "Publish" at bounding box center [1176, 20] width 37 height 16
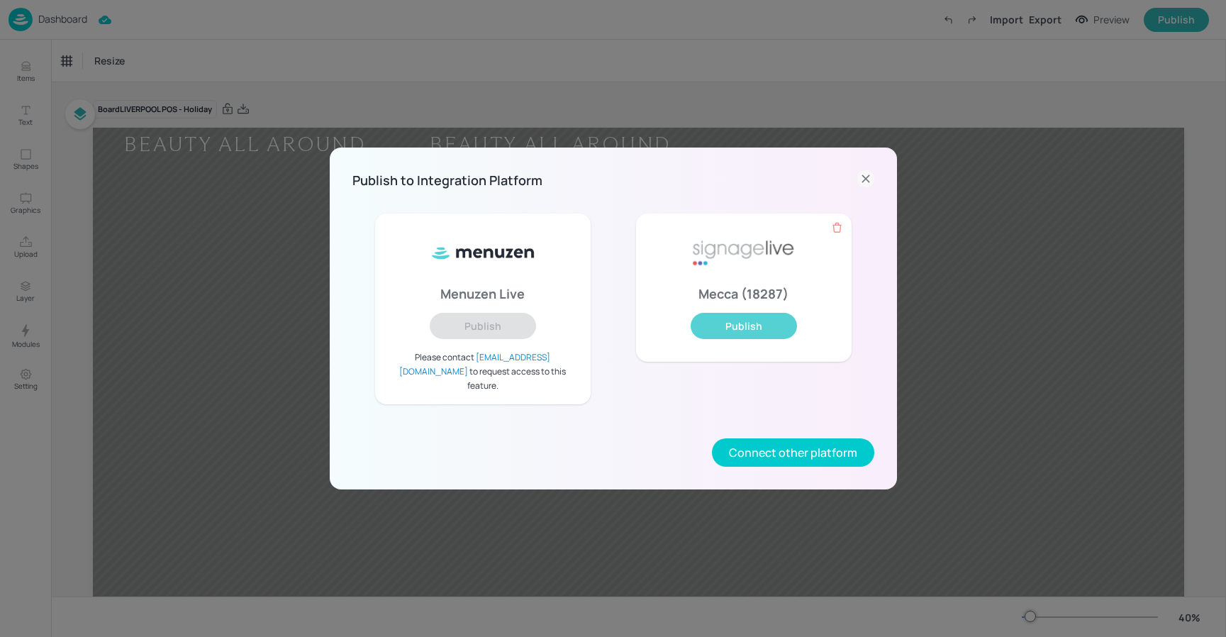
click at [777, 335] on button "Publish" at bounding box center [744, 326] width 106 height 26
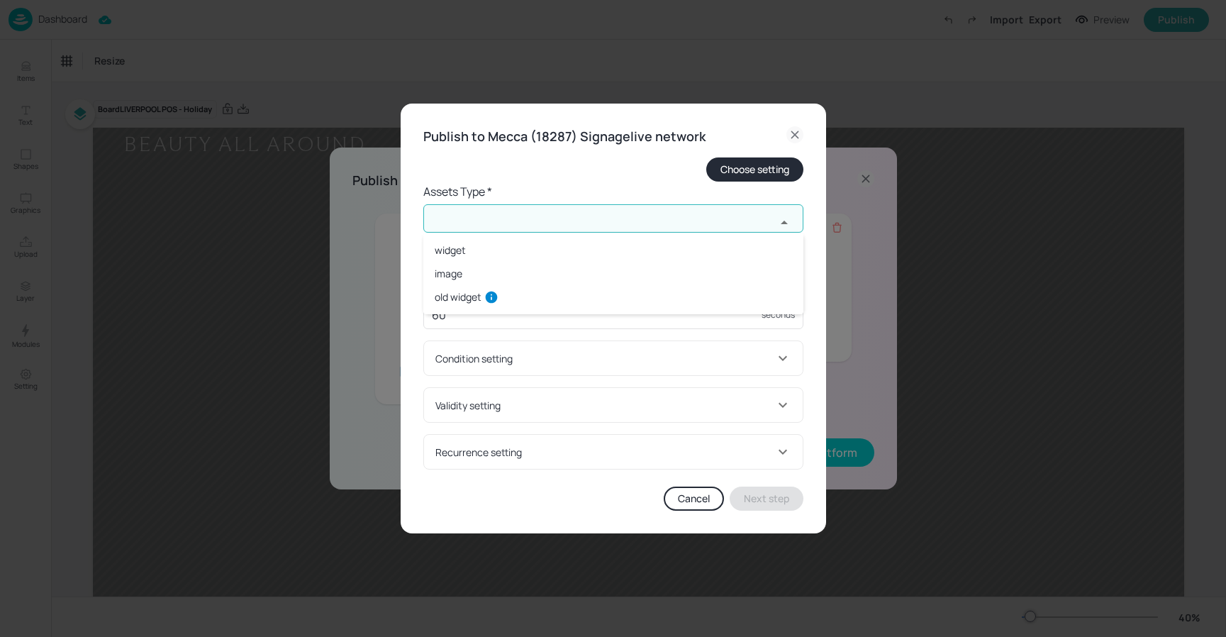
drag, startPoint x: 606, startPoint y: 221, endPoint x: 520, endPoint y: 228, distance: 86.1
click at [606, 221] on input "text" at bounding box center [599, 218] width 352 height 28
click at [449, 252] on li "widget" at bounding box center [613, 249] width 380 height 23
type input "widget"
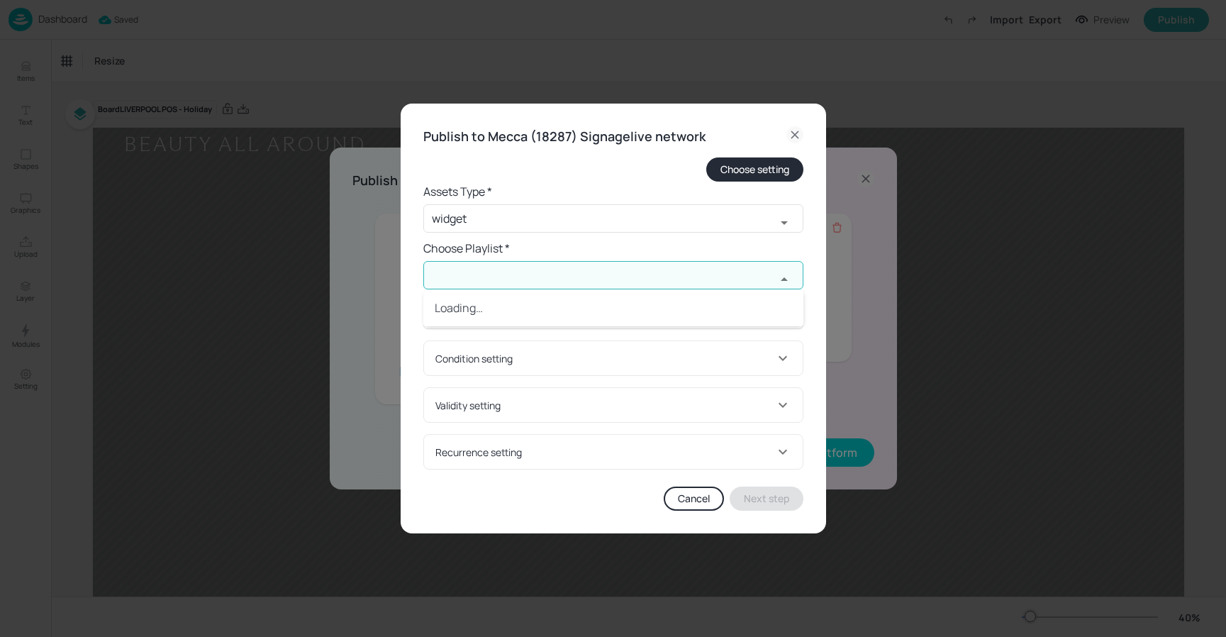
click at [478, 272] on input "text" at bounding box center [599, 275] width 352 height 28
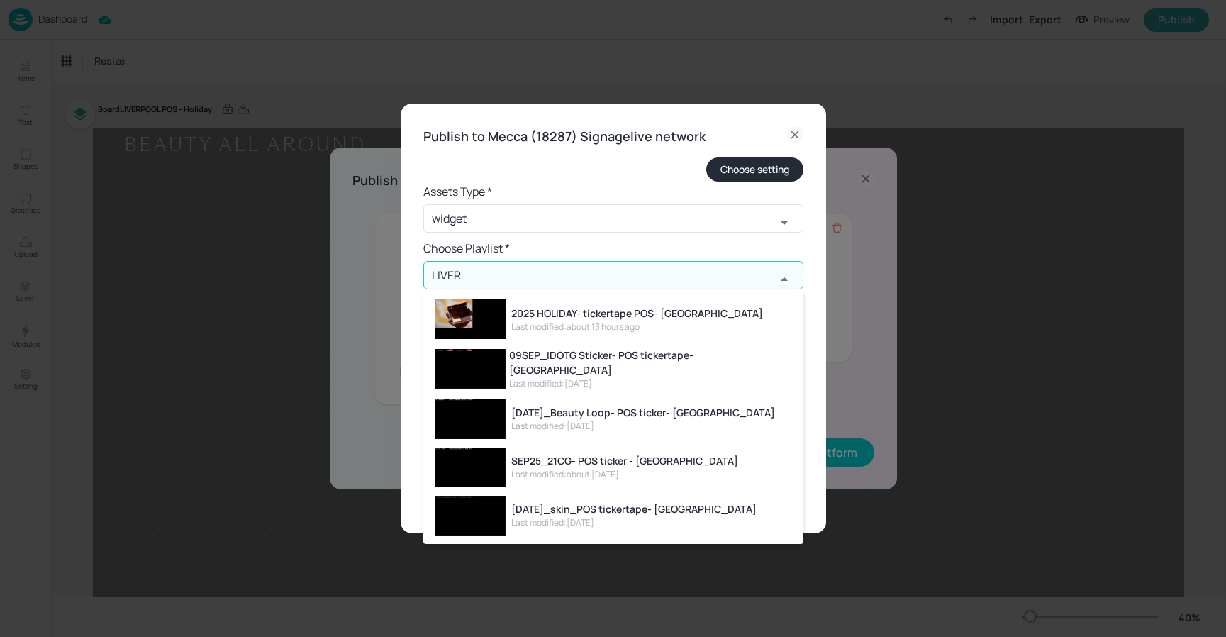
click at [606, 321] on div "Last modified: about 13 hours ago" at bounding box center [637, 327] width 252 height 13
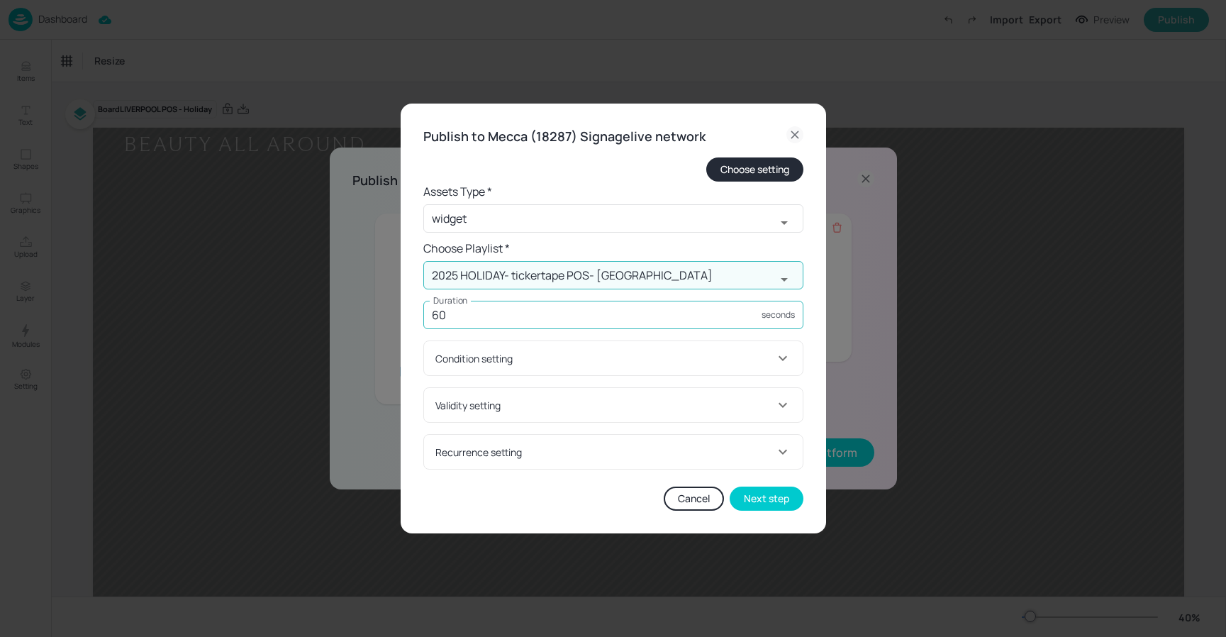
type input "2025 HOLIDAY- tickertape POS- [GEOGRAPHIC_DATA]"
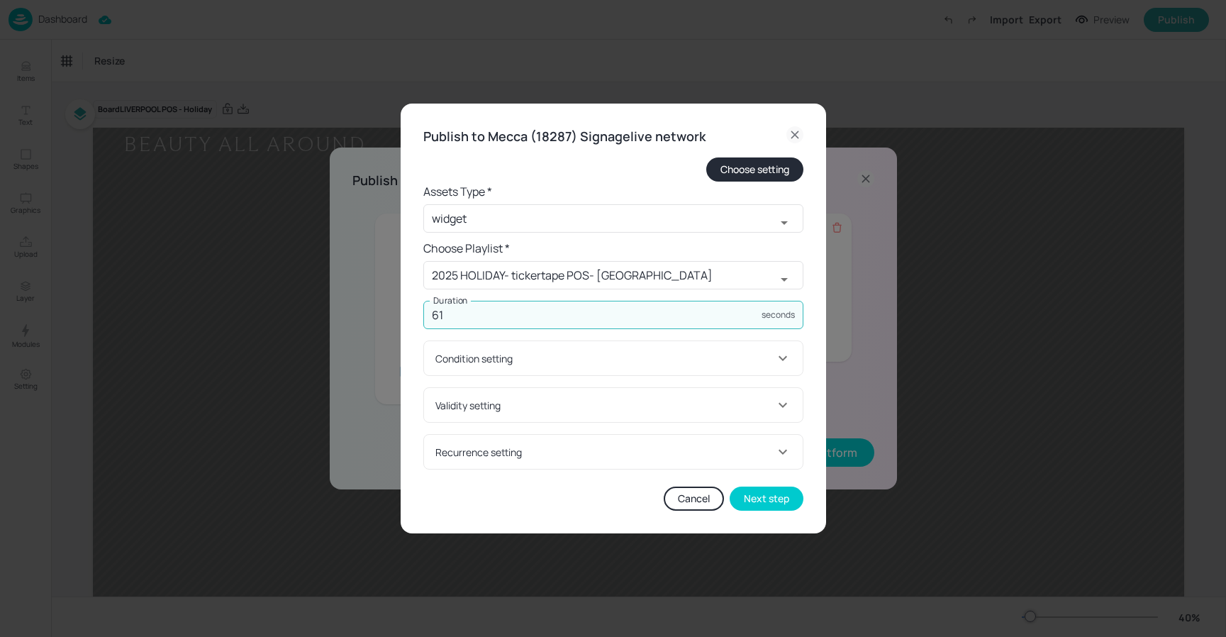
click at [508, 321] on input "61" at bounding box center [592, 315] width 338 height 28
type input "6100"
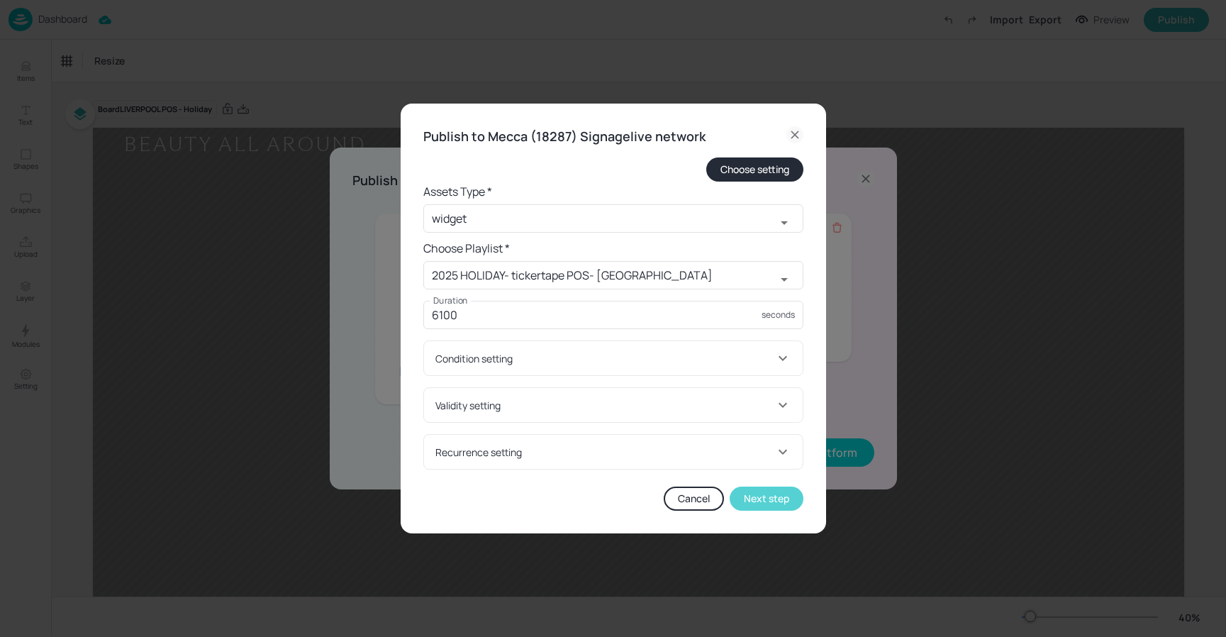
click at [762, 488] on button "Next step" at bounding box center [767, 498] width 74 height 24
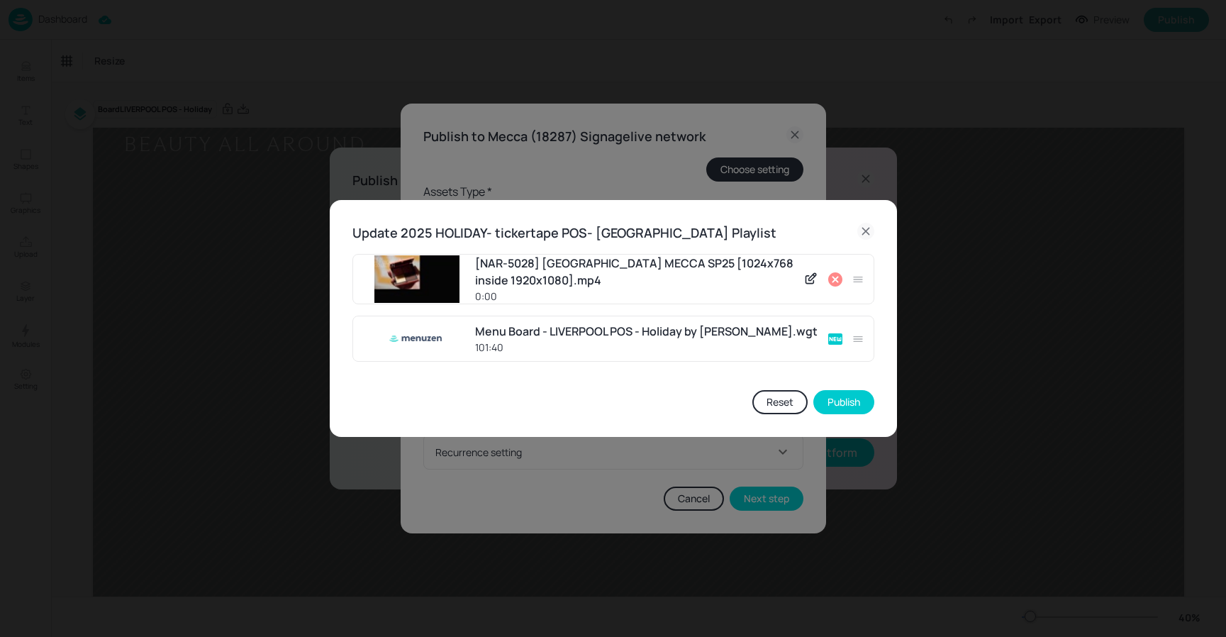
click at [836, 276] on icon at bounding box center [835, 279] width 14 height 14
